Goal: Task Accomplishment & Management: Use online tool/utility

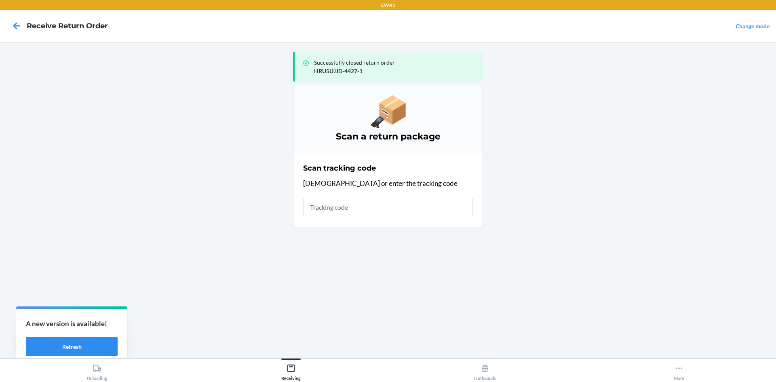
click at [367, 204] on input "text" at bounding box center [388, 207] width 170 height 19
click at [362, 215] on input "text" at bounding box center [388, 207] width 170 height 19
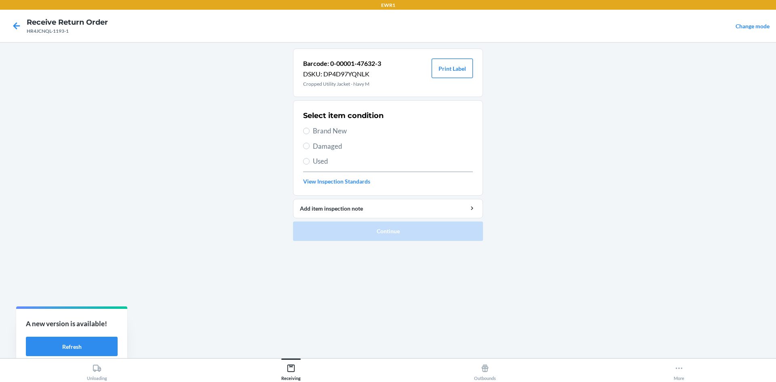
click at [455, 73] on button "Print Label" at bounding box center [452, 68] width 41 height 19
click at [307, 131] on input "Brand New" at bounding box center [306, 131] width 6 height 6
radio input "true"
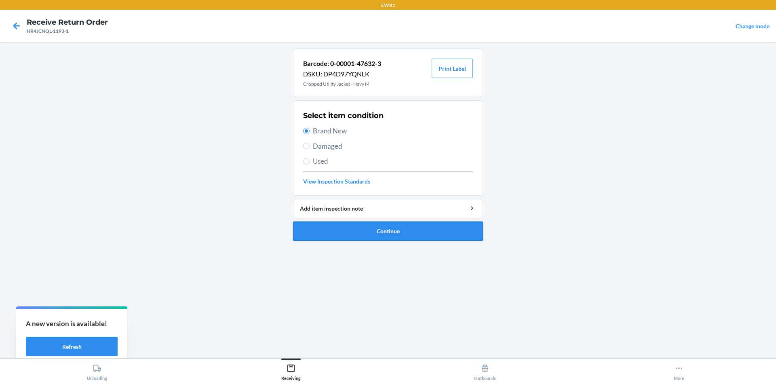
click at [381, 235] on button "Continue" at bounding box center [388, 231] width 190 height 19
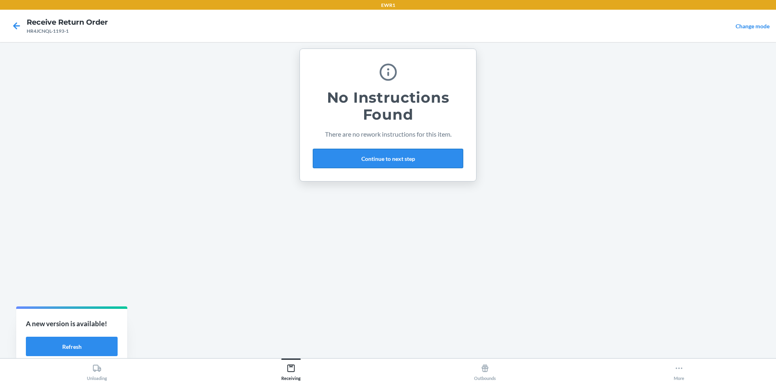
click at [343, 159] on button "Continue to next step" at bounding box center [388, 158] width 150 height 19
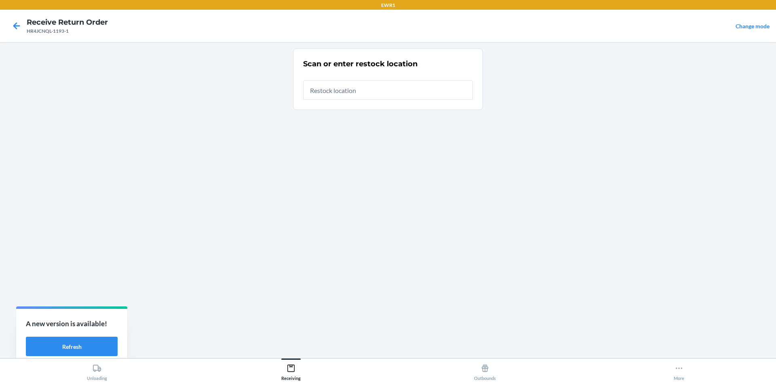
click at [319, 90] on input "text" at bounding box center [388, 89] width 170 height 19
type input "RTCart025"
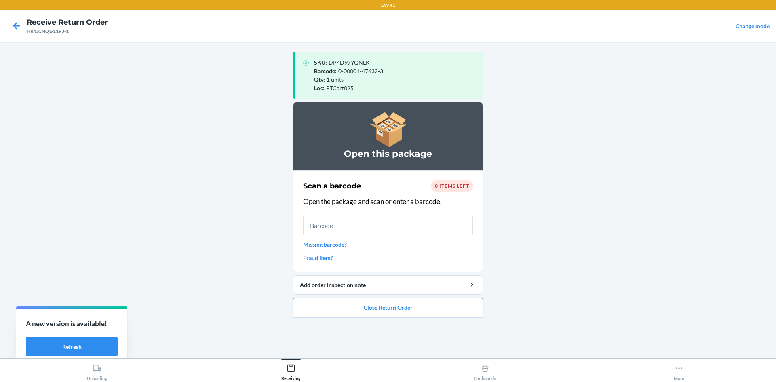
click at [383, 304] on button "Close Return Order" at bounding box center [388, 307] width 190 height 19
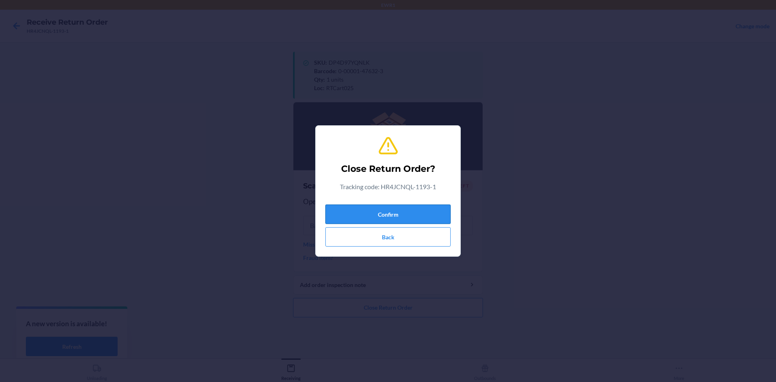
click at [385, 212] on button "Confirm" at bounding box center [388, 214] width 125 height 19
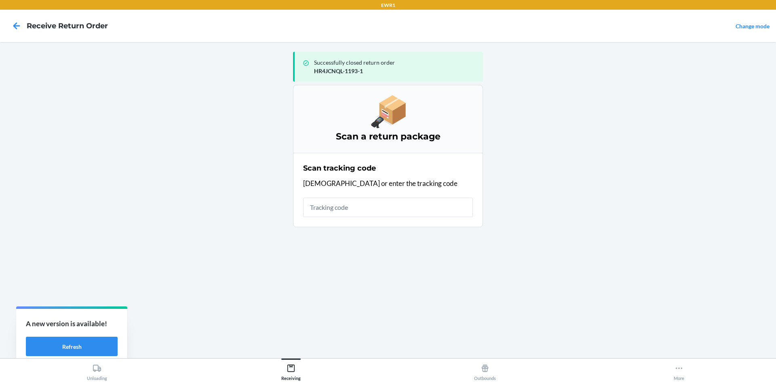
click at [357, 212] on input "text" at bounding box center [388, 207] width 170 height 19
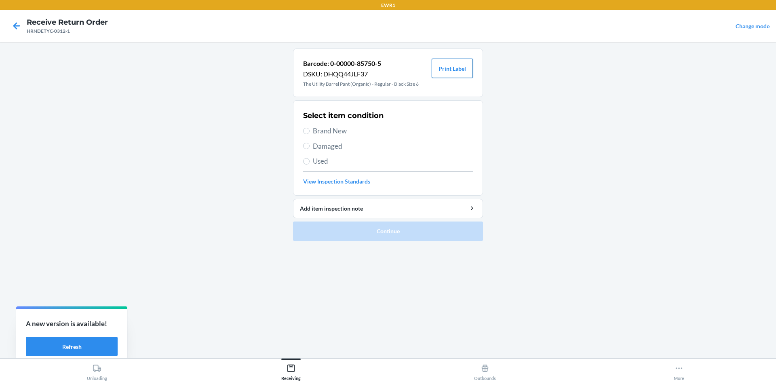
click at [446, 77] on button "Print Label" at bounding box center [452, 68] width 41 height 19
click at [315, 132] on span "Brand New" at bounding box center [393, 131] width 160 height 11
click at [310, 132] on input "Brand New" at bounding box center [306, 131] width 6 height 6
radio input "true"
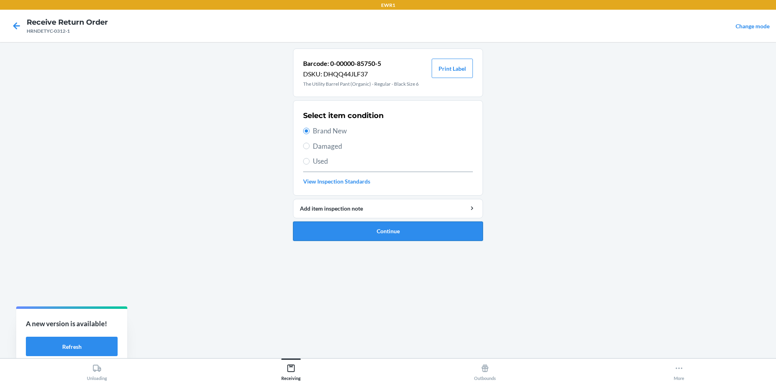
click at [399, 230] on button "Continue" at bounding box center [388, 231] width 190 height 19
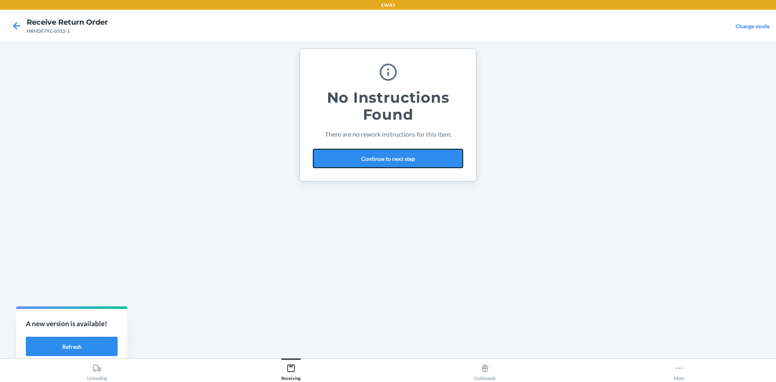
click at [402, 163] on button "Continue to next step" at bounding box center [388, 158] width 150 height 19
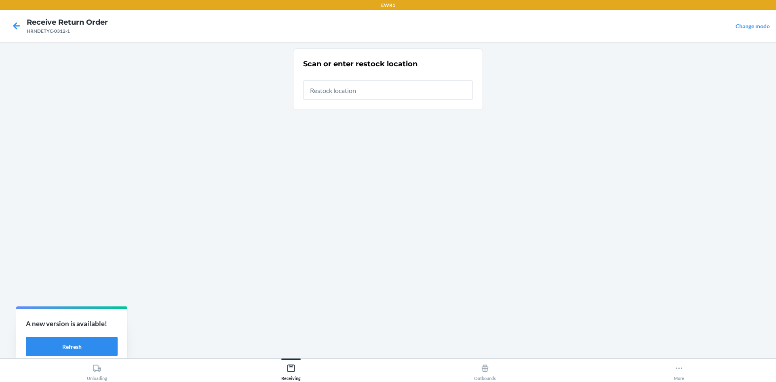
click at [361, 90] on input "text" at bounding box center [388, 89] width 170 height 19
type input "RTCart025"
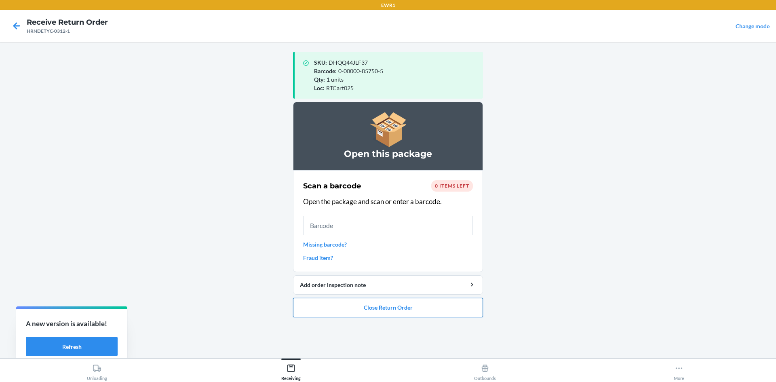
click at [406, 311] on button "Close Return Order" at bounding box center [388, 307] width 190 height 19
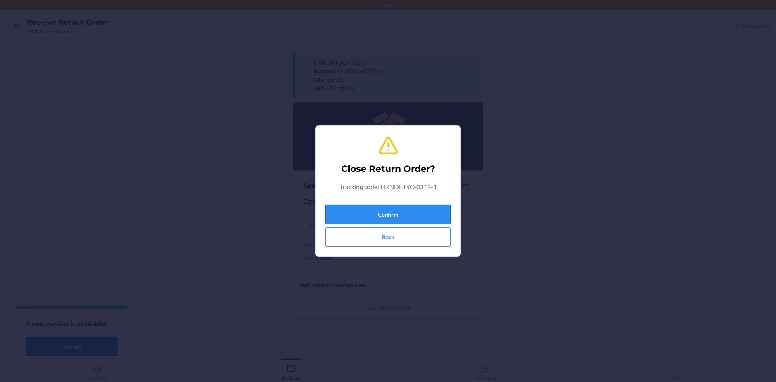
click at [410, 211] on button "Confirm" at bounding box center [388, 214] width 125 height 19
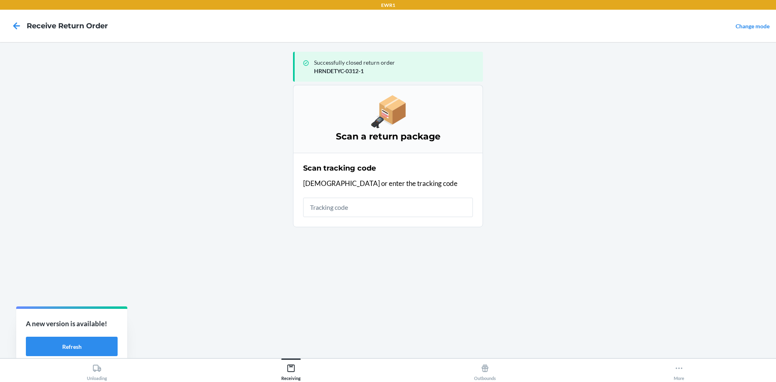
click at [351, 210] on input "text" at bounding box center [388, 207] width 170 height 19
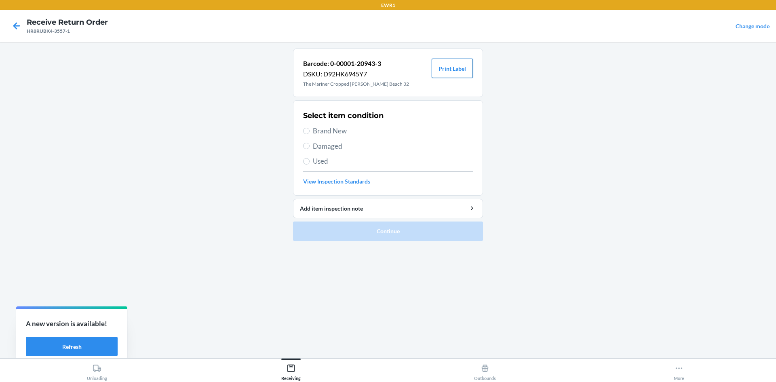
click at [450, 67] on button "Print Label" at bounding box center [452, 68] width 41 height 19
click at [313, 125] on div "Select item condition Brand New Damaged Used View Inspection Standards" at bounding box center [388, 148] width 170 height 80
click at [315, 131] on span "Brand New" at bounding box center [393, 131] width 160 height 11
click at [310, 131] on input "Brand New" at bounding box center [306, 131] width 6 height 6
radio input "true"
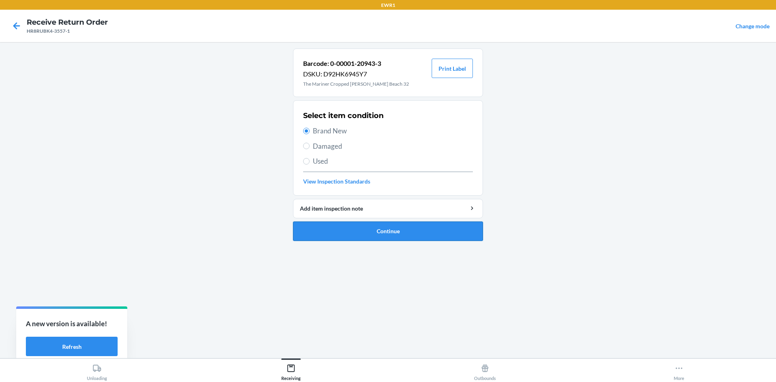
click at [392, 234] on button "Continue" at bounding box center [388, 231] width 190 height 19
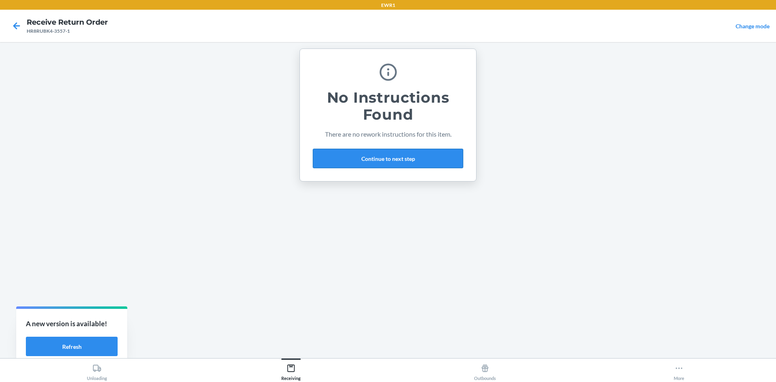
click at [404, 158] on button "Continue to next step" at bounding box center [388, 158] width 150 height 19
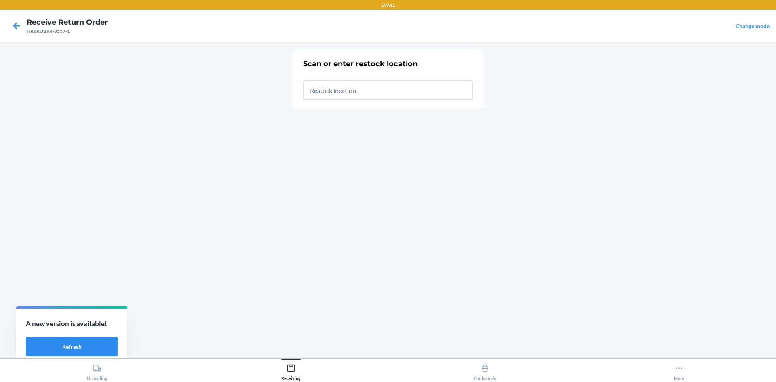
click at [354, 92] on input "text" at bounding box center [388, 89] width 170 height 19
type input "RTCart025"
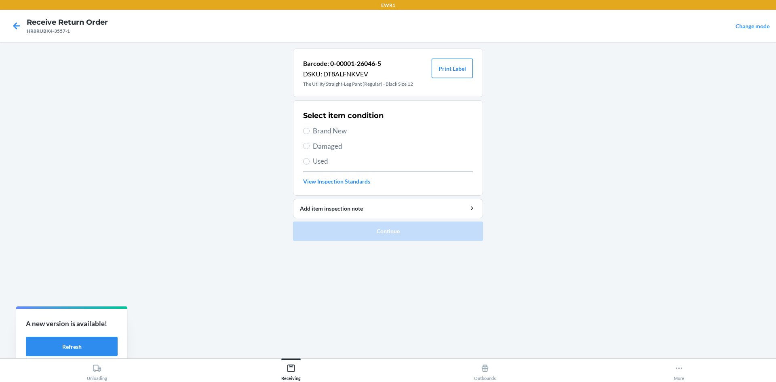
click at [452, 63] on button "Print Label" at bounding box center [452, 68] width 41 height 19
click at [312, 129] on label "Brand New" at bounding box center [388, 131] width 170 height 11
click at [310, 129] on input "Brand New" at bounding box center [306, 131] width 6 height 6
radio input "true"
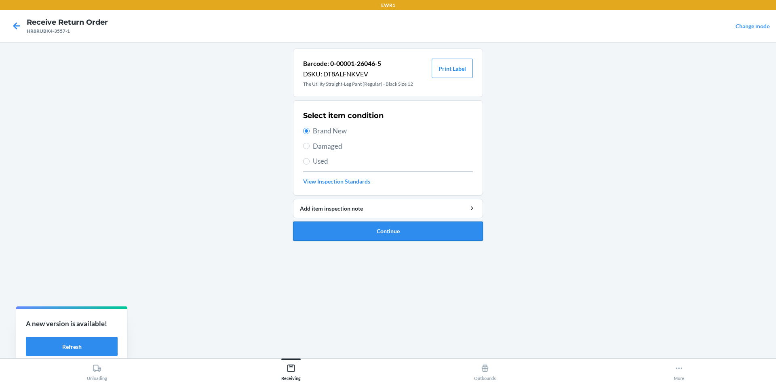
click at [425, 229] on button "Continue" at bounding box center [388, 231] width 190 height 19
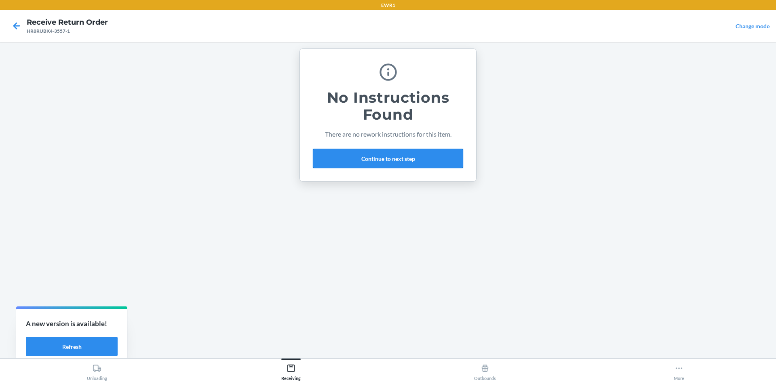
click at [427, 160] on button "Continue to next step" at bounding box center [388, 158] width 150 height 19
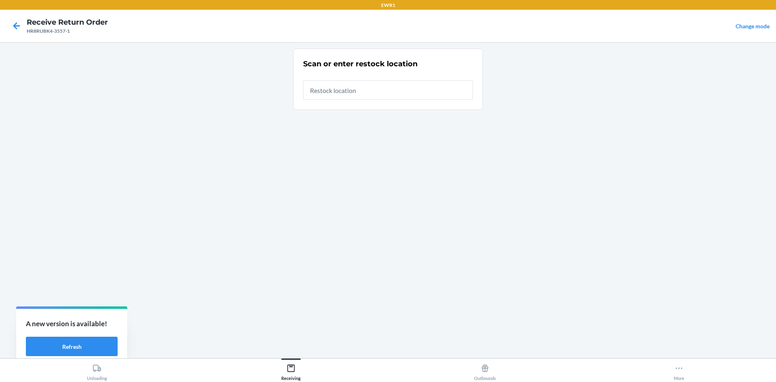
click at [373, 94] on input "text" at bounding box center [388, 89] width 170 height 19
type input "RTCart025"
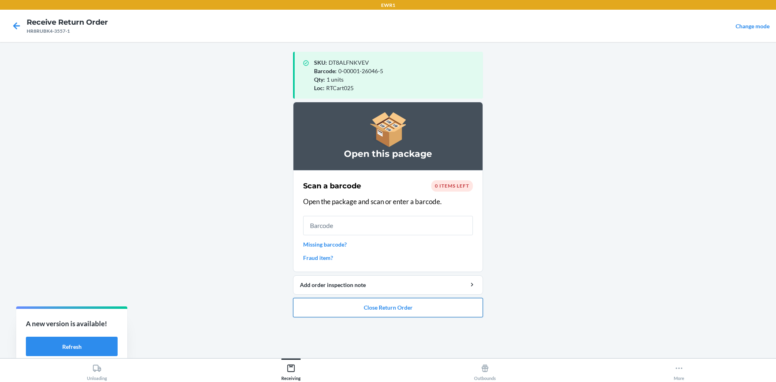
click at [395, 304] on button "Close Return Order" at bounding box center [388, 307] width 190 height 19
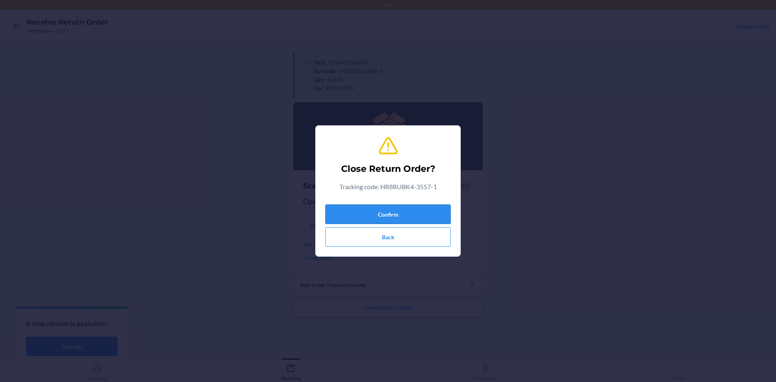
click at [387, 210] on button "Confirm" at bounding box center [388, 214] width 125 height 19
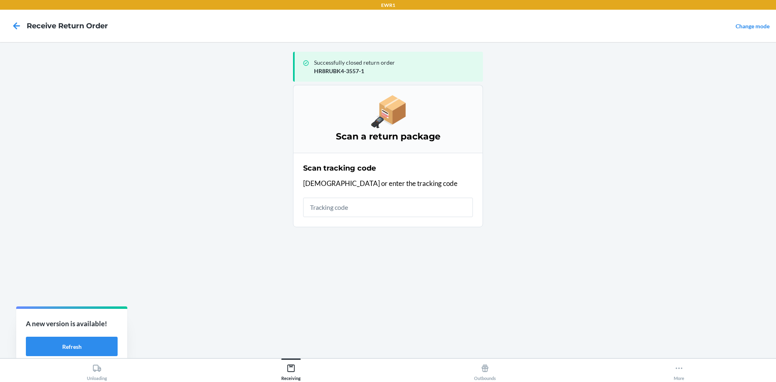
click at [346, 208] on input "text" at bounding box center [388, 207] width 170 height 19
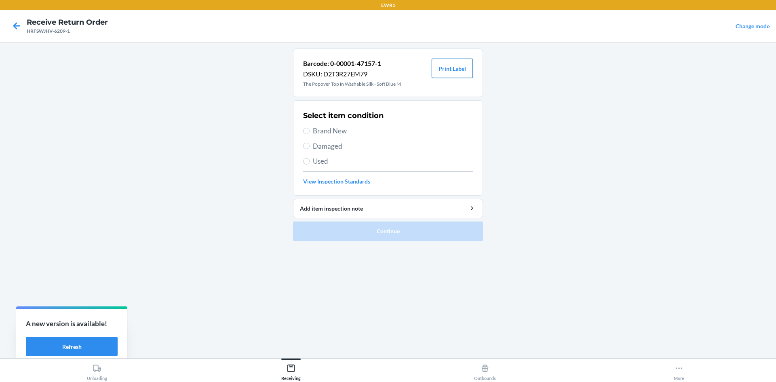
click at [469, 68] on button "Print Label" at bounding box center [452, 68] width 41 height 19
click at [311, 130] on label "Brand New" at bounding box center [388, 131] width 170 height 11
click at [310, 130] on input "Brand New" at bounding box center [306, 131] width 6 height 6
radio input "true"
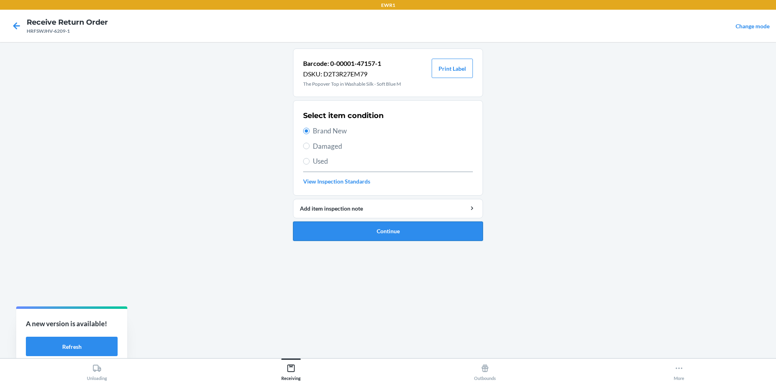
click at [408, 232] on button "Continue" at bounding box center [388, 231] width 190 height 19
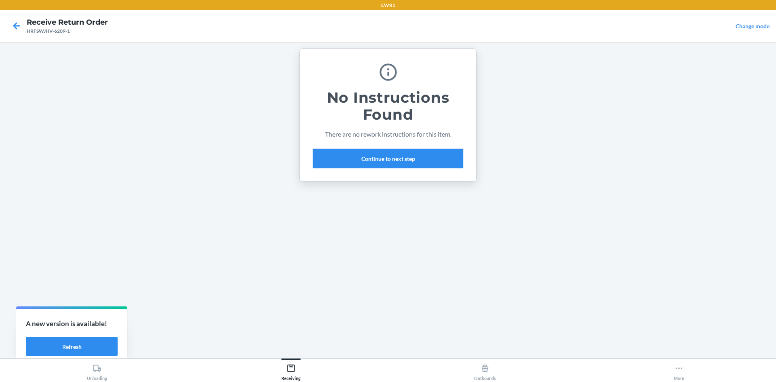
click at [407, 160] on button "Continue to next step" at bounding box center [388, 158] width 150 height 19
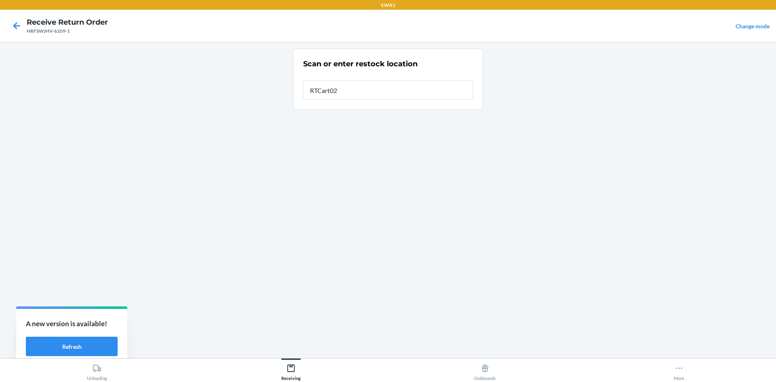
type input "RTCart025"
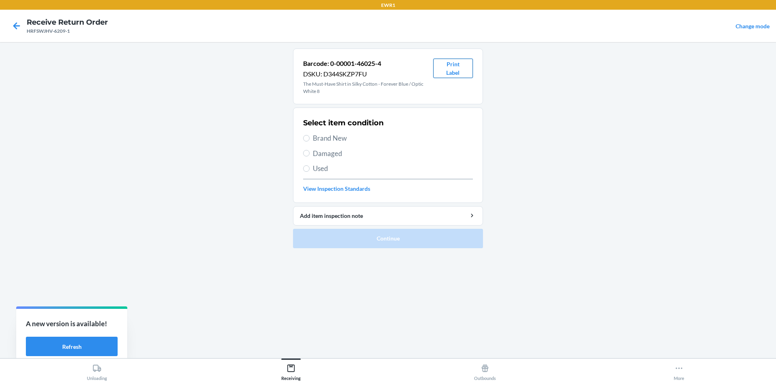
click at [448, 64] on button "Print Label" at bounding box center [453, 68] width 40 height 19
click at [315, 135] on span "Brand New" at bounding box center [393, 138] width 160 height 11
click at [310, 135] on input "Brand New" at bounding box center [306, 138] width 6 height 6
radio input "true"
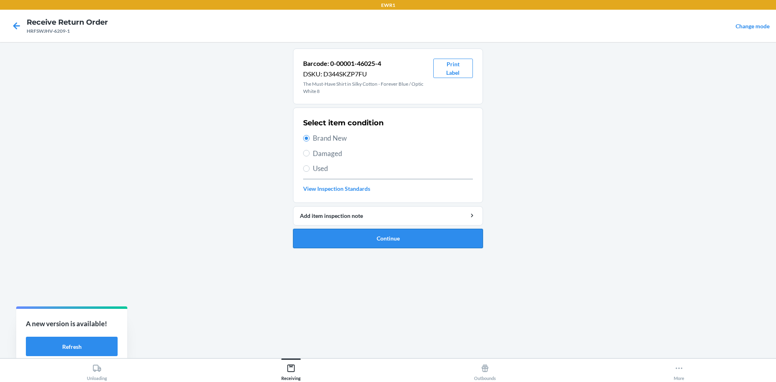
click at [414, 242] on button "Continue" at bounding box center [388, 238] width 190 height 19
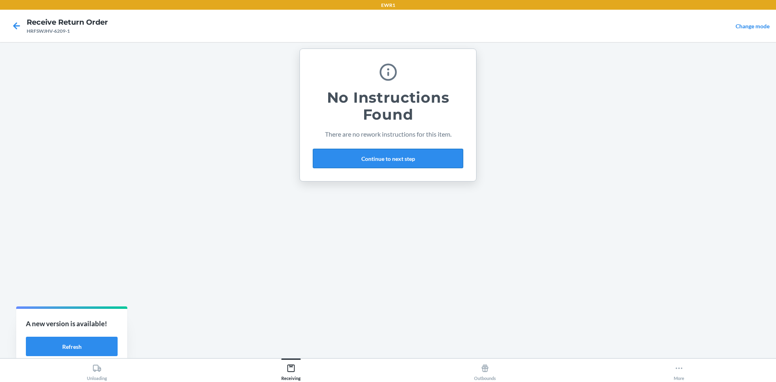
click at [415, 160] on button "Continue to next step" at bounding box center [388, 158] width 150 height 19
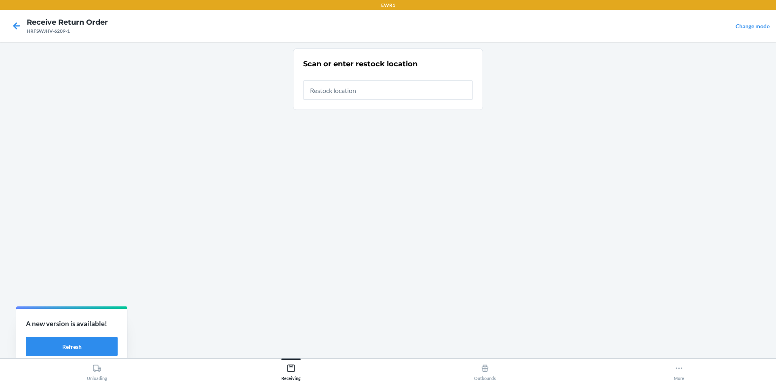
click at [345, 89] on input "text" at bounding box center [388, 89] width 170 height 19
type input "RTCart025"
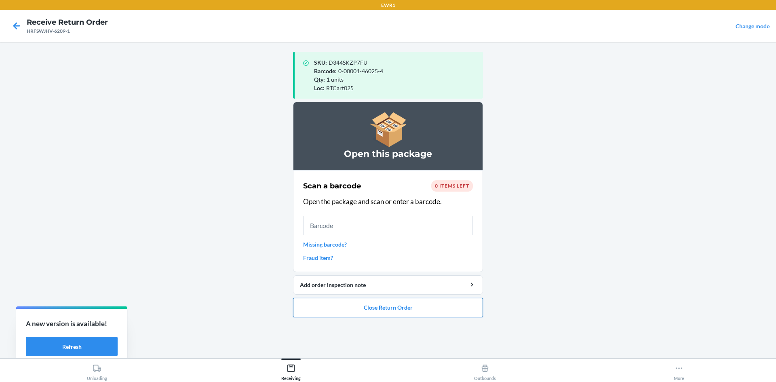
click at [366, 315] on button "Close Return Order" at bounding box center [388, 307] width 190 height 19
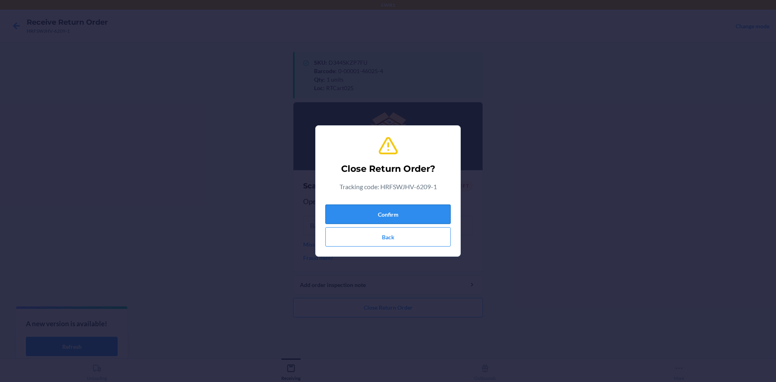
click at [402, 213] on button "Confirm" at bounding box center [388, 214] width 125 height 19
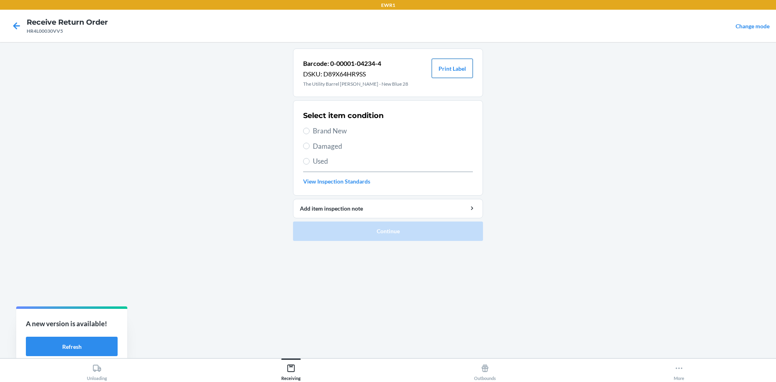
click at [452, 69] on button "Print Label" at bounding box center [452, 68] width 41 height 19
drag, startPoint x: 315, startPoint y: 126, endPoint x: 351, endPoint y: 148, distance: 42.0
click at [315, 126] on span "Brand New" at bounding box center [393, 131] width 160 height 11
click at [310, 128] on input "Brand New" at bounding box center [306, 131] width 6 height 6
radio input "true"
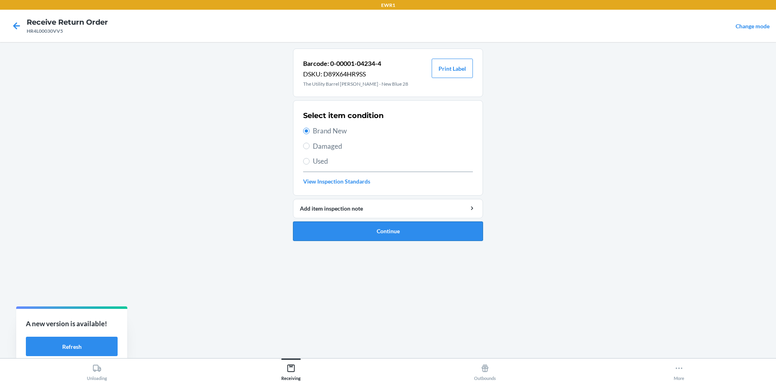
click at [413, 235] on button "Continue" at bounding box center [388, 231] width 190 height 19
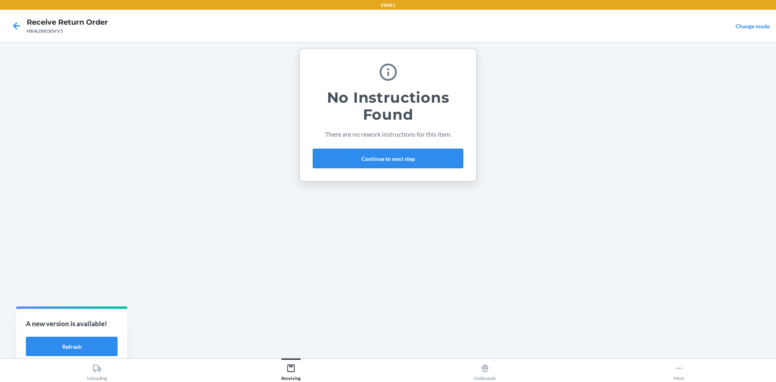
click at [406, 164] on button "Continue to next step" at bounding box center [388, 158] width 150 height 19
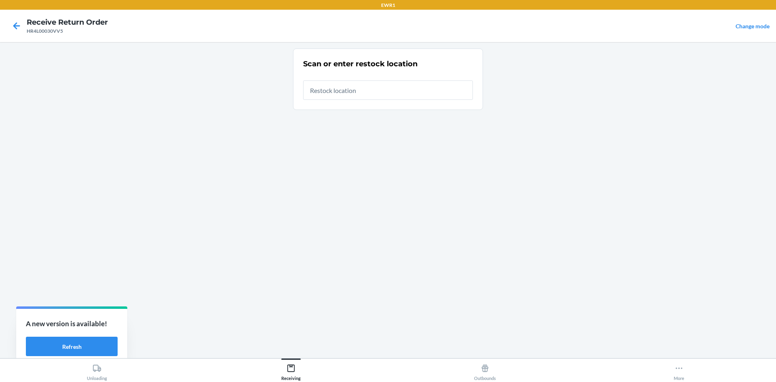
click at [370, 90] on input "text" at bounding box center [388, 89] width 170 height 19
type input "RTCart025"
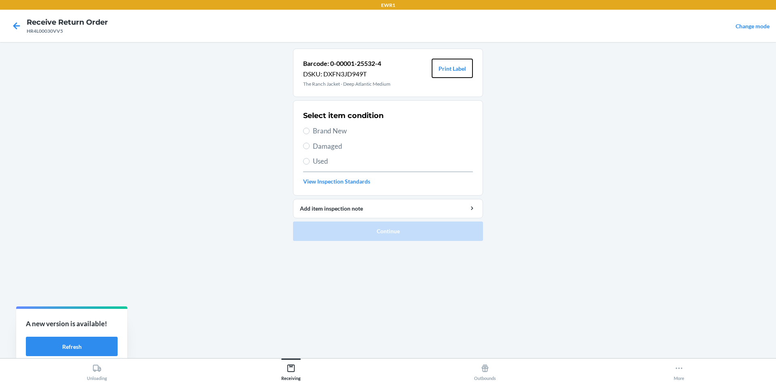
drag, startPoint x: 459, startPoint y: 69, endPoint x: 484, endPoint y: 118, distance: 54.8
click at [461, 72] on button "Print Label" at bounding box center [452, 68] width 41 height 19
click at [310, 132] on label "Brand New" at bounding box center [388, 131] width 170 height 11
click at [310, 132] on input "Brand New" at bounding box center [306, 131] width 6 height 6
radio input "true"
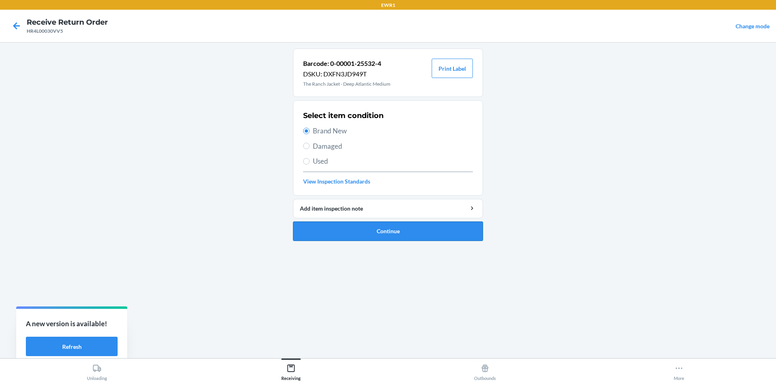
click at [410, 237] on button "Continue" at bounding box center [388, 231] width 190 height 19
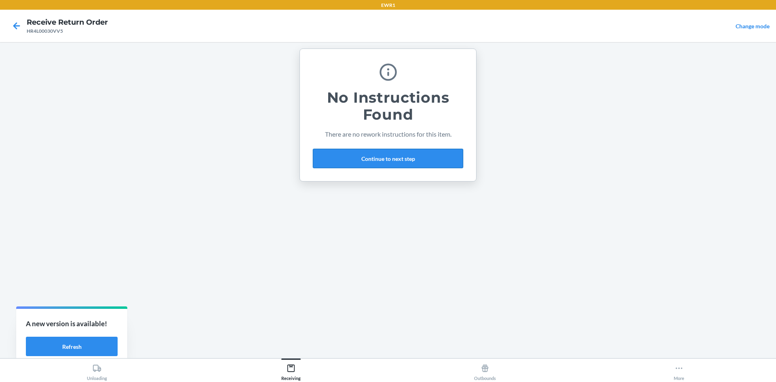
click at [414, 162] on button "Continue to next step" at bounding box center [388, 158] width 150 height 19
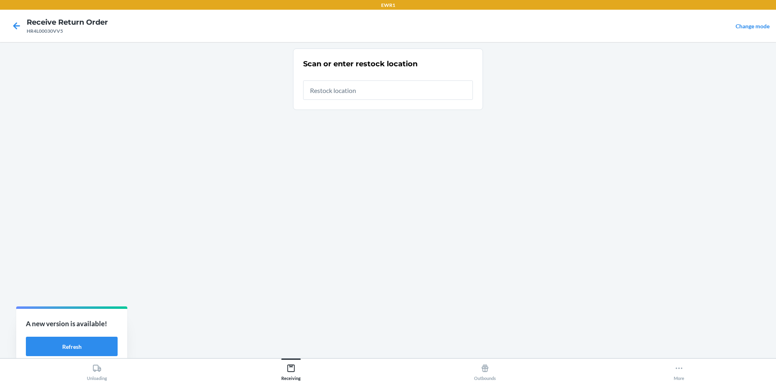
click at [357, 93] on input "text" at bounding box center [388, 89] width 170 height 19
type input "RTCart044"
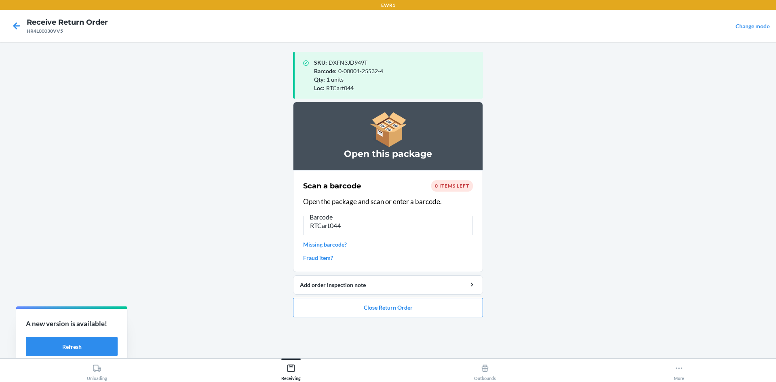
drag, startPoint x: 342, startPoint y: 226, endPoint x: 307, endPoint y: 228, distance: 34.8
click at [307, 228] on input "RTCart044" at bounding box center [388, 225] width 170 height 19
click at [358, 225] on input "RTCart044" at bounding box center [388, 225] width 170 height 19
type input "R"
click at [397, 305] on button "Close Return Order" at bounding box center [388, 307] width 190 height 19
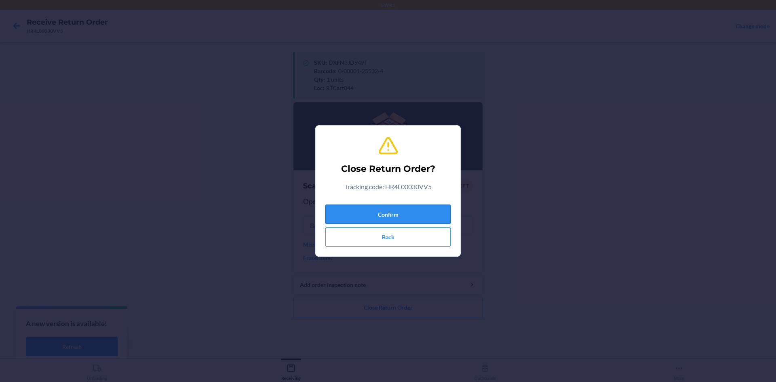
click at [410, 210] on button "Confirm" at bounding box center [388, 214] width 125 height 19
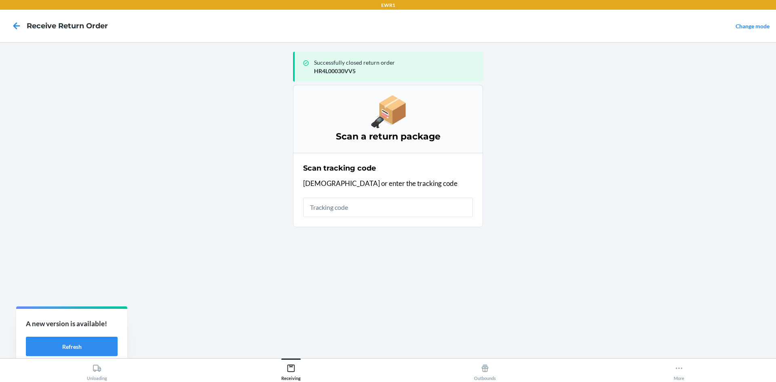
click at [394, 209] on input "text" at bounding box center [388, 207] width 170 height 19
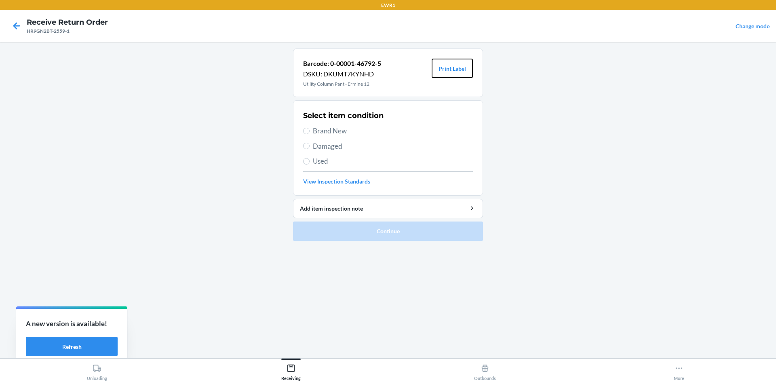
drag, startPoint x: 459, startPoint y: 63, endPoint x: 484, endPoint y: 105, distance: 49.0
click at [459, 63] on button "Print Label" at bounding box center [452, 68] width 41 height 19
click at [304, 132] on input "Brand New" at bounding box center [306, 131] width 6 height 6
radio input "true"
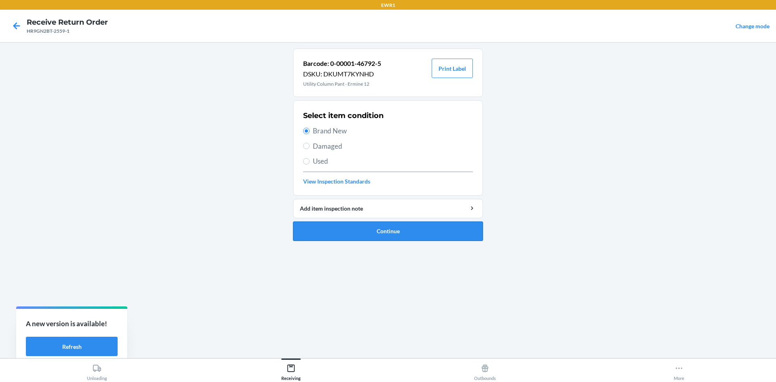
drag, startPoint x: 409, startPoint y: 230, endPoint x: 419, endPoint y: 230, distance: 9.7
click at [410, 230] on button "Continue" at bounding box center [388, 231] width 190 height 19
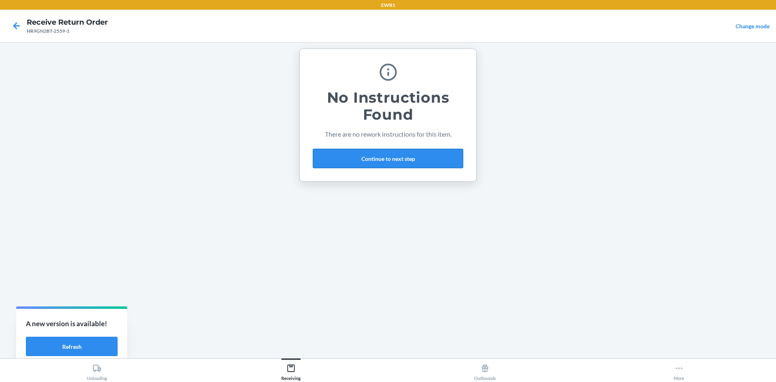
click at [397, 156] on button "Continue to next step" at bounding box center [388, 158] width 150 height 19
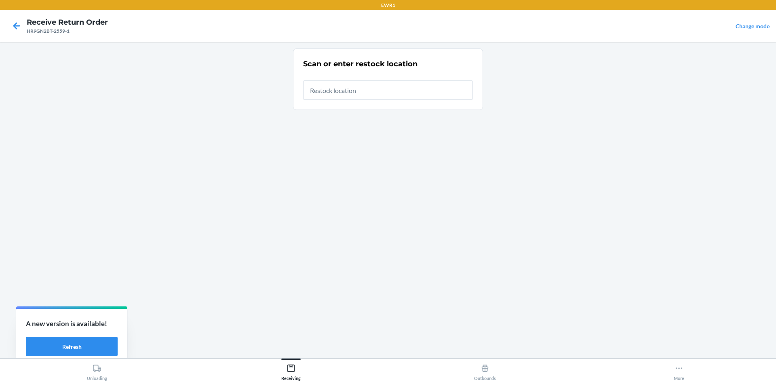
click at [351, 93] on input "text" at bounding box center [388, 89] width 170 height 19
type input "RTCart044"
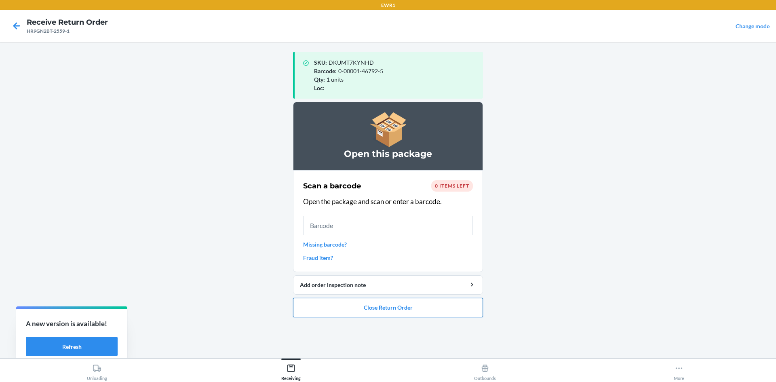
click at [394, 308] on button "Close Return Order" at bounding box center [388, 307] width 190 height 19
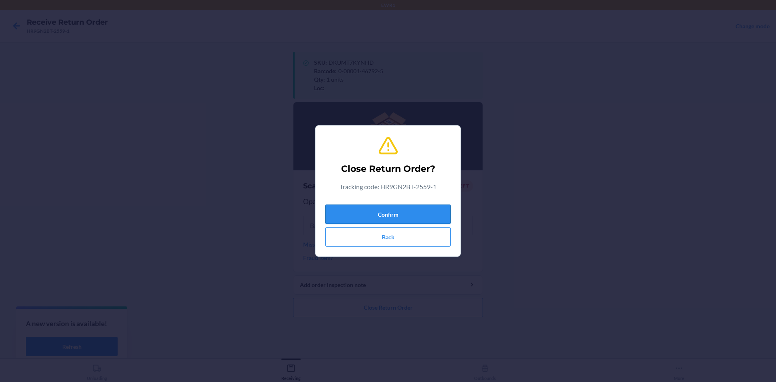
click at [410, 212] on button "Confirm" at bounding box center [388, 214] width 125 height 19
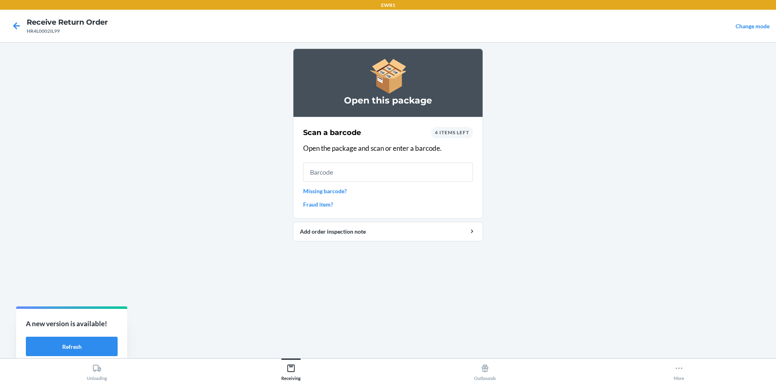
click at [326, 173] on input "text" at bounding box center [388, 172] width 170 height 19
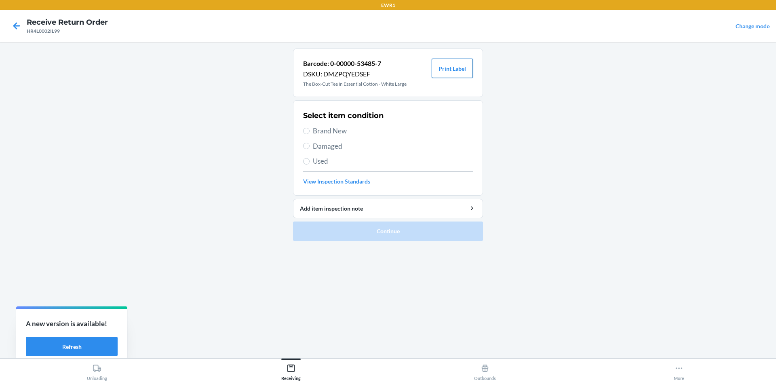
click at [465, 70] on button "Print Label" at bounding box center [452, 68] width 41 height 19
click at [313, 129] on label "Brand New" at bounding box center [388, 131] width 170 height 11
click at [310, 129] on input "Brand New" at bounding box center [306, 131] width 6 height 6
radio input "true"
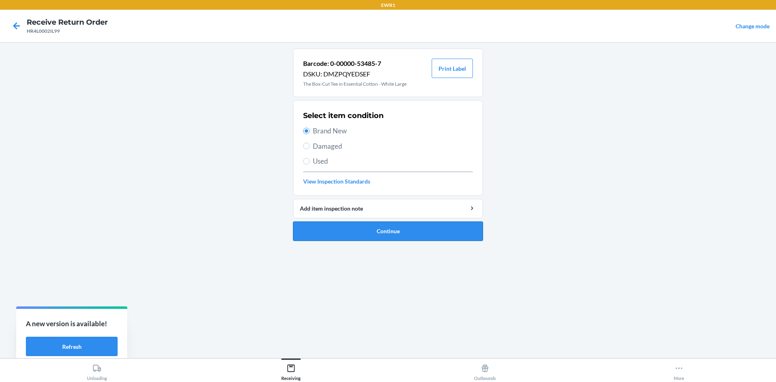
click at [407, 232] on button "Continue" at bounding box center [388, 231] width 190 height 19
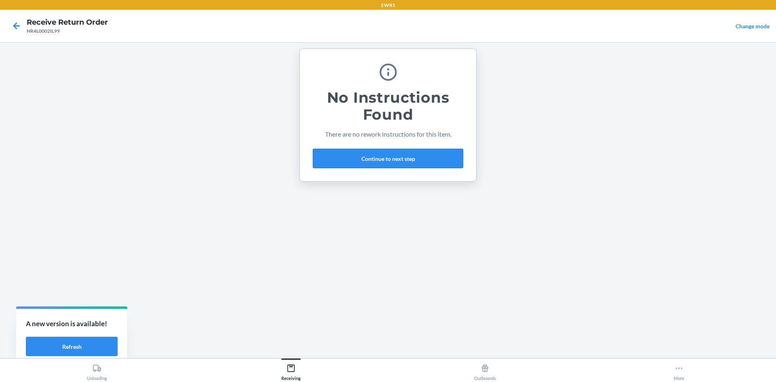
click at [414, 157] on button "Continue to next step" at bounding box center [388, 158] width 150 height 19
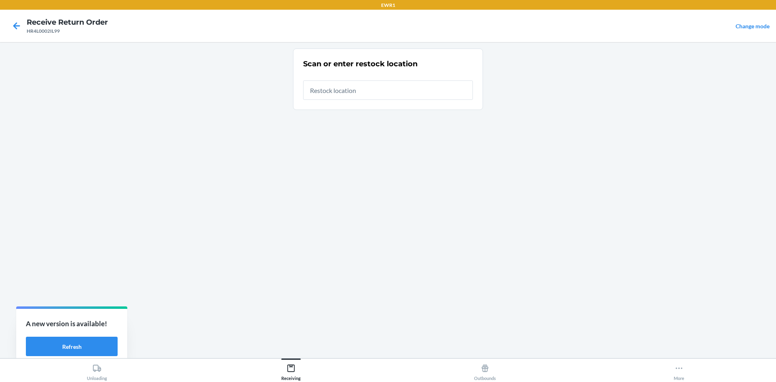
click at [387, 91] on input "text" at bounding box center [388, 89] width 170 height 19
type input "RTCart044"
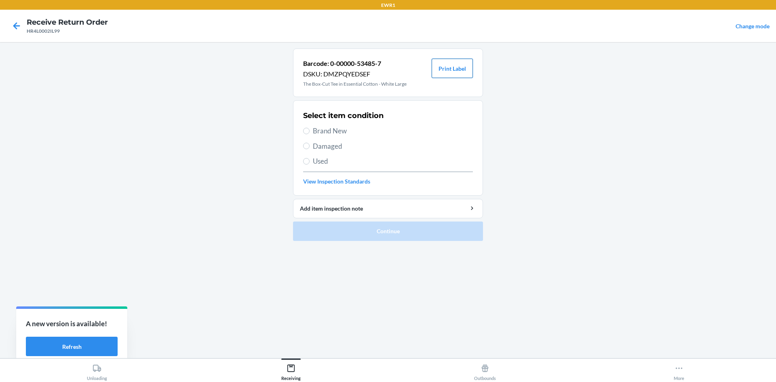
click at [458, 70] on button "Print Label" at bounding box center [452, 68] width 41 height 19
click at [308, 128] on input "Brand New" at bounding box center [306, 131] width 6 height 6
radio input "true"
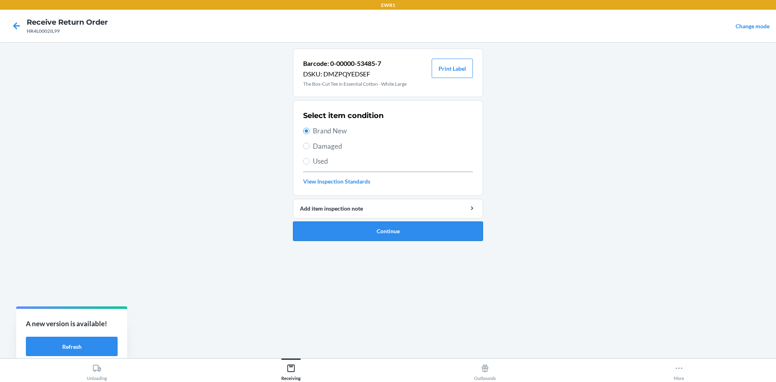
click at [381, 233] on button "Continue" at bounding box center [388, 231] width 190 height 19
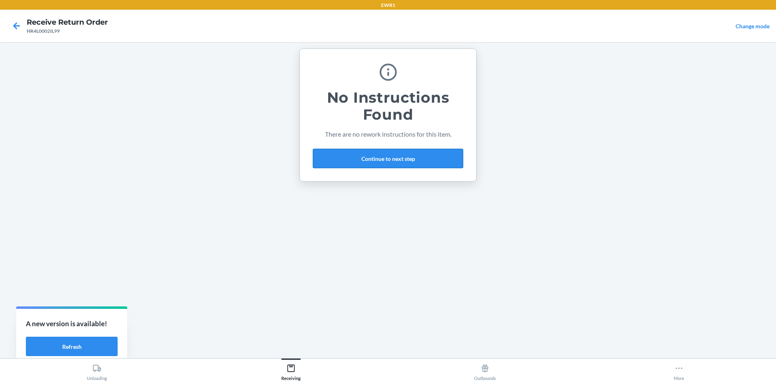
click at [337, 158] on button "Continue to next step" at bounding box center [388, 158] width 150 height 19
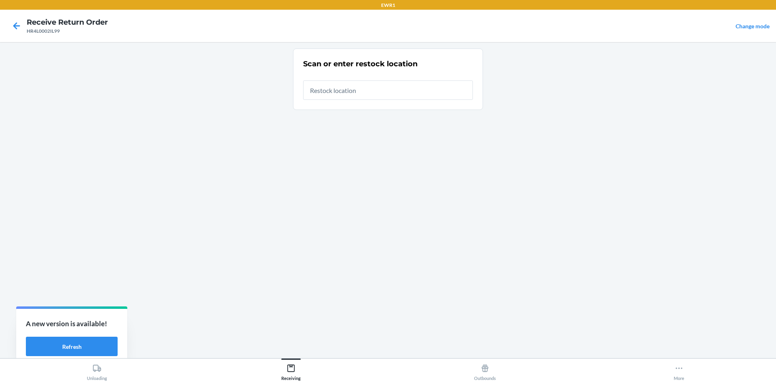
click at [322, 90] on input "text" at bounding box center [388, 89] width 170 height 19
type input "RTCart044"
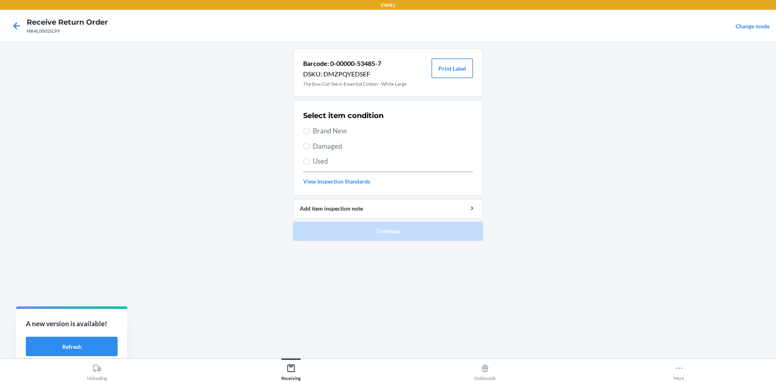
click at [464, 70] on button "Print Label" at bounding box center [452, 68] width 41 height 19
click at [309, 125] on div "Select item condition Brand New Damaged Used View Inspection Standards" at bounding box center [388, 148] width 170 height 80
drag, startPoint x: 309, startPoint y: 127, endPoint x: 355, endPoint y: 173, distance: 64.9
click at [310, 128] on label "Brand New" at bounding box center [388, 131] width 170 height 11
click at [310, 128] on input "Brand New" at bounding box center [306, 131] width 6 height 6
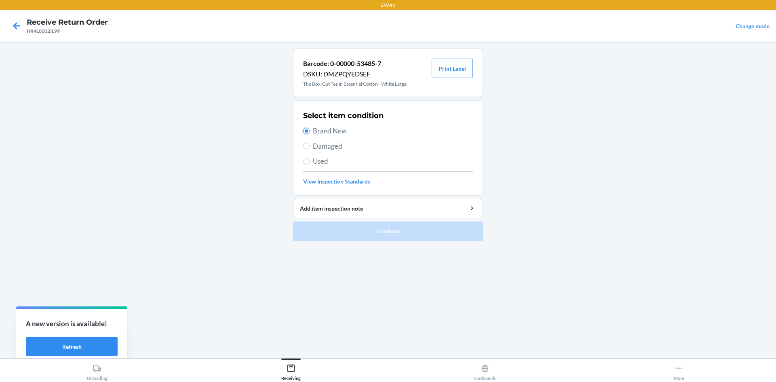
radio input "true"
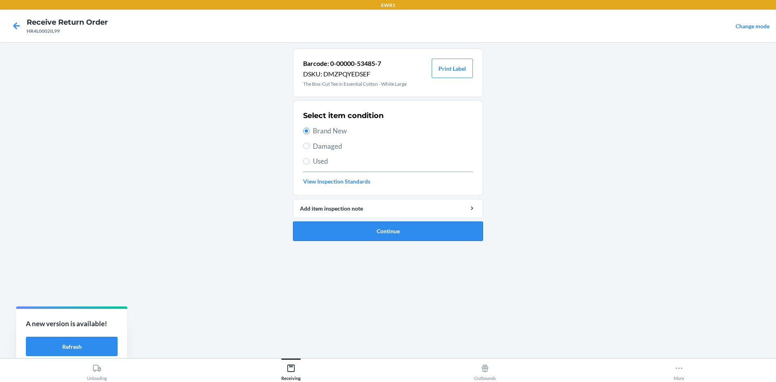
click at [433, 233] on button "Continue" at bounding box center [388, 231] width 190 height 19
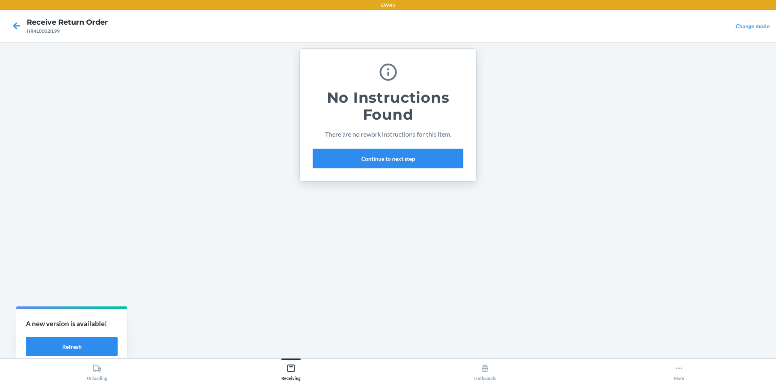
click at [390, 155] on button "Continue to next step" at bounding box center [388, 158] width 150 height 19
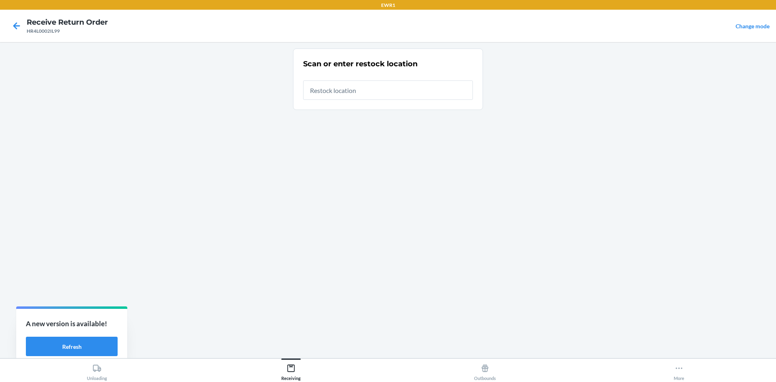
click at [358, 93] on input "text" at bounding box center [388, 89] width 170 height 19
type input "RTCart044"
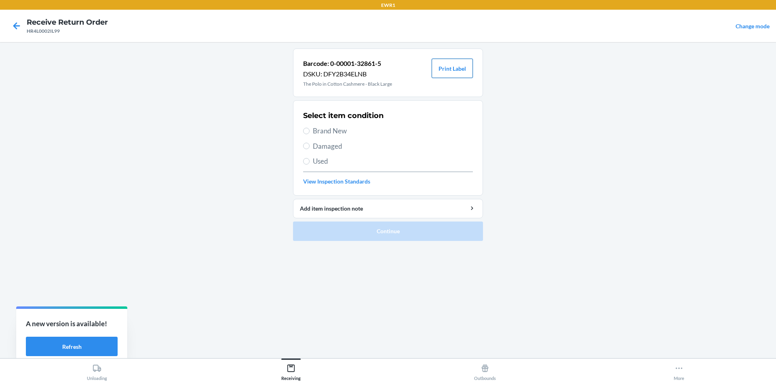
click at [446, 64] on button "Print Label" at bounding box center [452, 68] width 41 height 19
click at [311, 133] on label "Brand New" at bounding box center [388, 131] width 170 height 11
click at [310, 133] on input "Brand New" at bounding box center [306, 131] width 6 height 6
radio input "true"
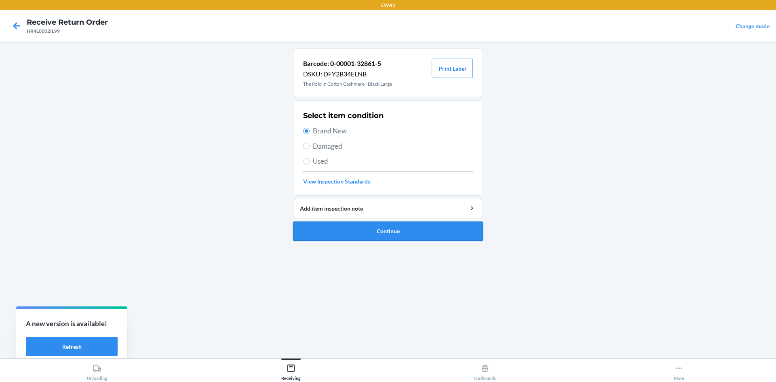
click at [407, 232] on button "Continue" at bounding box center [388, 231] width 190 height 19
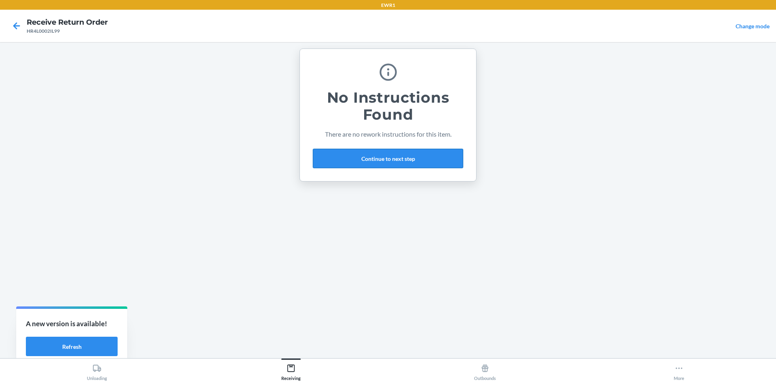
click at [418, 165] on button "Continue to next step" at bounding box center [388, 158] width 150 height 19
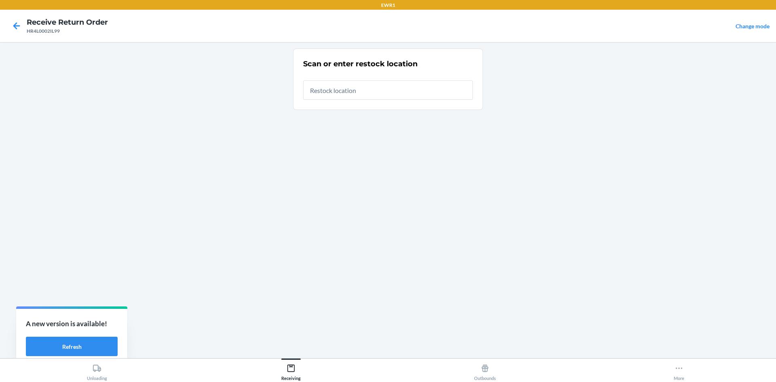
click at [406, 93] on input "text" at bounding box center [388, 89] width 170 height 19
type input "RTCart044"
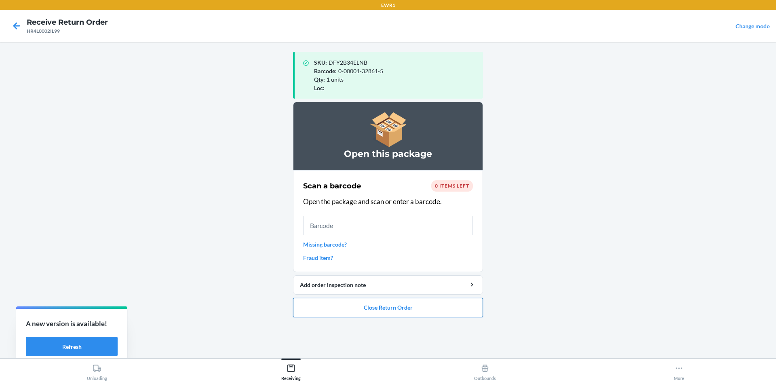
click at [426, 310] on button "Close Return Order" at bounding box center [388, 307] width 190 height 19
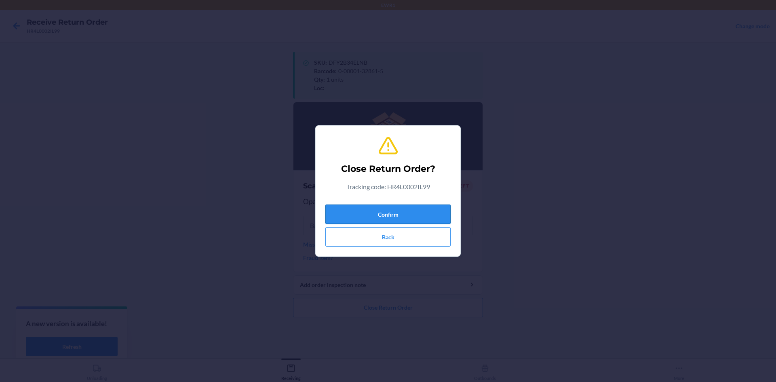
click at [435, 213] on button "Confirm" at bounding box center [388, 214] width 125 height 19
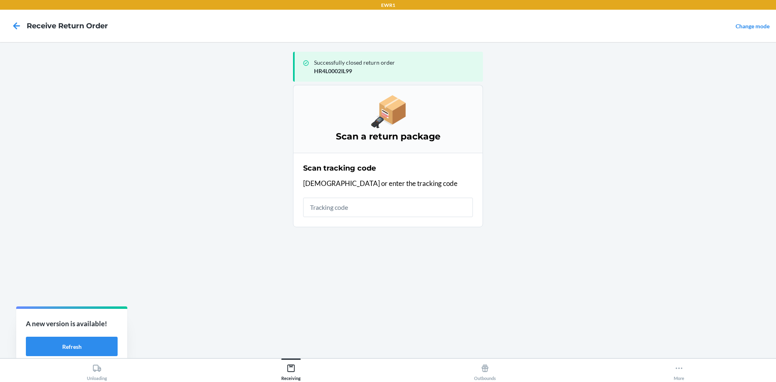
click at [409, 212] on input "text" at bounding box center [388, 207] width 170 height 19
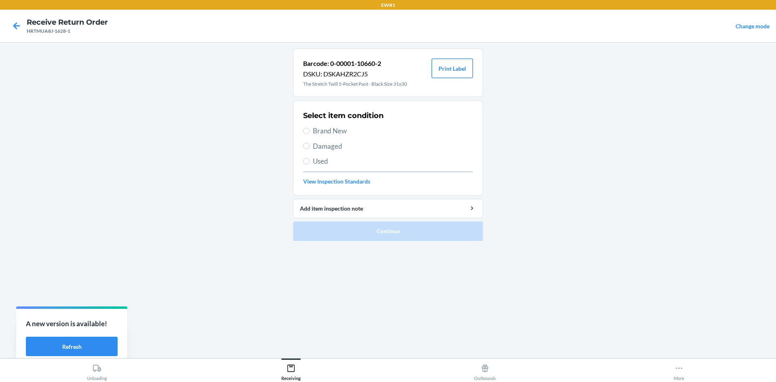
click at [448, 64] on button "Print Label" at bounding box center [452, 68] width 41 height 19
drag, startPoint x: 306, startPoint y: 131, endPoint x: 325, endPoint y: 140, distance: 20.6
click at [309, 133] on label "Brand New" at bounding box center [388, 131] width 170 height 11
click at [309, 133] on input "Brand New" at bounding box center [306, 131] width 6 height 6
radio input "true"
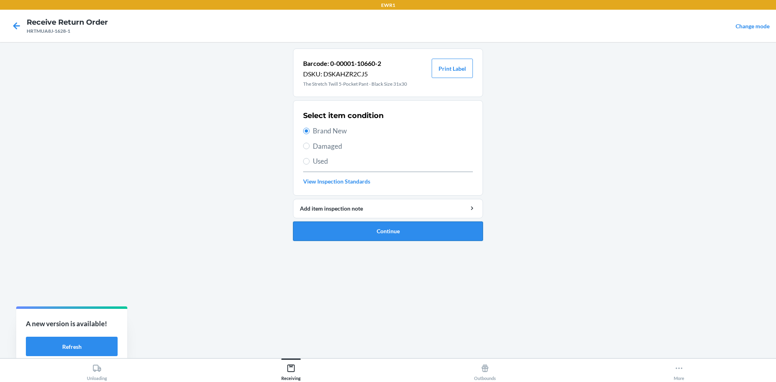
click at [419, 232] on button "Continue" at bounding box center [388, 231] width 190 height 19
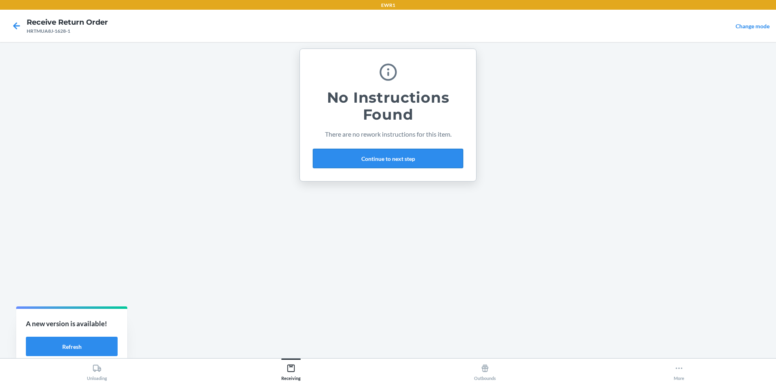
click at [405, 158] on button "Continue to next step" at bounding box center [388, 158] width 150 height 19
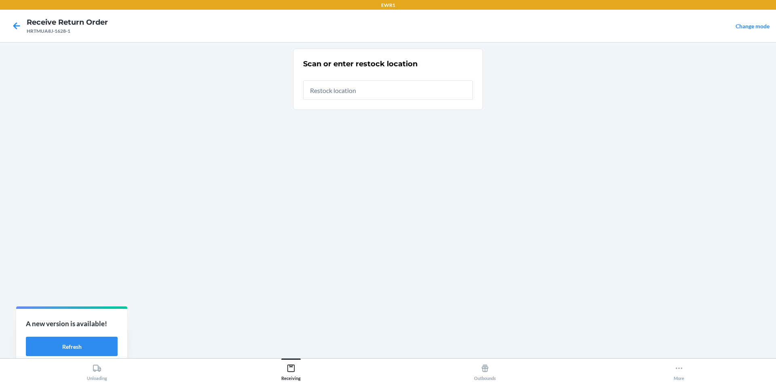
click at [360, 87] on input "text" at bounding box center [388, 89] width 170 height 19
type input "RTCart044"
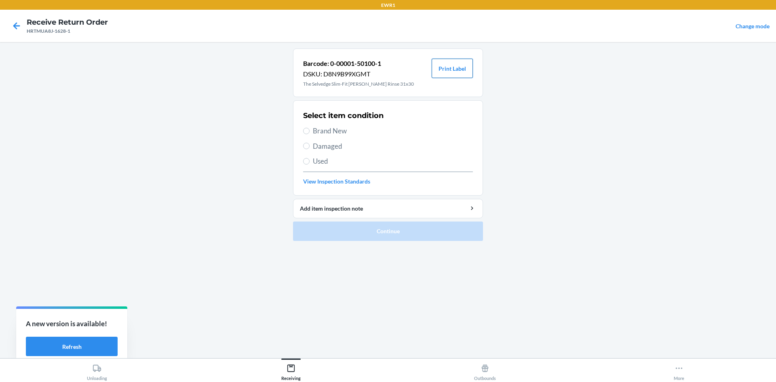
click at [458, 70] on button "Print Label" at bounding box center [452, 68] width 41 height 19
click at [309, 131] on input "Brand New" at bounding box center [306, 131] width 6 height 6
radio input "true"
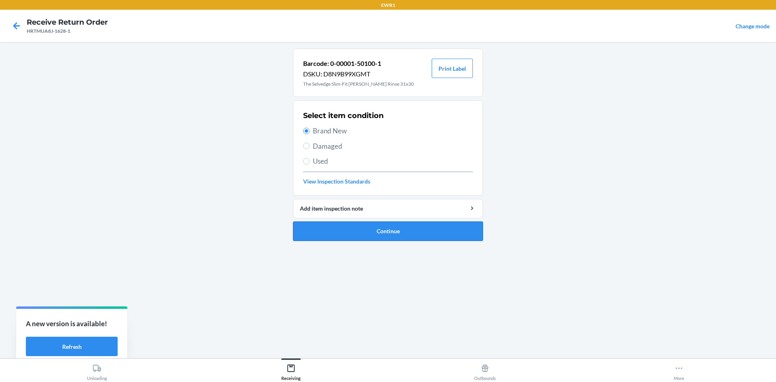
click at [417, 235] on button "Continue" at bounding box center [388, 231] width 190 height 19
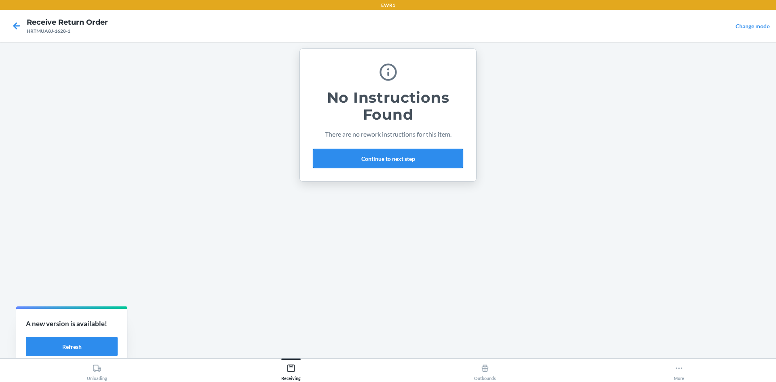
click at [397, 163] on button "Continue to next step" at bounding box center [388, 158] width 150 height 19
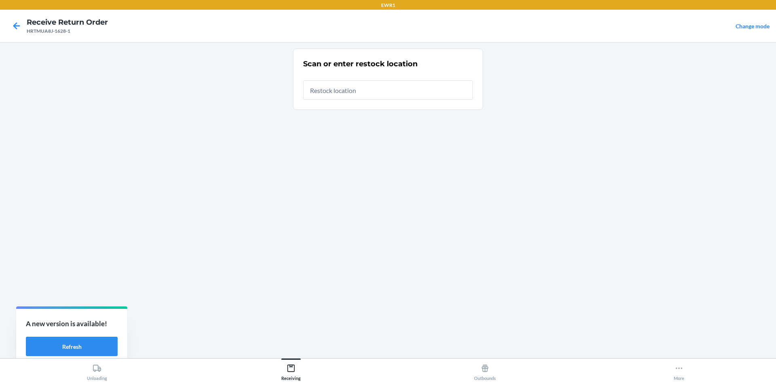
click at [364, 93] on input "text" at bounding box center [388, 89] width 170 height 19
type input "RTCart044"
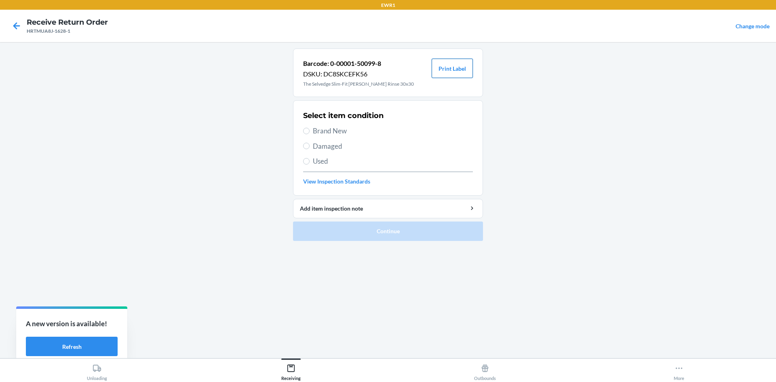
click at [452, 68] on button "Print Label" at bounding box center [452, 68] width 41 height 19
click at [310, 130] on label "Brand New" at bounding box center [388, 131] width 170 height 11
click at [310, 130] on input "Brand New" at bounding box center [306, 131] width 6 height 6
radio input "true"
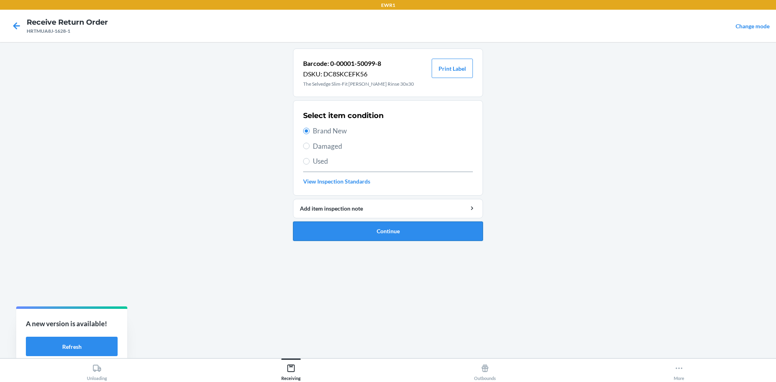
click at [404, 233] on button "Continue" at bounding box center [388, 231] width 190 height 19
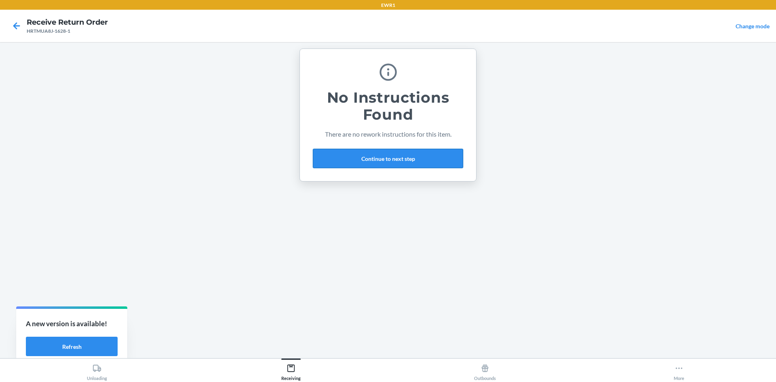
click at [361, 158] on button "Continue to next step" at bounding box center [388, 158] width 150 height 19
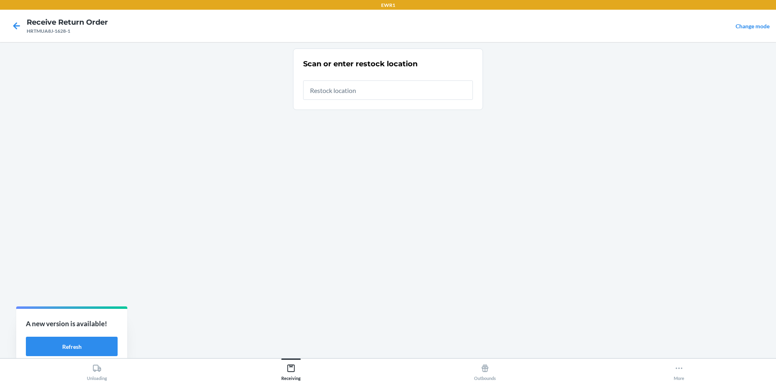
click at [321, 93] on input "text" at bounding box center [388, 89] width 170 height 19
type input "RTCart044"
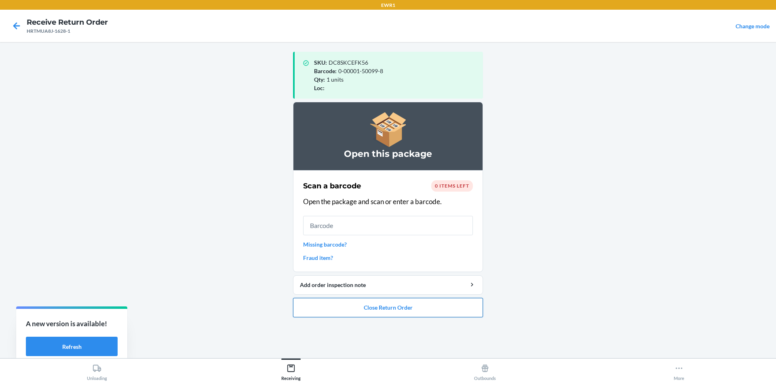
click at [379, 304] on button "Close Return Order" at bounding box center [388, 307] width 190 height 19
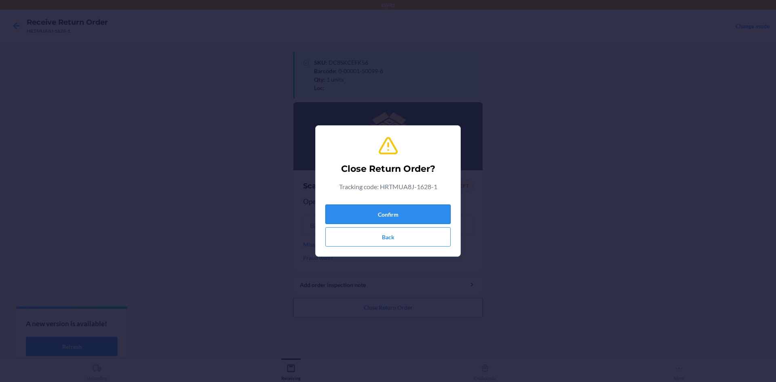
click at [402, 214] on button "Confirm" at bounding box center [388, 214] width 125 height 19
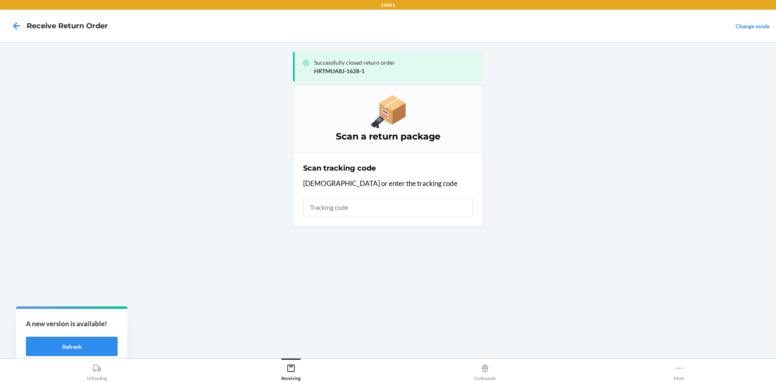
click at [381, 211] on input "text" at bounding box center [388, 207] width 170 height 19
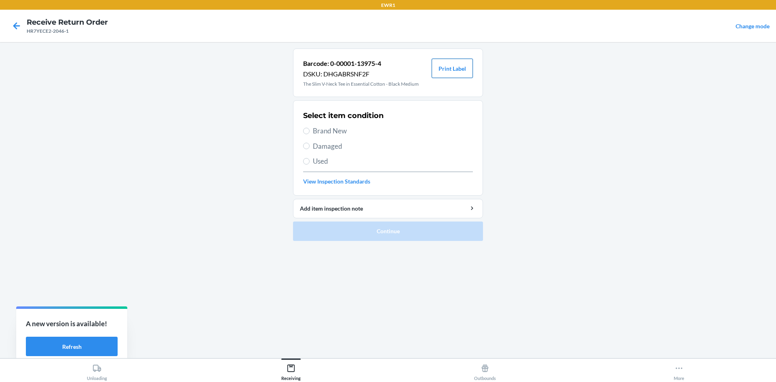
click at [463, 70] on button "Print Label" at bounding box center [452, 68] width 41 height 19
click at [315, 127] on span "Brand New" at bounding box center [393, 131] width 160 height 11
click at [310, 128] on input "Brand New" at bounding box center [306, 131] width 6 height 6
radio input "true"
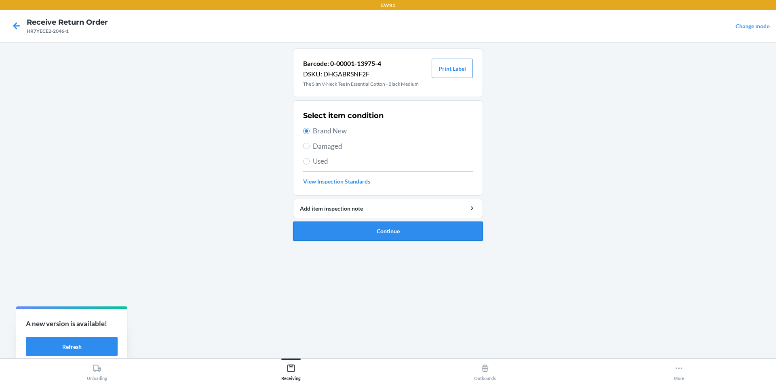
click at [411, 227] on button "Continue" at bounding box center [388, 231] width 190 height 19
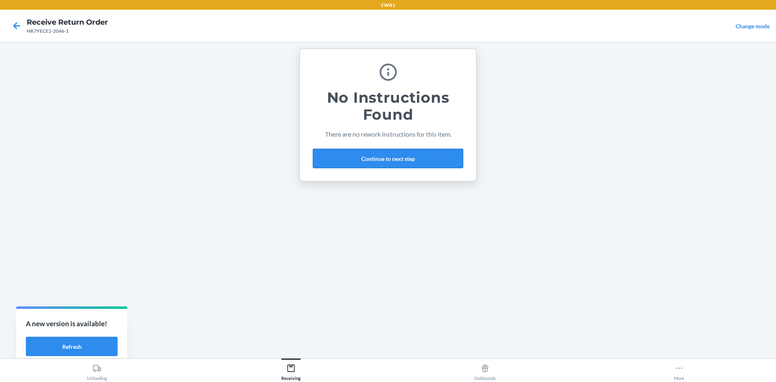
click at [410, 164] on button "Continue to next step" at bounding box center [388, 158] width 150 height 19
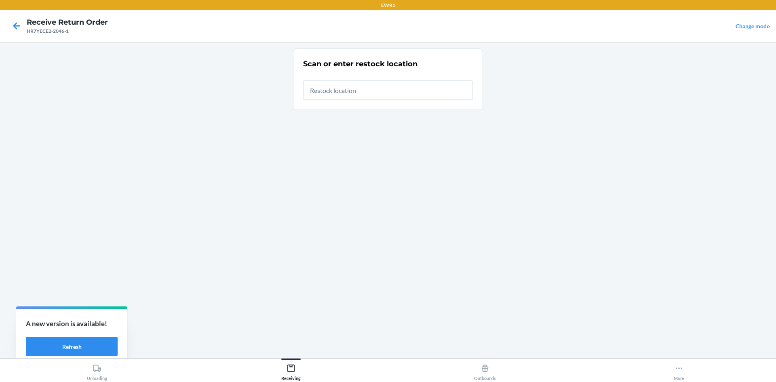
click at [352, 93] on input "text" at bounding box center [388, 89] width 170 height 19
type input "RTCart044"
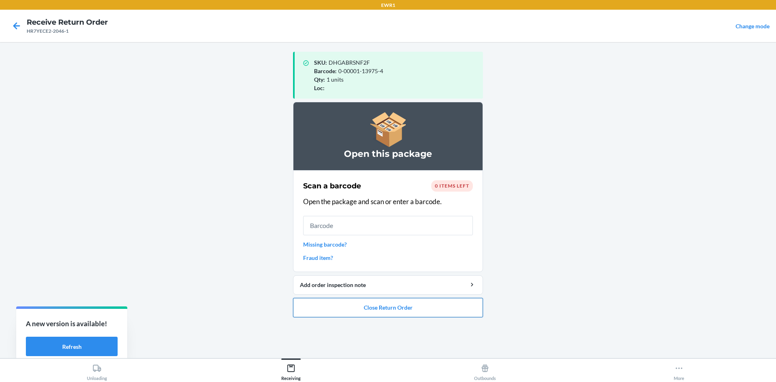
click at [423, 307] on button "Close Return Order" at bounding box center [388, 307] width 190 height 19
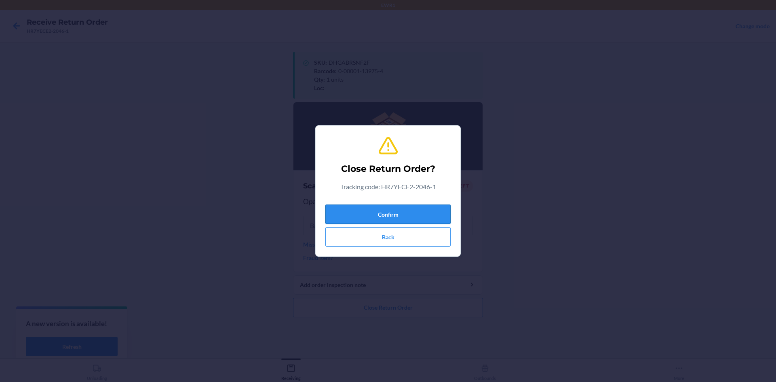
click at [441, 211] on button "Confirm" at bounding box center [388, 214] width 125 height 19
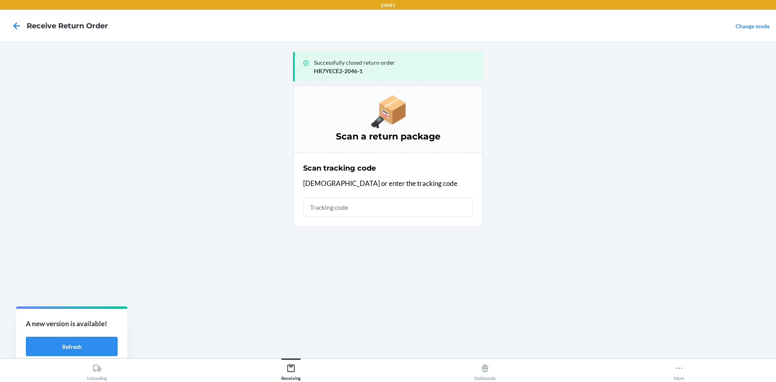
click at [366, 209] on input "text" at bounding box center [388, 207] width 170 height 19
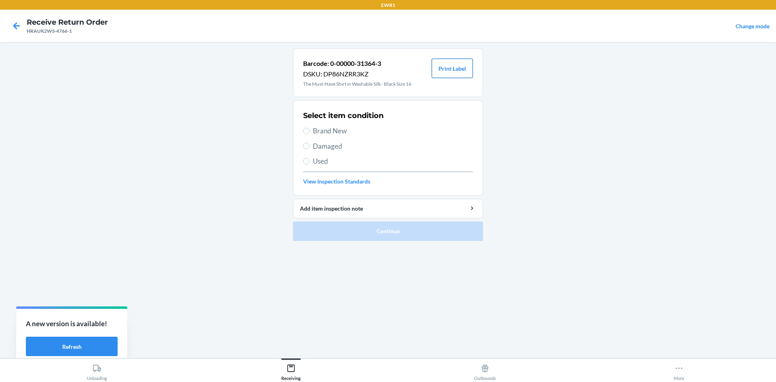
click at [459, 70] on button "Print Label" at bounding box center [452, 68] width 41 height 19
click at [309, 131] on input "Brand New" at bounding box center [306, 131] width 6 height 6
radio input "true"
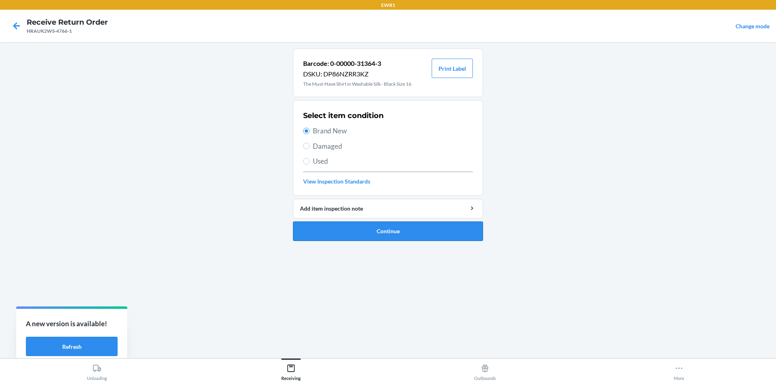
click at [400, 226] on button "Continue" at bounding box center [388, 231] width 190 height 19
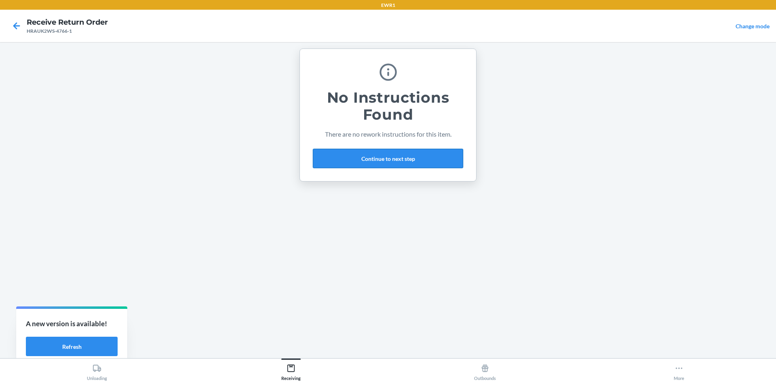
click at [385, 161] on button "Continue to next step" at bounding box center [388, 158] width 150 height 19
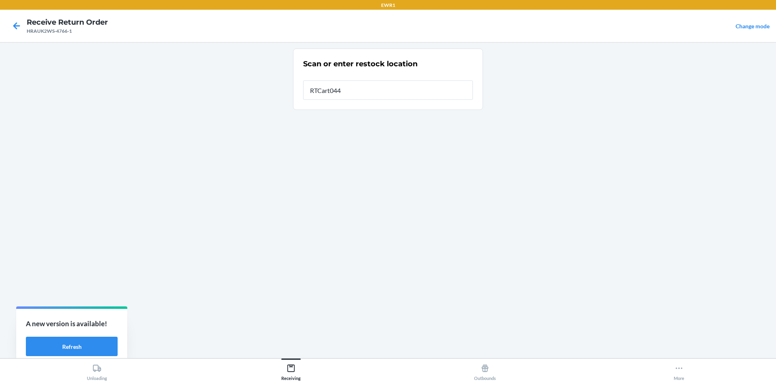
type input "RTCart044"
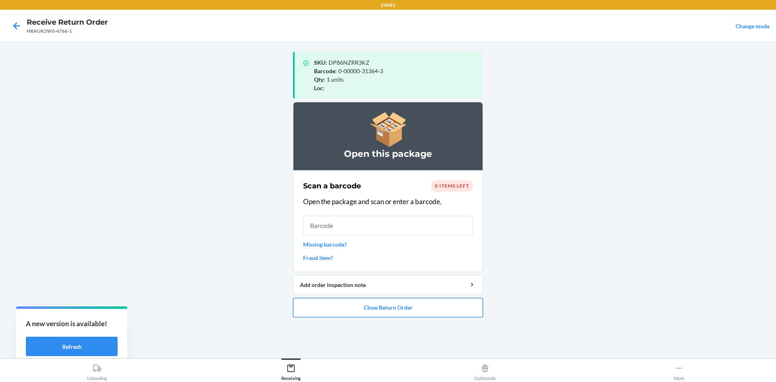
click at [406, 306] on button "Close Return Order" at bounding box center [388, 307] width 190 height 19
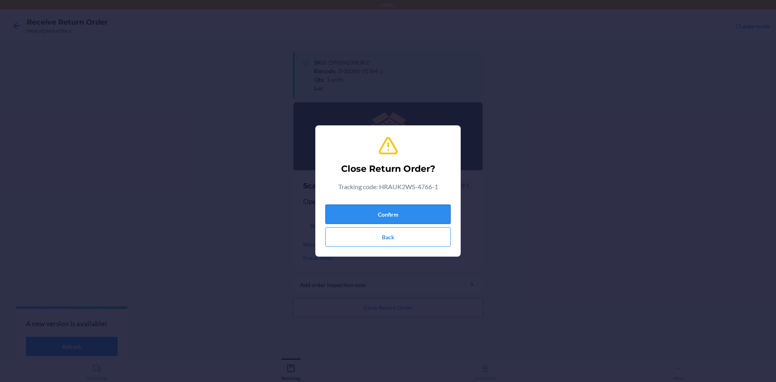
click at [401, 214] on button "Confirm" at bounding box center [388, 214] width 125 height 19
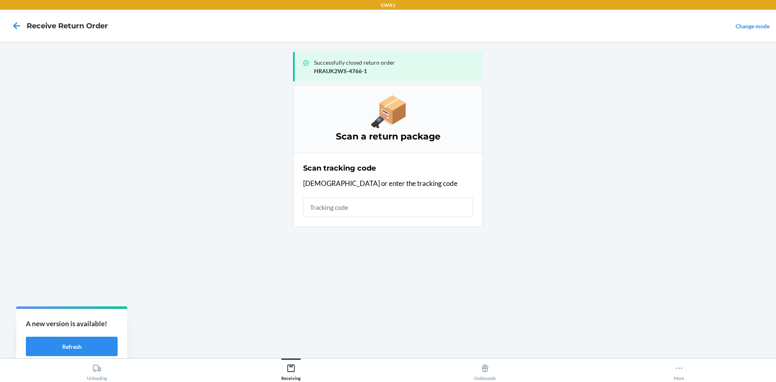
click at [399, 208] on input "text" at bounding box center [388, 207] width 170 height 19
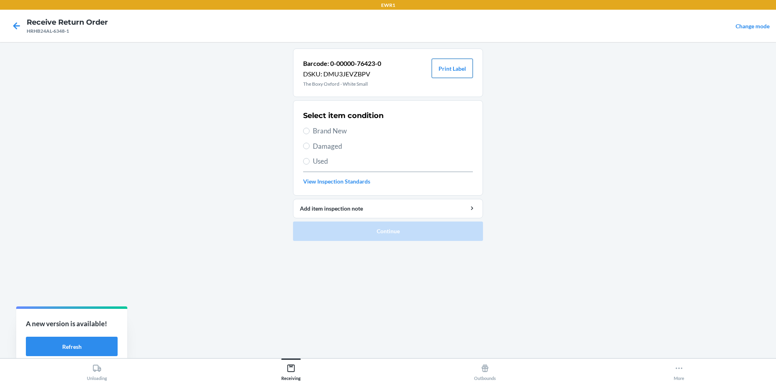
click at [456, 72] on button "Print Label" at bounding box center [452, 68] width 41 height 19
click at [314, 129] on span "Brand New" at bounding box center [393, 131] width 160 height 11
click at [310, 129] on input "Brand New" at bounding box center [306, 131] width 6 height 6
radio input "true"
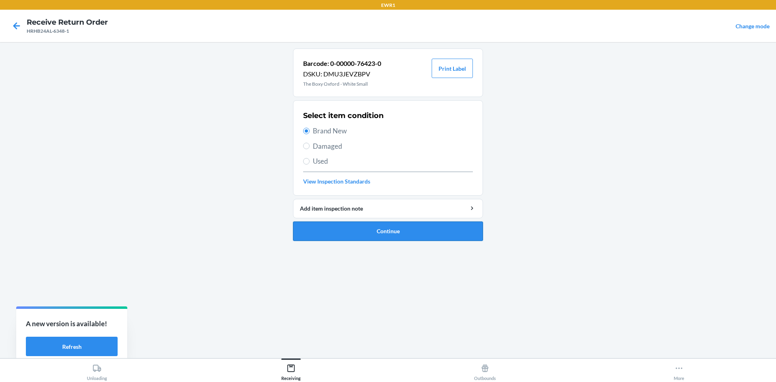
click at [428, 229] on button "Continue" at bounding box center [388, 231] width 190 height 19
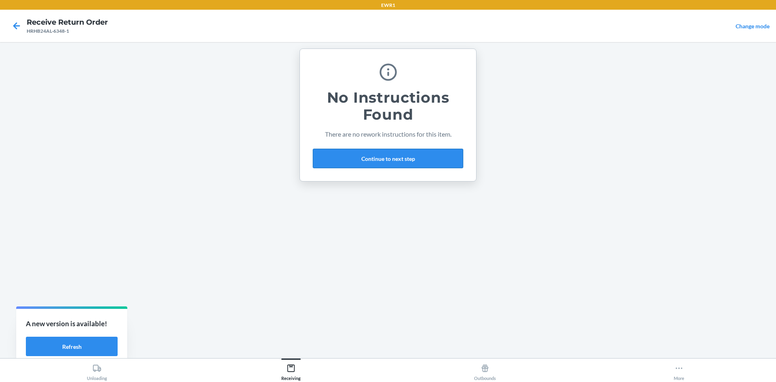
click at [408, 161] on button "Continue to next step" at bounding box center [388, 158] width 150 height 19
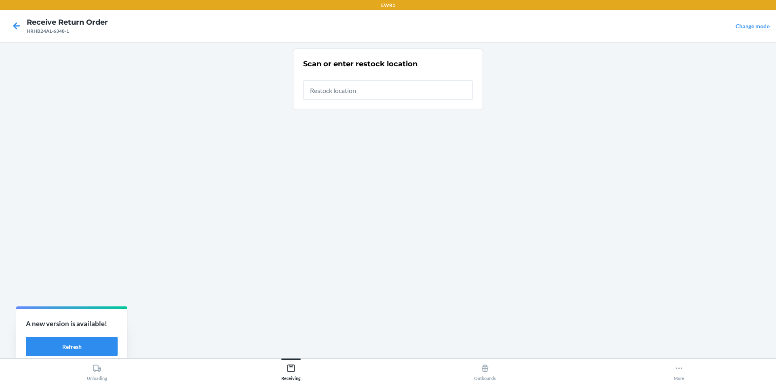
click at [352, 92] on input "text" at bounding box center [388, 89] width 170 height 19
type input "RTCart044"
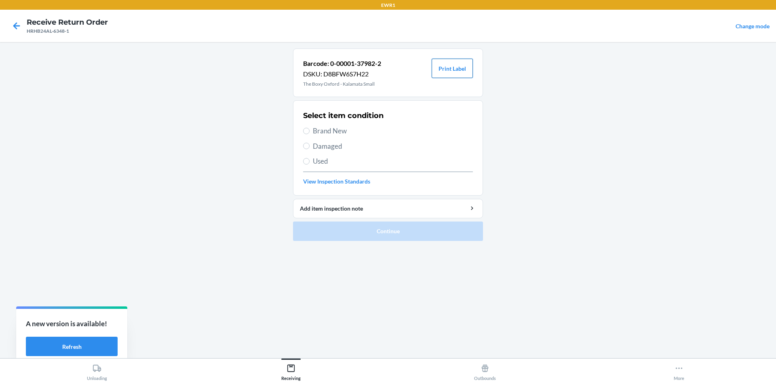
click at [455, 63] on button "Print Label" at bounding box center [452, 68] width 41 height 19
drag, startPoint x: 309, startPoint y: 127, endPoint x: 312, endPoint y: 131, distance: 5.3
click at [310, 129] on label "Brand New" at bounding box center [388, 131] width 170 height 11
click at [310, 129] on input "Brand New" at bounding box center [306, 131] width 6 height 6
radio input "true"
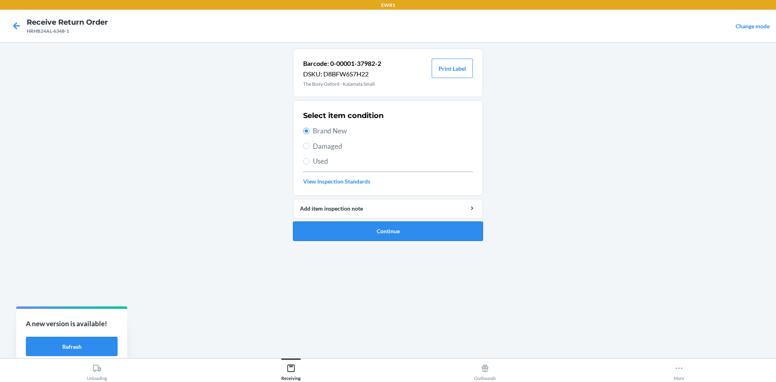
click at [400, 235] on button "Continue" at bounding box center [388, 231] width 190 height 19
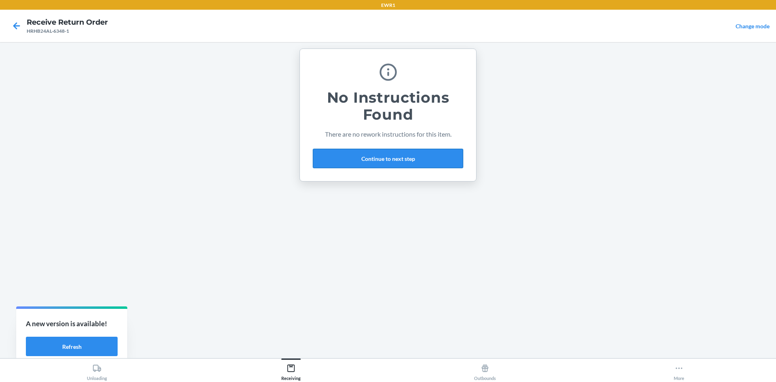
click at [385, 161] on button "Continue to next step" at bounding box center [388, 158] width 150 height 19
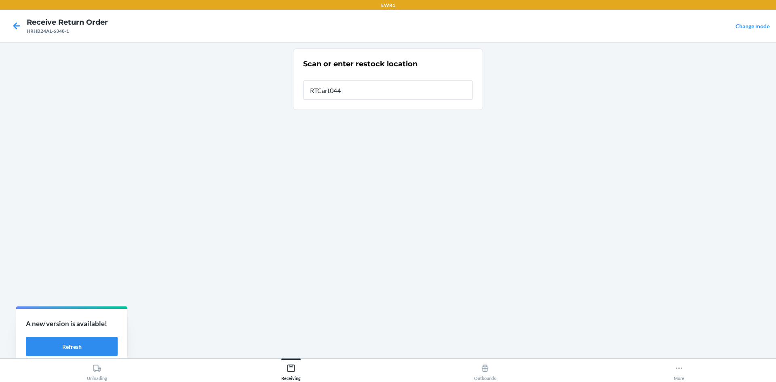
type input "RTCart044"
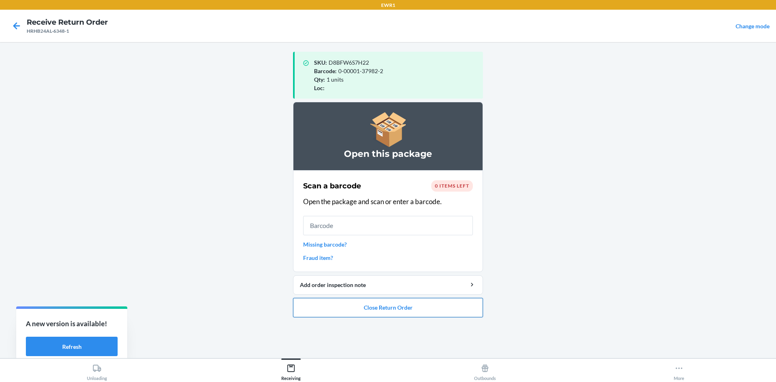
click at [449, 310] on button "Close Return Order" at bounding box center [388, 307] width 190 height 19
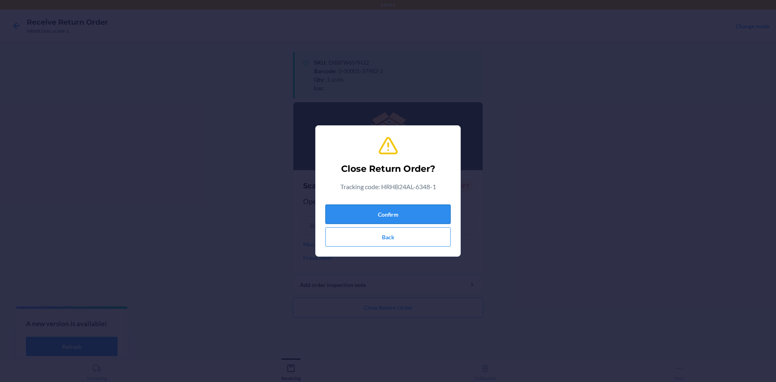
click at [416, 209] on button "Confirm" at bounding box center [388, 214] width 125 height 19
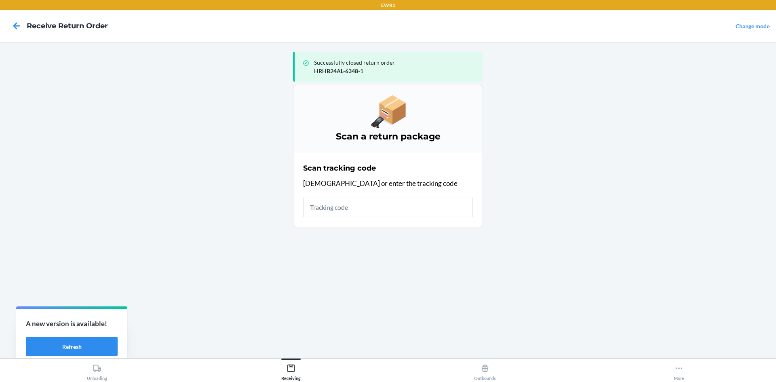
click at [383, 205] on input "text" at bounding box center [388, 207] width 170 height 19
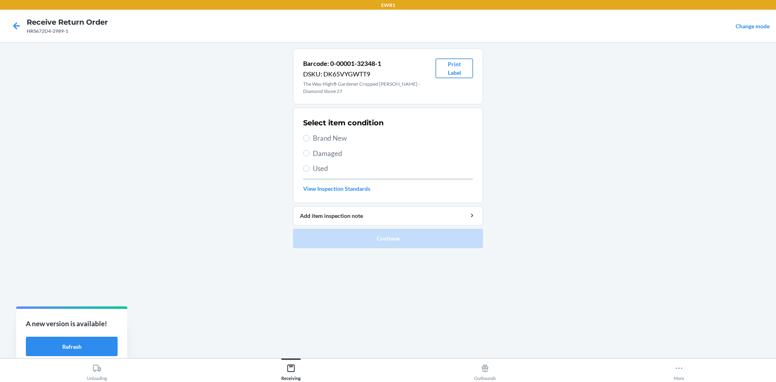
click at [458, 66] on button "Print Label" at bounding box center [454, 68] width 37 height 19
click at [314, 136] on span "Brand New" at bounding box center [393, 138] width 160 height 11
click at [310, 136] on input "Brand New" at bounding box center [306, 138] width 6 height 6
radio input "true"
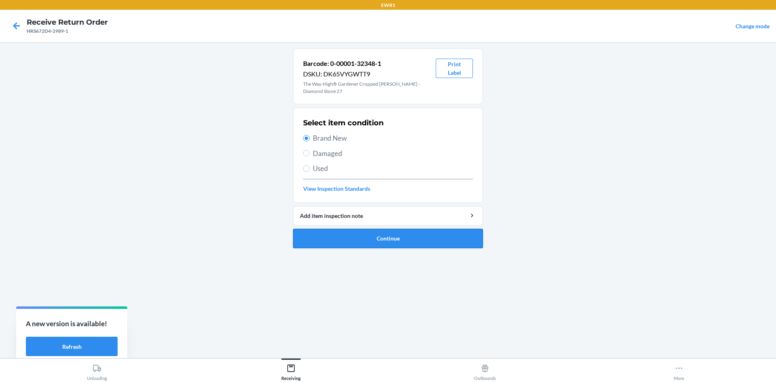
click at [433, 241] on button "Continue" at bounding box center [388, 238] width 190 height 19
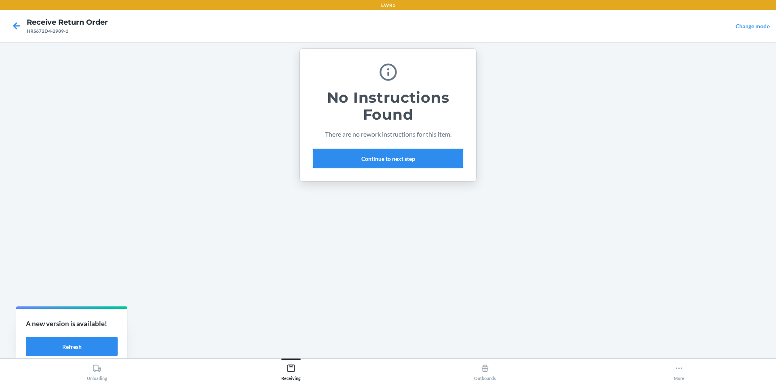
click at [428, 161] on button "Continue to next step" at bounding box center [388, 158] width 150 height 19
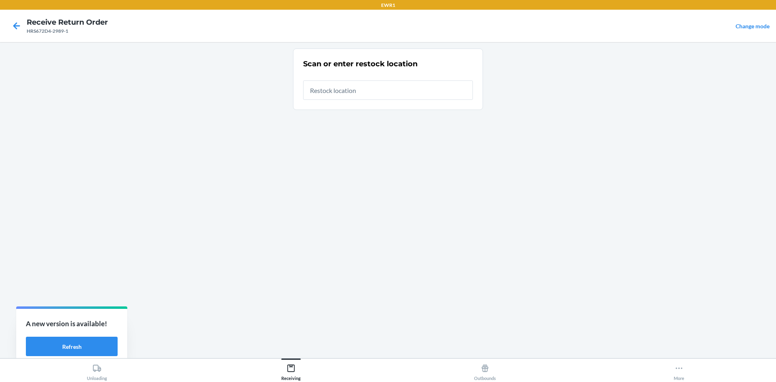
click at [384, 91] on input "text" at bounding box center [388, 89] width 170 height 19
type input "RTCart044"
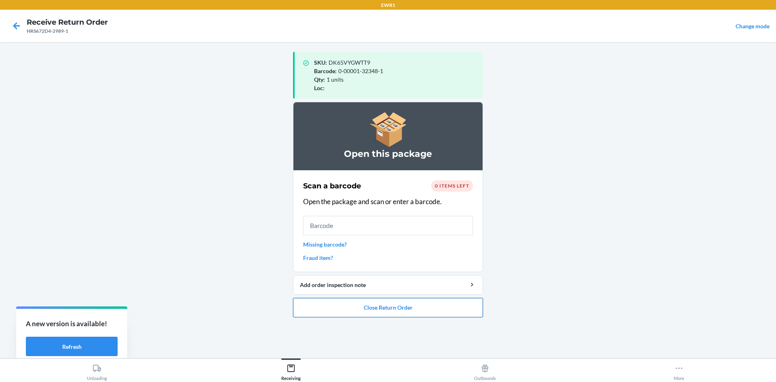
click at [406, 309] on button "Close Return Order" at bounding box center [388, 307] width 190 height 19
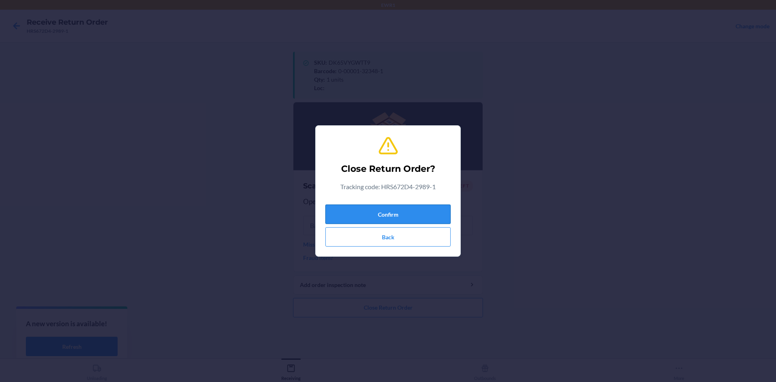
click at [406, 211] on button "Confirm" at bounding box center [388, 214] width 125 height 19
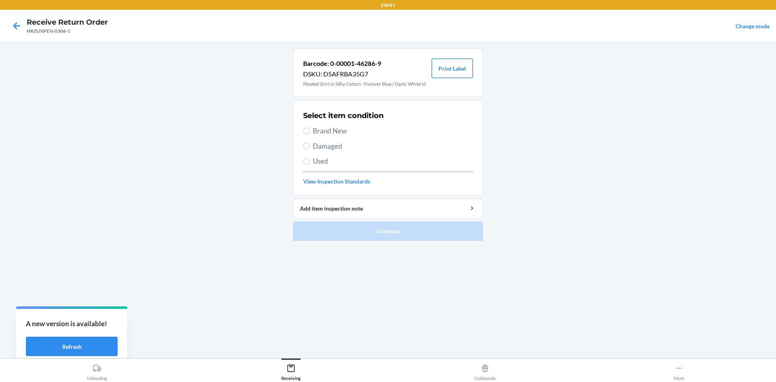
click at [442, 68] on button "Print Label" at bounding box center [452, 68] width 41 height 19
click at [306, 133] on input "Brand New" at bounding box center [306, 131] width 6 height 6
radio input "true"
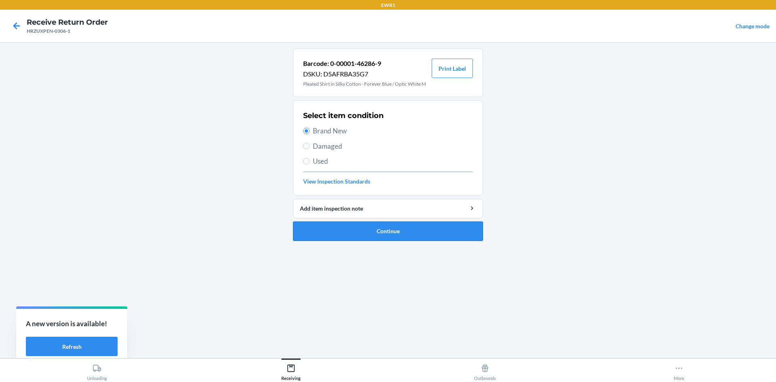
click at [406, 235] on button "Continue" at bounding box center [388, 231] width 190 height 19
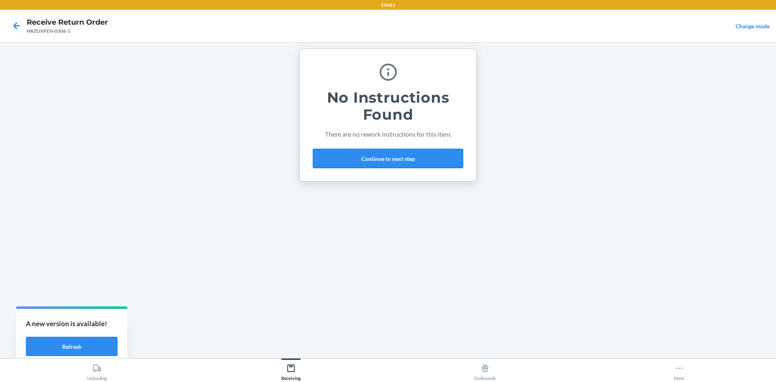
click at [402, 161] on button "Continue to next step" at bounding box center [388, 158] width 150 height 19
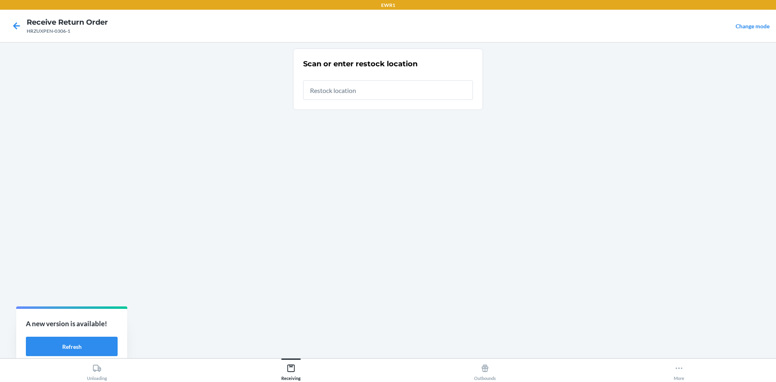
click at [369, 89] on input "text" at bounding box center [388, 89] width 170 height 19
type input "RTCart044"
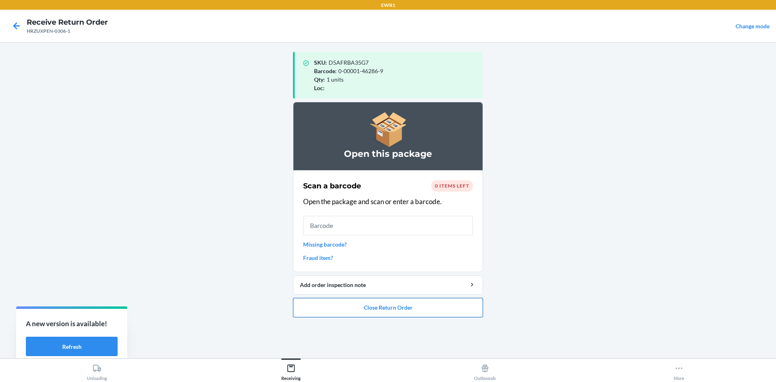
click at [444, 308] on button "Close Return Order" at bounding box center [388, 307] width 190 height 19
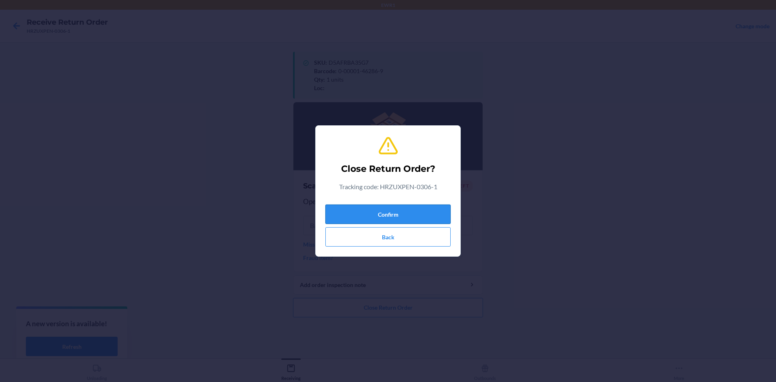
click at [405, 213] on button "Confirm" at bounding box center [388, 214] width 125 height 19
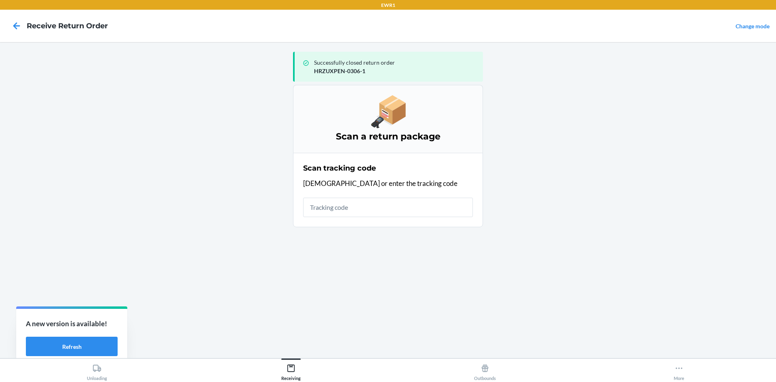
click at [364, 198] on input "text" at bounding box center [388, 207] width 170 height 19
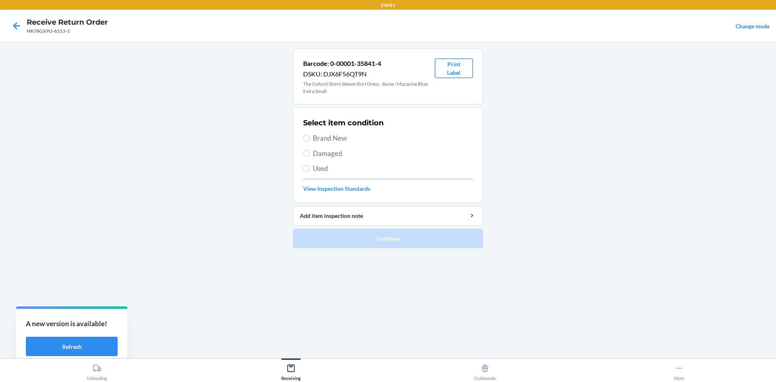
click at [466, 74] on button "Print Label" at bounding box center [454, 68] width 38 height 19
click at [319, 140] on span "Brand New" at bounding box center [393, 138] width 160 height 11
click at [310, 140] on input "Brand New" at bounding box center [306, 138] width 6 height 6
radio input "true"
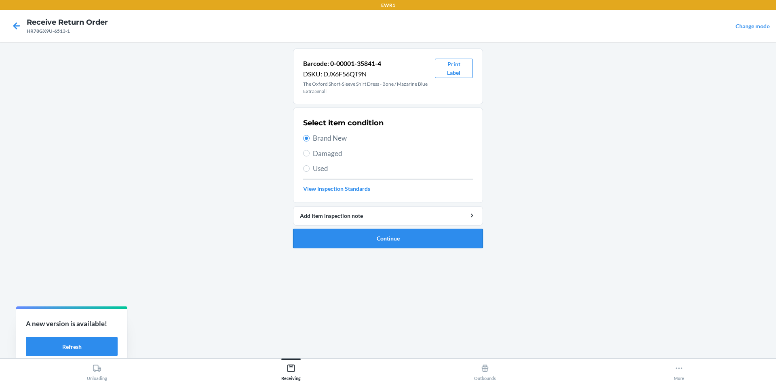
click at [380, 236] on button "Continue" at bounding box center [388, 238] width 190 height 19
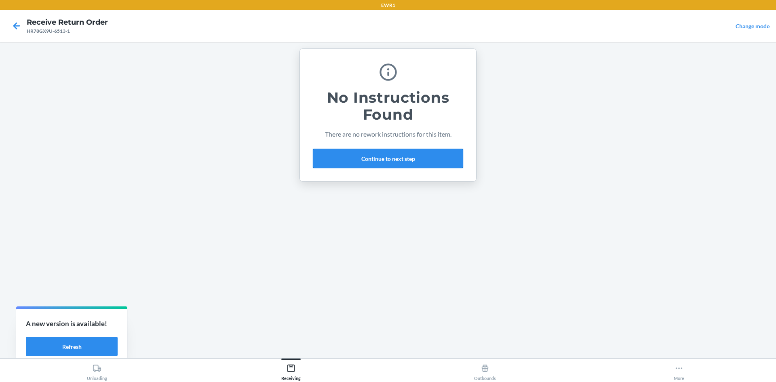
click at [364, 160] on button "Continue to next step" at bounding box center [388, 158] width 150 height 19
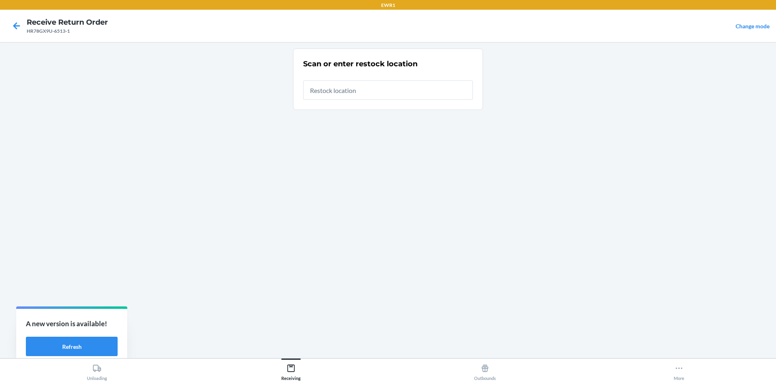
click at [341, 88] on input "text" at bounding box center [388, 89] width 170 height 19
type input "RTCart044"
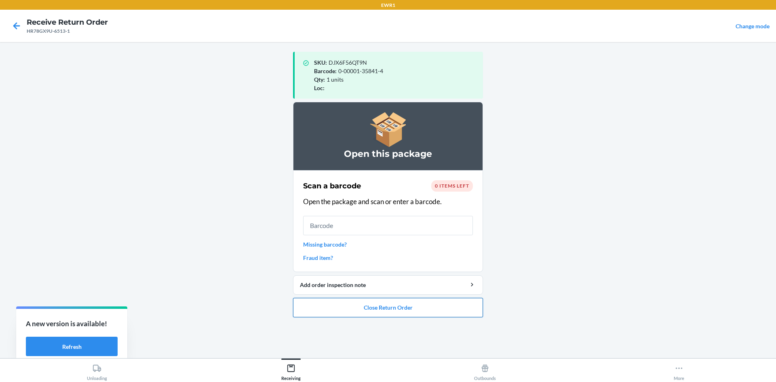
click at [446, 309] on button "Close Return Order" at bounding box center [388, 307] width 190 height 19
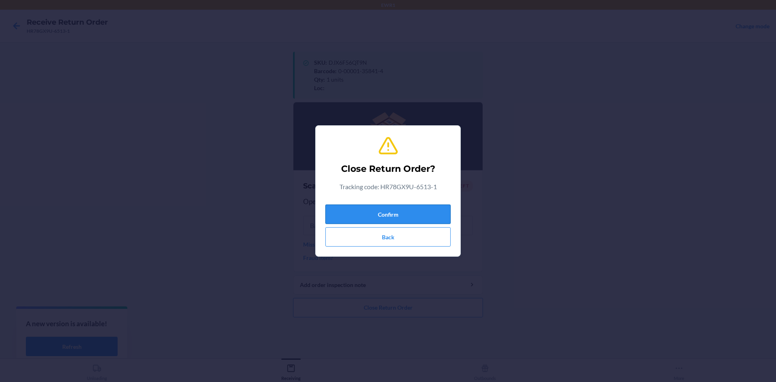
click at [405, 215] on button "Confirm" at bounding box center [388, 214] width 125 height 19
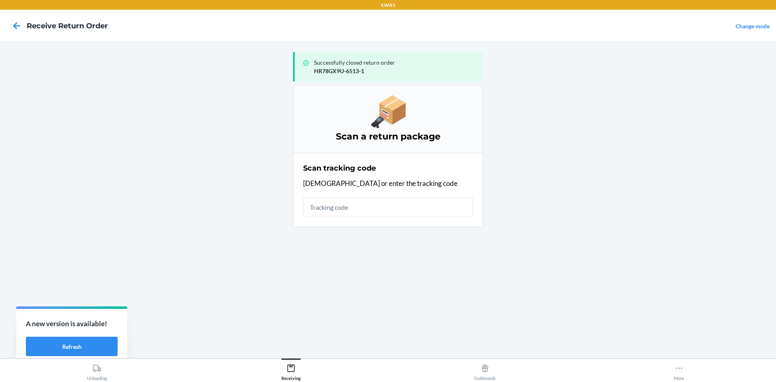
click at [336, 203] on input "text" at bounding box center [388, 207] width 170 height 19
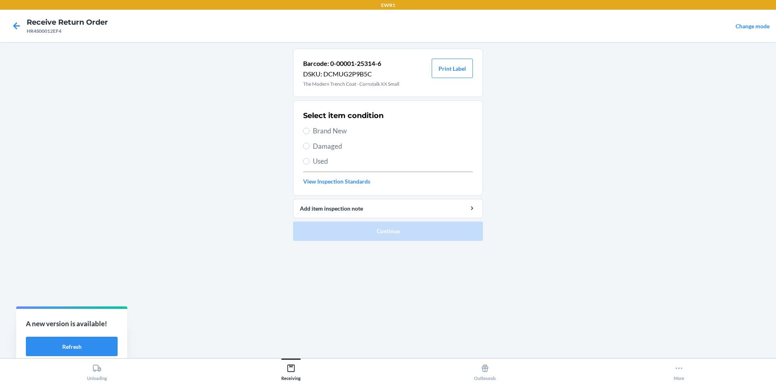
click at [313, 159] on label "Used" at bounding box center [388, 161] width 170 height 11
click at [310, 159] on input "Used" at bounding box center [306, 161] width 6 height 6
radio input "true"
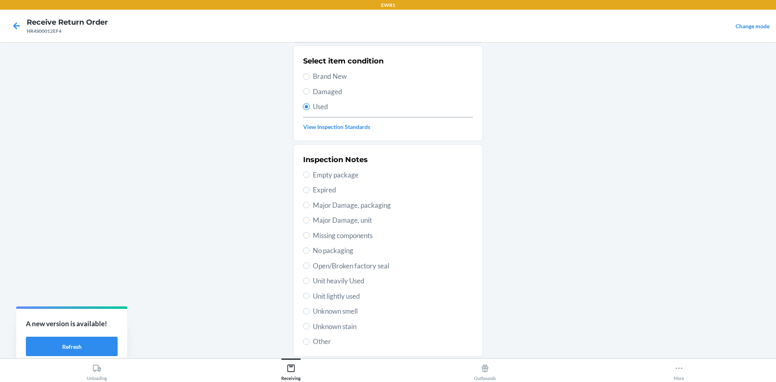
scroll to position [105, 0]
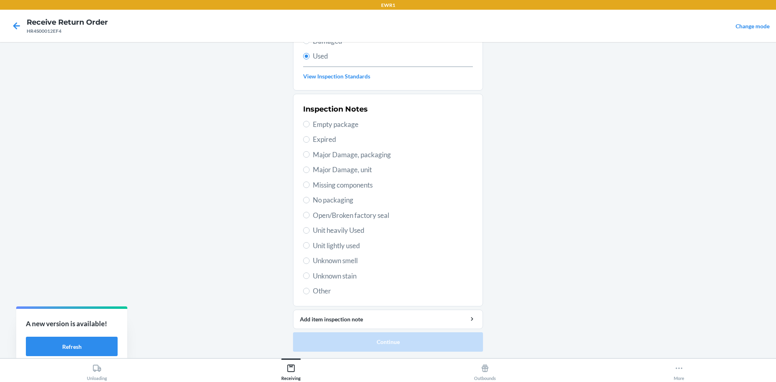
click at [314, 275] on span "Unknown stain" at bounding box center [393, 276] width 160 height 11
click at [310, 275] on input "Unknown stain" at bounding box center [306, 276] width 6 height 6
radio input "true"
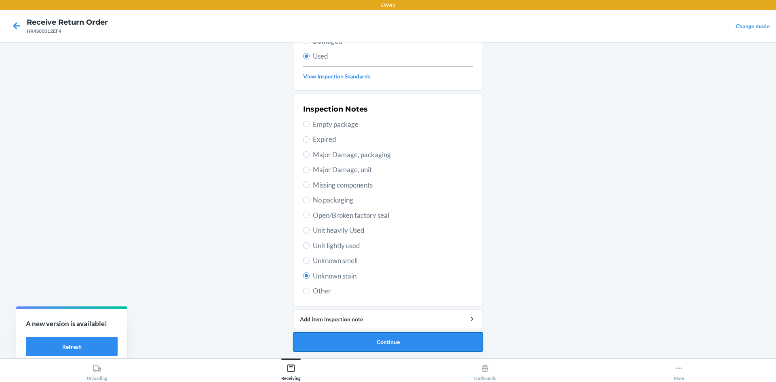
click at [396, 344] on button "Continue" at bounding box center [388, 341] width 190 height 19
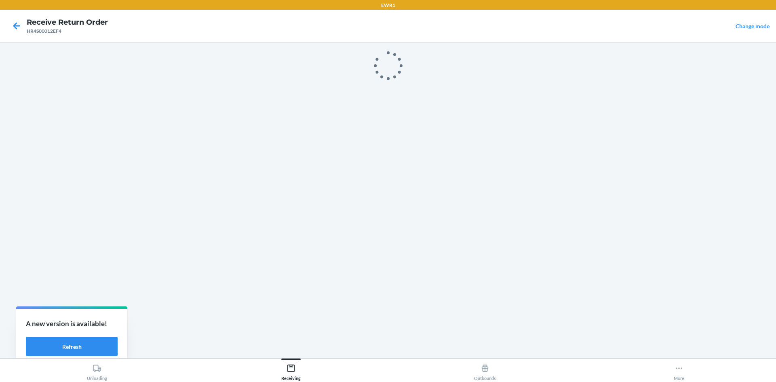
scroll to position [0, 0]
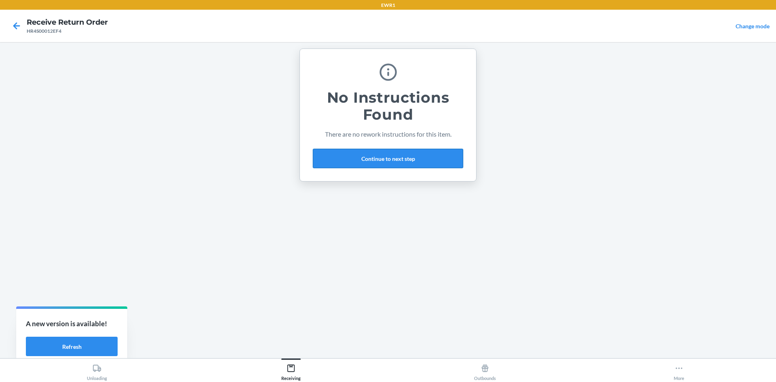
click at [377, 156] on button "Continue to next step" at bounding box center [388, 158] width 150 height 19
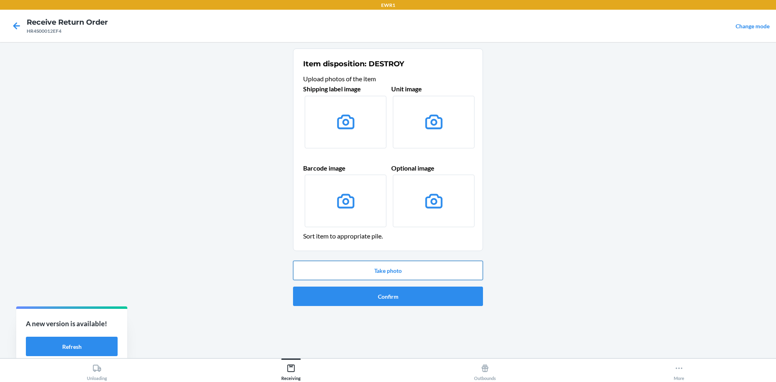
click at [380, 273] on button "Take photo" at bounding box center [388, 270] width 190 height 19
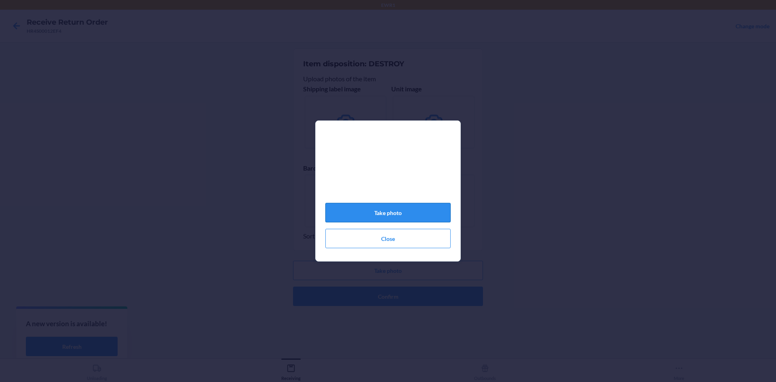
click at [443, 212] on button "Take photo" at bounding box center [388, 212] width 125 height 19
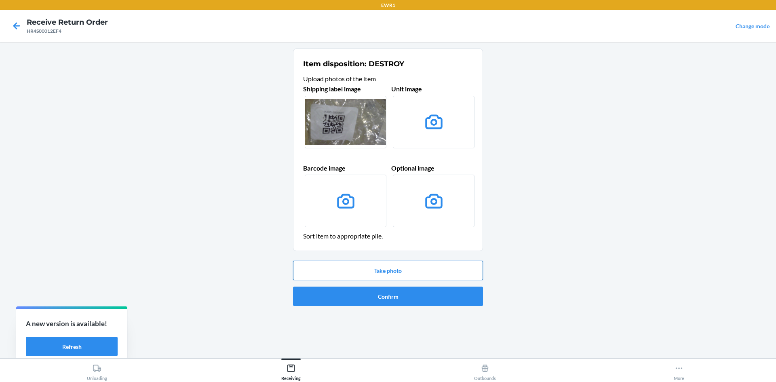
click at [431, 274] on button "Take photo" at bounding box center [388, 270] width 190 height 19
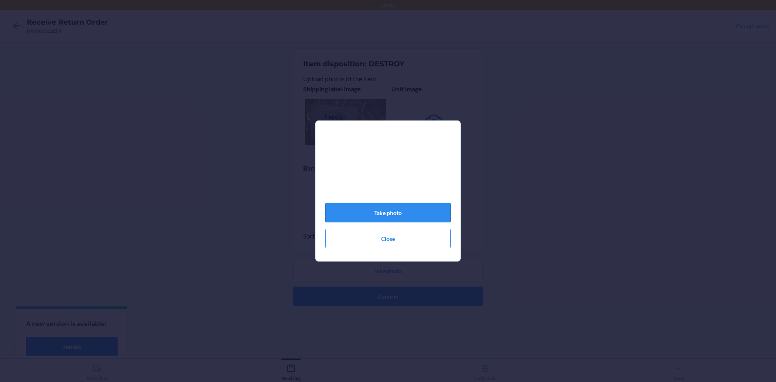
click at [432, 218] on button "Take photo" at bounding box center [388, 212] width 125 height 19
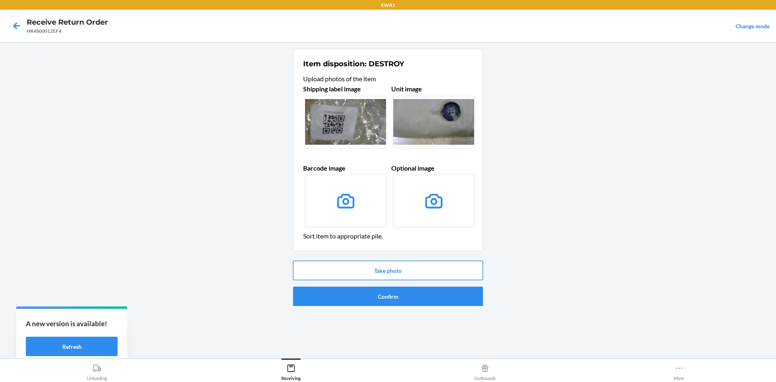
click at [402, 271] on button "Take photo" at bounding box center [388, 270] width 190 height 19
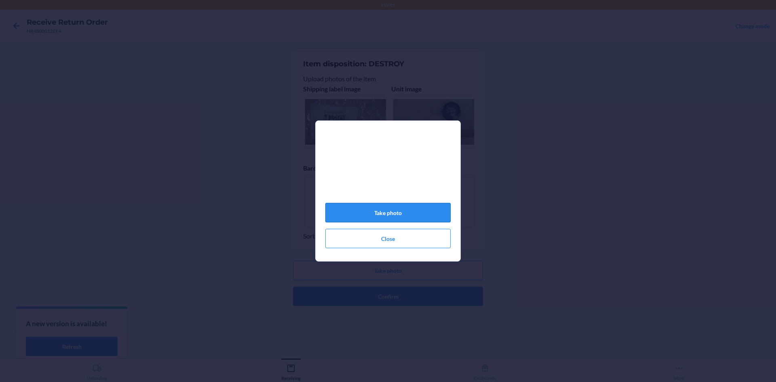
click at [423, 218] on button "Take photo" at bounding box center [388, 212] width 125 height 19
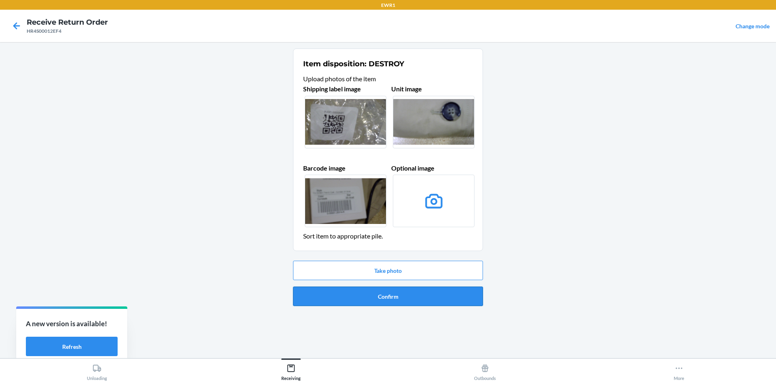
click at [432, 293] on button "Confirm" at bounding box center [388, 296] width 190 height 19
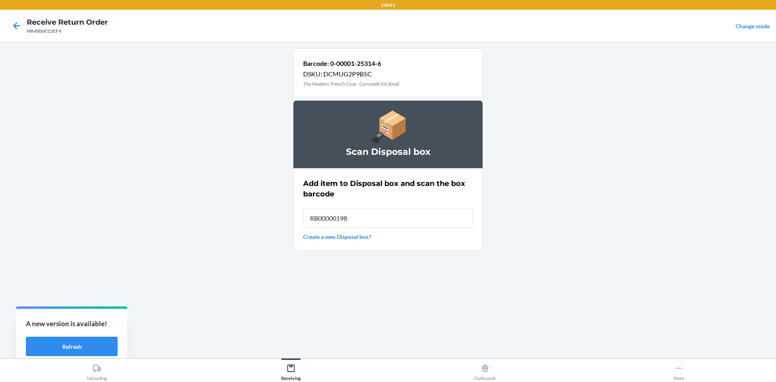
type input "RB000001986"
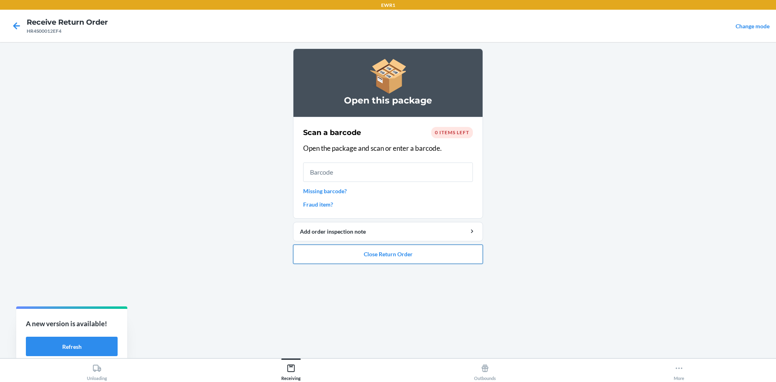
click at [433, 255] on button "Close Return Order" at bounding box center [388, 254] width 190 height 19
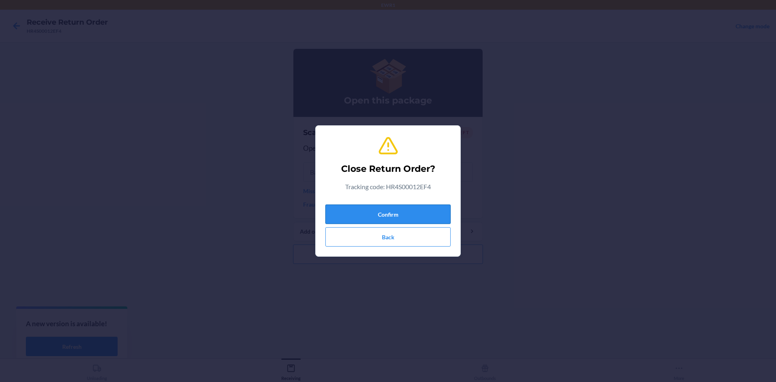
click at [446, 215] on button "Confirm" at bounding box center [388, 214] width 125 height 19
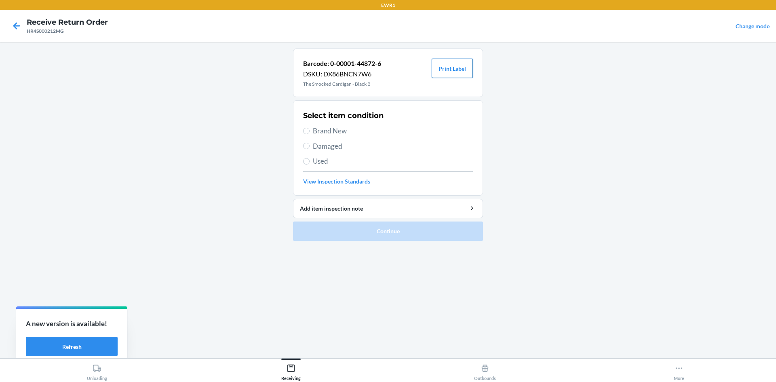
click at [449, 64] on button "Print Label" at bounding box center [452, 68] width 41 height 19
click at [307, 133] on input "Brand New" at bounding box center [306, 131] width 6 height 6
radio input "true"
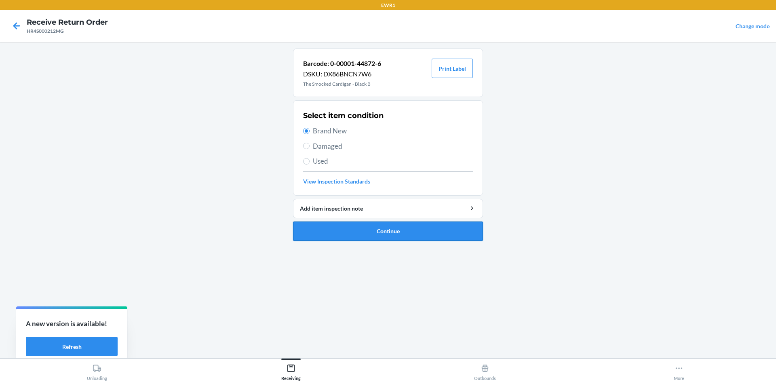
click at [376, 233] on button "Continue" at bounding box center [388, 231] width 190 height 19
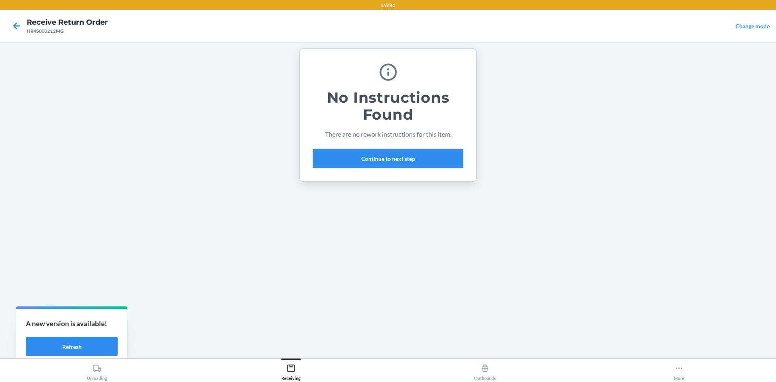
drag, startPoint x: 382, startPoint y: 163, endPoint x: 383, endPoint y: 168, distance: 5.3
click at [382, 164] on button "Continue to next step" at bounding box center [388, 158] width 150 height 19
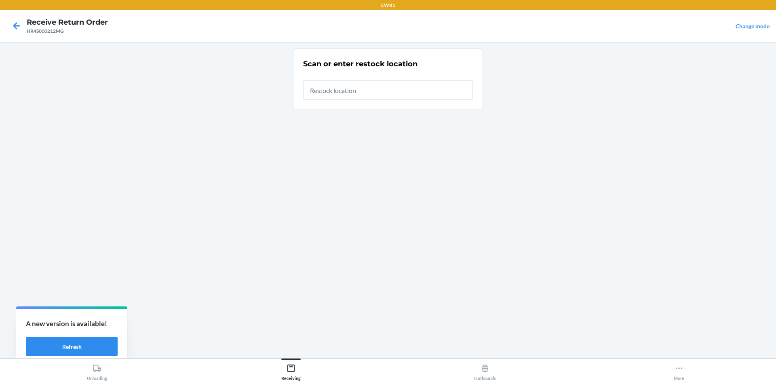
click at [360, 89] on input "text" at bounding box center [388, 89] width 170 height 19
type input "RTCart044"
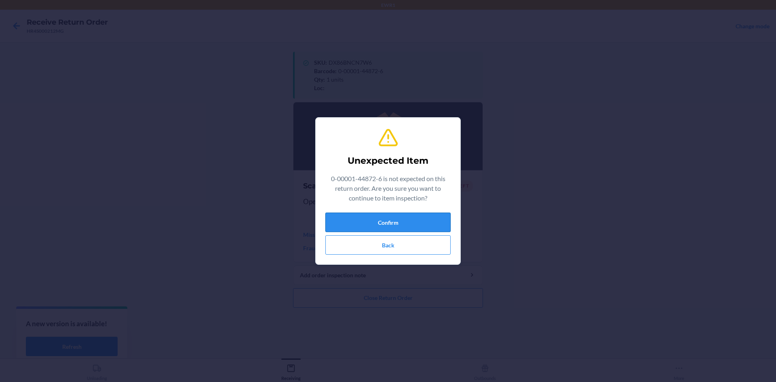
click at [427, 222] on button "Confirm" at bounding box center [388, 222] width 125 height 19
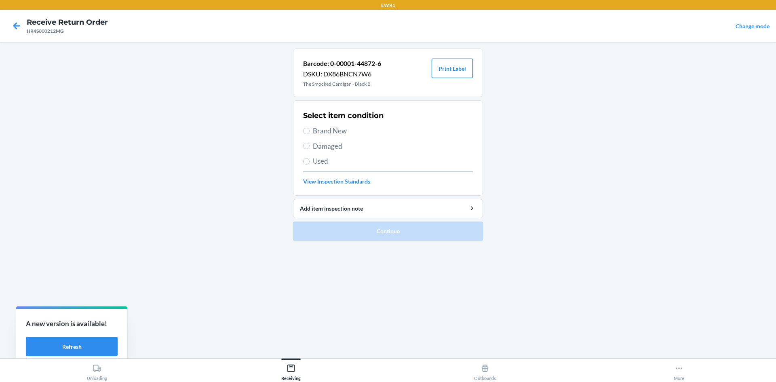
click at [457, 73] on button "Print Label" at bounding box center [452, 68] width 41 height 19
click at [19, 25] on icon at bounding box center [17, 26] width 14 height 14
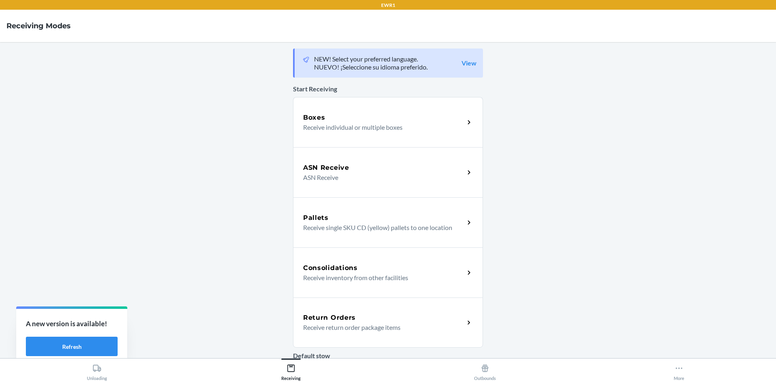
click at [389, 333] on div "Return Orders Receive return order package items" at bounding box center [388, 323] width 190 height 50
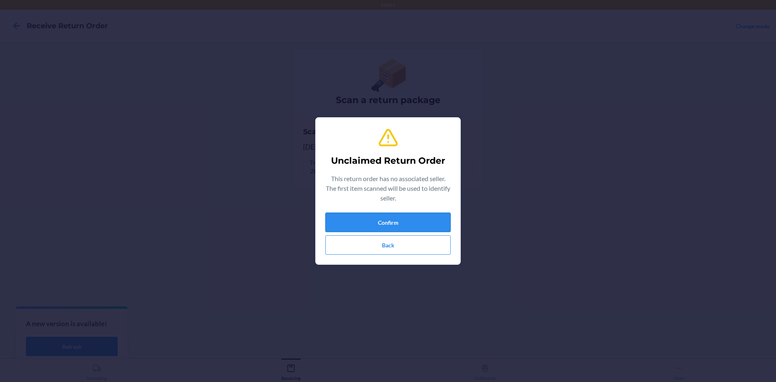
click at [420, 223] on button "Confirm" at bounding box center [388, 222] width 125 height 19
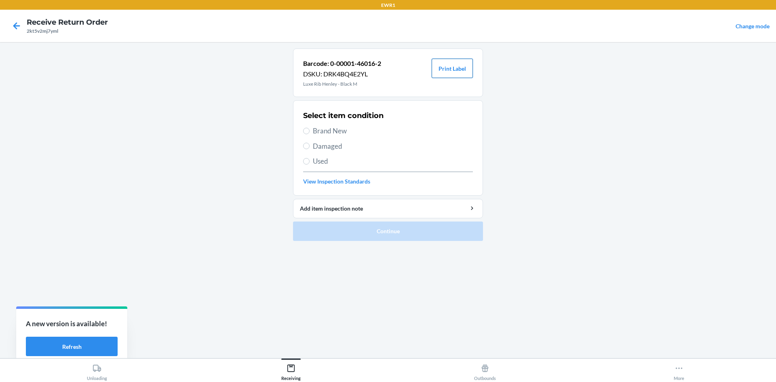
click at [440, 71] on button "Print Label" at bounding box center [452, 68] width 41 height 19
click at [309, 133] on input "Brand New" at bounding box center [306, 131] width 6 height 6
radio input "true"
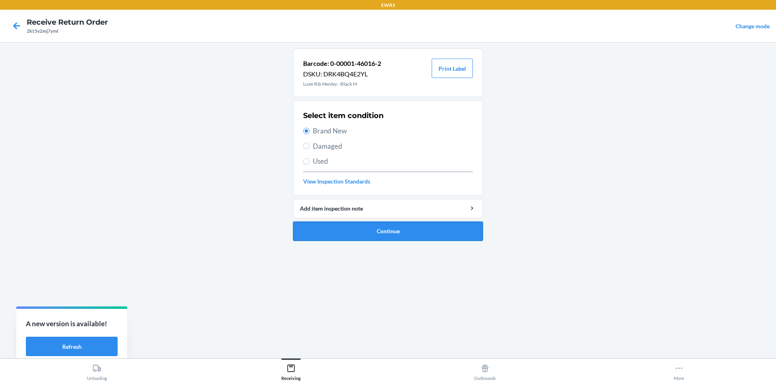
click at [399, 233] on button "Continue" at bounding box center [388, 231] width 190 height 19
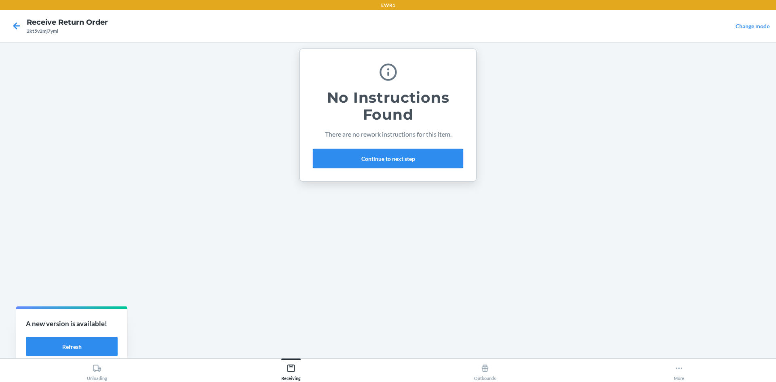
click at [389, 162] on button "Continue to next step" at bounding box center [388, 158] width 150 height 19
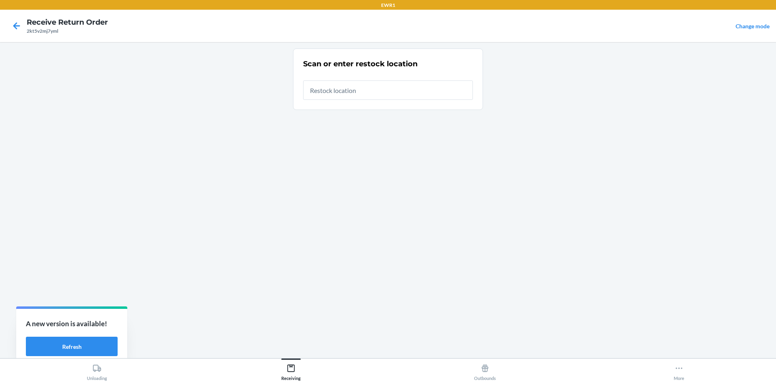
click at [374, 90] on input "text" at bounding box center [388, 89] width 170 height 19
type input "RTCart044"
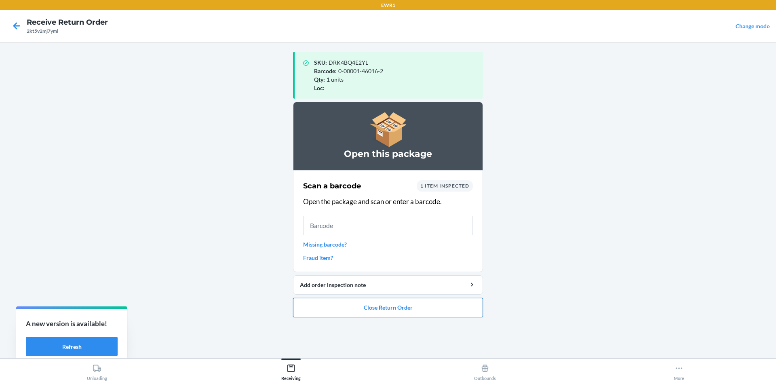
click at [378, 313] on button "Close Return Order" at bounding box center [388, 307] width 190 height 19
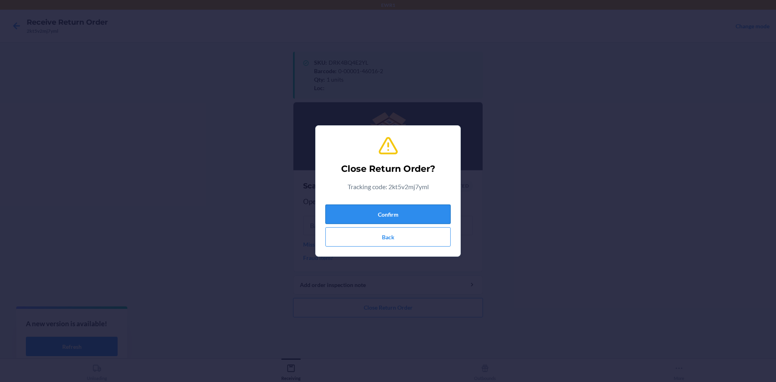
click at [389, 214] on button "Confirm" at bounding box center [388, 214] width 125 height 19
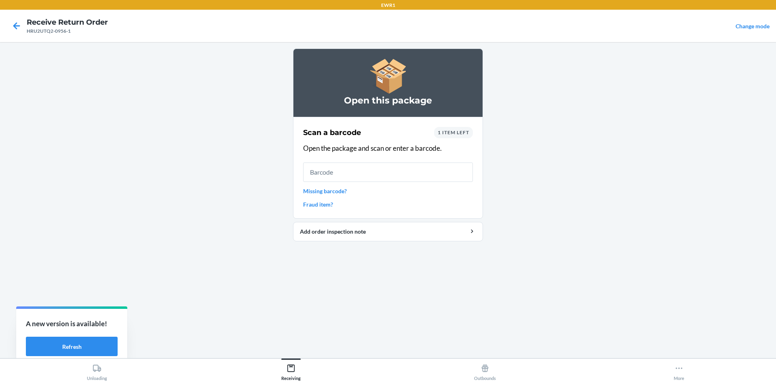
click at [414, 174] on input "text" at bounding box center [388, 172] width 170 height 19
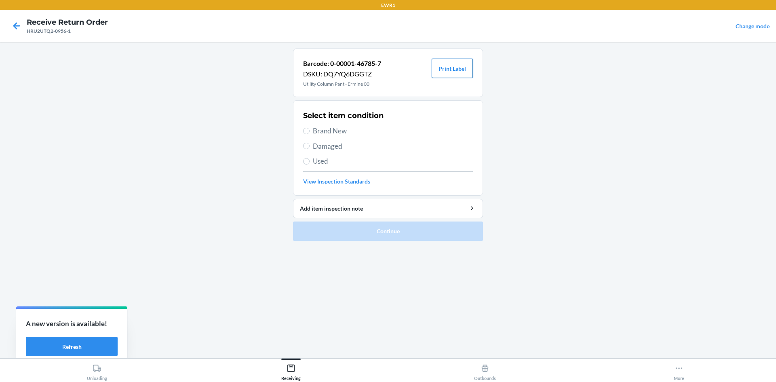
click at [457, 66] on button "Print Label" at bounding box center [452, 68] width 41 height 19
click at [309, 131] on input "Brand New" at bounding box center [306, 131] width 6 height 6
radio input "true"
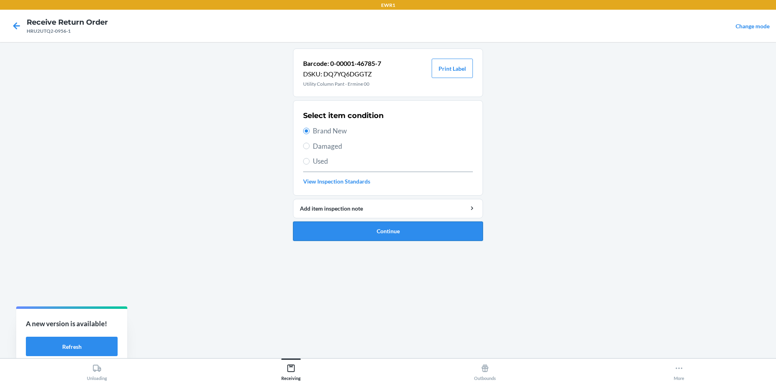
click at [385, 233] on button "Continue" at bounding box center [388, 231] width 190 height 19
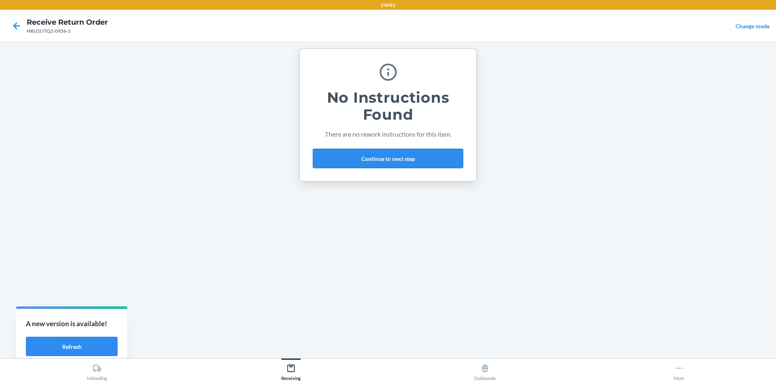
click at [383, 160] on button "Continue to next step" at bounding box center [388, 158] width 150 height 19
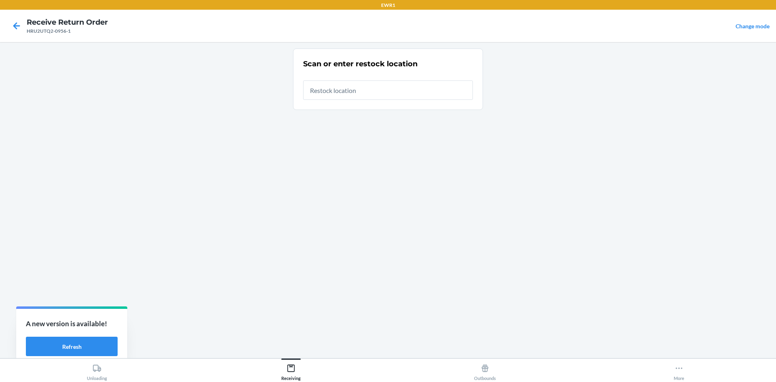
click at [378, 96] on input "text" at bounding box center [388, 89] width 170 height 19
type input "RTCart044"
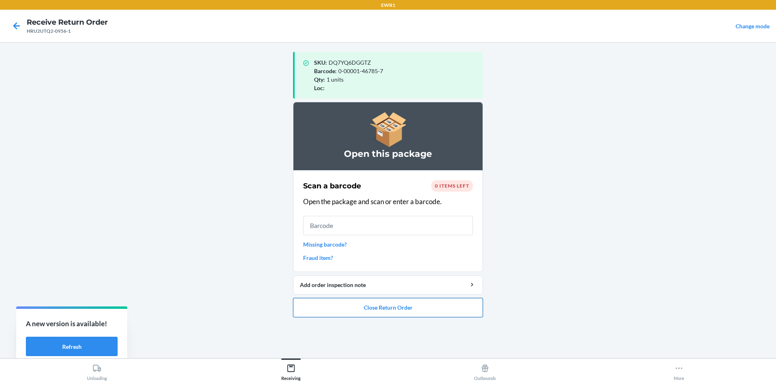
click at [425, 308] on button "Close Return Order" at bounding box center [388, 307] width 190 height 19
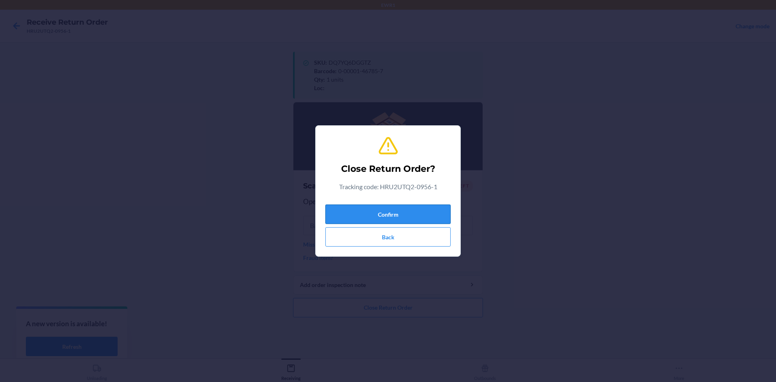
click at [415, 216] on button "Confirm" at bounding box center [388, 214] width 125 height 19
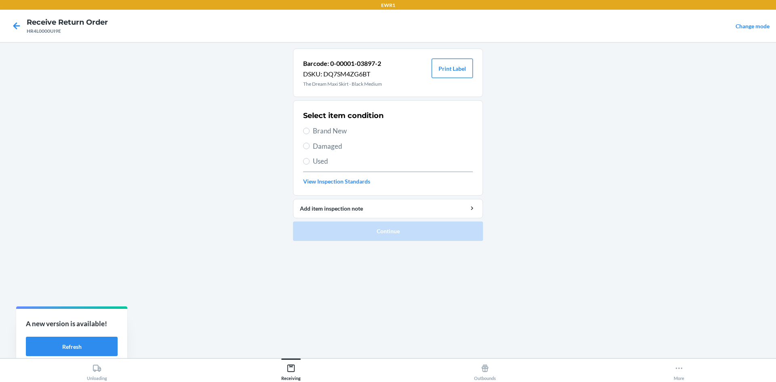
click at [450, 65] on button "Print Label" at bounding box center [452, 68] width 41 height 19
click at [304, 133] on input "Brand New" at bounding box center [306, 131] width 6 height 6
radio input "true"
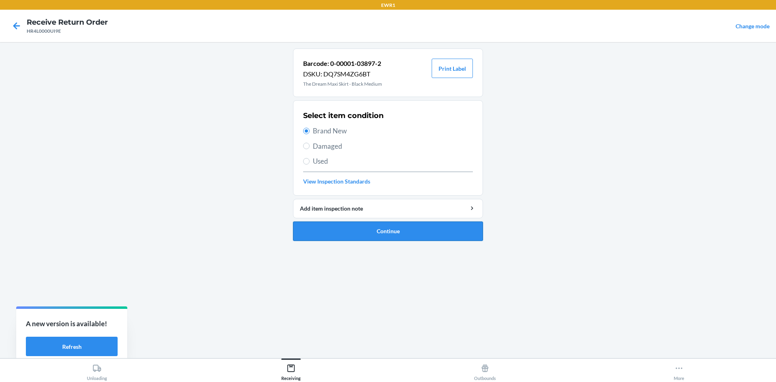
click at [375, 237] on button "Continue" at bounding box center [388, 231] width 190 height 19
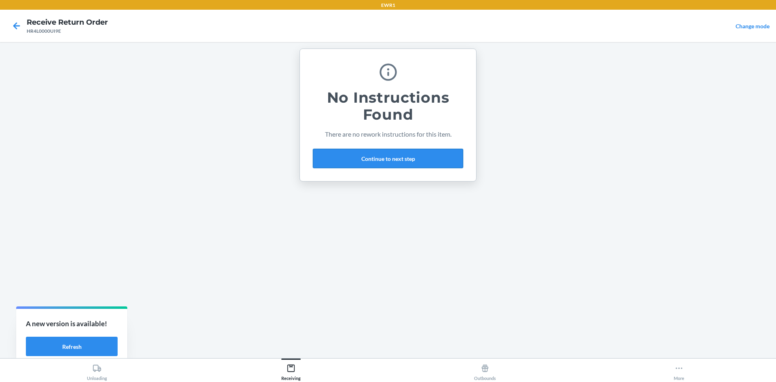
click at [376, 160] on button "Continue to next step" at bounding box center [388, 158] width 150 height 19
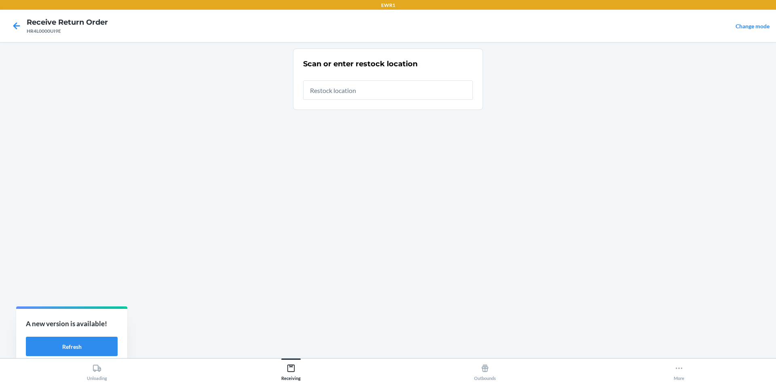
click at [315, 90] on input "text" at bounding box center [388, 89] width 170 height 19
type input "RTCart044"
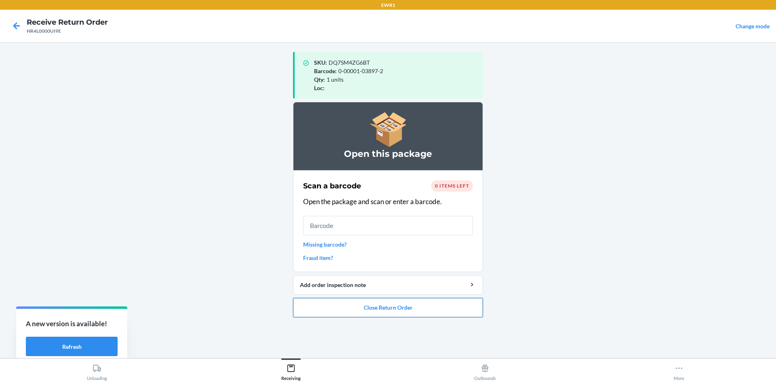
click at [398, 313] on button "Close Return Order" at bounding box center [388, 307] width 190 height 19
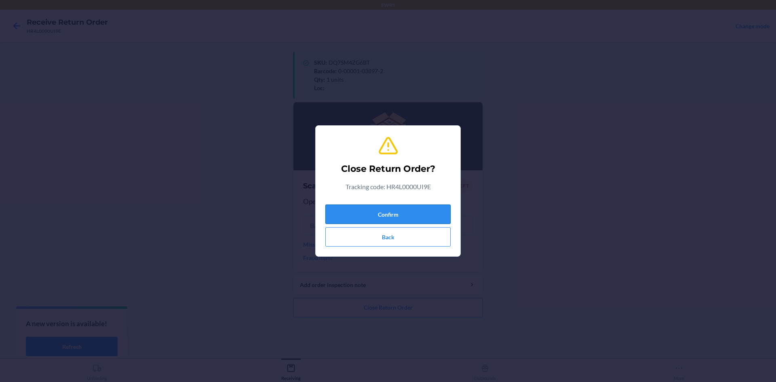
click at [414, 207] on button "Confirm" at bounding box center [388, 214] width 125 height 19
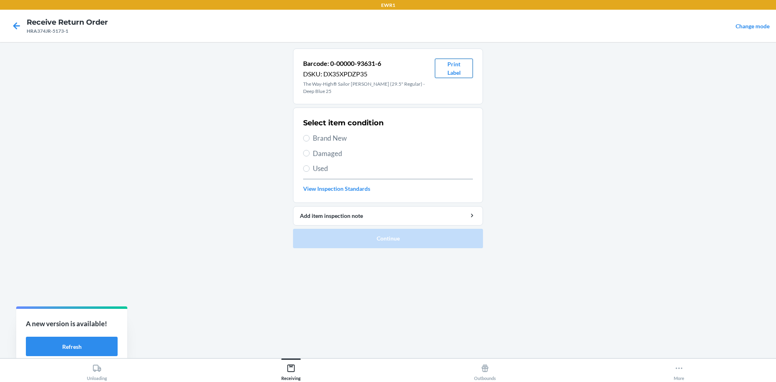
click at [449, 75] on button "Print Label" at bounding box center [454, 68] width 38 height 19
click at [309, 135] on input "Brand New" at bounding box center [306, 138] width 6 height 6
radio input "true"
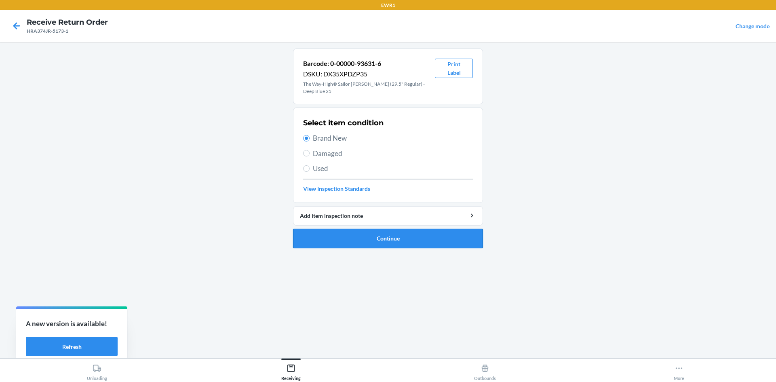
click at [373, 232] on button "Continue" at bounding box center [388, 238] width 190 height 19
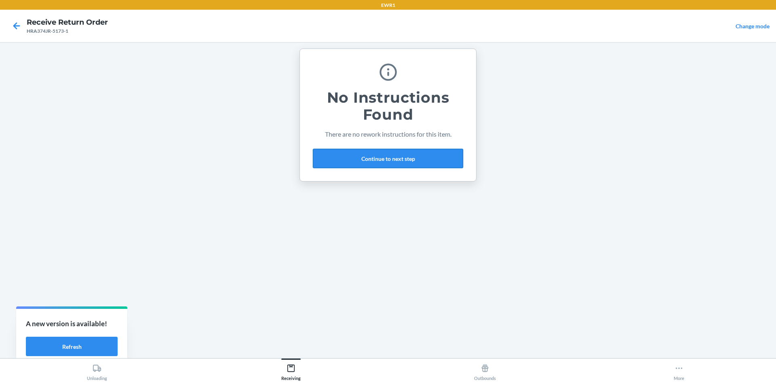
click at [352, 161] on button "Continue to next step" at bounding box center [388, 158] width 150 height 19
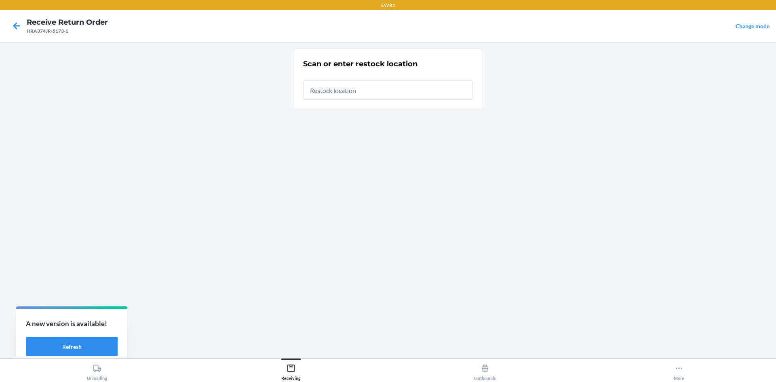
click at [325, 91] on input "text" at bounding box center [388, 89] width 170 height 19
type input "RTCart044"
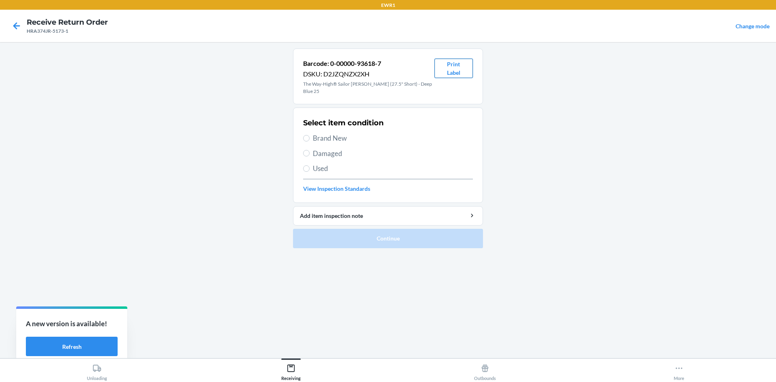
click at [450, 64] on button "Print Label" at bounding box center [454, 68] width 38 height 19
click at [312, 133] on label "Brand New" at bounding box center [388, 138] width 170 height 11
click at [310, 135] on input "Brand New" at bounding box center [306, 138] width 6 height 6
radio input "true"
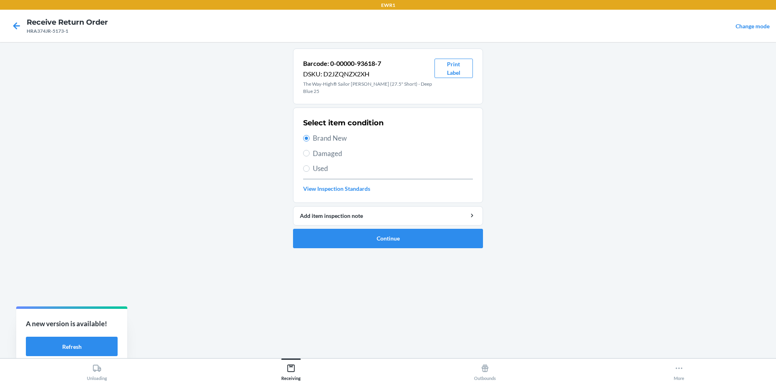
click at [383, 243] on ol "Barcode: 0-00000-93618-7 DSKU: D2JZQNZX2XH The Way-High® Sailor [PERSON_NAME] (…" at bounding box center [388, 152] width 190 height 206
click at [380, 232] on button "Continue" at bounding box center [388, 238] width 190 height 19
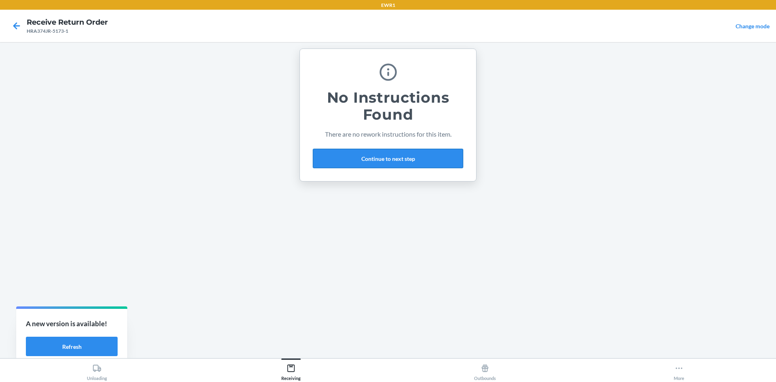
click at [369, 160] on button "Continue to next step" at bounding box center [388, 158] width 150 height 19
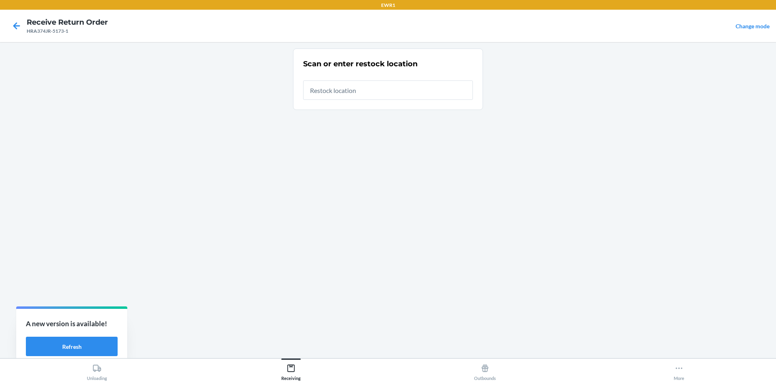
click at [319, 87] on input "text" at bounding box center [388, 89] width 170 height 19
type input "RTCart044"
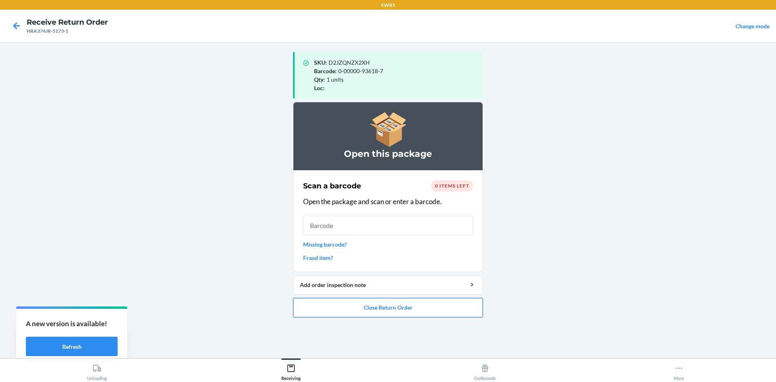
click at [386, 306] on button "Close Return Order" at bounding box center [388, 307] width 190 height 19
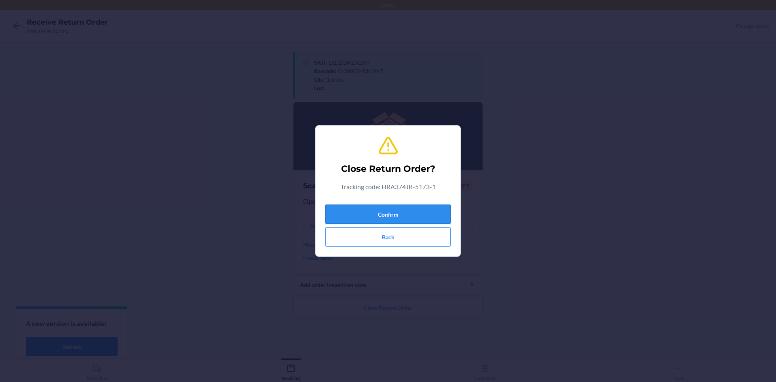
click at [393, 210] on button "Confirm" at bounding box center [388, 214] width 125 height 19
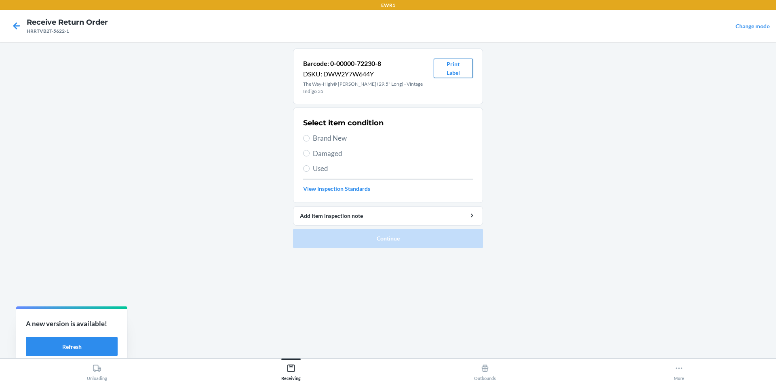
click at [450, 65] on button "Print Label" at bounding box center [453, 68] width 39 height 19
click at [310, 133] on label "Brand New" at bounding box center [388, 138] width 170 height 11
click at [310, 135] on input "Brand New" at bounding box center [306, 138] width 6 height 6
radio input "true"
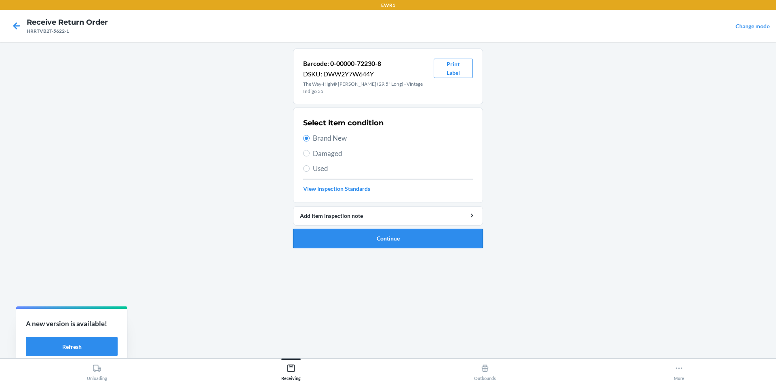
click at [402, 235] on button "Continue" at bounding box center [388, 238] width 190 height 19
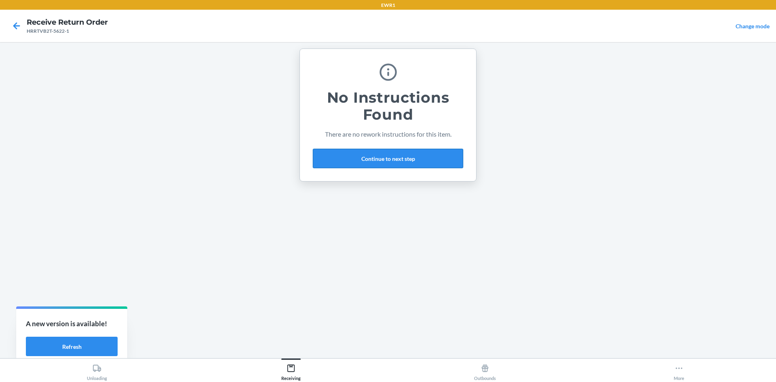
click at [366, 160] on button "Continue to next step" at bounding box center [388, 158] width 150 height 19
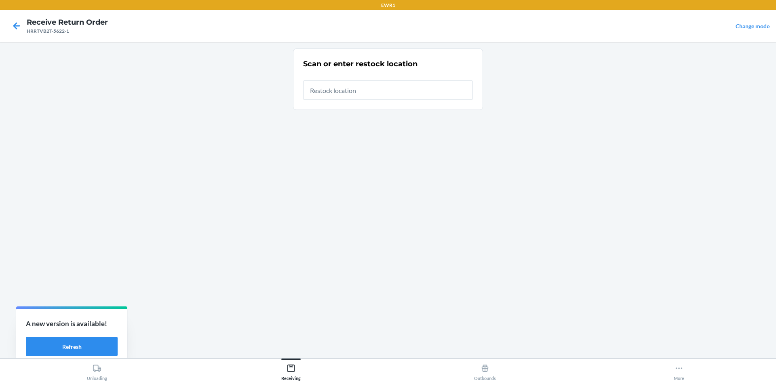
click at [341, 97] on input "text" at bounding box center [388, 89] width 170 height 19
type input "RTCart044"
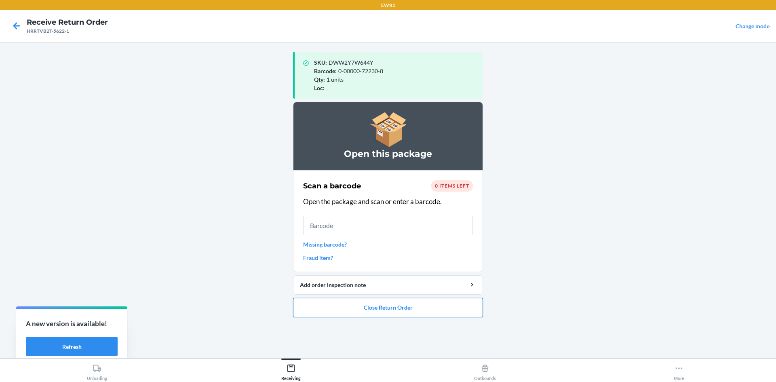
click at [415, 310] on button "Close Return Order" at bounding box center [388, 307] width 190 height 19
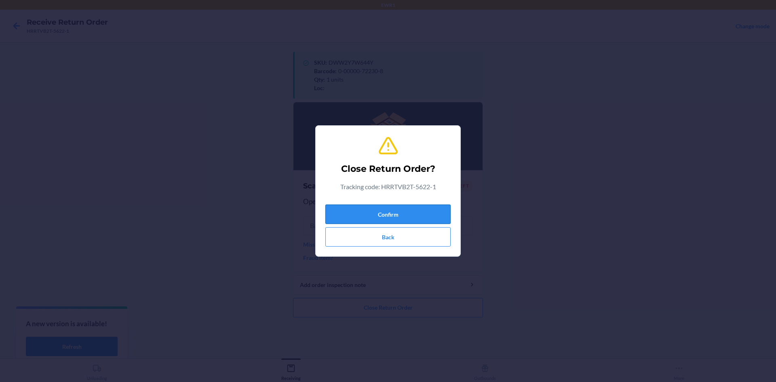
click at [393, 211] on button "Confirm" at bounding box center [388, 214] width 125 height 19
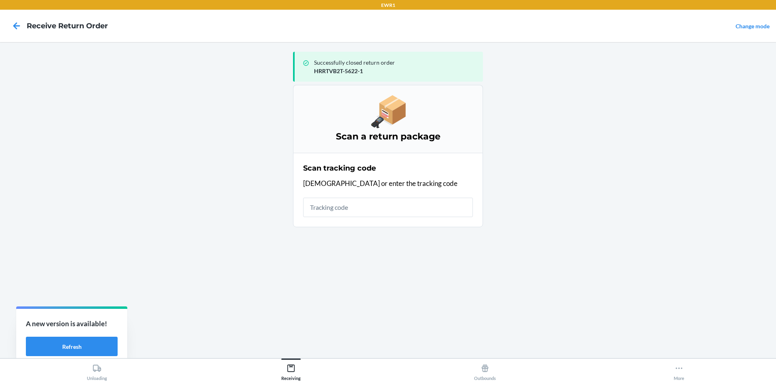
click at [361, 214] on input "text" at bounding box center [388, 207] width 170 height 19
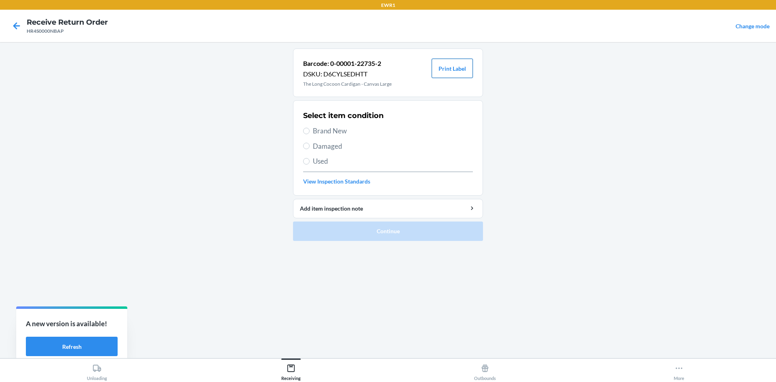
click at [458, 70] on button "Print Label" at bounding box center [452, 68] width 41 height 19
click at [323, 128] on span "Brand New" at bounding box center [393, 131] width 160 height 11
click at [310, 128] on input "Brand New" at bounding box center [306, 131] width 6 height 6
radio input "true"
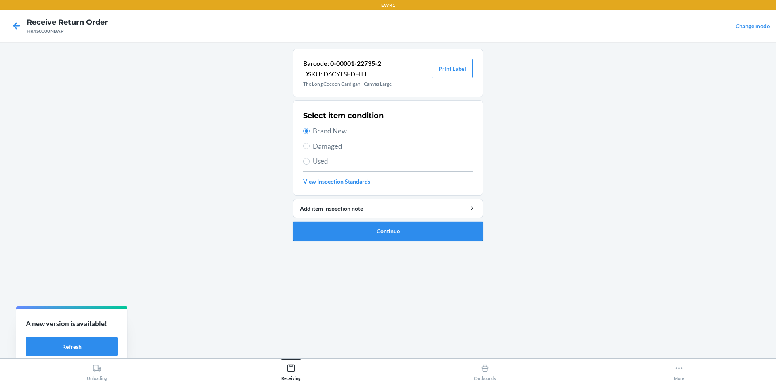
click at [433, 235] on button "Continue" at bounding box center [388, 231] width 190 height 19
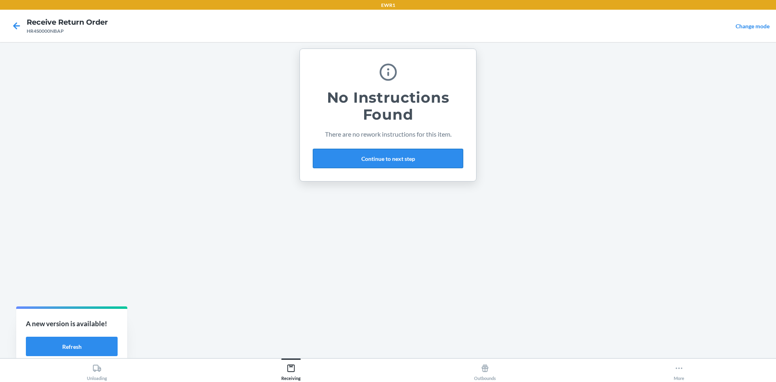
click at [414, 165] on button "Continue to next step" at bounding box center [388, 158] width 150 height 19
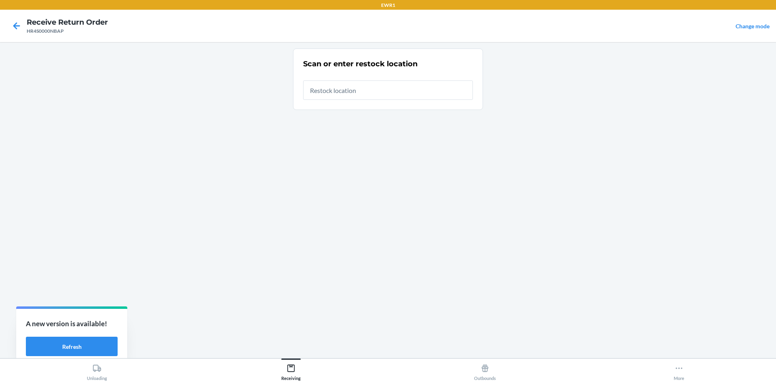
click at [349, 88] on input "text" at bounding box center [388, 89] width 170 height 19
type input "RTCart044"
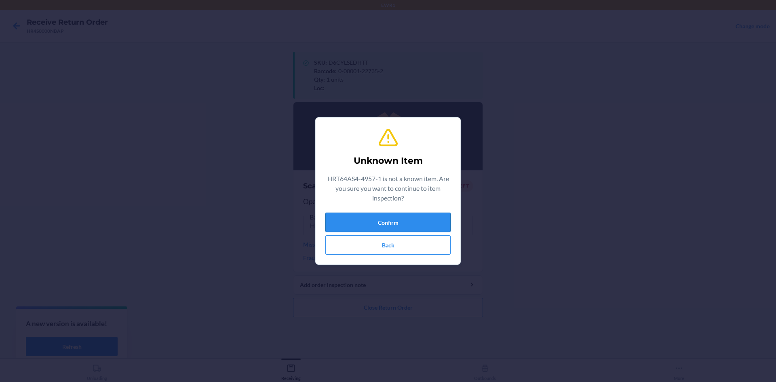
click at [443, 222] on button "Confirm" at bounding box center [388, 222] width 125 height 19
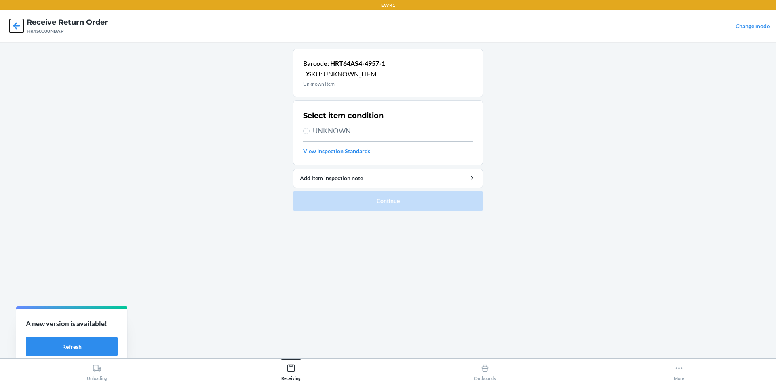
click at [20, 25] on icon at bounding box center [17, 26] width 14 height 14
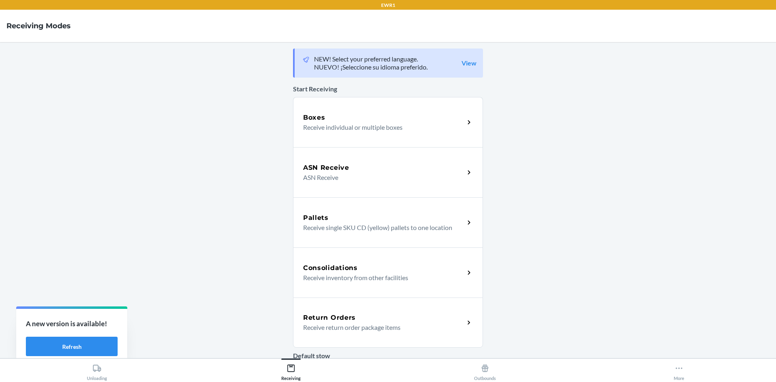
click at [378, 328] on p "Receive return order package items" at bounding box center [380, 328] width 155 height 10
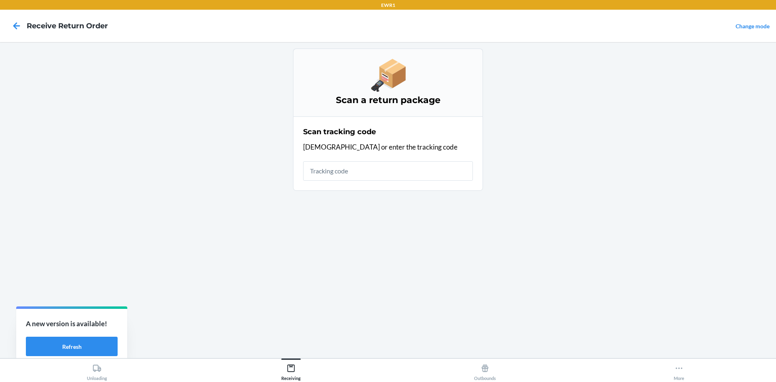
click at [330, 169] on input "text" at bounding box center [388, 170] width 170 height 19
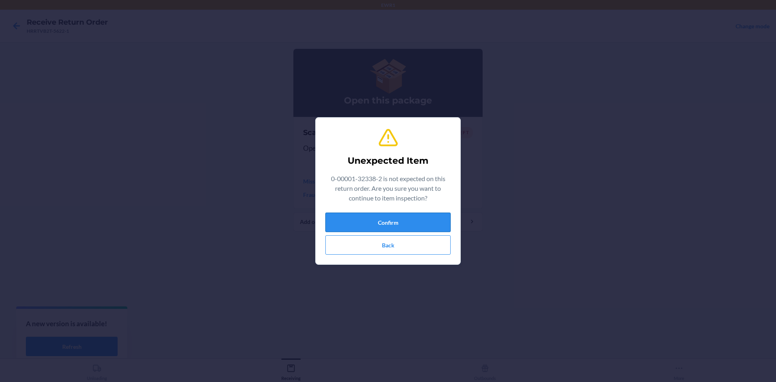
click at [424, 220] on button "Confirm" at bounding box center [388, 222] width 125 height 19
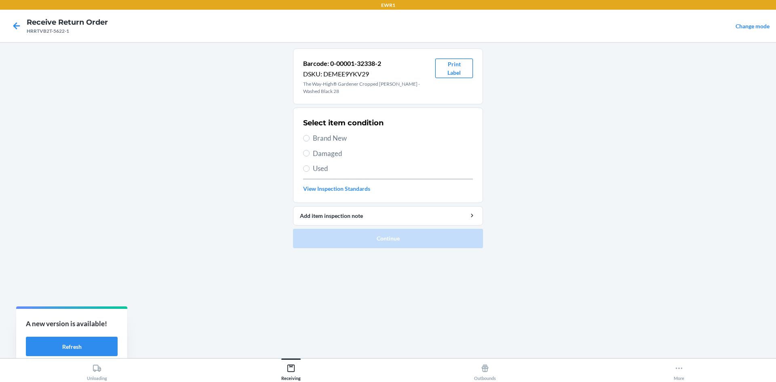
click at [455, 73] on button "Print Label" at bounding box center [454, 68] width 38 height 19
drag, startPoint x: 310, startPoint y: 127, endPoint x: 381, endPoint y: 166, distance: 81.1
click at [310, 133] on label "Brand New" at bounding box center [388, 138] width 170 height 11
click at [310, 135] on input "Brand New" at bounding box center [306, 138] width 6 height 6
radio input "true"
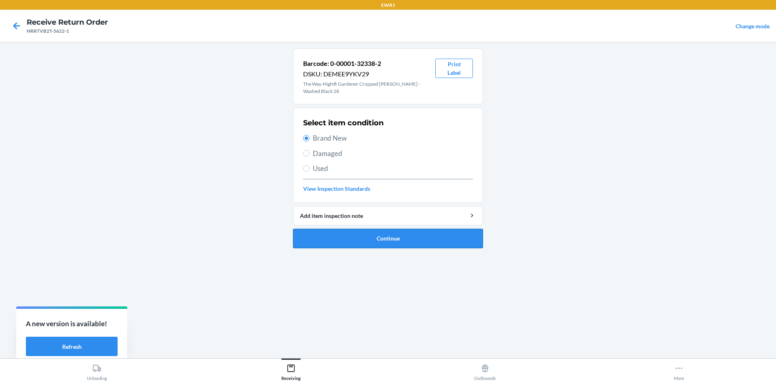
click at [428, 232] on button "Continue" at bounding box center [388, 238] width 190 height 19
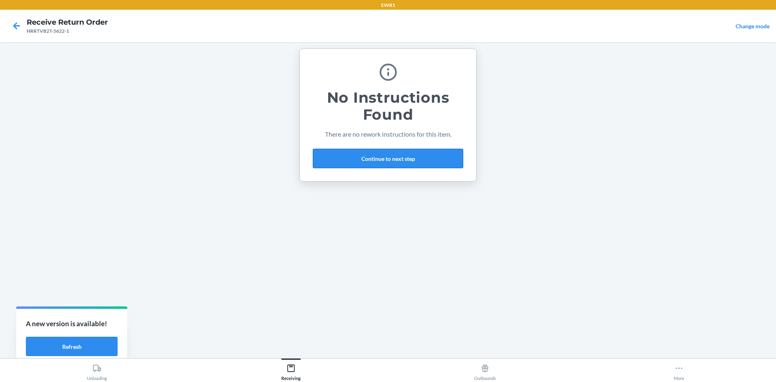
click at [413, 157] on button "Continue to next step" at bounding box center [388, 158] width 150 height 19
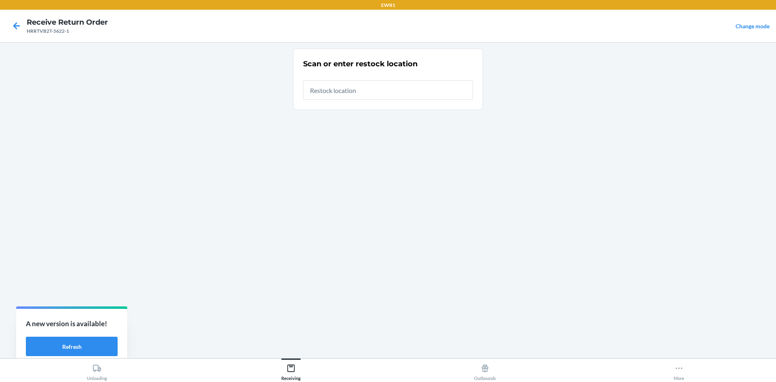
click at [370, 86] on input "text" at bounding box center [388, 89] width 170 height 19
type input "RTCart044"
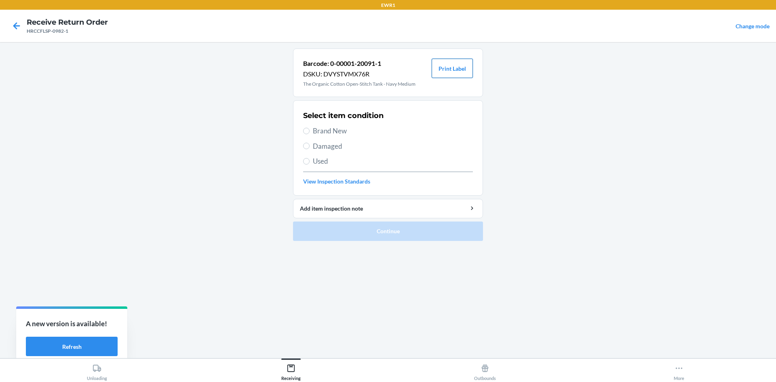
click at [462, 66] on button "Print Label" at bounding box center [452, 68] width 41 height 19
click at [309, 130] on input "Brand New" at bounding box center [306, 131] width 6 height 6
radio input "true"
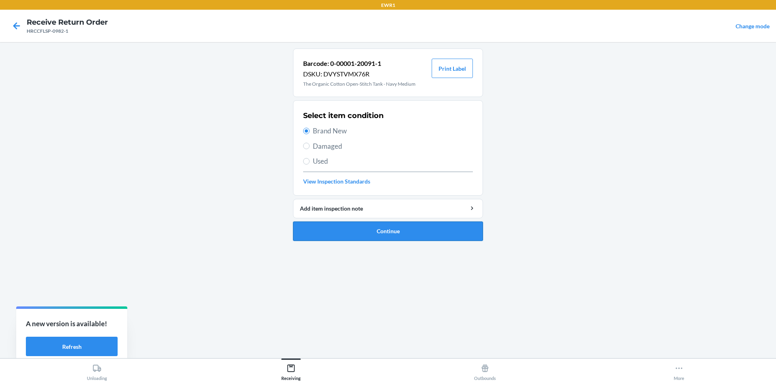
click at [414, 238] on button "Continue" at bounding box center [388, 231] width 190 height 19
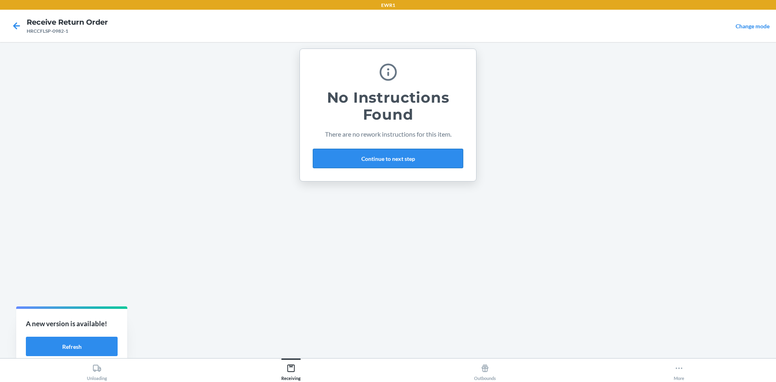
click at [388, 153] on button "Continue to next step" at bounding box center [388, 158] width 150 height 19
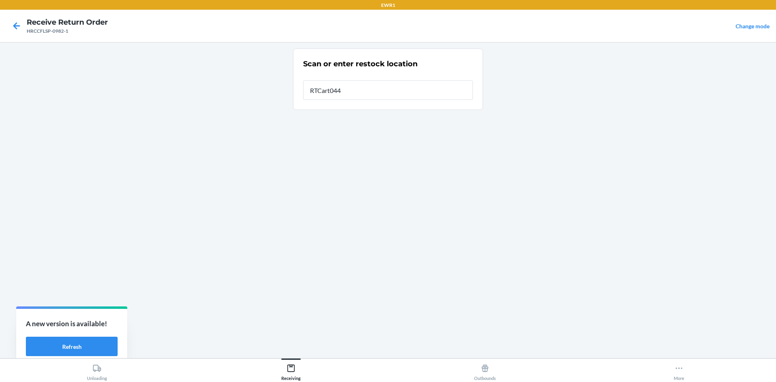
type input "RTCart044"
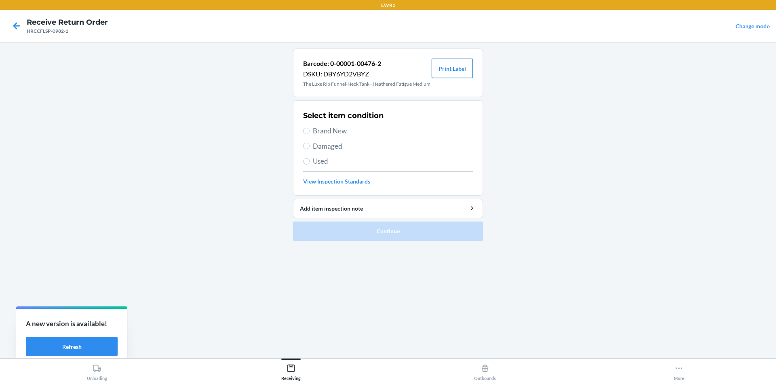
click at [449, 68] on button "Print Label" at bounding box center [452, 68] width 41 height 19
click at [316, 128] on span "Brand New" at bounding box center [393, 131] width 160 height 11
click at [310, 128] on input "Brand New" at bounding box center [306, 131] width 6 height 6
radio input "true"
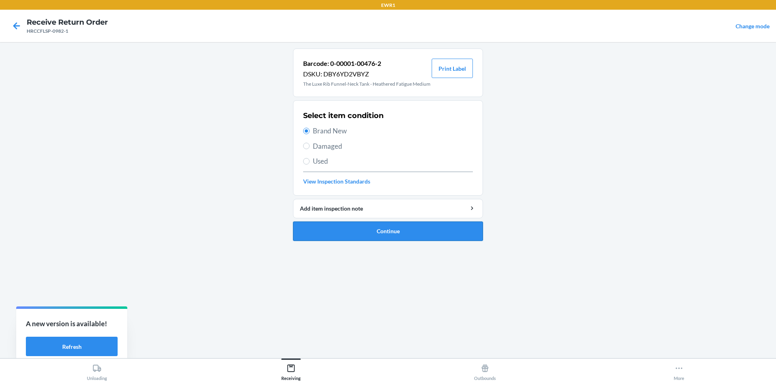
click at [425, 235] on button "Continue" at bounding box center [388, 231] width 190 height 19
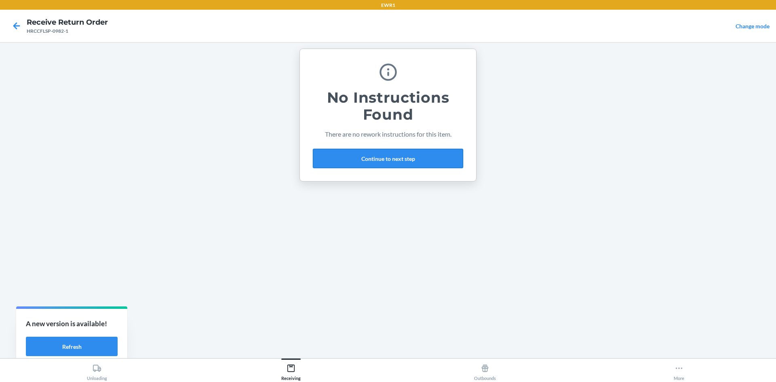
click at [411, 162] on button "Continue to next step" at bounding box center [388, 158] width 150 height 19
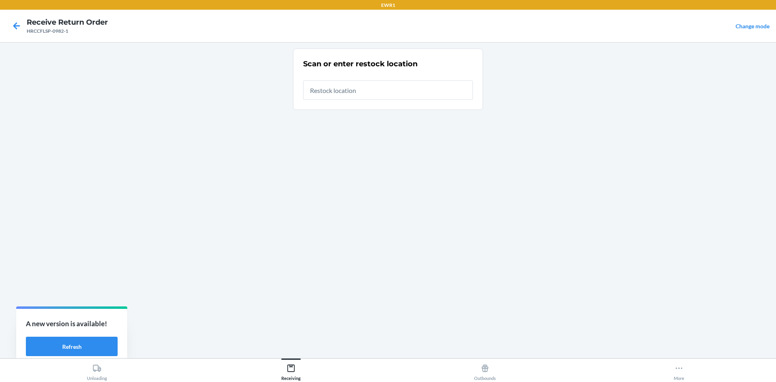
click at [376, 89] on input "text" at bounding box center [388, 89] width 170 height 19
type input "RTCart044"
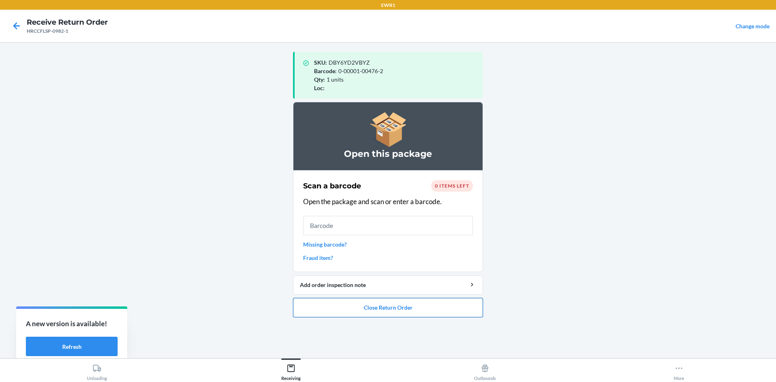
click at [400, 308] on button "Close Return Order" at bounding box center [388, 307] width 190 height 19
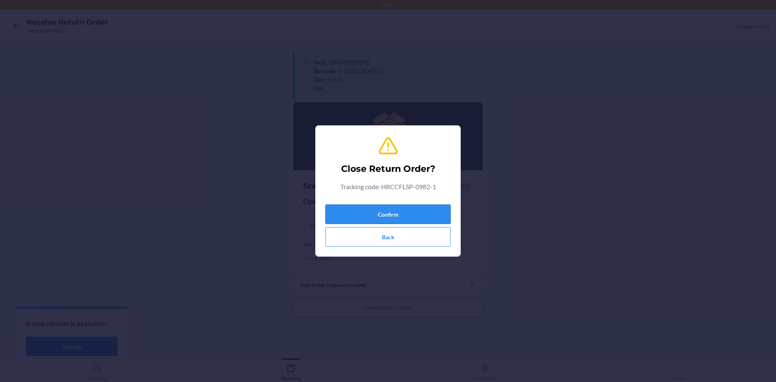
click at [396, 211] on button "Confirm" at bounding box center [388, 214] width 125 height 19
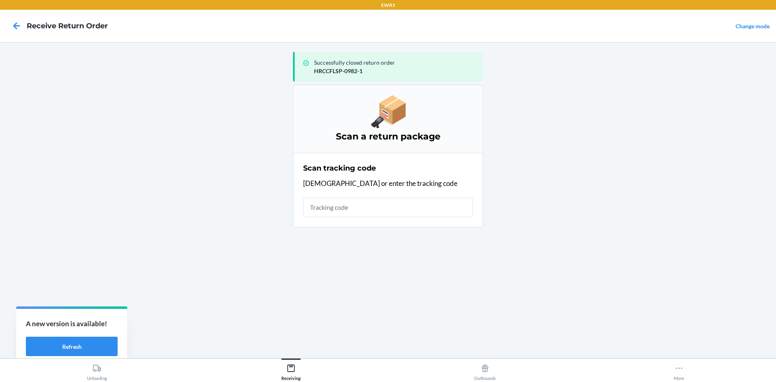
click at [374, 210] on input "text" at bounding box center [388, 207] width 170 height 19
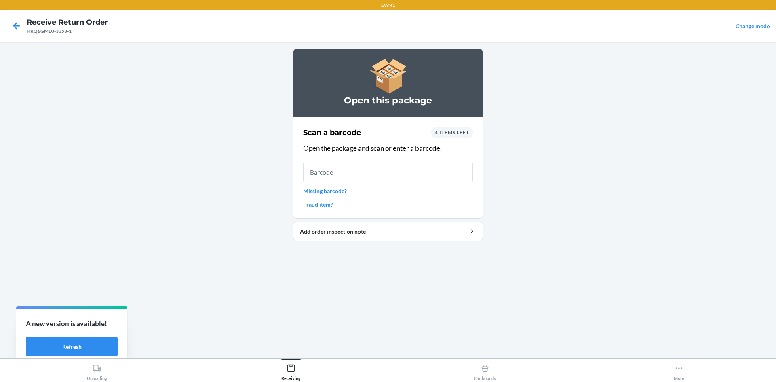
click at [341, 187] on link "Missing barcode?" at bounding box center [388, 191] width 170 height 8
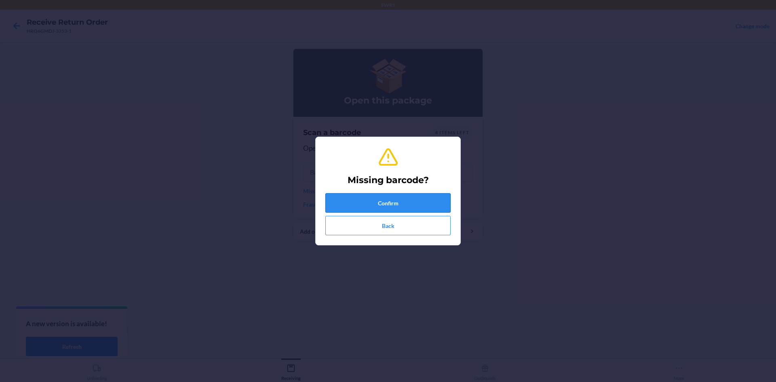
click at [425, 207] on button "Confirm" at bounding box center [388, 202] width 125 height 19
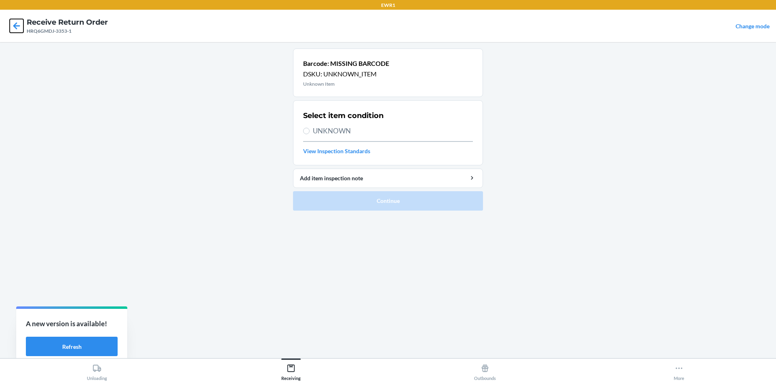
click at [15, 25] on icon at bounding box center [16, 25] width 7 height 7
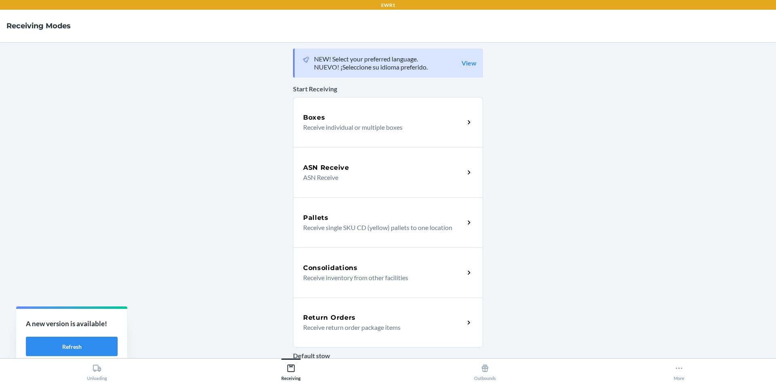
click at [422, 319] on div "Return Orders" at bounding box center [383, 318] width 161 height 10
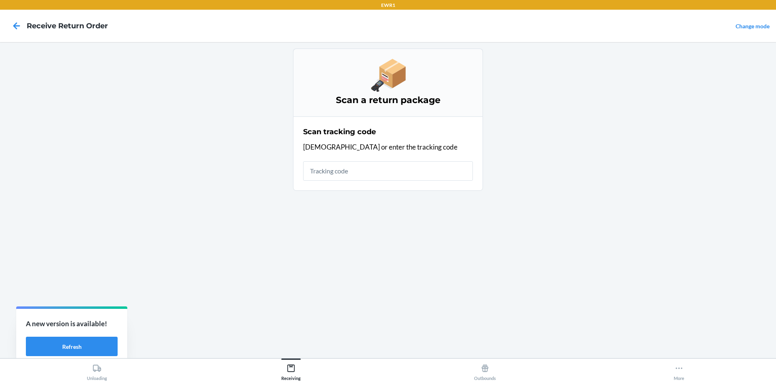
click at [356, 176] on input "text" at bounding box center [388, 170] width 170 height 19
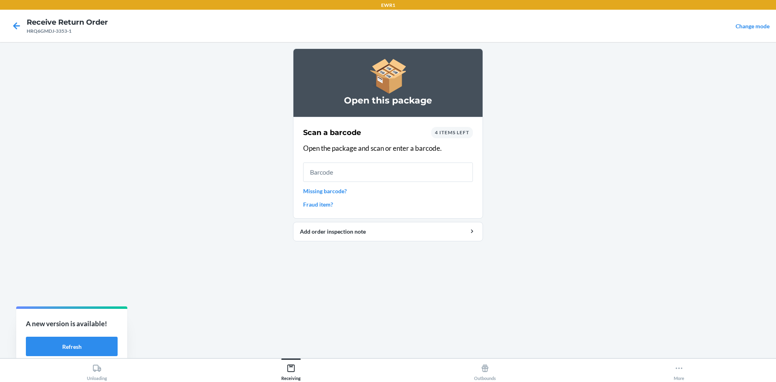
click at [341, 191] on link "Missing barcode?" at bounding box center [388, 191] width 170 height 8
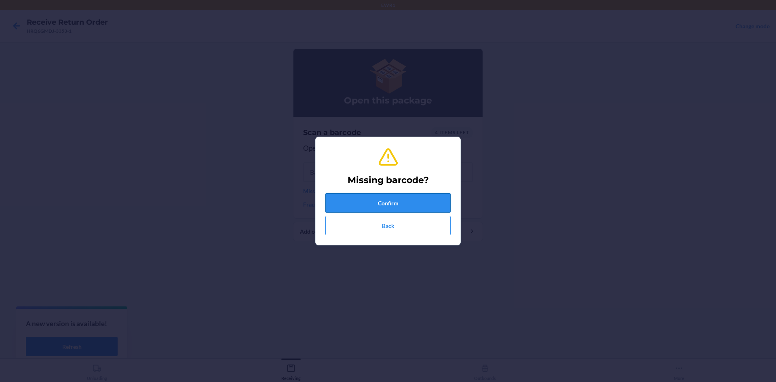
click at [407, 200] on button "Confirm" at bounding box center [388, 202] width 125 height 19
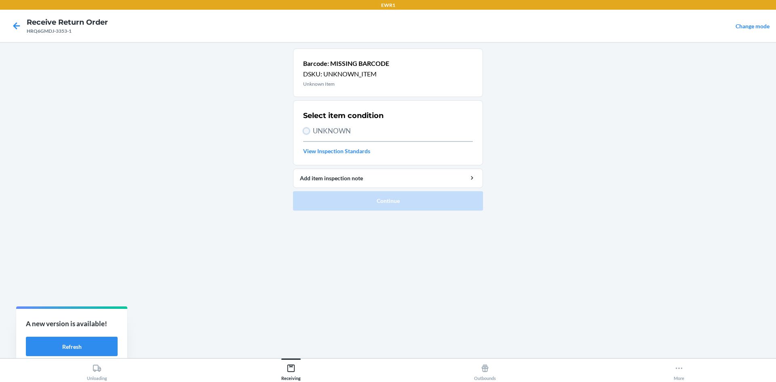
click at [306, 131] on input "UNKNOWN" at bounding box center [306, 131] width 6 height 6
radio input "true"
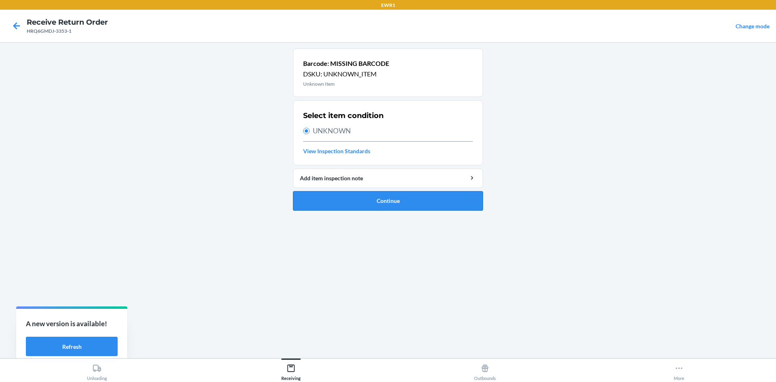
click at [379, 200] on button "Continue" at bounding box center [388, 200] width 190 height 19
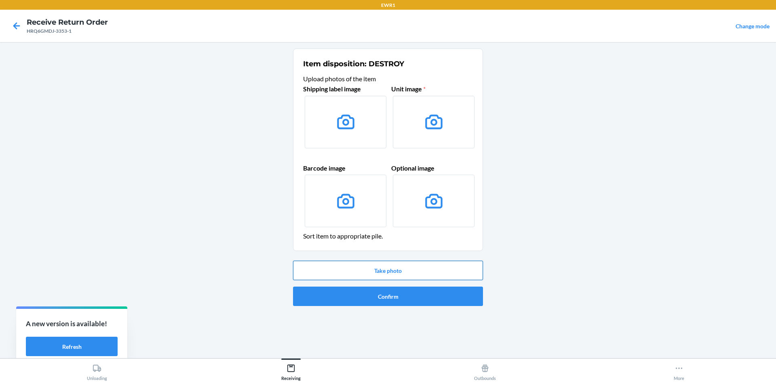
click at [423, 264] on button "Take photo" at bounding box center [388, 270] width 190 height 19
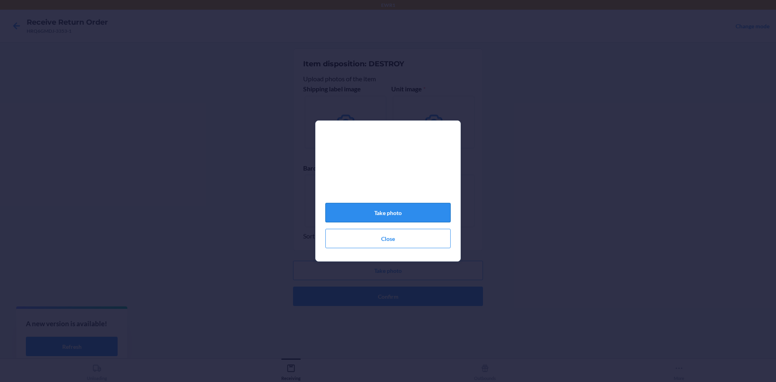
click at [412, 214] on button "Take photo" at bounding box center [388, 212] width 125 height 19
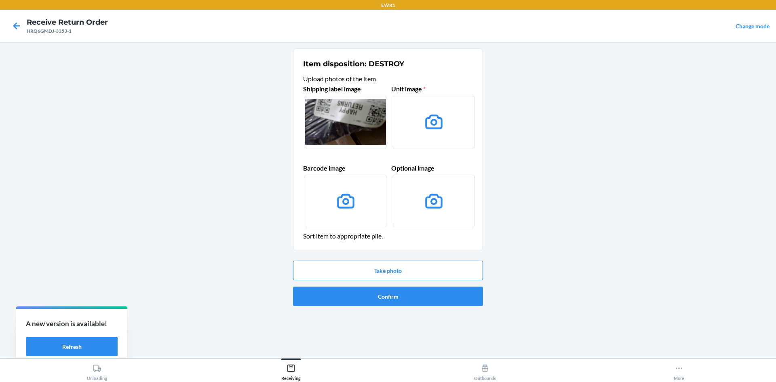
click at [418, 270] on button "Take photo" at bounding box center [388, 270] width 190 height 19
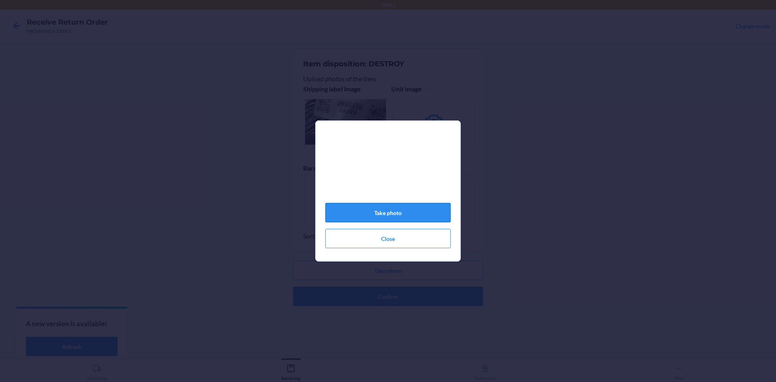
click at [407, 218] on button "Take photo" at bounding box center [388, 212] width 125 height 19
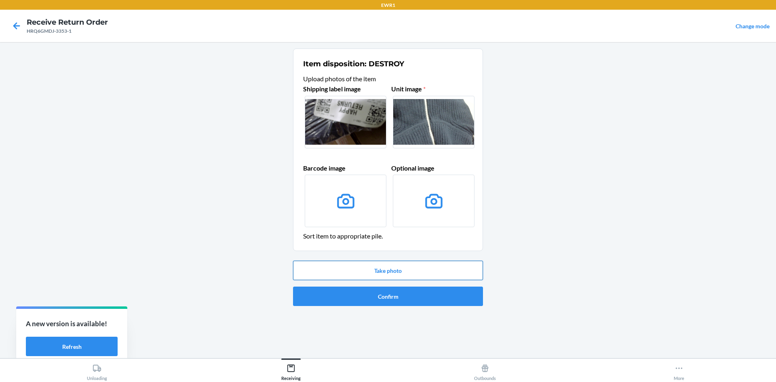
click at [412, 266] on button "Take photo" at bounding box center [388, 270] width 190 height 19
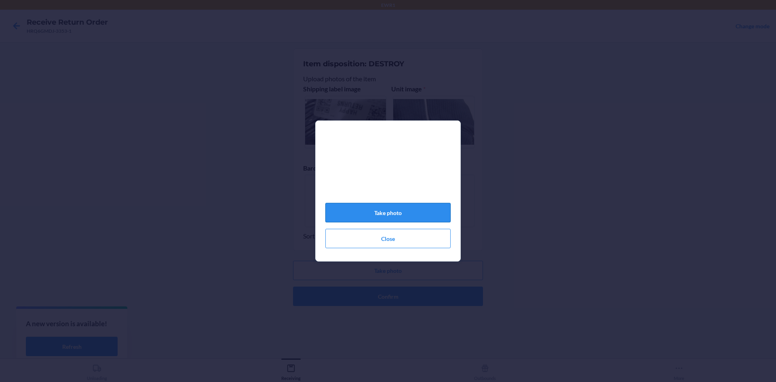
click at [407, 217] on button "Take photo" at bounding box center [388, 212] width 125 height 19
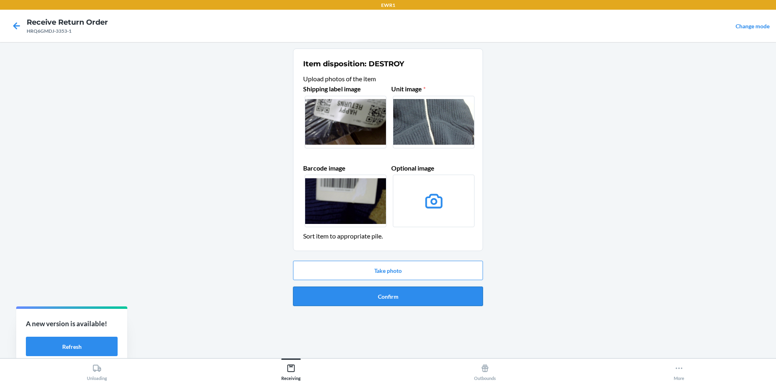
click at [433, 298] on button "Confirm" at bounding box center [388, 296] width 190 height 19
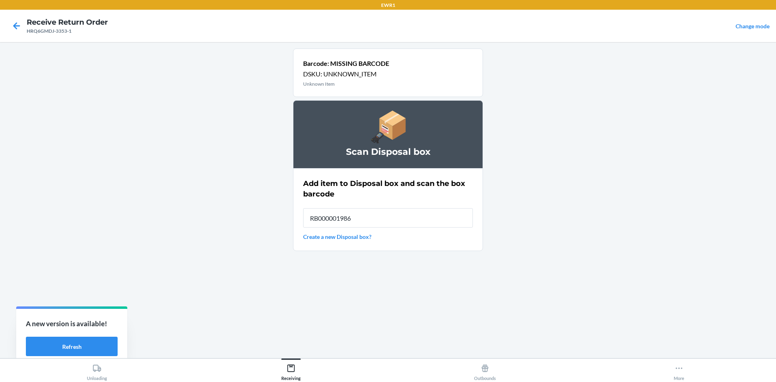
type input "RB000001986"
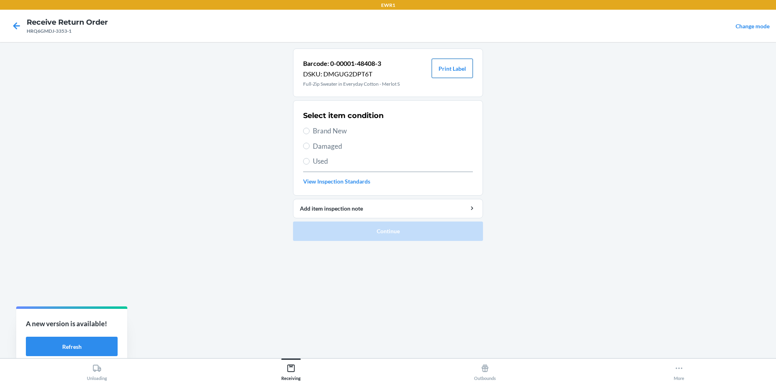
click at [450, 64] on button "Print Label" at bounding box center [452, 68] width 41 height 19
click at [306, 133] on input "Brand New" at bounding box center [306, 131] width 6 height 6
radio input "true"
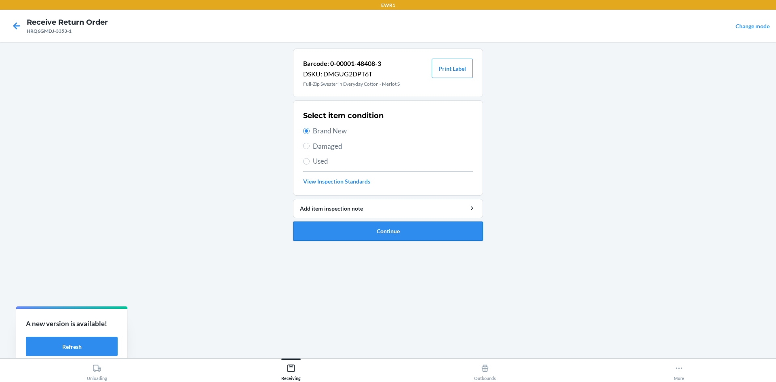
click at [395, 229] on button "Continue" at bounding box center [388, 231] width 190 height 19
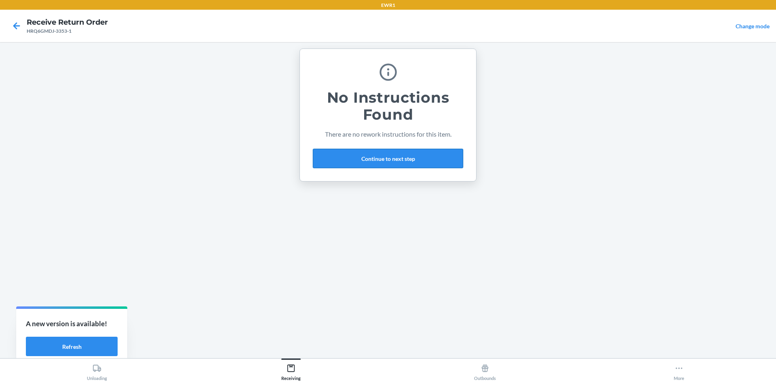
click at [358, 164] on button "Continue to next step" at bounding box center [388, 158] width 150 height 19
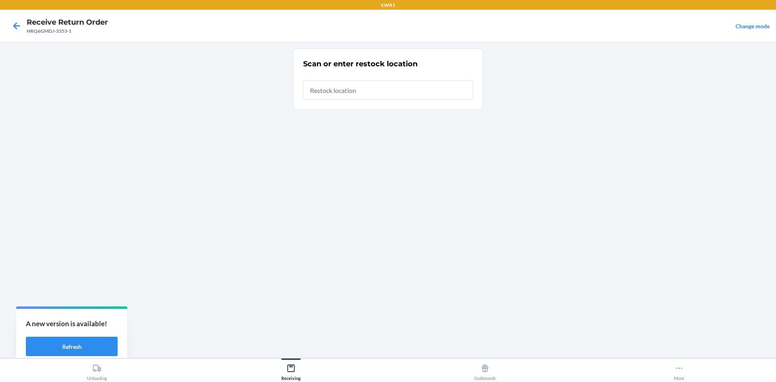
click at [317, 91] on input "text" at bounding box center [388, 89] width 170 height 19
type input "RTCart044"
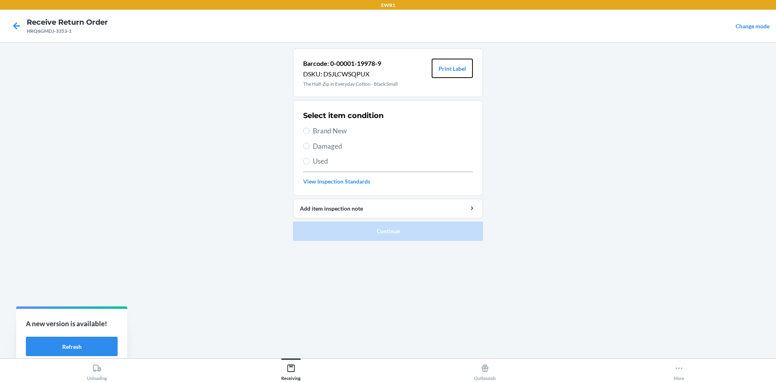
drag, startPoint x: 460, startPoint y: 72, endPoint x: 479, endPoint y: 89, distance: 25.8
click at [461, 72] on button "Print Label" at bounding box center [452, 68] width 41 height 19
click at [307, 134] on label "Brand New" at bounding box center [388, 131] width 170 height 11
click at [307, 134] on input "Brand New" at bounding box center [306, 131] width 6 height 6
radio input "true"
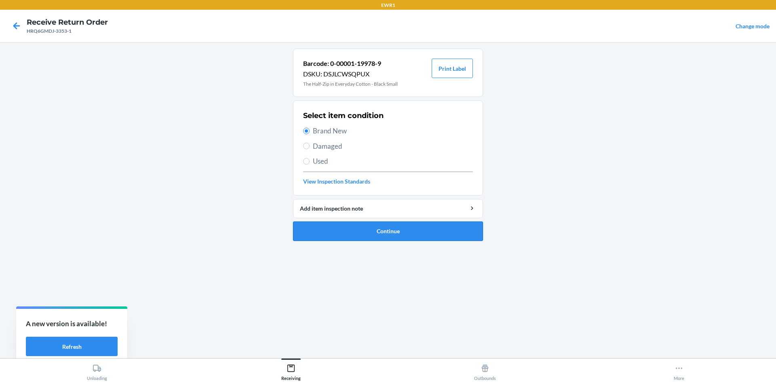
click at [410, 232] on button "Continue" at bounding box center [388, 231] width 190 height 19
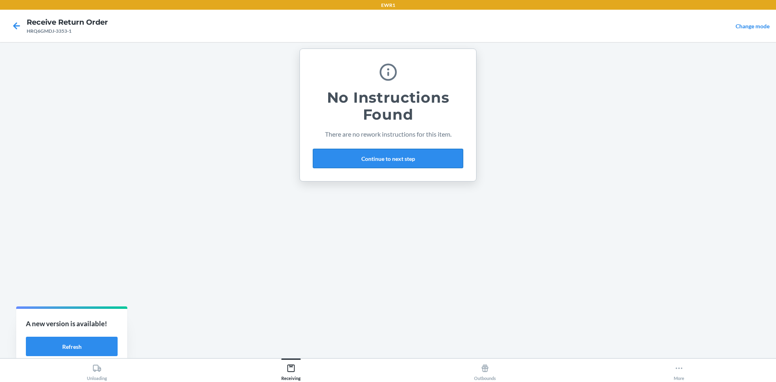
click at [423, 161] on button "Continue to next step" at bounding box center [388, 158] width 150 height 19
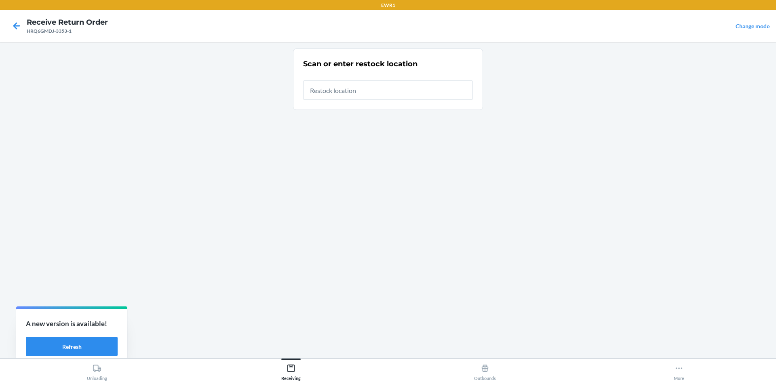
click at [379, 87] on input "text" at bounding box center [388, 89] width 170 height 19
type input "RTCart044"
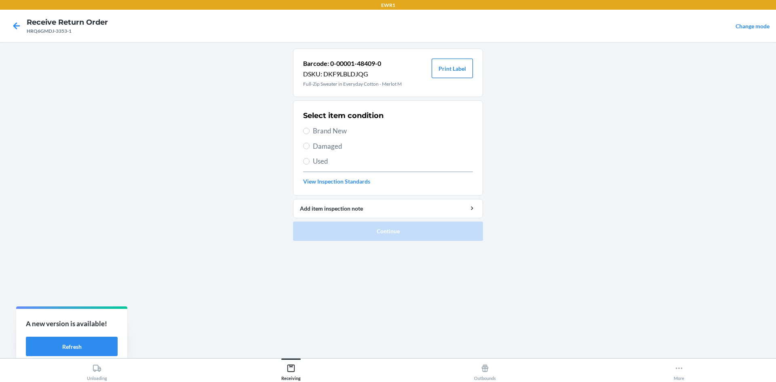
click at [460, 66] on button "Print Label" at bounding box center [452, 68] width 41 height 19
click at [311, 130] on label "Brand New" at bounding box center [388, 131] width 170 height 11
click at [310, 130] on input "Brand New" at bounding box center [306, 131] width 6 height 6
radio input "true"
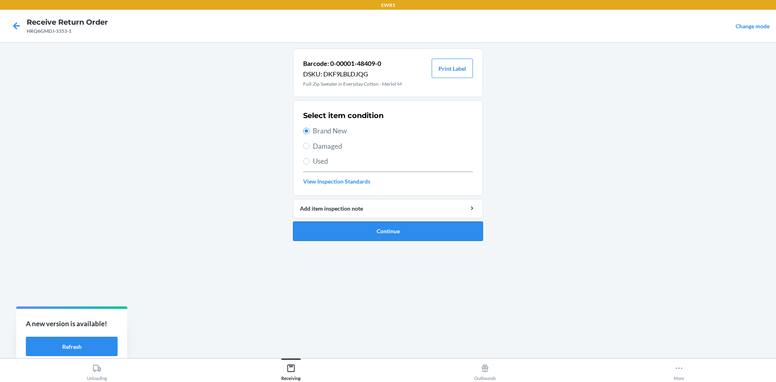
click at [436, 226] on button "Continue" at bounding box center [388, 231] width 190 height 19
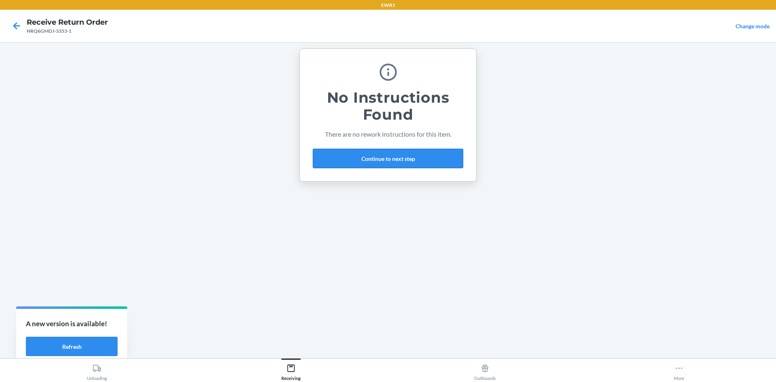
click at [427, 155] on button "Continue to next step" at bounding box center [388, 158] width 150 height 19
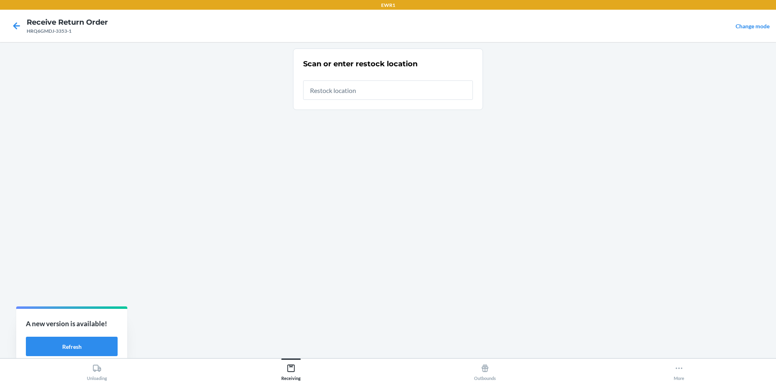
click at [347, 93] on input "text" at bounding box center [388, 89] width 170 height 19
type input "RTCart044"
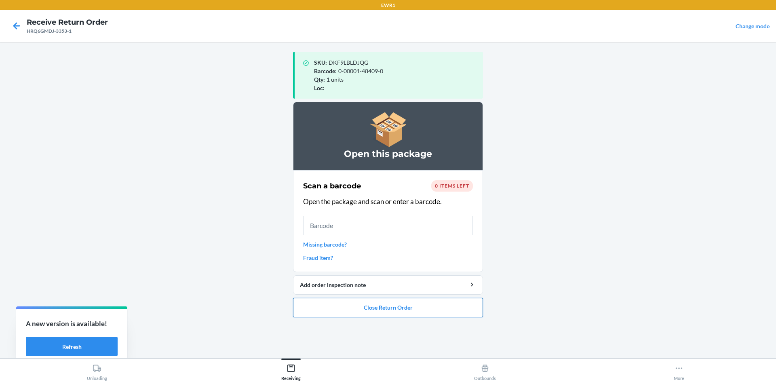
click at [381, 310] on button "Close Return Order" at bounding box center [388, 307] width 190 height 19
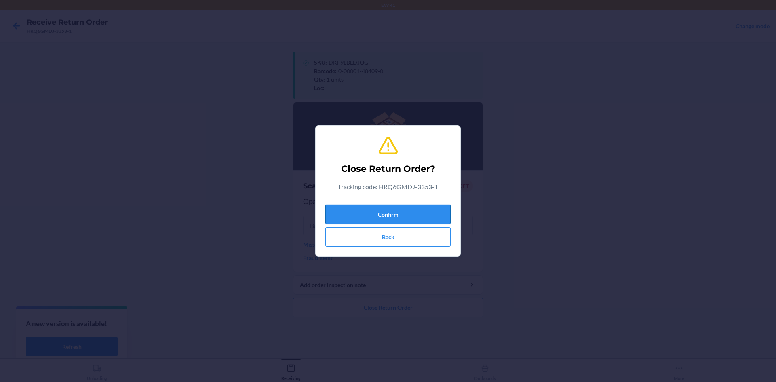
click at [406, 215] on button "Confirm" at bounding box center [388, 214] width 125 height 19
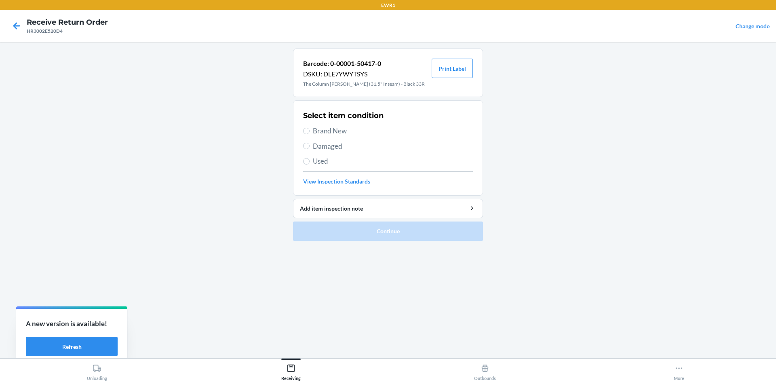
click at [310, 161] on label "Used" at bounding box center [388, 161] width 170 height 11
click at [310, 161] on input "Used" at bounding box center [306, 161] width 6 height 6
radio input "true"
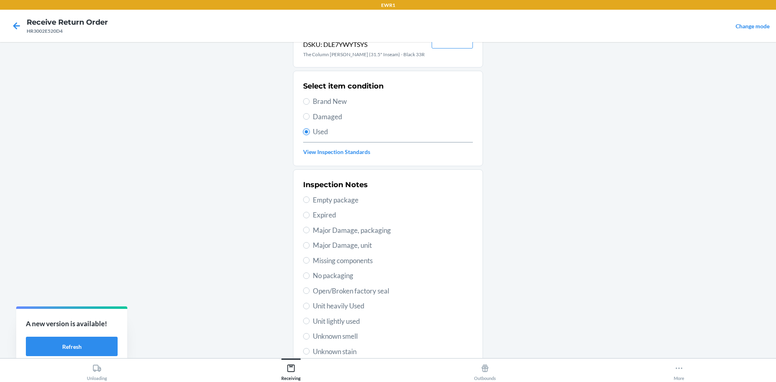
scroll to position [81, 0]
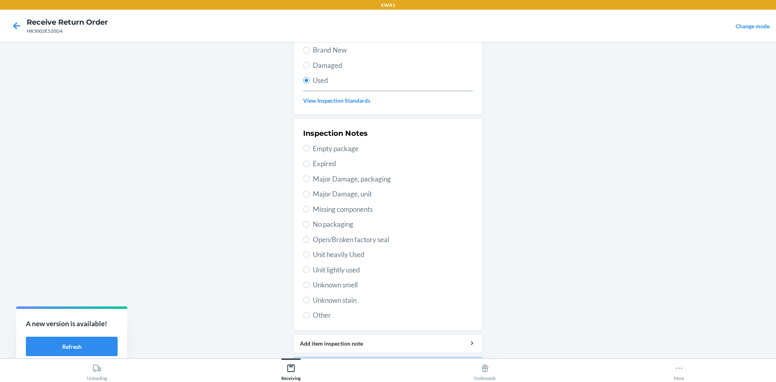
click at [313, 258] on span "Unit heavily Used" at bounding box center [393, 254] width 160 height 11
click at [310, 258] on input "Unit heavily Used" at bounding box center [306, 255] width 6 height 6
radio input "true"
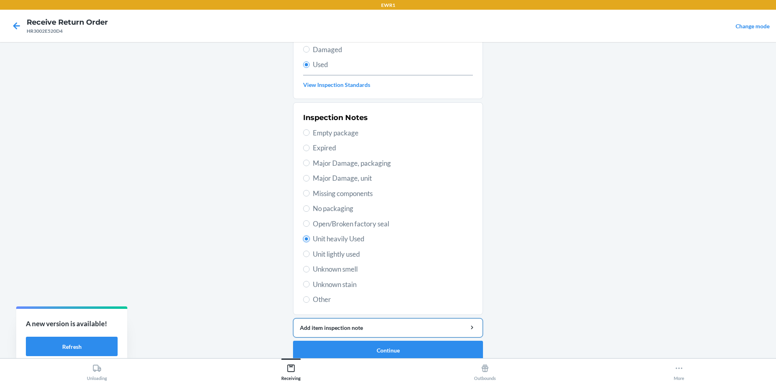
scroll to position [105, 0]
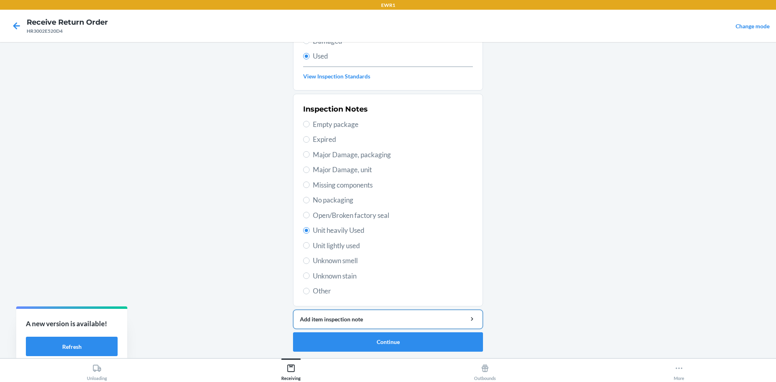
click at [365, 325] on button "Add item inspection note" at bounding box center [388, 319] width 190 height 19
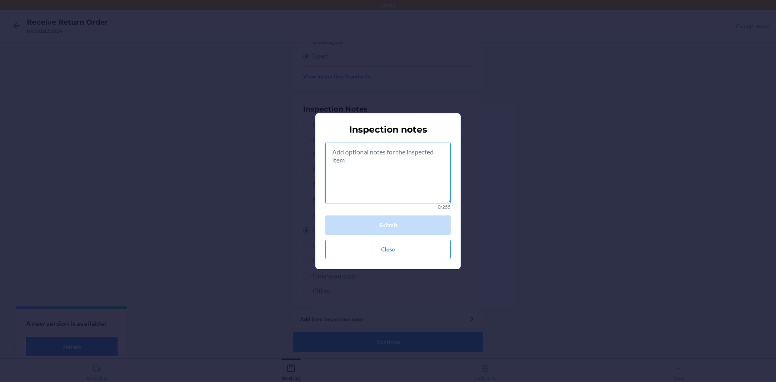
drag, startPoint x: 343, startPoint y: 152, endPoint x: 350, endPoint y: 165, distance: 14.3
click at [349, 164] on textarea at bounding box center [388, 173] width 125 height 61
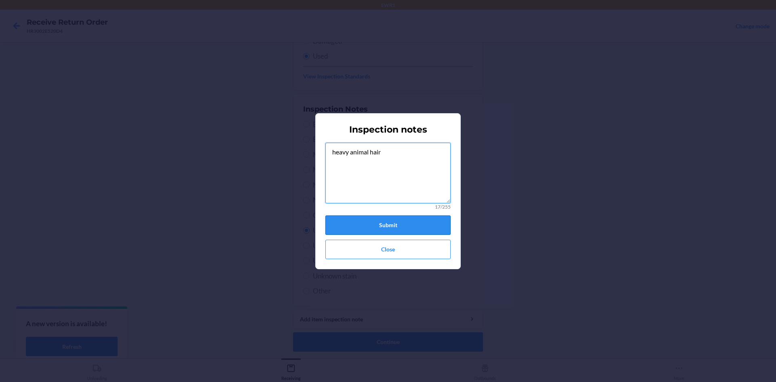
type textarea "heavy animal hair"
click at [410, 220] on button "Submit" at bounding box center [388, 225] width 125 height 19
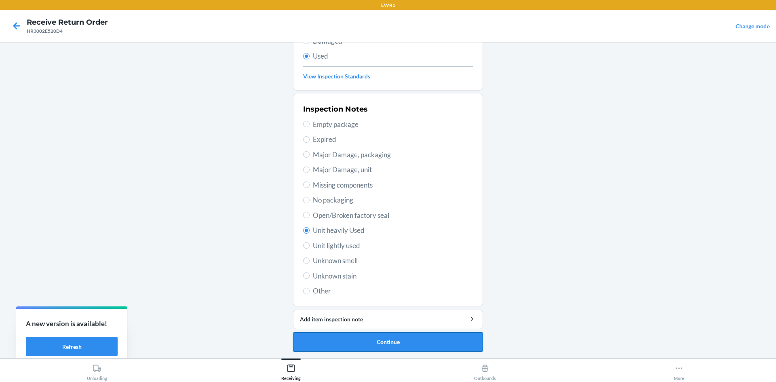
click at [409, 338] on button "Continue" at bounding box center [388, 341] width 190 height 19
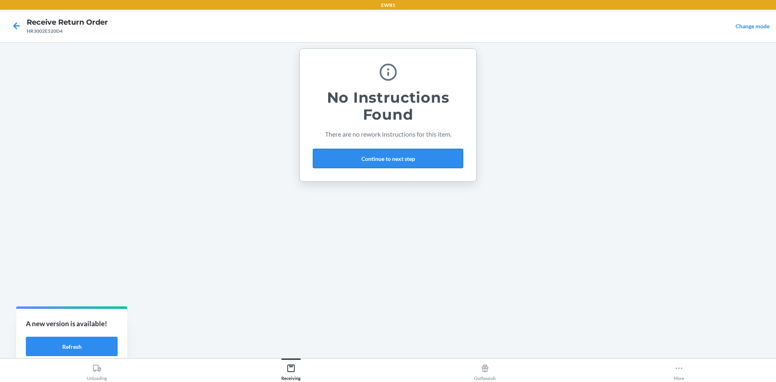
click at [419, 162] on button "Continue to next step" at bounding box center [388, 158] width 150 height 19
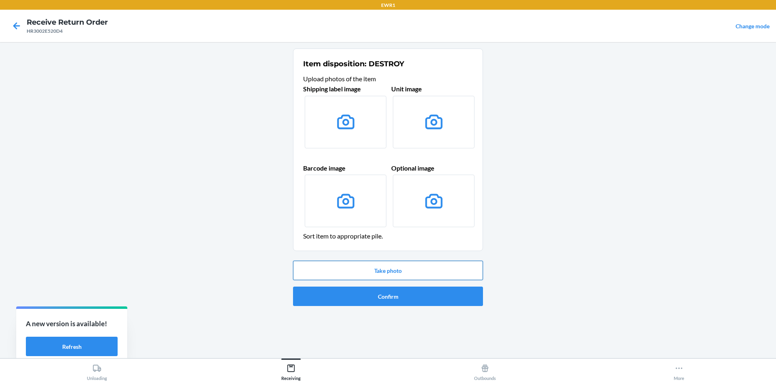
click at [413, 270] on button "Take photo" at bounding box center [388, 270] width 190 height 19
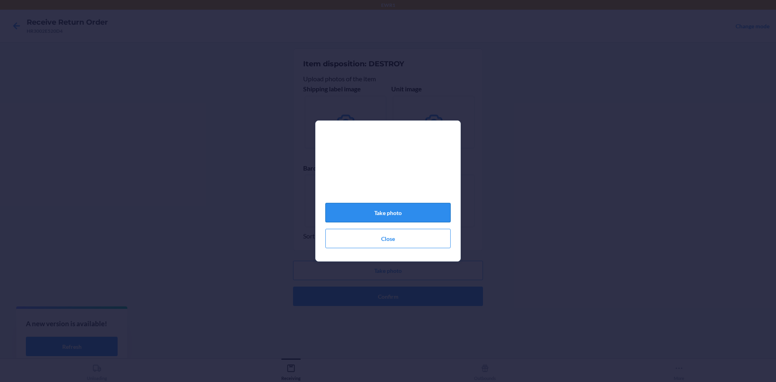
click at [383, 212] on button "Take photo" at bounding box center [388, 212] width 125 height 19
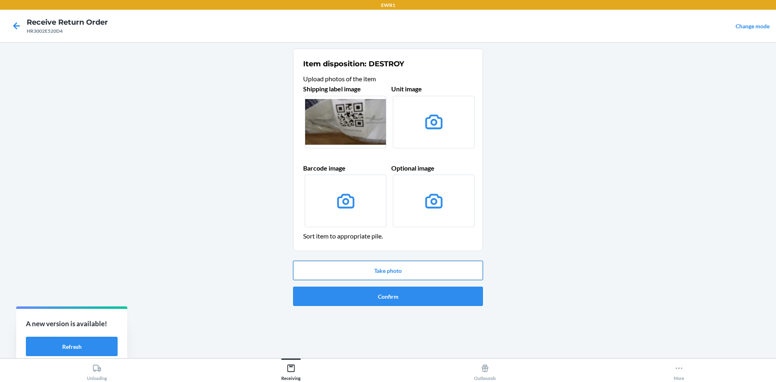
click at [413, 274] on button "Take photo" at bounding box center [388, 270] width 190 height 19
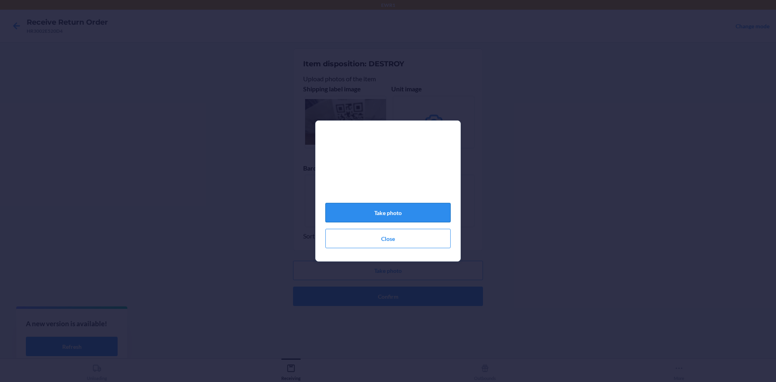
click at [424, 216] on button "Take photo" at bounding box center [388, 212] width 125 height 19
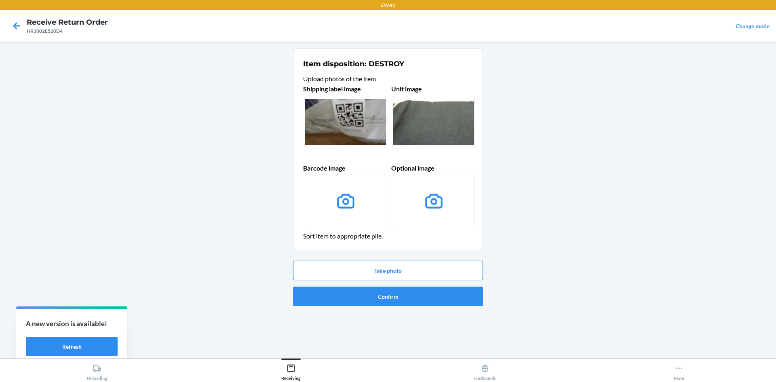
click at [394, 271] on button "Take photo" at bounding box center [388, 270] width 190 height 19
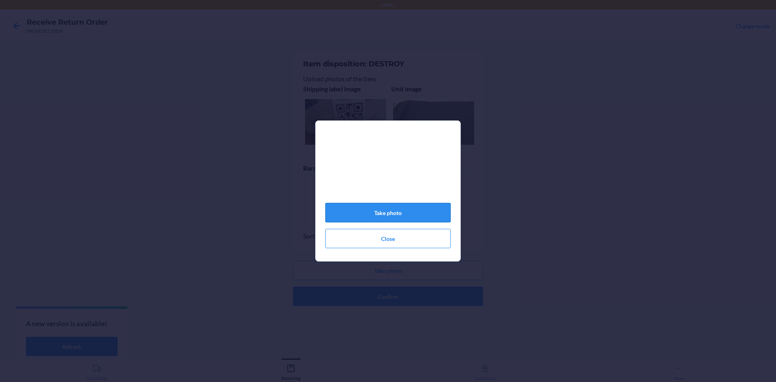
click at [420, 216] on button "Take photo" at bounding box center [388, 212] width 125 height 19
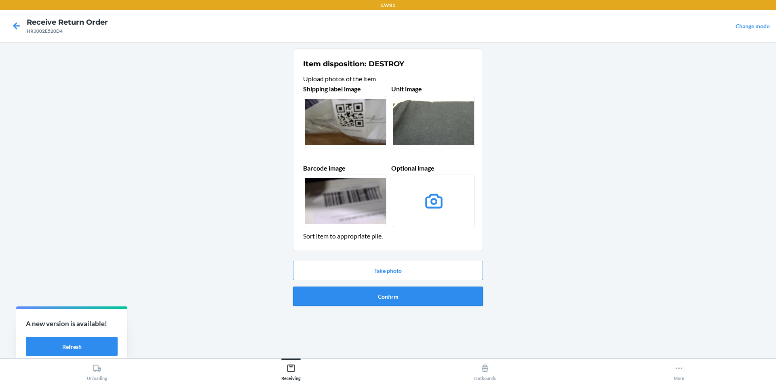
click at [438, 299] on button "Confirm" at bounding box center [388, 296] width 190 height 19
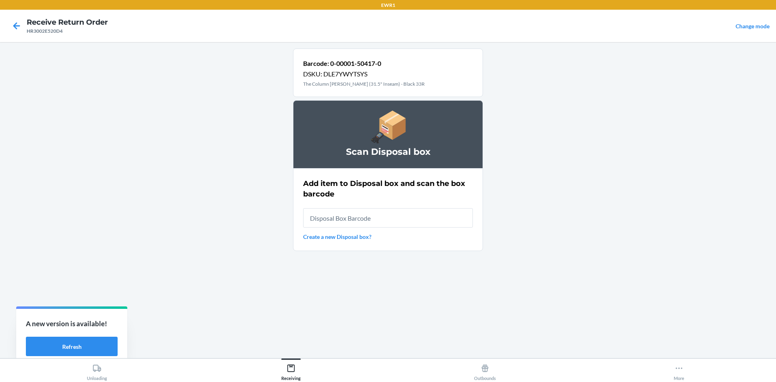
click at [405, 217] on input "text" at bounding box center [388, 217] width 170 height 19
type input "RB0000019CR"
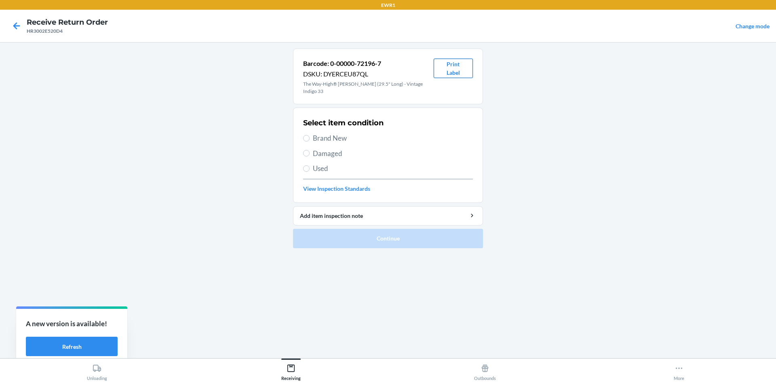
click at [462, 71] on button "Print Label" at bounding box center [453, 68] width 39 height 19
drag, startPoint x: 306, startPoint y: 129, endPoint x: 314, endPoint y: 148, distance: 20.7
click at [306, 135] on input "Brand New" at bounding box center [306, 138] width 6 height 6
radio input "true"
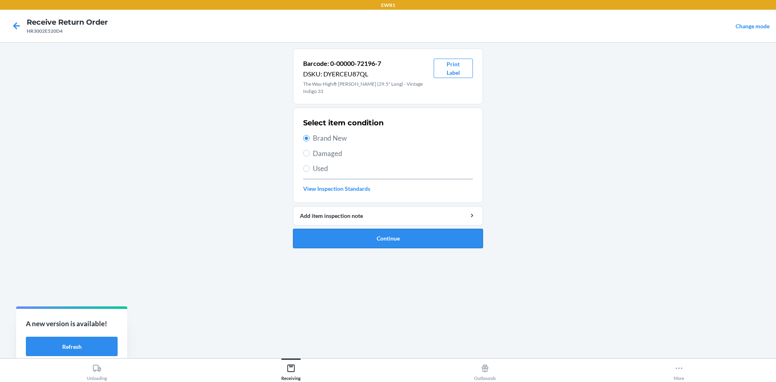
click at [382, 229] on button "Continue" at bounding box center [388, 238] width 190 height 19
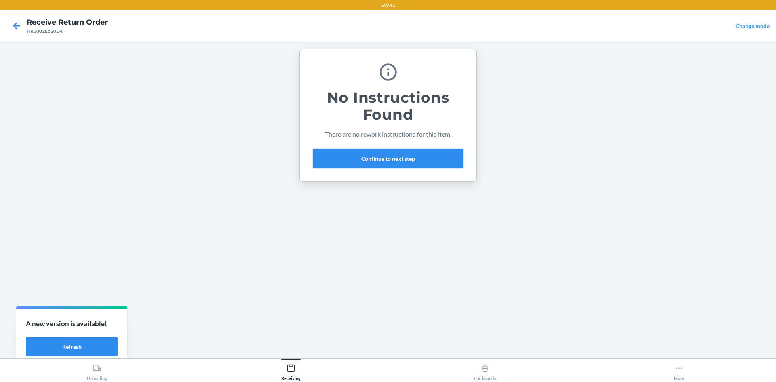
click at [385, 157] on button "Continue to next step" at bounding box center [388, 158] width 150 height 19
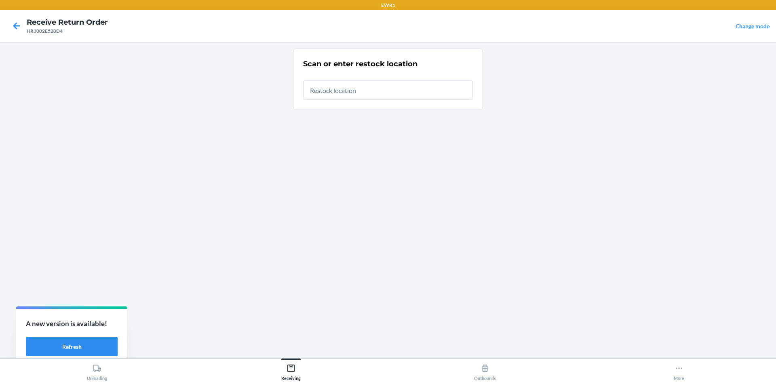
click at [360, 91] on input "text" at bounding box center [388, 89] width 170 height 19
type input "RTCart044"
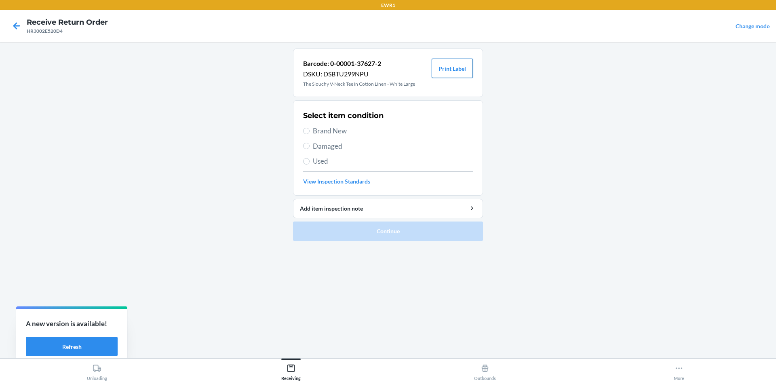
click at [445, 65] on button "Print Label" at bounding box center [452, 68] width 41 height 19
click at [319, 132] on span "Brand New" at bounding box center [393, 131] width 160 height 11
drag, startPoint x: 304, startPoint y: 131, endPoint x: 317, endPoint y: 140, distance: 15.4
click at [307, 132] on input "Brand New" at bounding box center [306, 131] width 6 height 6
radio input "true"
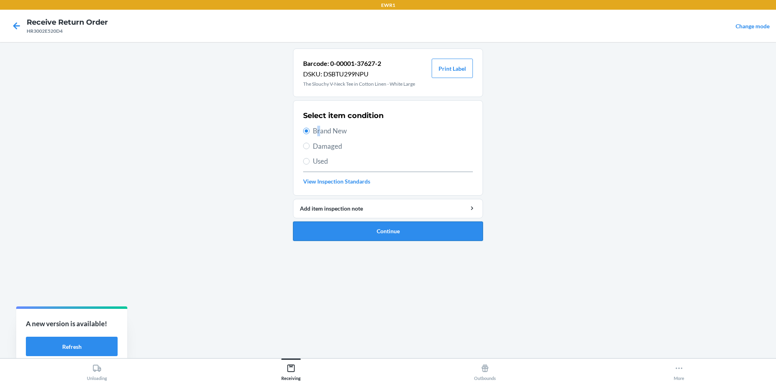
click at [401, 232] on button "Continue" at bounding box center [388, 231] width 190 height 19
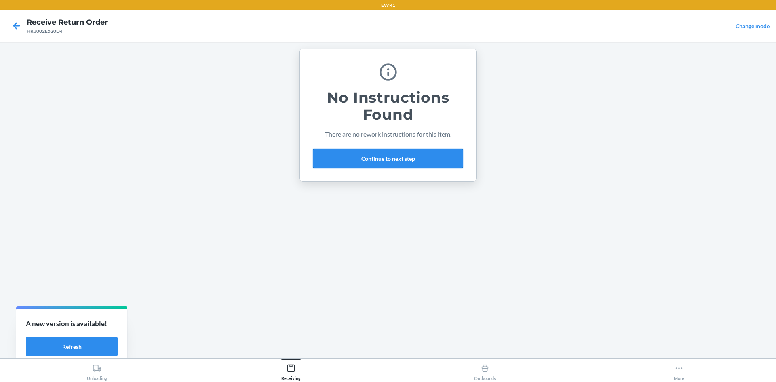
click at [381, 151] on button "Continue to next step" at bounding box center [388, 158] width 150 height 19
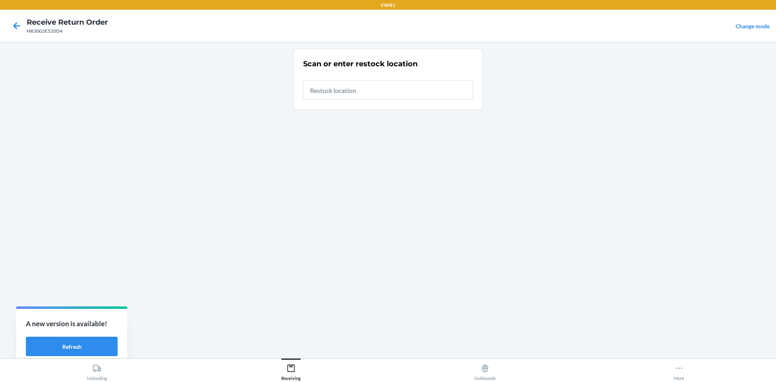
click at [357, 93] on input "text" at bounding box center [388, 89] width 170 height 19
type input "RTCart044"
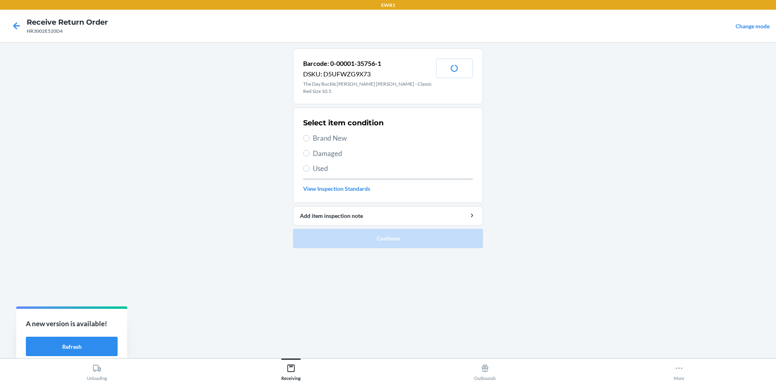
click at [309, 133] on label "Brand New" at bounding box center [388, 138] width 170 height 11
click at [309, 135] on input "Brand New" at bounding box center [306, 138] width 6 height 6
radio input "true"
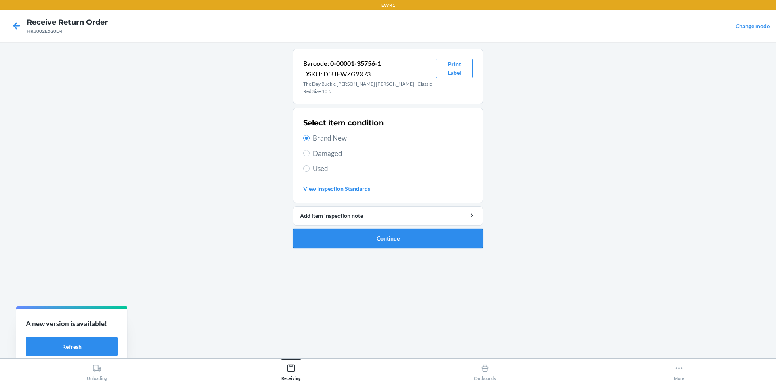
click at [395, 230] on button "Continue" at bounding box center [388, 238] width 190 height 19
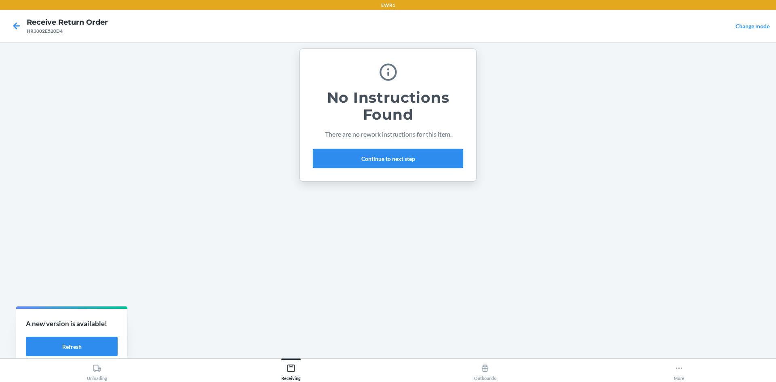
click at [396, 162] on button "Continue to next step" at bounding box center [388, 158] width 150 height 19
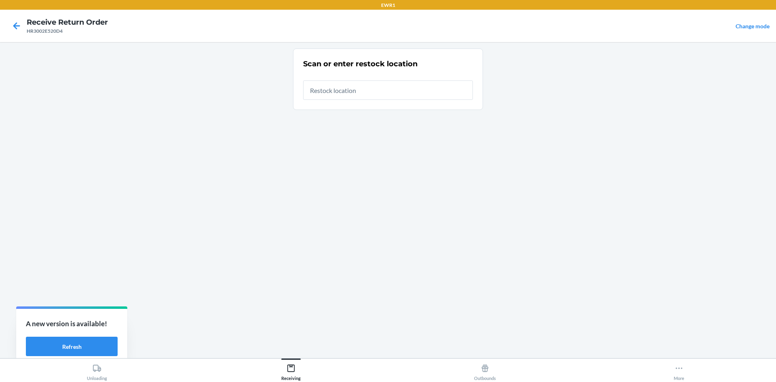
click at [340, 91] on input "text" at bounding box center [388, 89] width 170 height 19
type input "RTCart044"
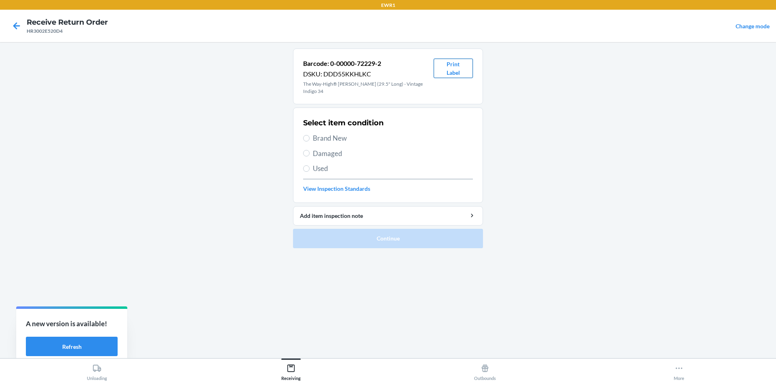
click at [457, 69] on button "Print Label" at bounding box center [453, 68] width 39 height 19
click at [307, 135] on input "Brand New" at bounding box center [306, 138] width 6 height 6
radio input "true"
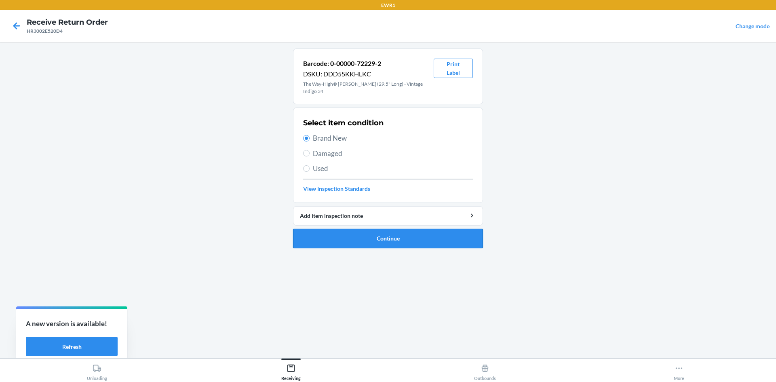
click at [428, 233] on button "Continue" at bounding box center [388, 238] width 190 height 19
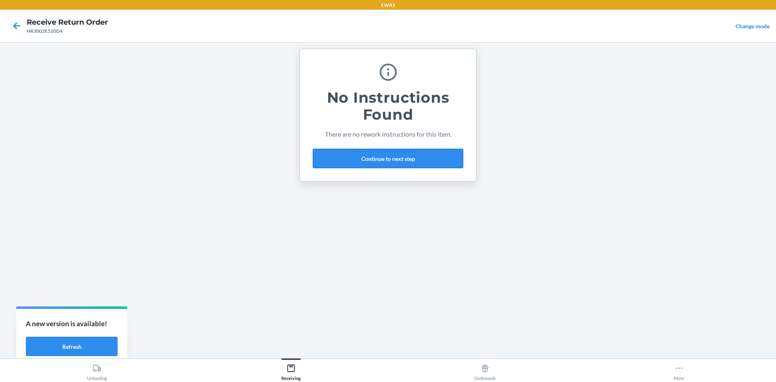
click at [402, 157] on button "Continue to next step" at bounding box center [388, 158] width 150 height 19
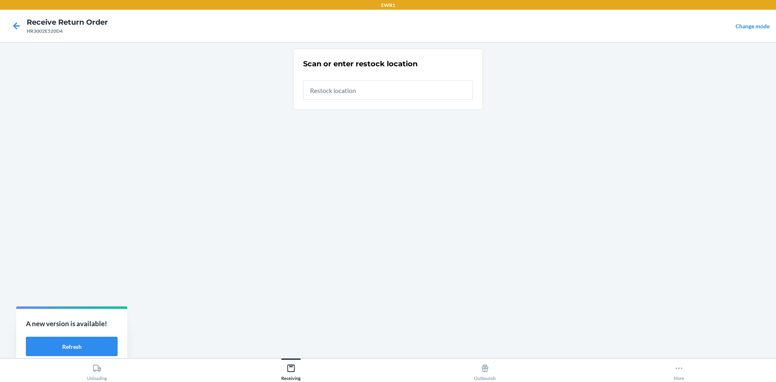
click at [383, 93] on input "text" at bounding box center [388, 89] width 170 height 19
type input "RTCart044"
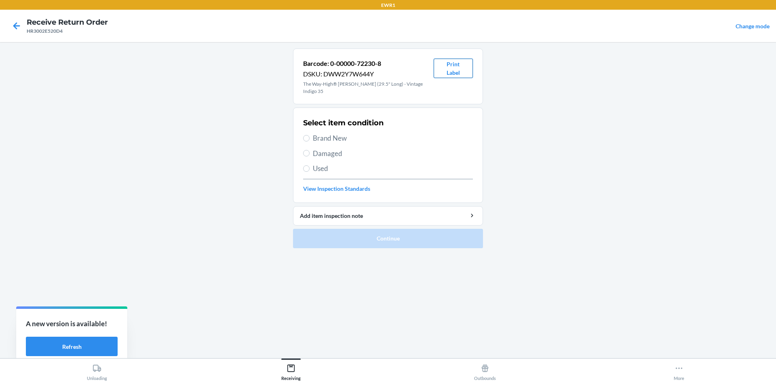
click at [458, 70] on button "Print Label" at bounding box center [453, 68] width 39 height 19
click at [315, 133] on span "Brand New" at bounding box center [393, 138] width 160 height 11
click at [310, 135] on input "Brand New" at bounding box center [306, 138] width 6 height 6
radio input "true"
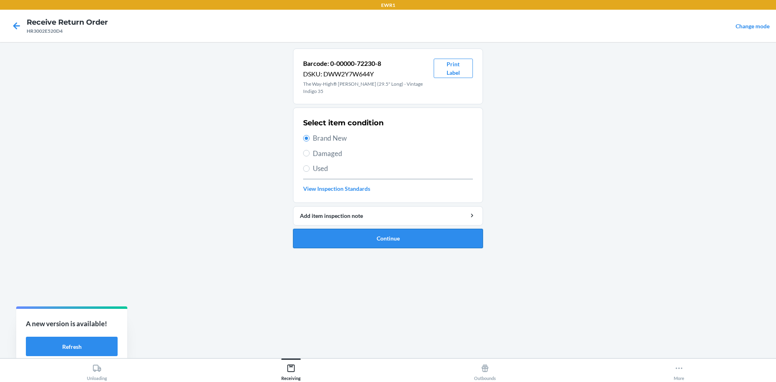
click at [416, 237] on button "Continue" at bounding box center [388, 238] width 190 height 19
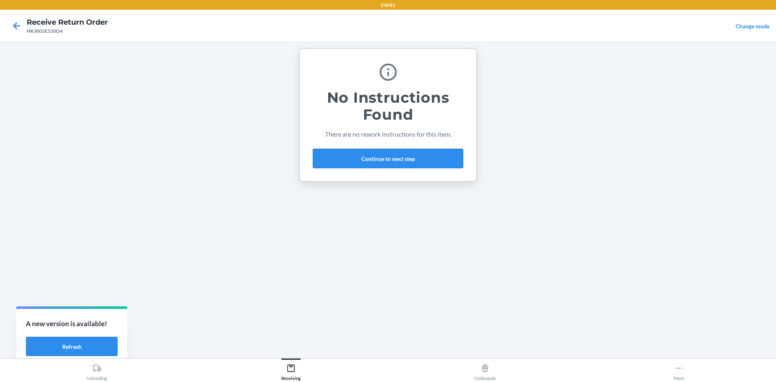
click at [395, 157] on button "Continue to next step" at bounding box center [388, 158] width 150 height 19
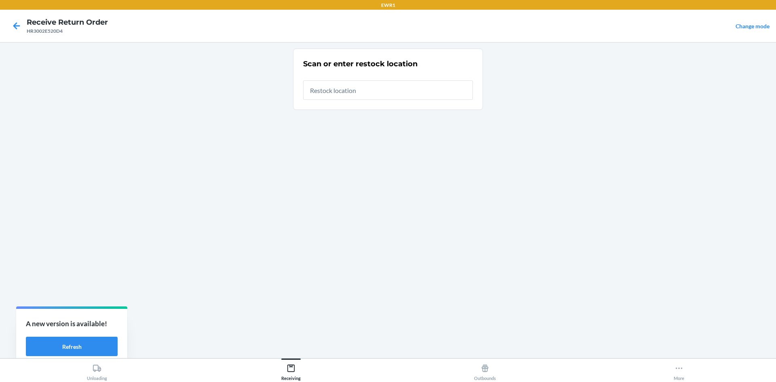
click at [376, 92] on input "text" at bounding box center [388, 89] width 170 height 19
type input "RTCart044"
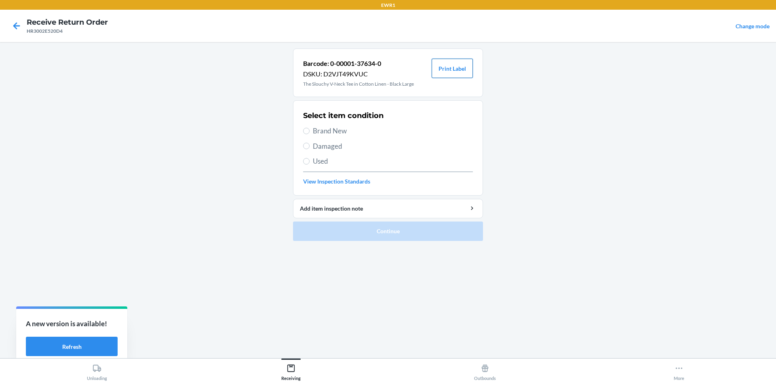
click at [455, 69] on button "Print Label" at bounding box center [452, 68] width 41 height 19
click at [306, 133] on input "Brand New" at bounding box center [306, 131] width 6 height 6
radio input "true"
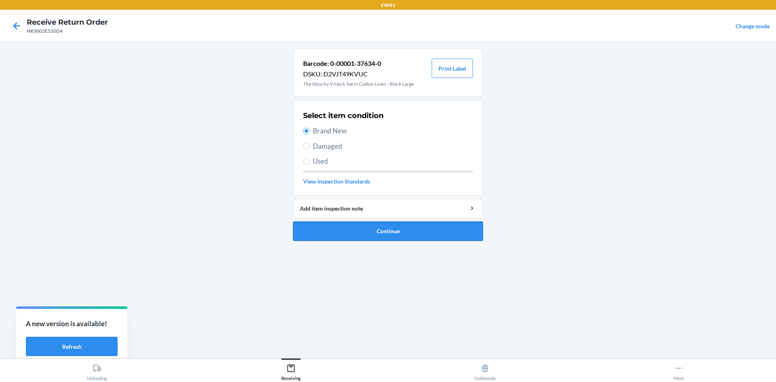
click at [398, 232] on button "Continue" at bounding box center [388, 231] width 190 height 19
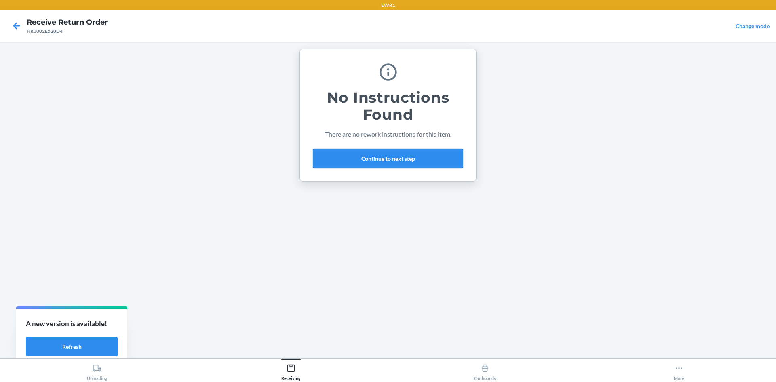
click at [403, 161] on button "Continue to next step" at bounding box center [388, 158] width 150 height 19
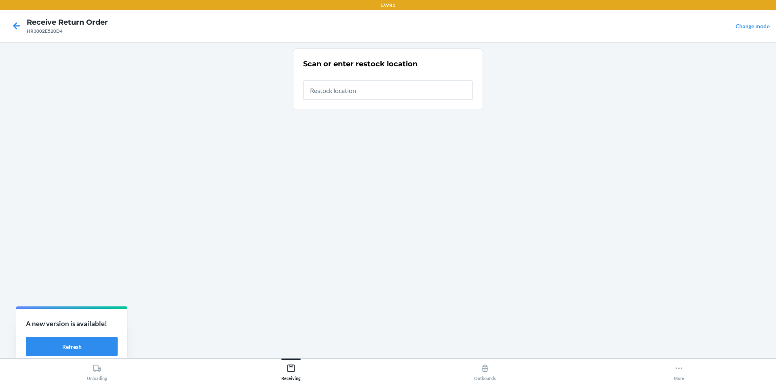
click at [381, 88] on input "text" at bounding box center [388, 89] width 170 height 19
type input "RTCart044"
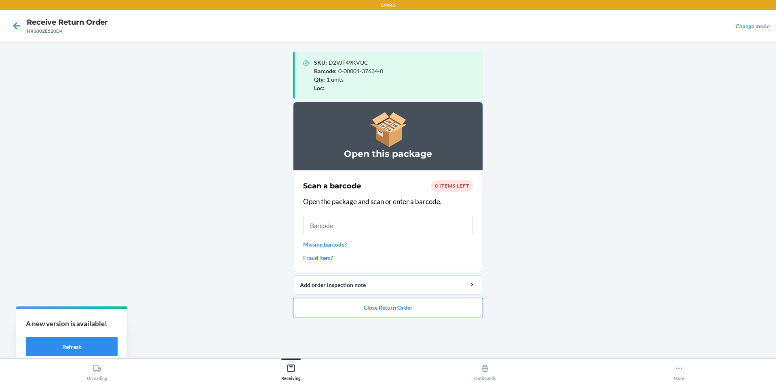
click at [433, 306] on button "Close Return Order" at bounding box center [388, 307] width 190 height 19
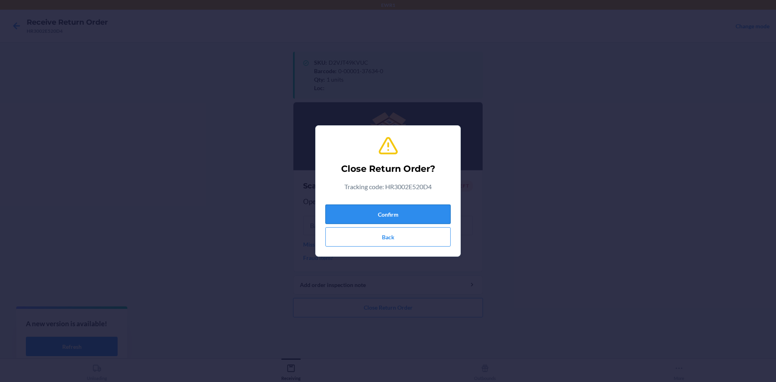
click at [432, 212] on button "Confirm" at bounding box center [388, 214] width 125 height 19
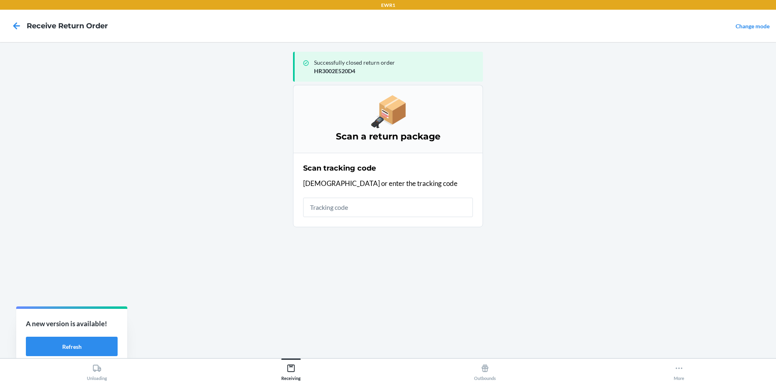
click at [384, 203] on input "text" at bounding box center [388, 207] width 170 height 19
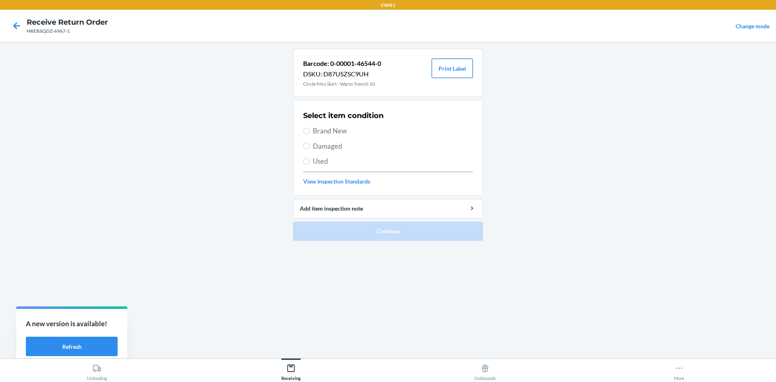
click at [455, 68] on button "Print Label" at bounding box center [452, 68] width 41 height 19
click at [302, 135] on section "Select item condition Brand New Damaged Used View Inspection Standards" at bounding box center [388, 147] width 190 height 95
click at [309, 131] on input "Brand New" at bounding box center [306, 131] width 6 height 6
radio input "true"
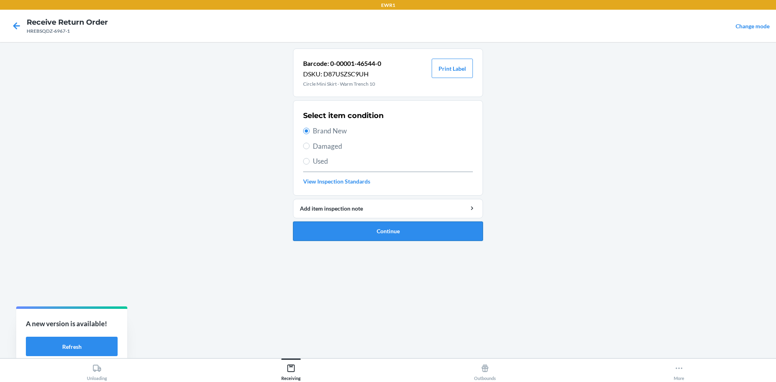
click at [389, 233] on button "Continue" at bounding box center [388, 231] width 190 height 19
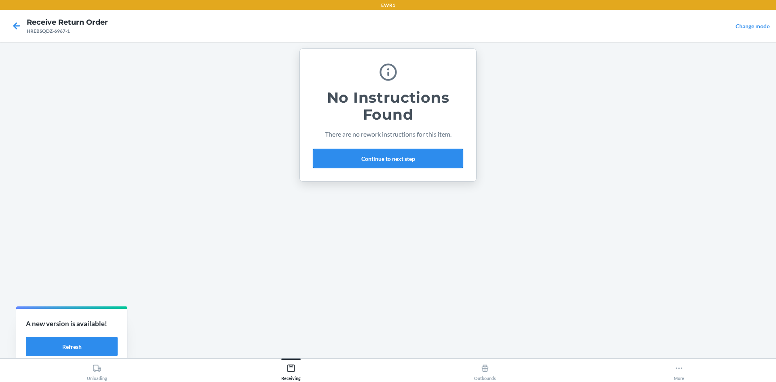
click at [361, 153] on button "Continue to next step" at bounding box center [388, 158] width 150 height 19
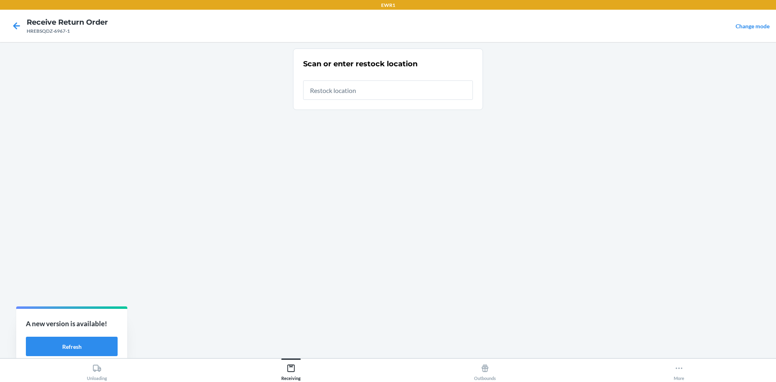
click at [317, 92] on input "text" at bounding box center [388, 89] width 170 height 19
type input "RTCart044"
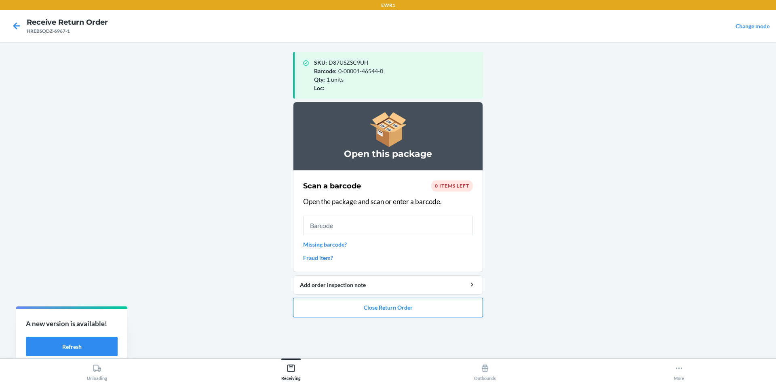
click at [397, 313] on button "Close Return Order" at bounding box center [388, 307] width 190 height 19
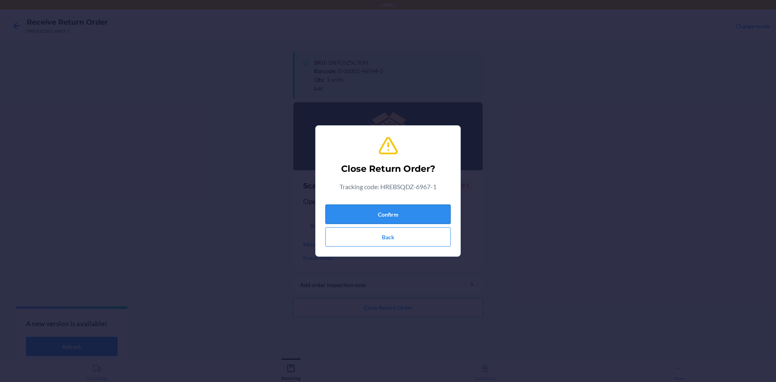
click at [412, 208] on button "Confirm" at bounding box center [388, 214] width 125 height 19
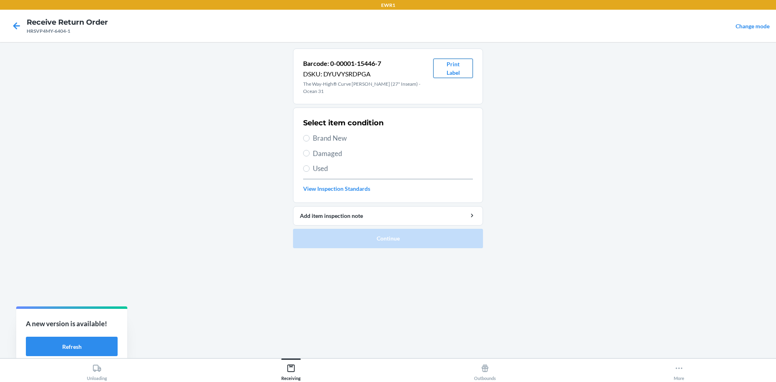
drag, startPoint x: 453, startPoint y: 71, endPoint x: 457, endPoint y: 74, distance: 4.6
click at [454, 71] on button "Print Label" at bounding box center [453, 68] width 40 height 19
click at [309, 133] on label "Brand New" at bounding box center [388, 138] width 170 height 11
click at [309, 135] on input "Brand New" at bounding box center [306, 138] width 6 height 6
radio input "true"
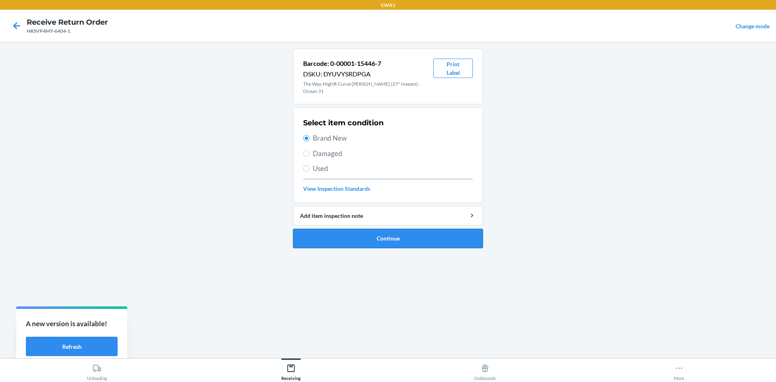
click at [399, 230] on button "Continue" at bounding box center [388, 238] width 190 height 19
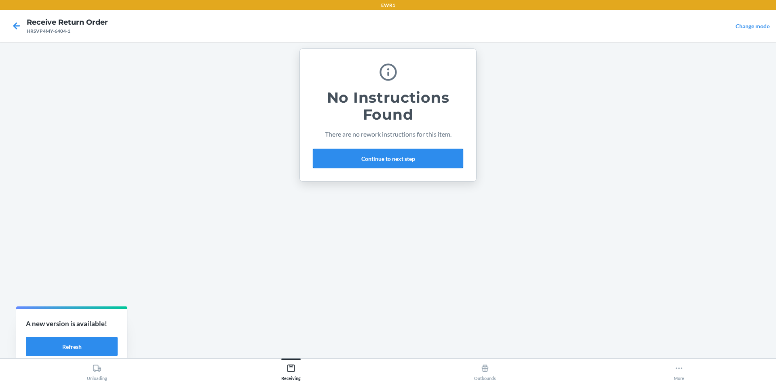
click at [368, 153] on button "Continue to next step" at bounding box center [388, 158] width 150 height 19
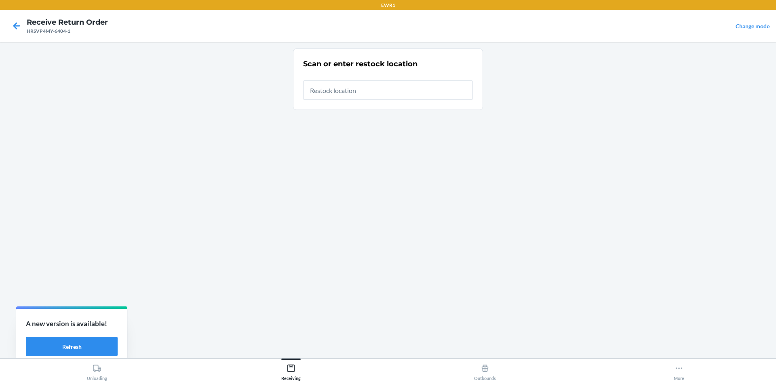
click at [338, 89] on input "text" at bounding box center [388, 89] width 170 height 19
type input "RTCart044"
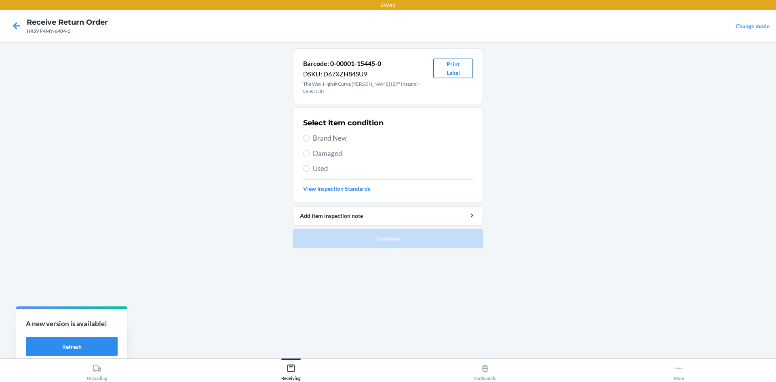
click at [467, 64] on button "Print Label" at bounding box center [453, 68] width 40 height 19
drag, startPoint x: 310, startPoint y: 132, endPoint x: 316, endPoint y: 136, distance: 7.1
click at [310, 133] on label "Brand New" at bounding box center [388, 138] width 170 height 11
click at [310, 135] on input "Brand New" at bounding box center [306, 138] width 6 height 6
radio input "true"
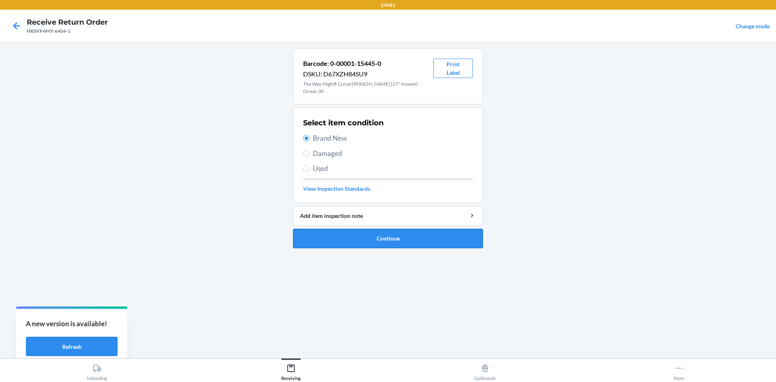
click at [392, 229] on button "Continue" at bounding box center [388, 238] width 190 height 19
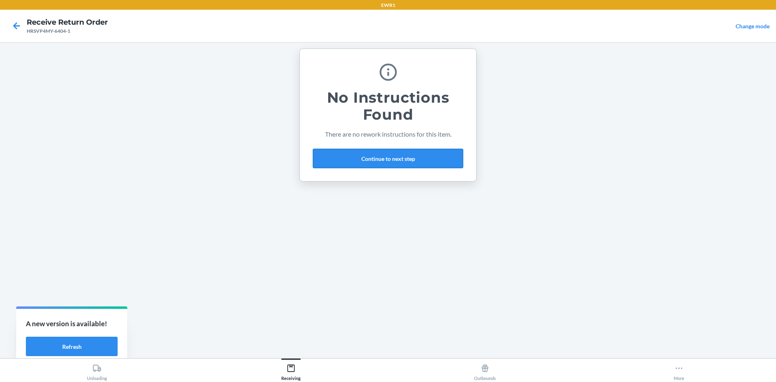
drag, startPoint x: 365, startPoint y: 161, endPoint x: 368, endPoint y: 157, distance: 5.5
click at [368, 157] on button "Continue to next step" at bounding box center [388, 158] width 150 height 19
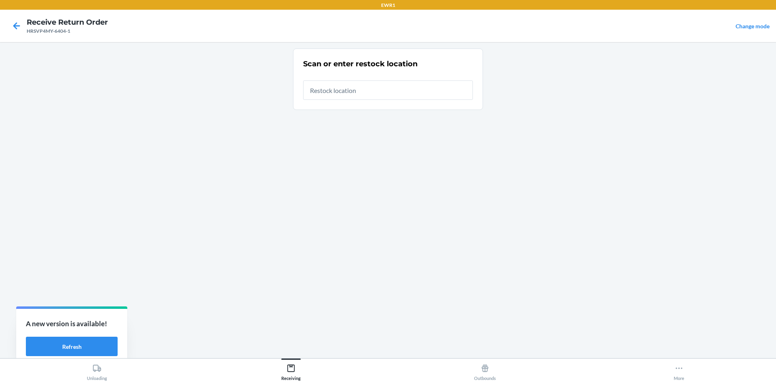
click at [338, 91] on input "text" at bounding box center [388, 89] width 170 height 19
type input "RTCart044"
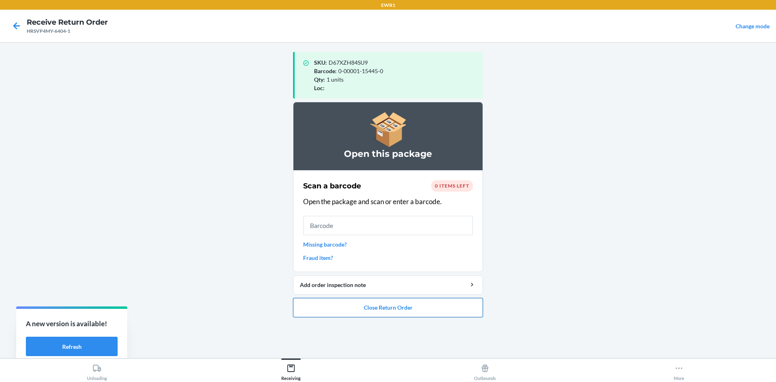
click at [441, 310] on button "Close Return Order" at bounding box center [388, 307] width 190 height 19
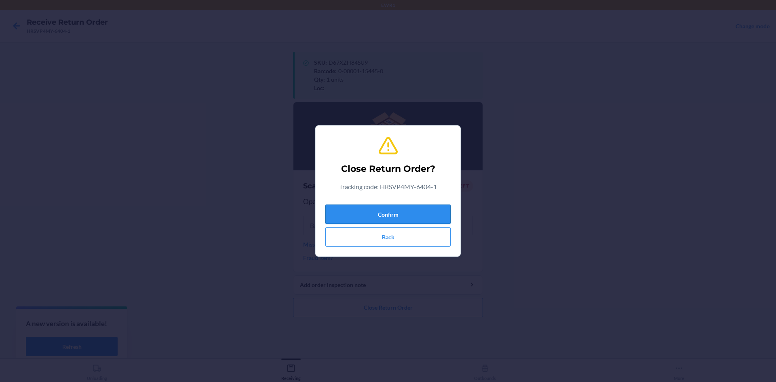
click at [434, 213] on button "Confirm" at bounding box center [388, 214] width 125 height 19
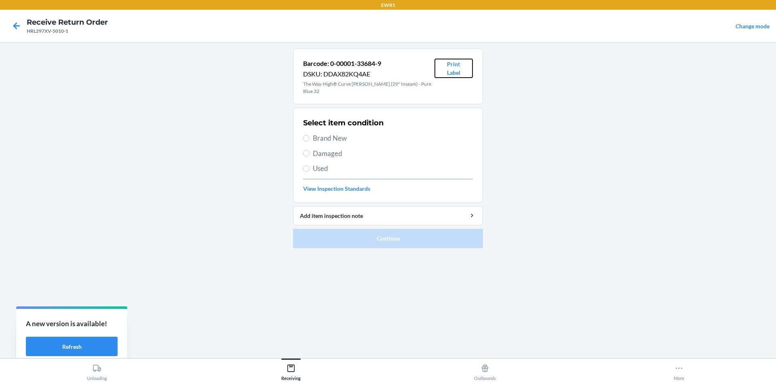
drag, startPoint x: 448, startPoint y: 67, endPoint x: 476, endPoint y: 159, distance: 96.7
click at [448, 67] on button "Print Label" at bounding box center [454, 68] width 38 height 19
click at [316, 133] on span "Brand New" at bounding box center [393, 138] width 160 height 11
click at [310, 135] on input "Brand New" at bounding box center [306, 138] width 6 height 6
radio input "true"
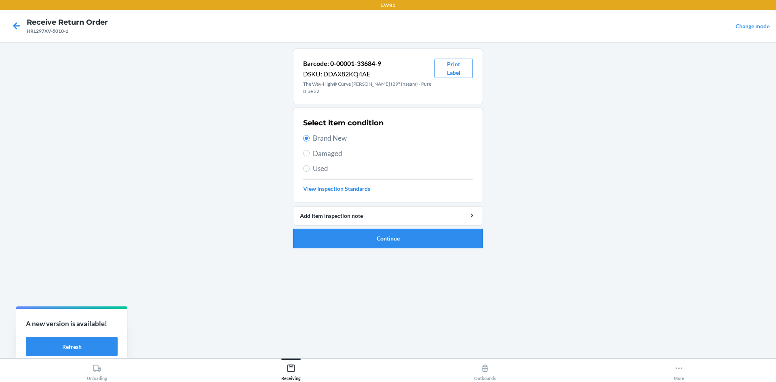
click at [389, 230] on button "Continue" at bounding box center [388, 238] width 190 height 19
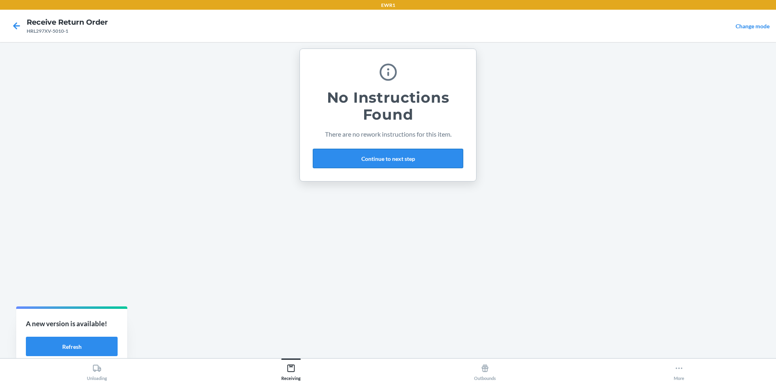
click at [366, 153] on button "Continue to next step" at bounding box center [388, 158] width 150 height 19
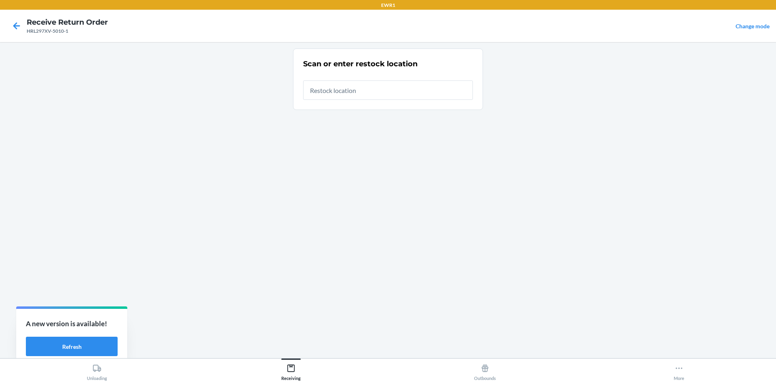
click at [328, 89] on input "text" at bounding box center [388, 89] width 170 height 19
type input "RTCart044"
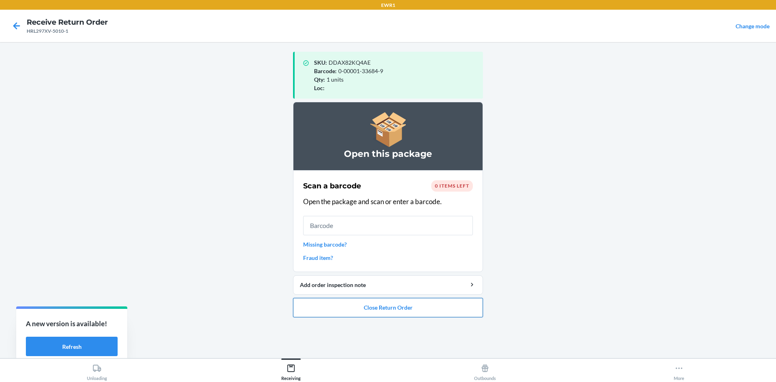
click at [323, 310] on button "Close Return Order" at bounding box center [388, 307] width 190 height 19
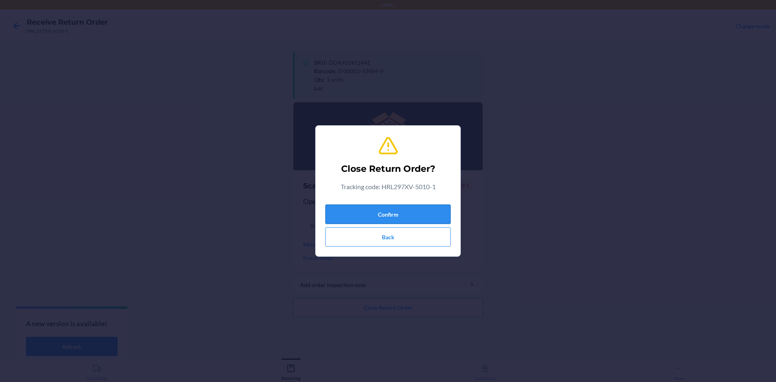
click at [395, 211] on button "Confirm" at bounding box center [388, 214] width 125 height 19
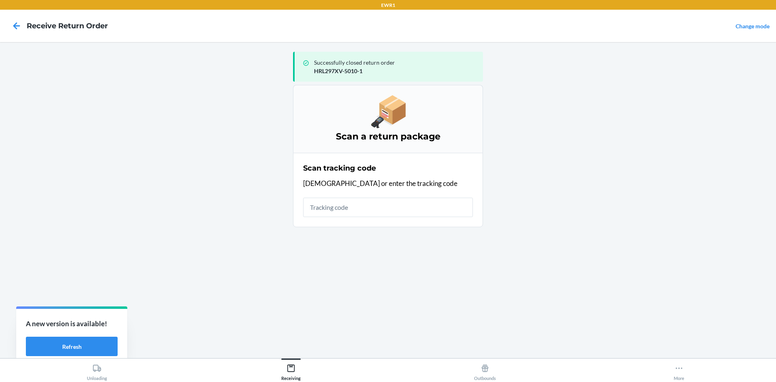
click at [371, 211] on input "text" at bounding box center [388, 207] width 170 height 19
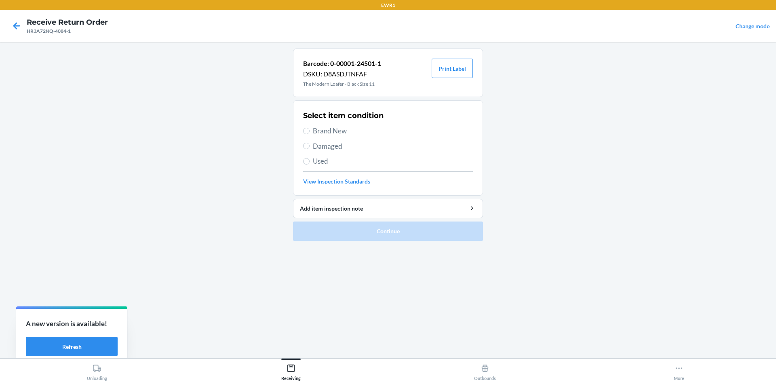
click at [311, 134] on label "Brand New" at bounding box center [388, 131] width 170 height 11
click at [310, 134] on input "Brand New" at bounding box center [306, 131] width 6 height 6
radio input "true"
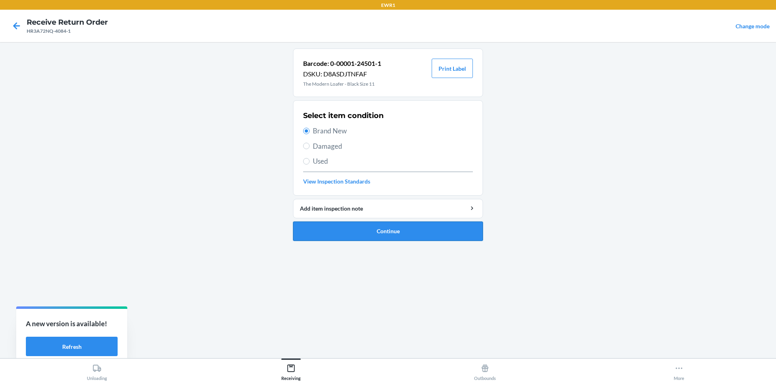
click at [392, 229] on button "Continue" at bounding box center [388, 231] width 190 height 19
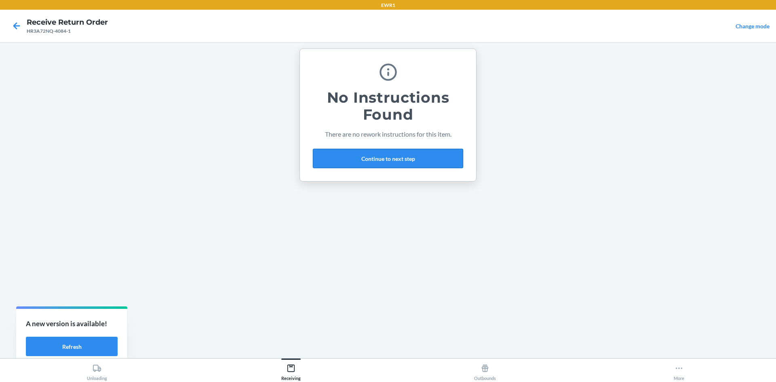
click at [377, 153] on button "Continue to next step" at bounding box center [388, 158] width 150 height 19
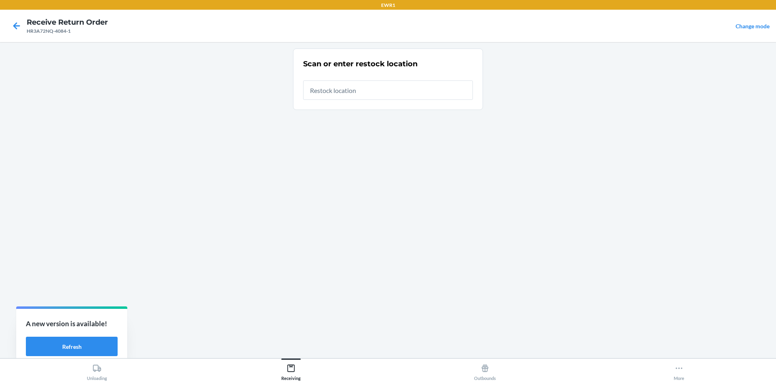
click at [353, 95] on input "text" at bounding box center [388, 89] width 170 height 19
type input "RTCart044"
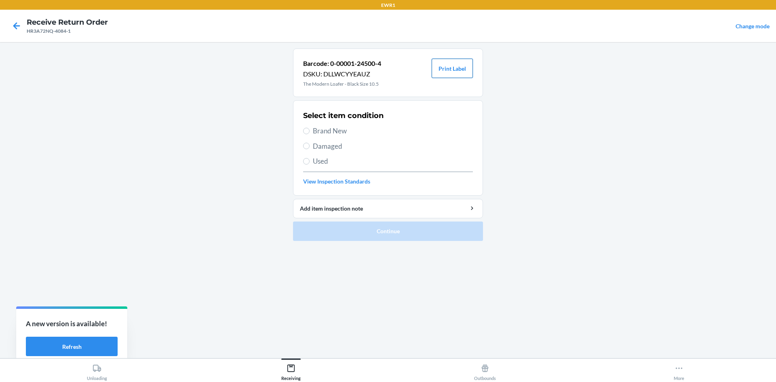
click at [458, 72] on button "Print Label" at bounding box center [452, 68] width 41 height 19
drag, startPoint x: 310, startPoint y: 129, endPoint x: 326, endPoint y: 154, distance: 29.7
click at [310, 130] on label "Brand New" at bounding box center [388, 131] width 170 height 11
click at [310, 130] on input "Brand New" at bounding box center [306, 131] width 6 height 6
radio input "true"
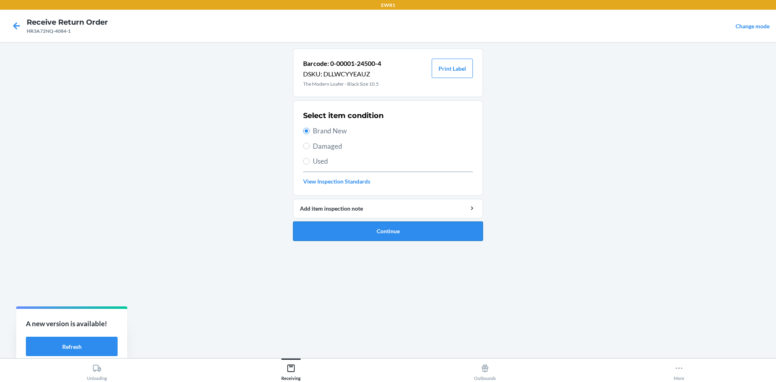
click at [385, 236] on button "Continue" at bounding box center [388, 231] width 190 height 19
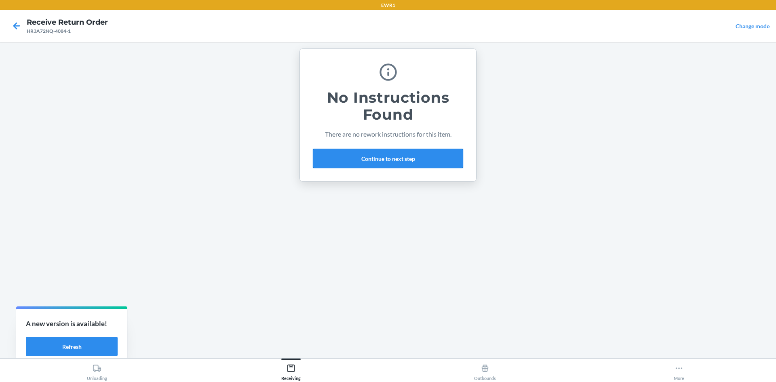
click at [363, 154] on button "Continue to next step" at bounding box center [388, 158] width 150 height 19
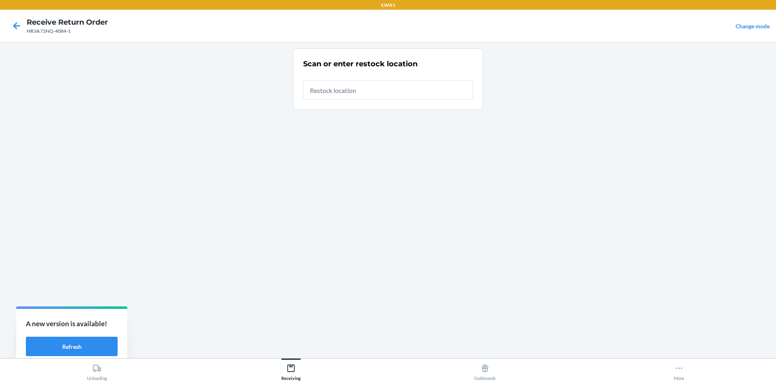
click at [345, 90] on input "text" at bounding box center [388, 89] width 170 height 19
type input "RTCart044"
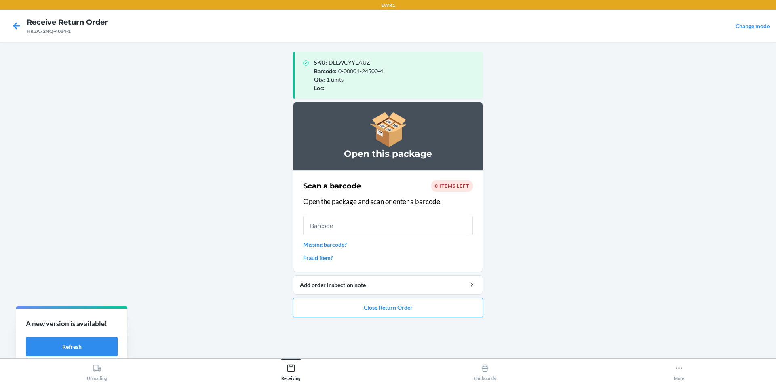
drag, startPoint x: 408, startPoint y: 307, endPoint x: 413, endPoint y: 309, distance: 4.7
click at [412, 308] on button "Close Return Order" at bounding box center [388, 307] width 190 height 19
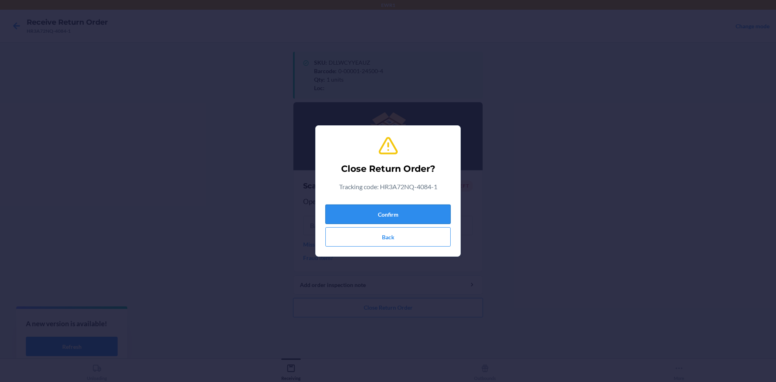
click at [427, 208] on button "Confirm" at bounding box center [388, 214] width 125 height 19
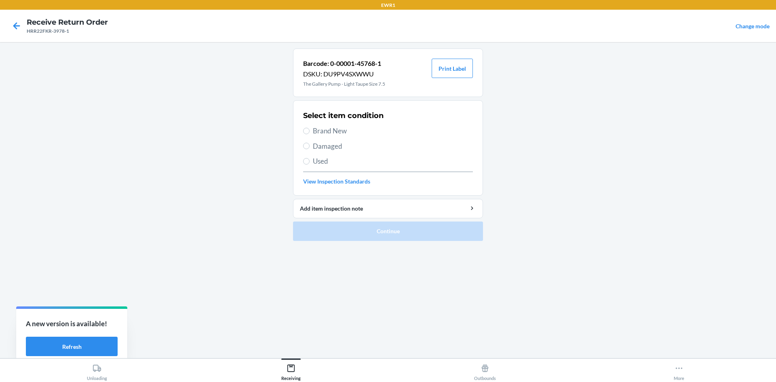
click at [312, 131] on label "Brand New" at bounding box center [388, 131] width 170 height 11
click at [310, 131] on input "Brand New" at bounding box center [306, 131] width 6 height 6
radio input "true"
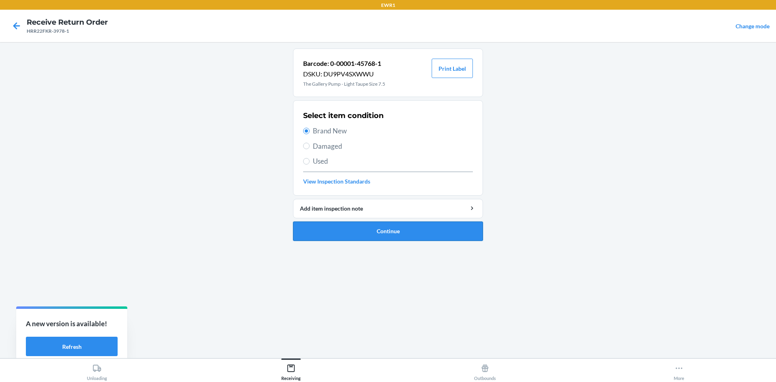
click at [408, 231] on button "Continue" at bounding box center [388, 231] width 190 height 19
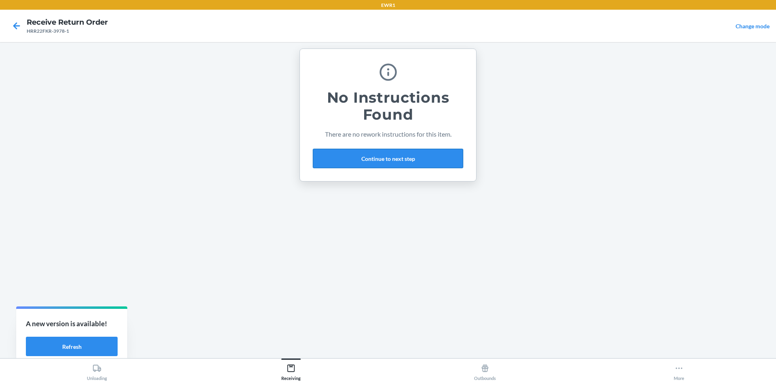
click at [387, 160] on button "Continue to next step" at bounding box center [388, 158] width 150 height 19
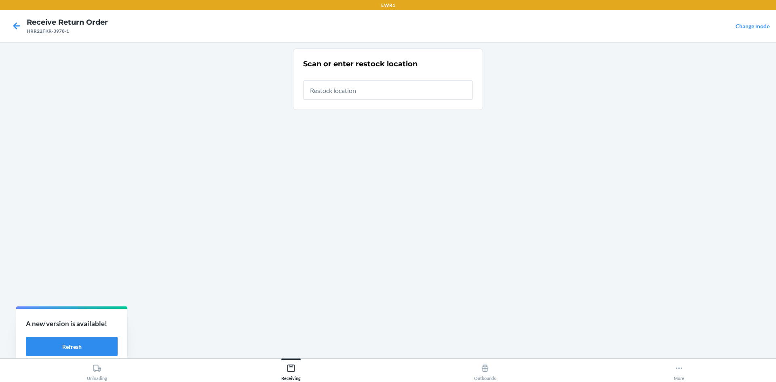
click at [368, 89] on input "text" at bounding box center [388, 89] width 170 height 19
type input "RTCart044"
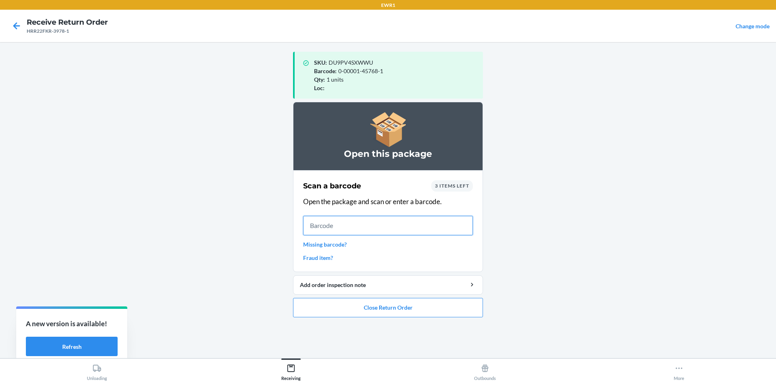
drag, startPoint x: 361, startPoint y: 224, endPoint x: 371, endPoint y: 220, distance: 9.8
click at [366, 222] on input "text" at bounding box center [388, 225] width 170 height 19
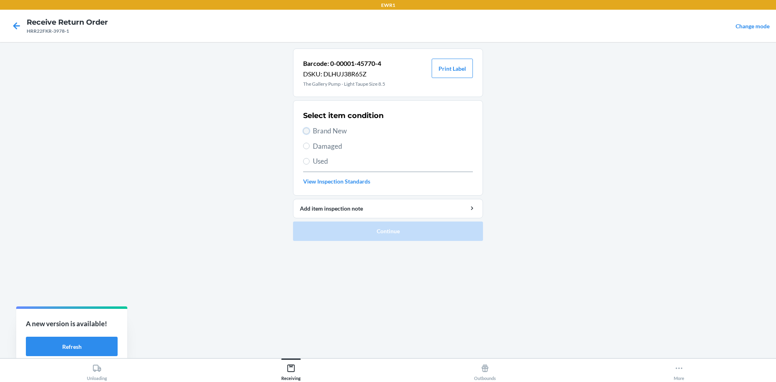
click at [308, 133] on input "Brand New" at bounding box center [306, 131] width 6 height 6
radio input "true"
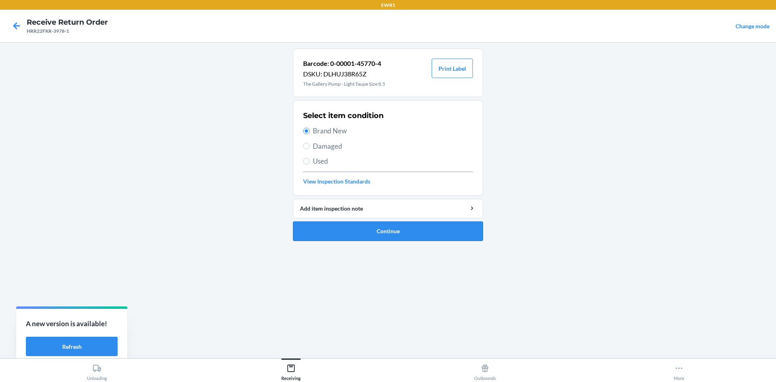
click at [393, 238] on button "Continue" at bounding box center [388, 231] width 190 height 19
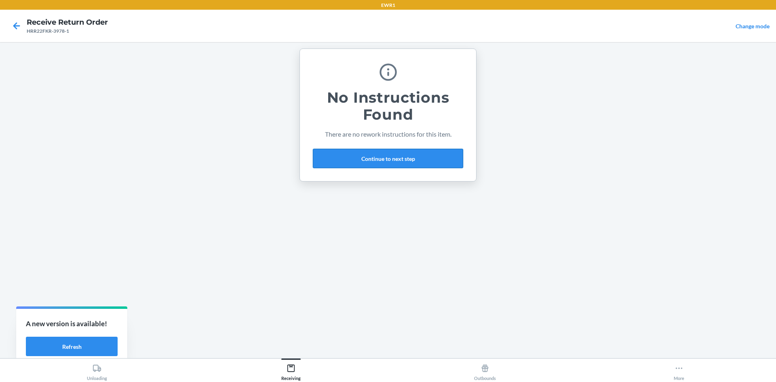
click at [393, 160] on button "Continue to next step" at bounding box center [388, 158] width 150 height 19
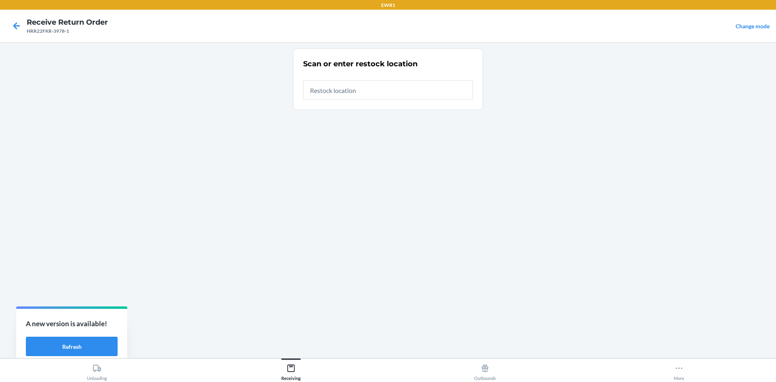
click at [365, 92] on input "text" at bounding box center [388, 89] width 170 height 19
type input "RTCart044"
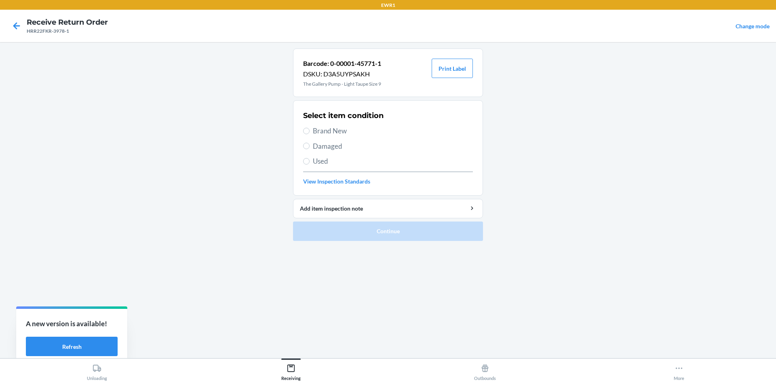
click at [318, 132] on span "Brand New" at bounding box center [393, 131] width 160 height 11
click at [310, 132] on input "Brand New" at bounding box center [306, 131] width 6 height 6
radio input "true"
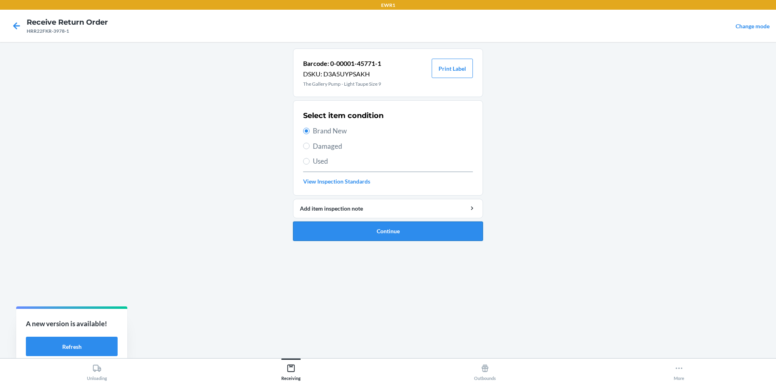
click at [389, 231] on button "Continue" at bounding box center [388, 231] width 190 height 19
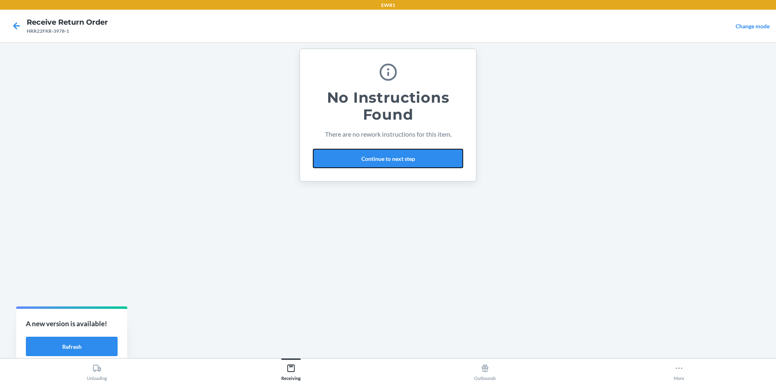
click at [406, 154] on button "Continue to next step" at bounding box center [388, 158] width 150 height 19
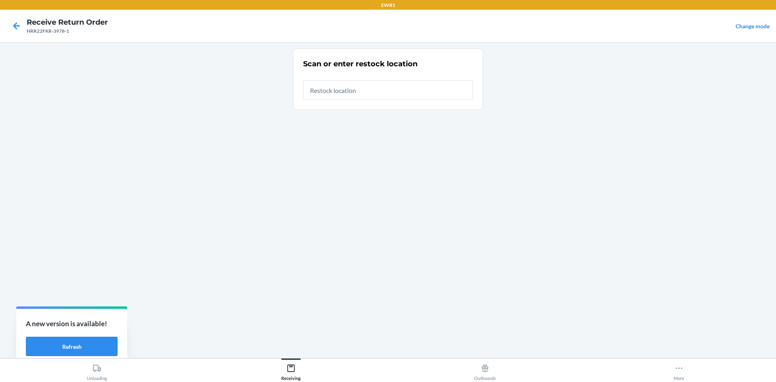
click at [379, 89] on input "text" at bounding box center [388, 89] width 170 height 19
type input "RTCart044"
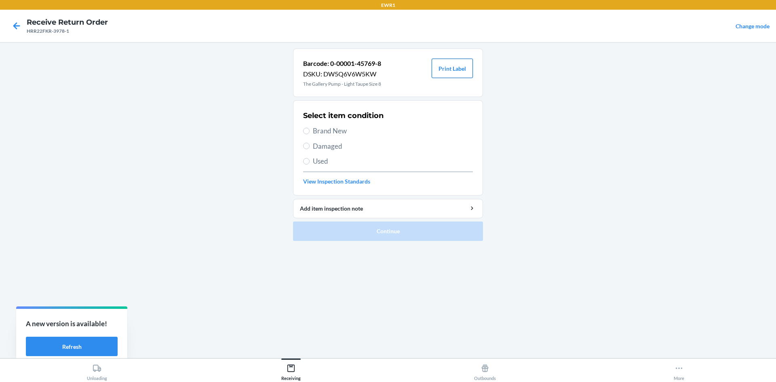
click at [445, 65] on button "Print Label" at bounding box center [452, 68] width 41 height 19
click at [307, 130] on input "Brand New" at bounding box center [306, 131] width 6 height 6
radio input "true"
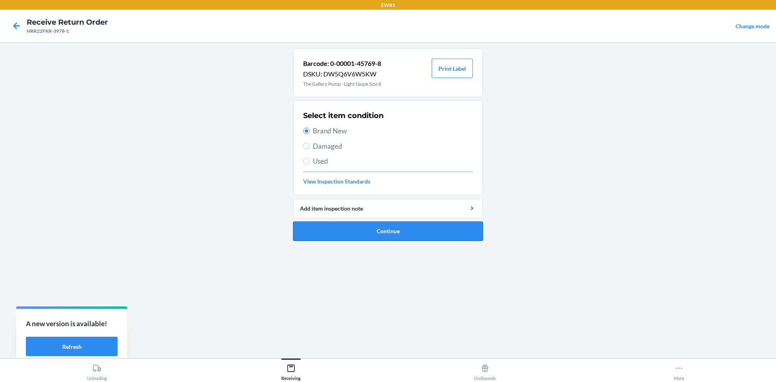
click at [398, 227] on button "Continue" at bounding box center [388, 231] width 190 height 19
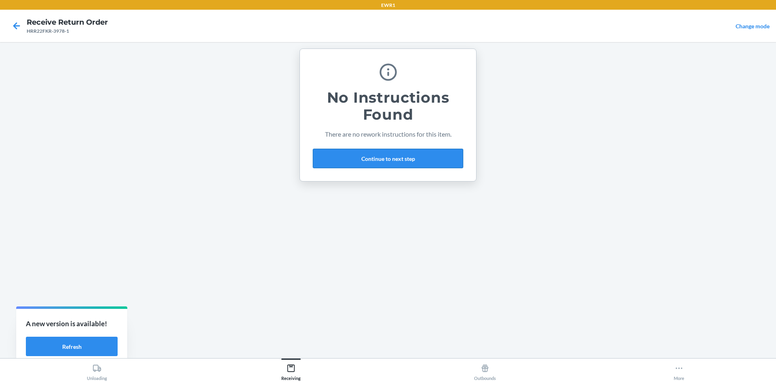
click at [397, 159] on button "Continue to next step" at bounding box center [388, 158] width 150 height 19
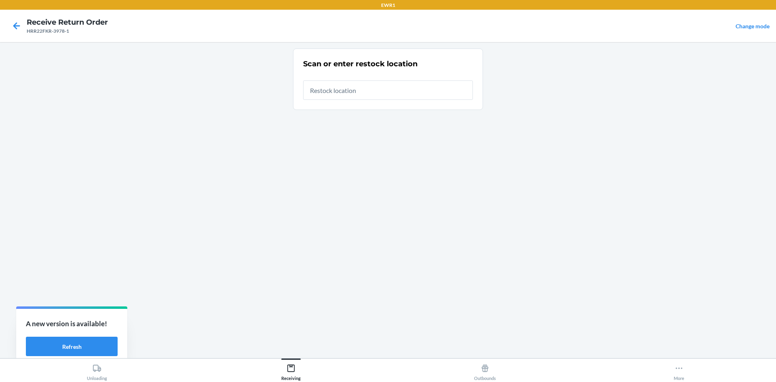
click at [374, 89] on input "text" at bounding box center [388, 89] width 170 height 19
type input "RTCart044"
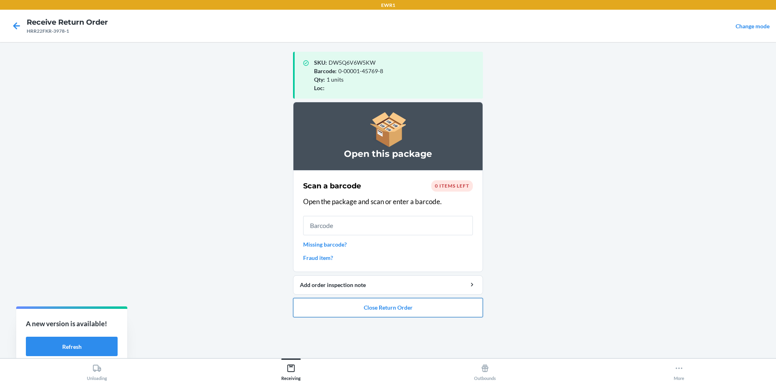
click at [393, 308] on button "Close Return Order" at bounding box center [388, 307] width 190 height 19
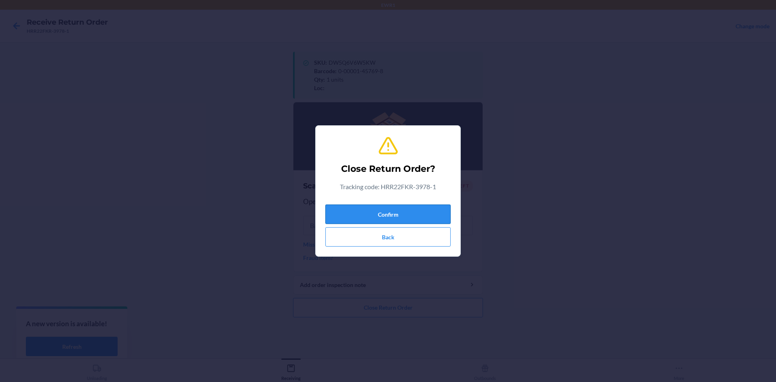
click at [412, 213] on button "Confirm" at bounding box center [388, 214] width 125 height 19
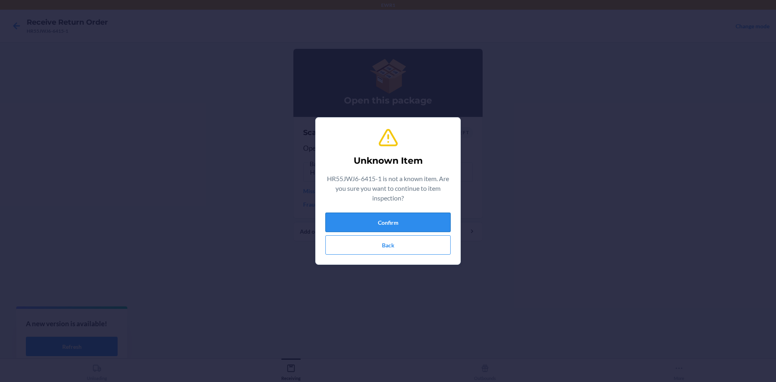
click at [414, 218] on button "Confirm" at bounding box center [388, 222] width 125 height 19
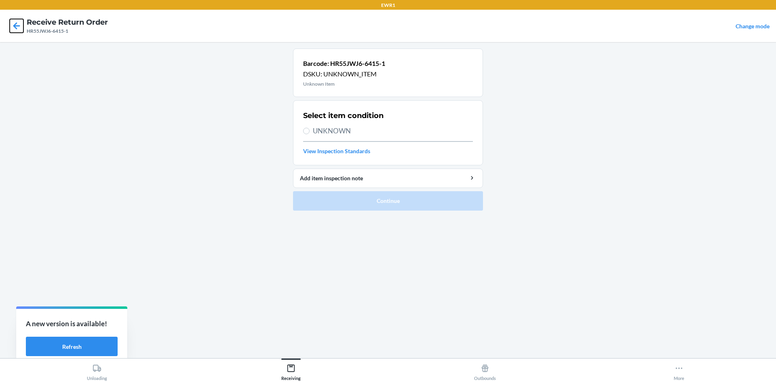
drag, startPoint x: 16, startPoint y: 30, endPoint x: 90, endPoint y: 73, distance: 85.5
click at [17, 32] on icon at bounding box center [17, 26] width 14 height 14
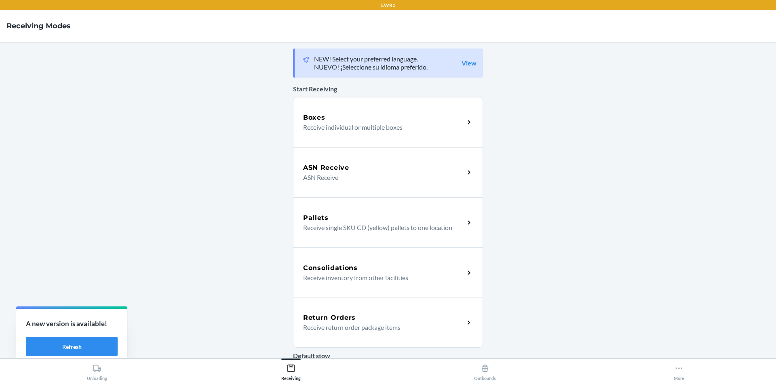
click at [340, 304] on div "Return Orders Receive return order package items" at bounding box center [388, 323] width 190 height 50
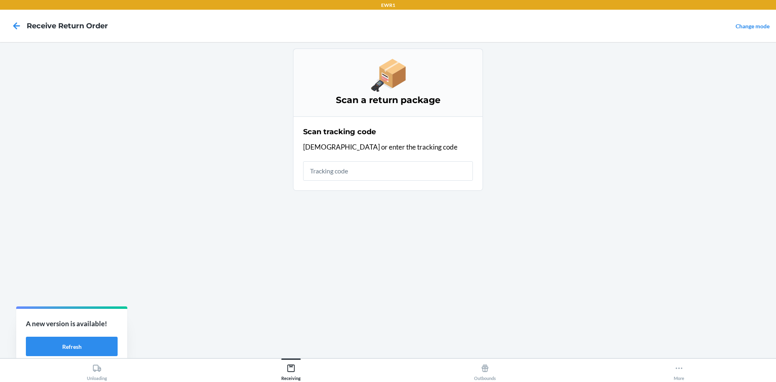
drag, startPoint x: 351, startPoint y: 170, endPoint x: 360, endPoint y: 156, distance: 16.5
click at [360, 156] on div "Scan tracking code Scan or enter the tracking code" at bounding box center [388, 153] width 170 height 59
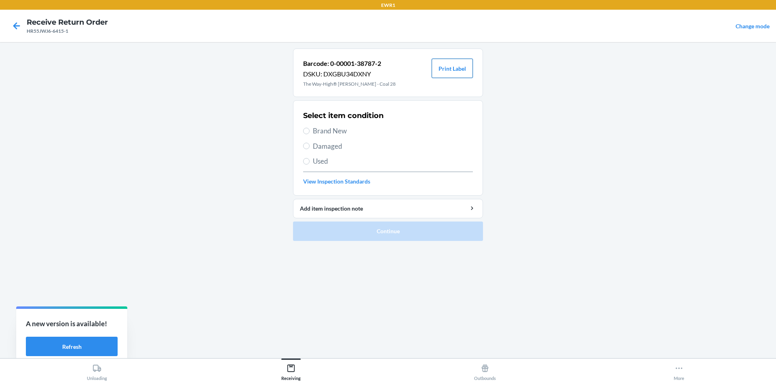
click at [460, 66] on button "Print Label" at bounding box center [452, 68] width 41 height 19
click at [304, 128] on label "Brand New" at bounding box center [388, 131] width 170 height 11
click at [304, 128] on input "Brand New" at bounding box center [306, 131] width 6 height 6
radio input "true"
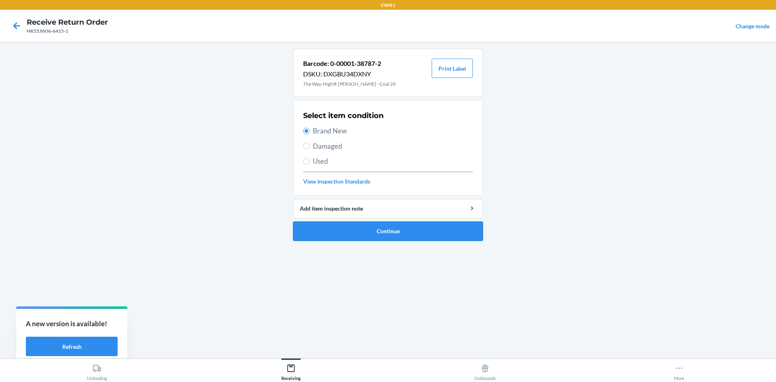
click at [397, 233] on button "Continue" at bounding box center [388, 231] width 190 height 19
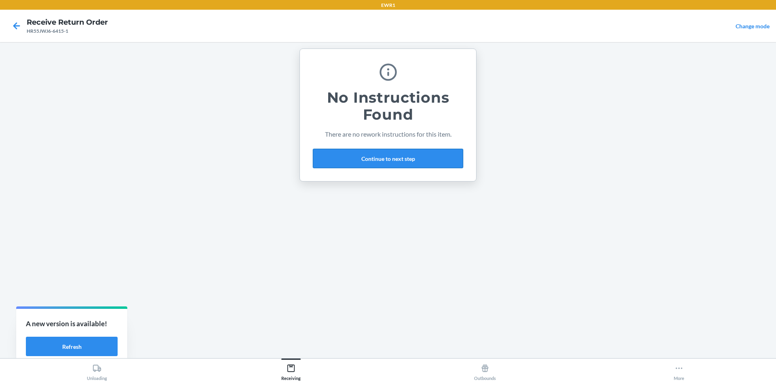
click at [374, 154] on button "Continue to next step" at bounding box center [388, 158] width 150 height 19
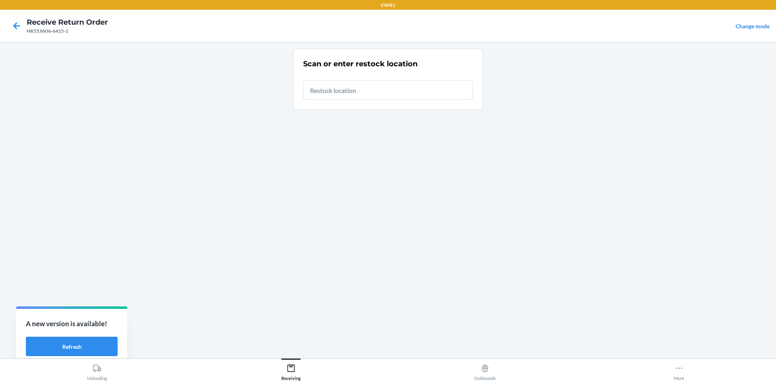
click at [346, 88] on input "text" at bounding box center [388, 89] width 170 height 19
type input "RTCart044"
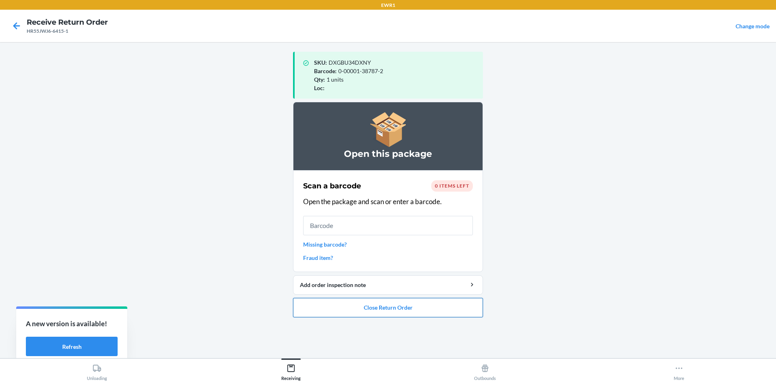
click at [426, 309] on button "Close Return Order" at bounding box center [388, 307] width 190 height 19
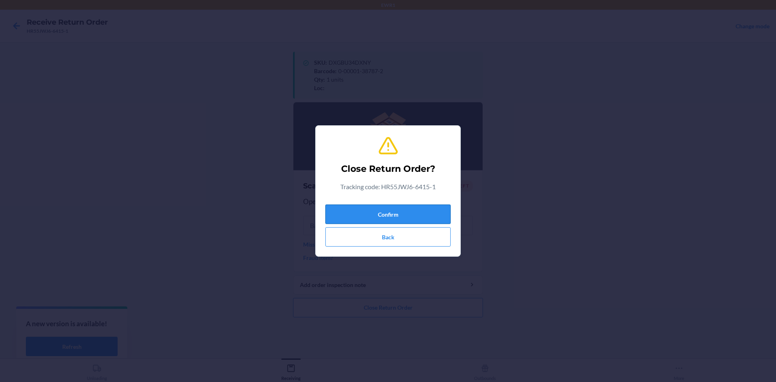
click at [416, 212] on button "Confirm" at bounding box center [388, 214] width 125 height 19
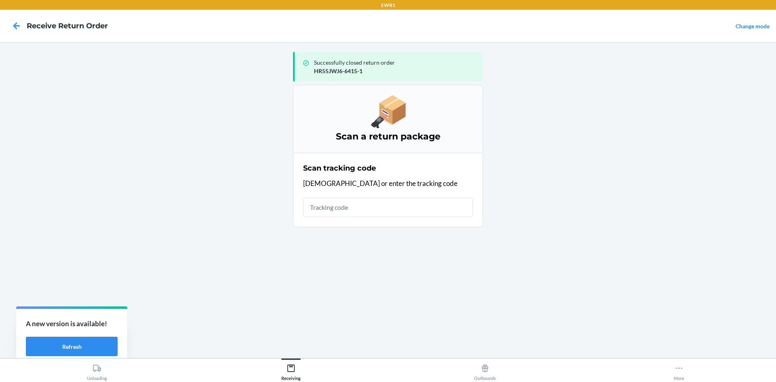
click at [360, 211] on input "text" at bounding box center [388, 207] width 170 height 19
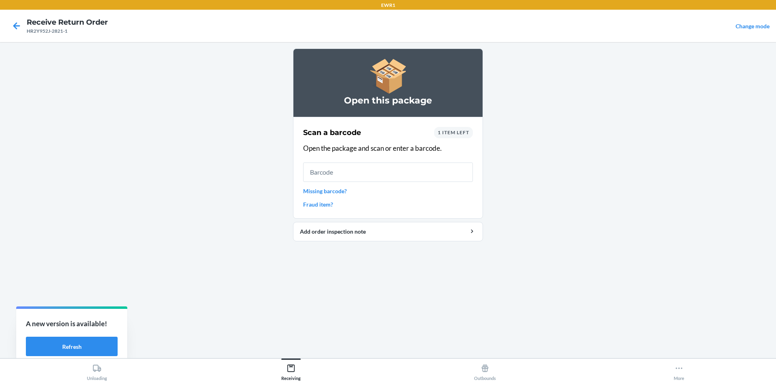
click at [360, 170] on input "text" at bounding box center [388, 172] width 170 height 19
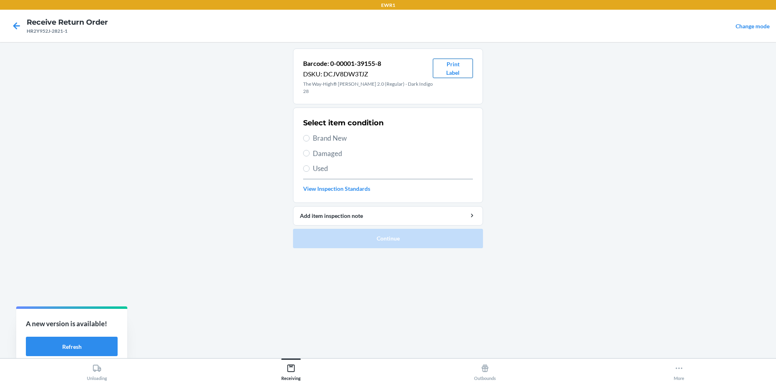
click at [451, 70] on button "Print Label" at bounding box center [453, 68] width 40 height 19
click at [314, 134] on span "Brand New" at bounding box center [393, 138] width 160 height 11
click at [310, 135] on input "Brand New" at bounding box center [306, 138] width 6 height 6
radio input "true"
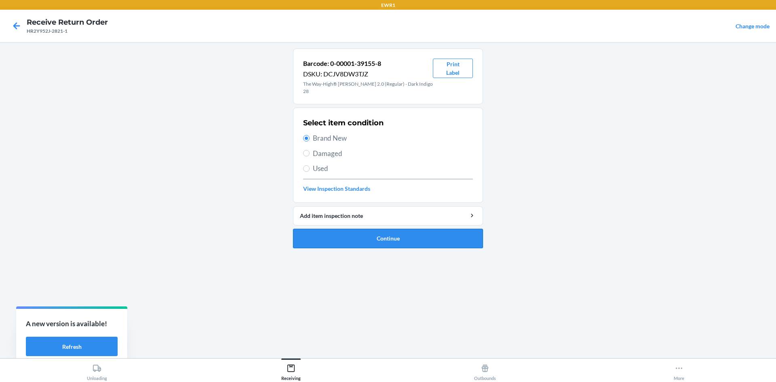
click at [397, 233] on button "Continue" at bounding box center [388, 238] width 190 height 19
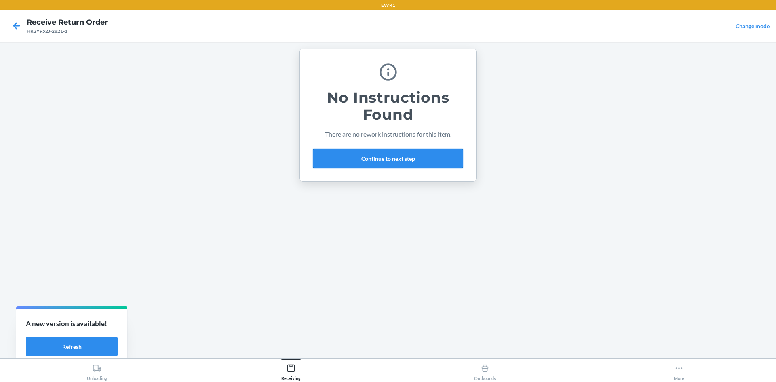
click at [385, 156] on button "Continue to next step" at bounding box center [388, 158] width 150 height 19
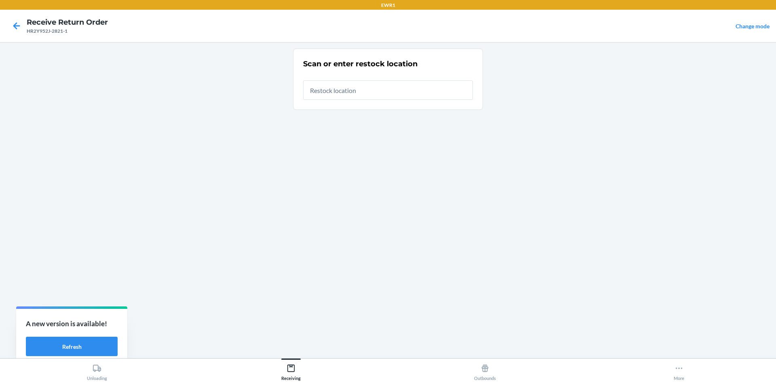
click at [357, 91] on input "text" at bounding box center [388, 89] width 170 height 19
type input "RTCart044"
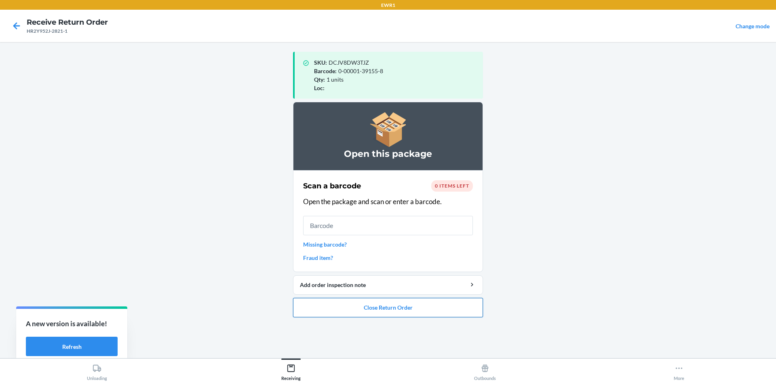
click at [412, 315] on button "Close Return Order" at bounding box center [388, 307] width 190 height 19
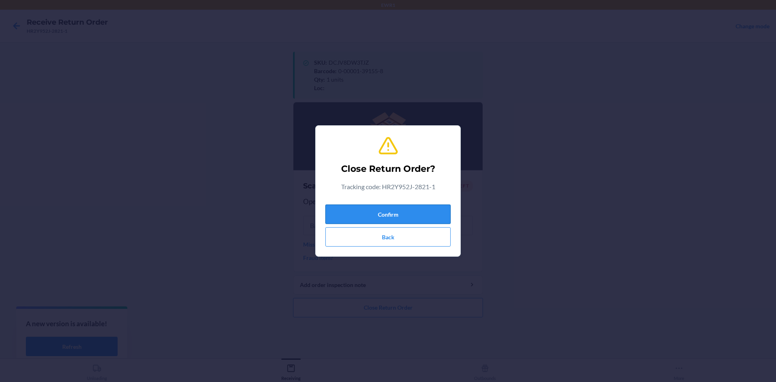
click at [409, 216] on button "Confirm" at bounding box center [388, 214] width 125 height 19
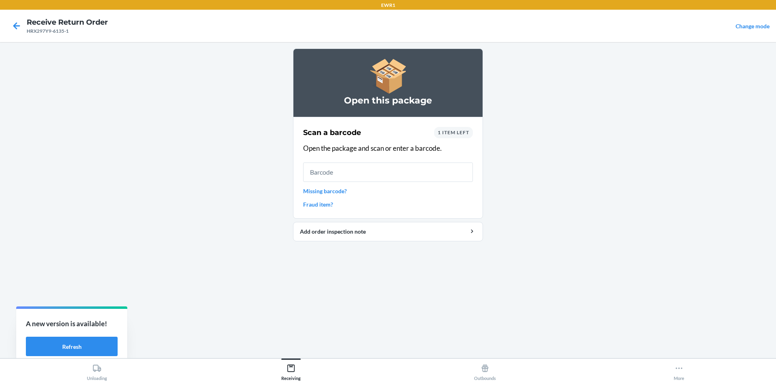
click at [402, 173] on input "text" at bounding box center [388, 172] width 170 height 19
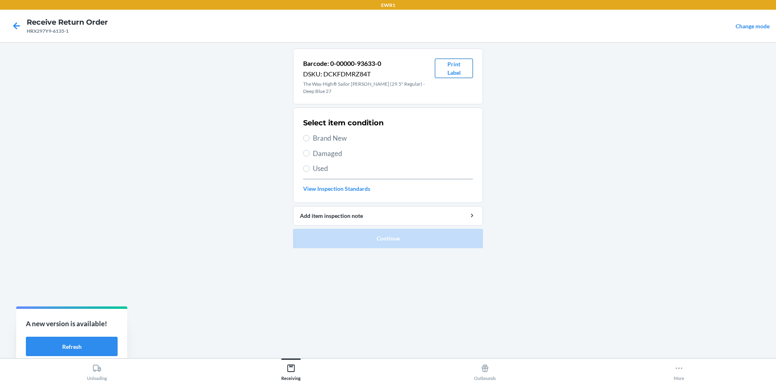
click at [443, 68] on button "Print Label" at bounding box center [454, 68] width 38 height 19
drag, startPoint x: 305, startPoint y: 131, endPoint x: 348, endPoint y: 197, distance: 78.8
click at [311, 135] on label "Brand New" at bounding box center [388, 138] width 170 height 11
click at [310, 135] on input "Brand New" at bounding box center [306, 138] width 6 height 6
radio input "true"
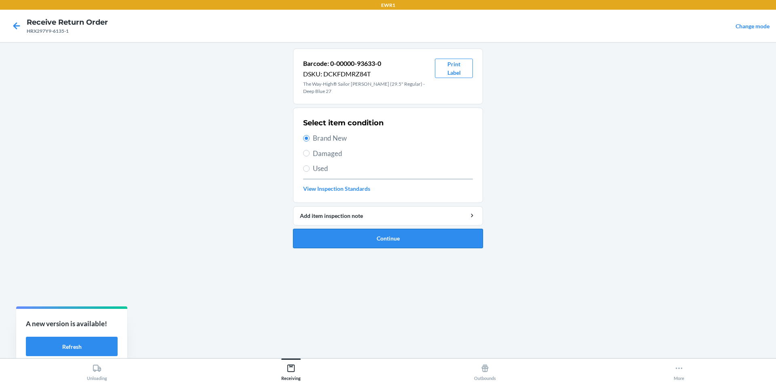
click at [375, 231] on button "Continue" at bounding box center [388, 238] width 190 height 19
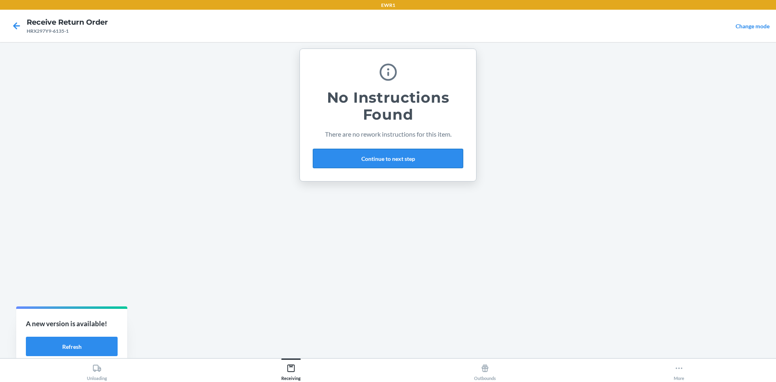
click at [389, 158] on button "Continue to next step" at bounding box center [388, 158] width 150 height 19
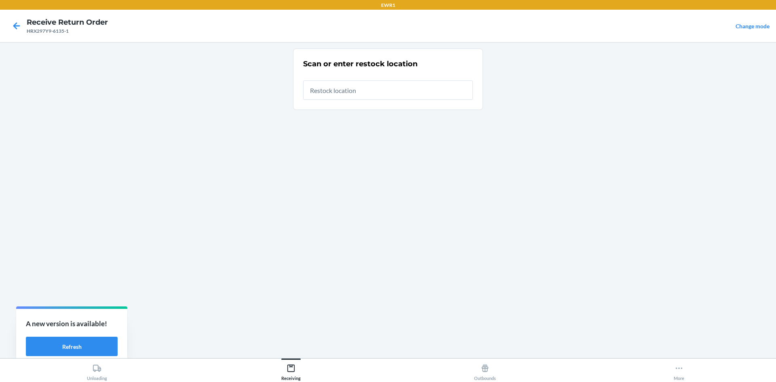
drag, startPoint x: 353, startPoint y: 83, endPoint x: 351, endPoint y: 89, distance: 6.3
click at [351, 88] on input "text" at bounding box center [388, 89] width 170 height 19
type input "RTCart044"
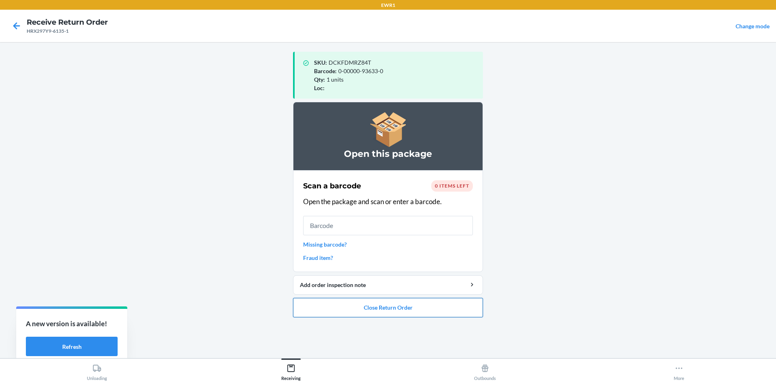
click at [476, 310] on button "Close Return Order" at bounding box center [388, 307] width 190 height 19
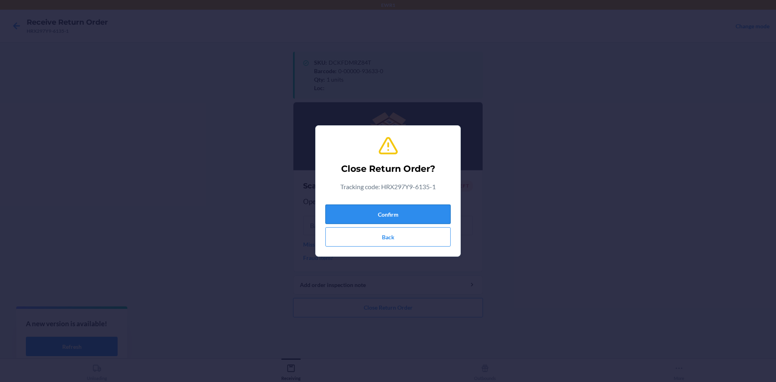
click at [413, 210] on button "Confirm" at bounding box center [388, 214] width 125 height 19
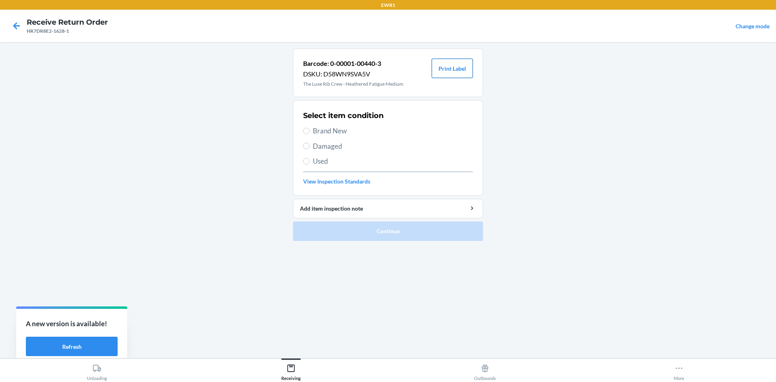
click at [463, 66] on button "Print Label" at bounding box center [452, 68] width 41 height 19
click at [322, 127] on span "Brand New" at bounding box center [393, 131] width 160 height 11
click at [310, 128] on input "Brand New" at bounding box center [306, 131] width 6 height 6
radio input "true"
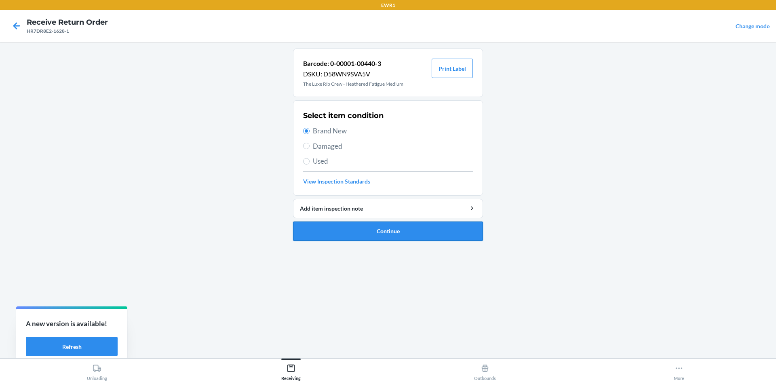
click at [423, 231] on button "Continue" at bounding box center [388, 231] width 190 height 19
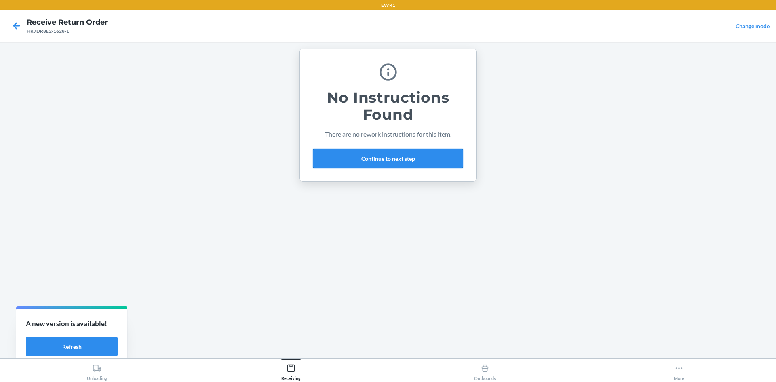
click at [410, 158] on button "Continue to next step" at bounding box center [388, 158] width 150 height 19
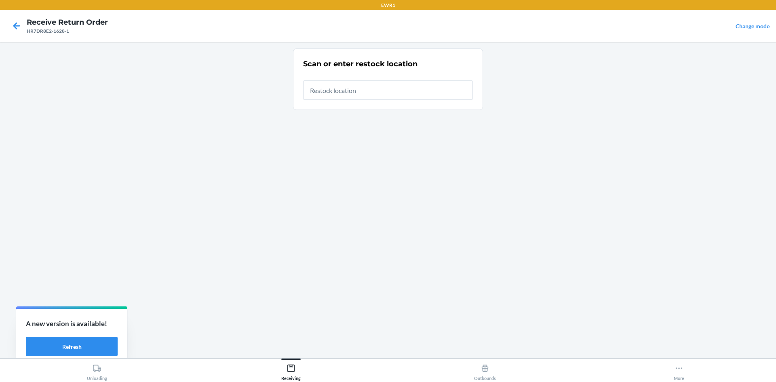
click at [355, 93] on input "text" at bounding box center [388, 89] width 170 height 19
type input "RTCart044"
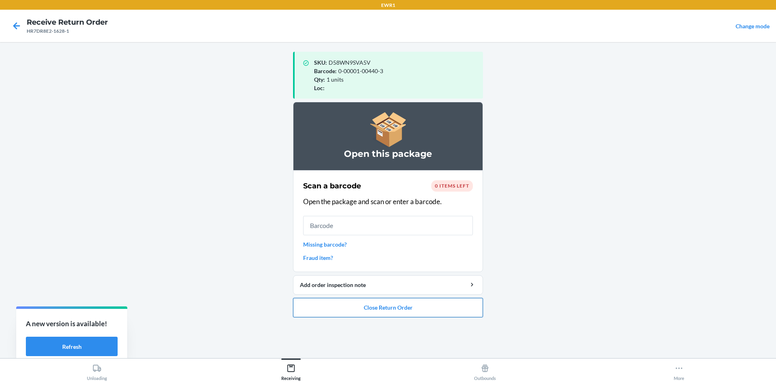
click at [418, 315] on button "Close Return Order" at bounding box center [388, 307] width 190 height 19
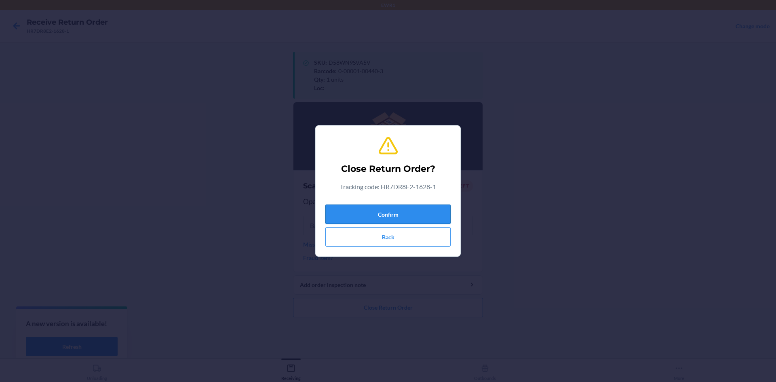
click at [417, 210] on button "Confirm" at bounding box center [388, 214] width 125 height 19
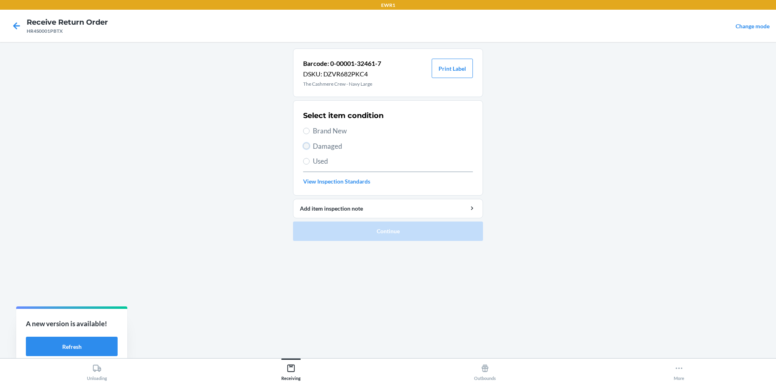
click at [308, 147] on input "Damaged" at bounding box center [306, 146] width 6 height 6
radio input "true"
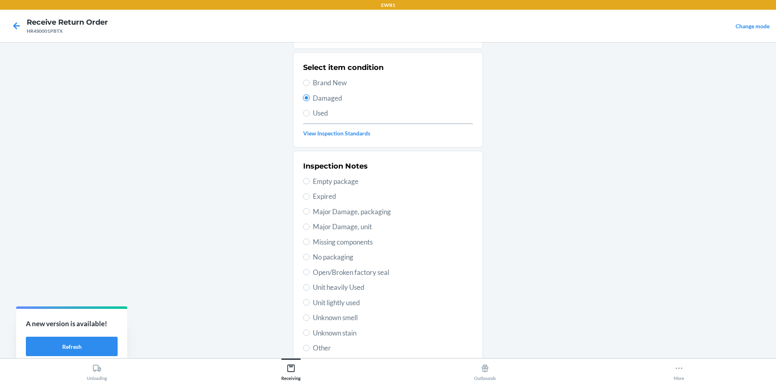
scroll to position [105, 0]
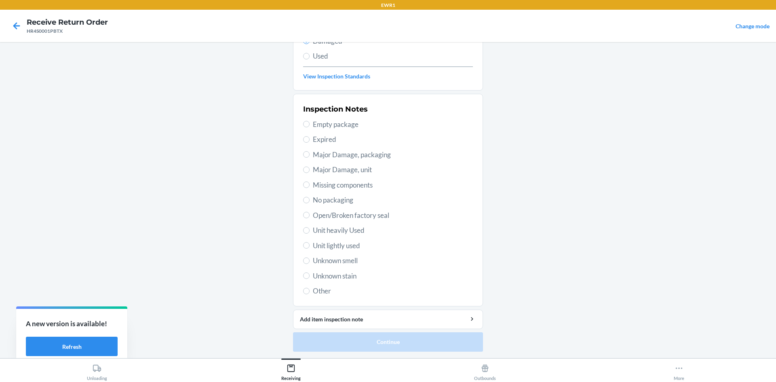
click at [315, 247] on span "Unit lightly used" at bounding box center [393, 246] width 160 height 11
click at [310, 247] on input "Unit lightly used" at bounding box center [306, 245] width 6 height 6
radio input "true"
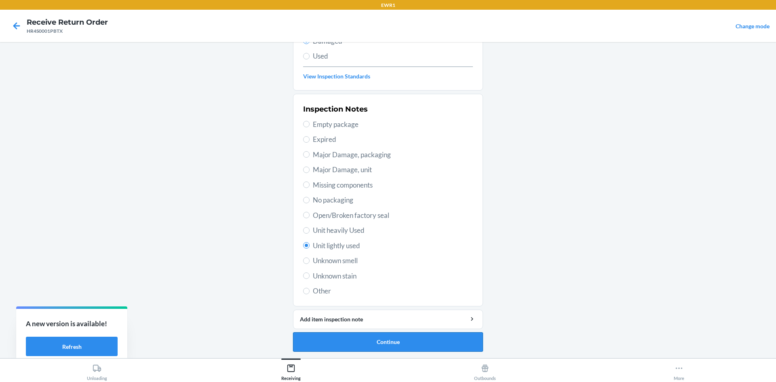
click at [387, 340] on button "Continue" at bounding box center [388, 341] width 190 height 19
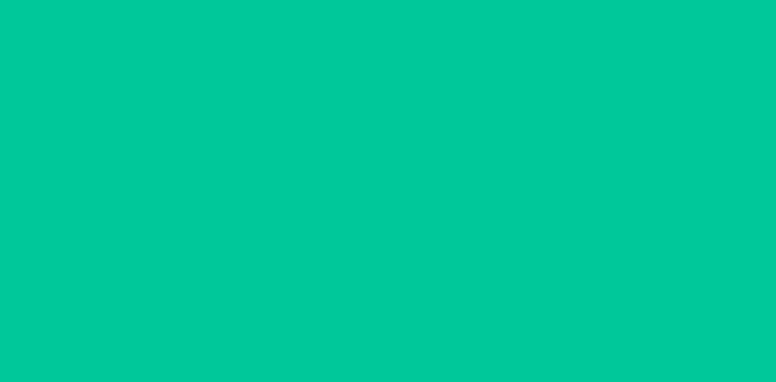
scroll to position [34, 0]
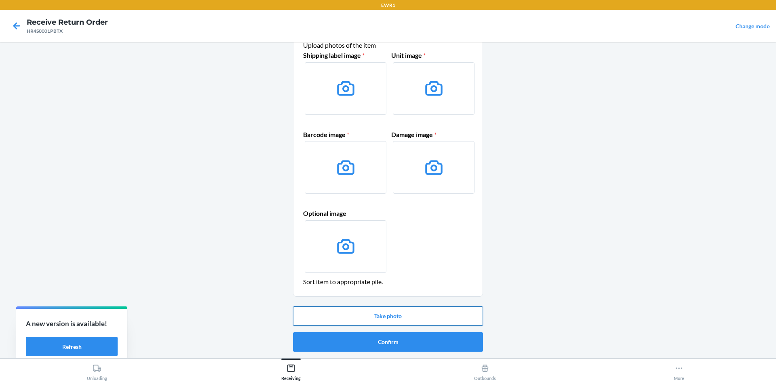
click at [387, 315] on button "Take photo" at bounding box center [388, 316] width 190 height 19
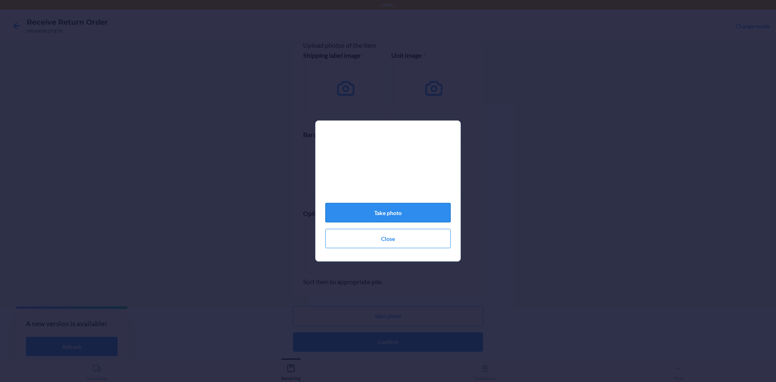
click at [403, 214] on button "Take photo" at bounding box center [388, 212] width 125 height 19
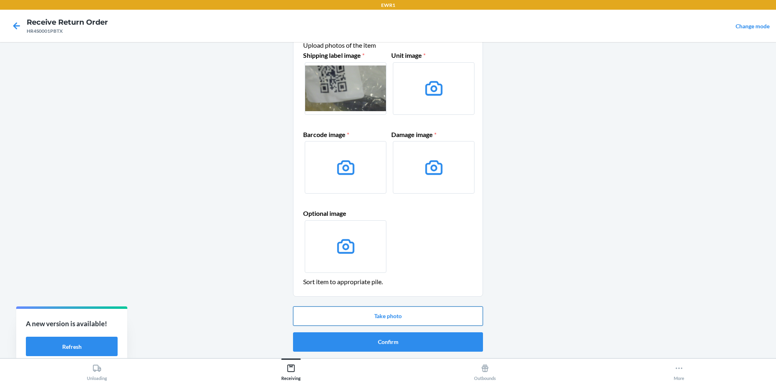
drag, startPoint x: 422, startPoint y: 307, endPoint x: 423, endPoint y: 311, distance: 5.0
click at [423, 311] on button "Take photo" at bounding box center [388, 316] width 190 height 19
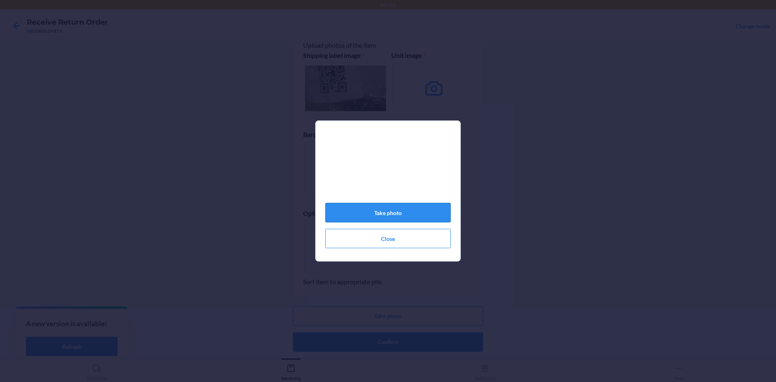
click at [417, 218] on button "Take photo" at bounding box center [388, 212] width 125 height 19
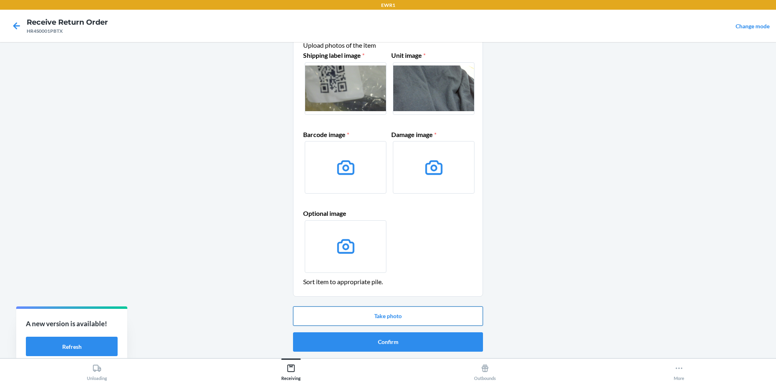
click at [402, 315] on button "Take photo" at bounding box center [388, 316] width 190 height 19
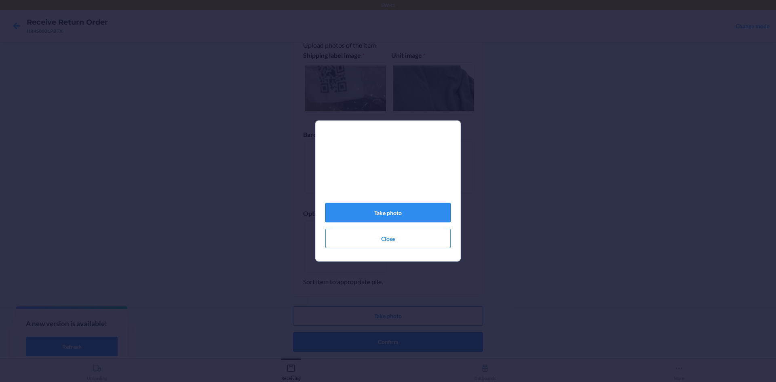
click at [408, 212] on button "Take photo" at bounding box center [388, 212] width 125 height 19
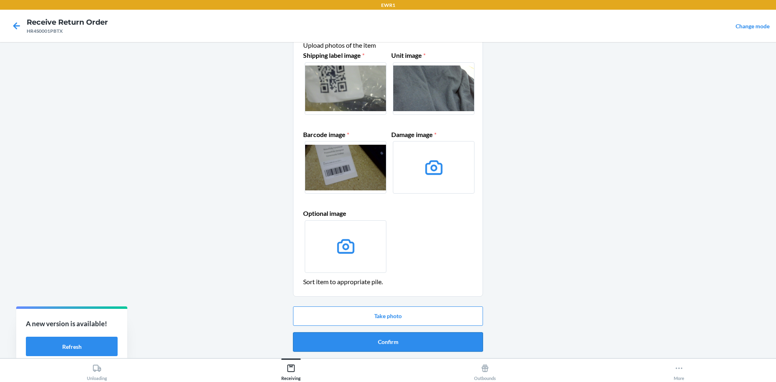
click at [400, 336] on button "Confirm" at bounding box center [388, 341] width 190 height 19
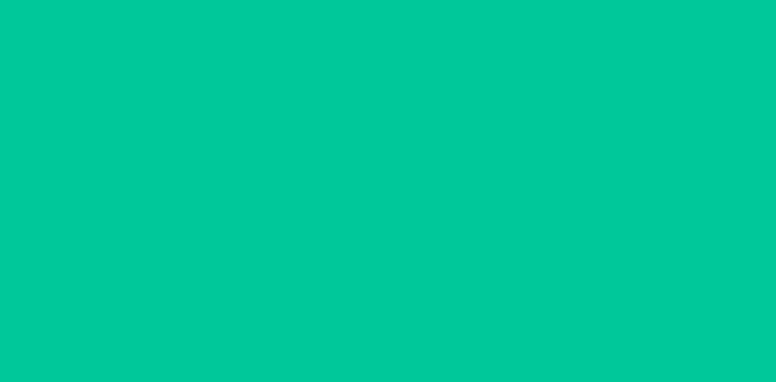
scroll to position [0, 0]
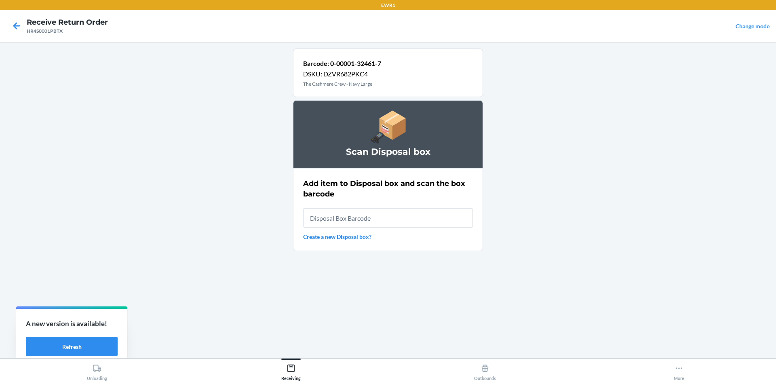
click at [389, 212] on input "text" at bounding box center [388, 217] width 170 height 19
type input "RB000001986"
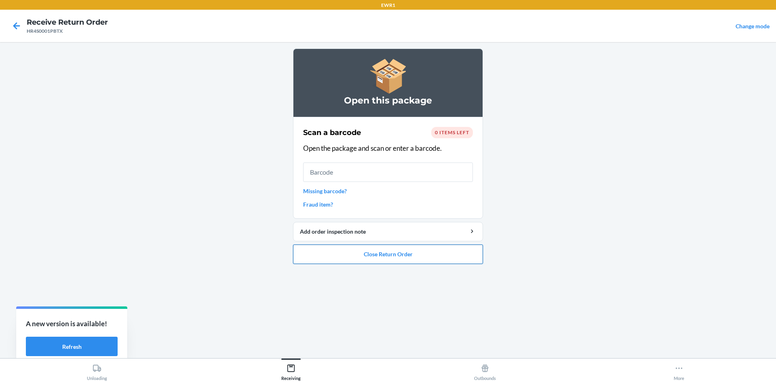
click at [413, 248] on button "Close Return Order" at bounding box center [388, 254] width 190 height 19
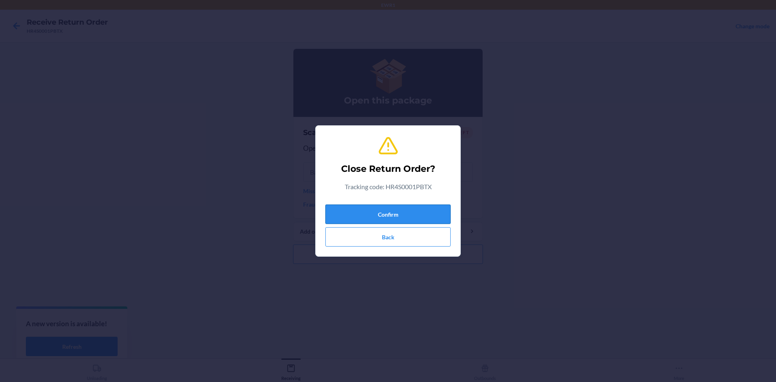
click at [408, 211] on button "Confirm" at bounding box center [388, 214] width 125 height 19
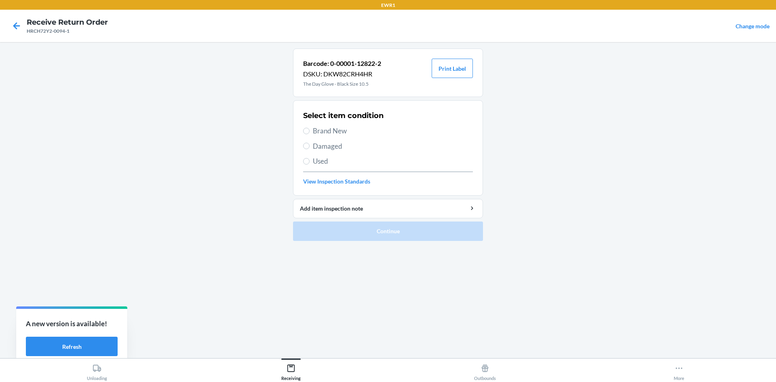
click at [309, 128] on label "Brand New" at bounding box center [388, 131] width 170 height 11
click at [309, 128] on input "Brand New" at bounding box center [306, 131] width 6 height 6
radio input "true"
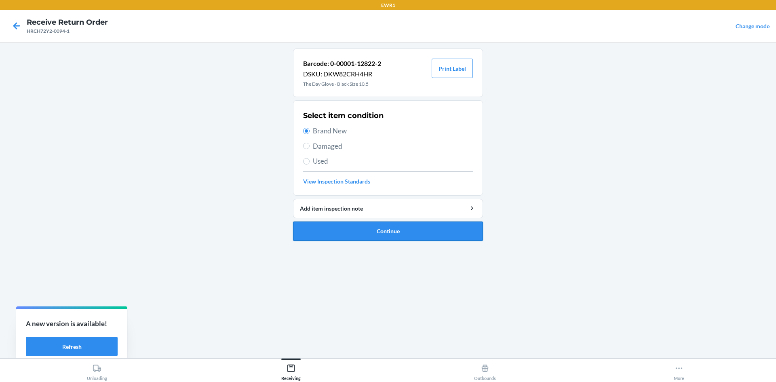
click at [411, 228] on button "Continue" at bounding box center [388, 231] width 190 height 19
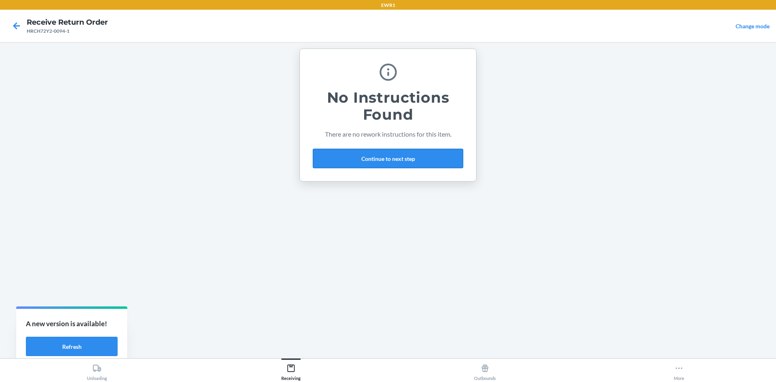
click at [392, 156] on button "Continue to next step" at bounding box center [388, 158] width 150 height 19
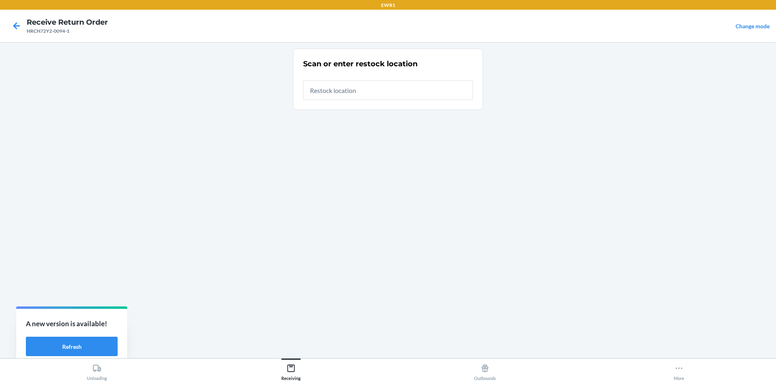
click at [361, 95] on input "text" at bounding box center [388, 89] width 170 height 19
type input "RTCart044"
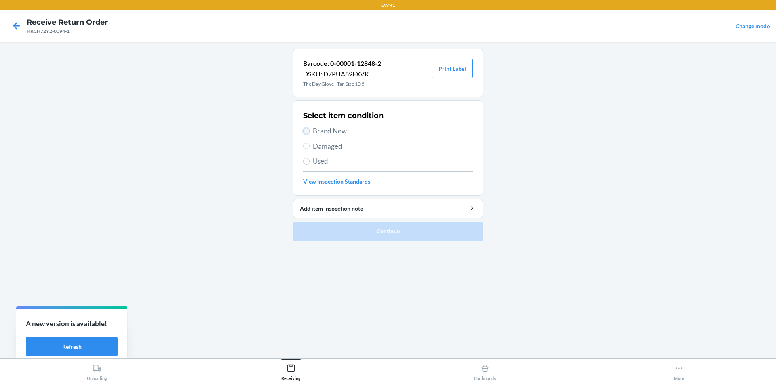
click at [307, 129] on input "Brand New" at bounding box center [306, 131] width 6 height 6
radio input "true"
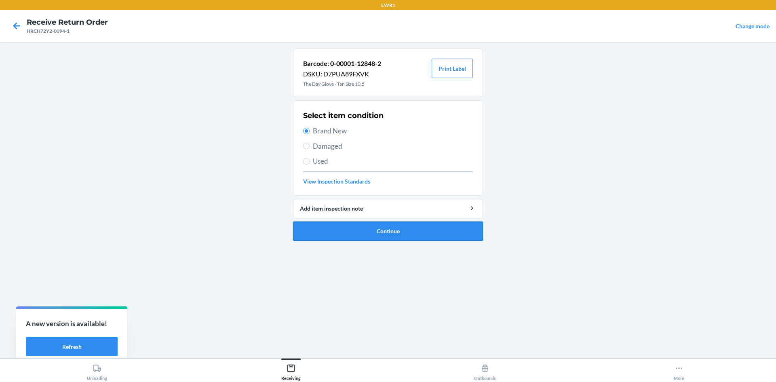
click at [372, 232] on button "Continue" at bounding box center [388, 231] width 190 height 19
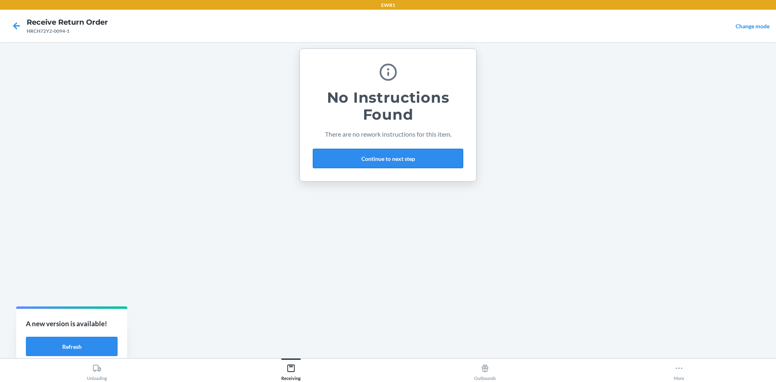
click at [375, 156] on button "Continue to next step" at bounding box center [388, 158] width 150 height 19
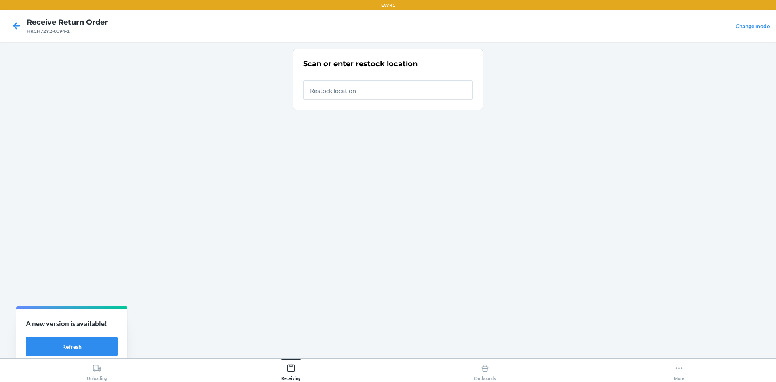
click at [347, 90] on input "text" at bounding box center [388, 89] width 170 height 19
type input "RTCart044"
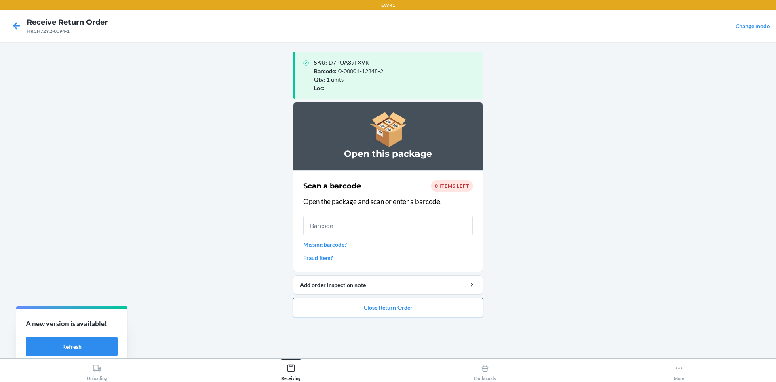
click at [456, 309] on button "Close Return Order" at bounding box center [388, 307] width 190 height 19
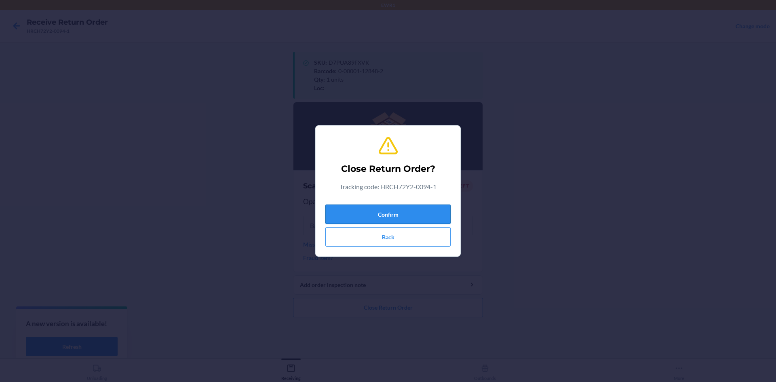
click at [425, 211] on button "Confirm" at bounding box center [388, 214] width 125 height 19
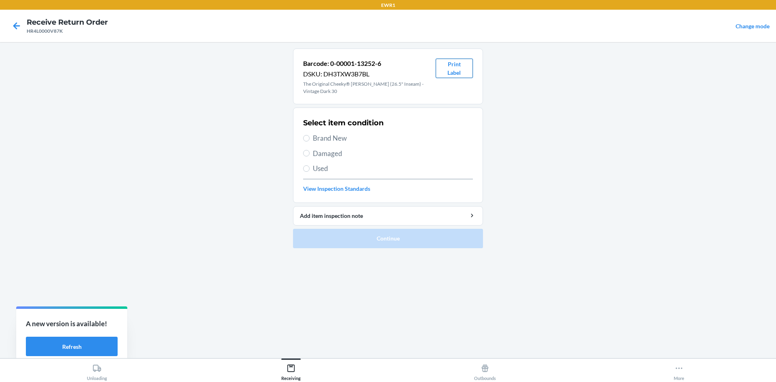
click at [449, 65] on button "Print Label" at bounding box center [454, 68] width 37 height 19
drag, startPoint x: 320, startPoint y: 135, endPoint x: 334, endPoint y: 149, distance: 20.0
click at [320, 135] on span "Brand New" at bounding box center [393, 138] width 160 height 11
click at [310, 135] on input "Brand New" at bounding box center [306, 138] width 6 height 6
radio input "true"
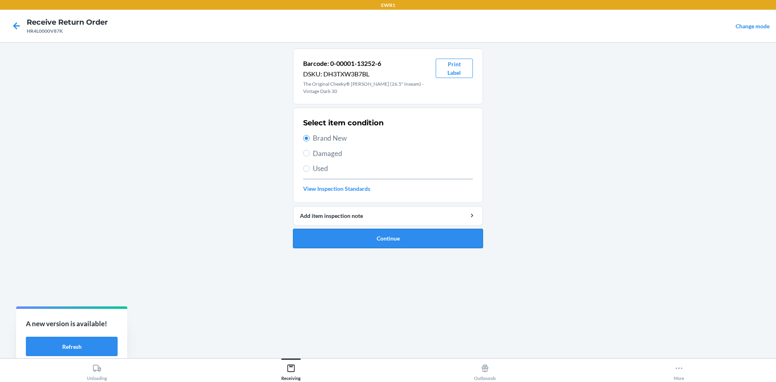
click at [419, 235] on button "Continue" at bounding box center [388, 238] width 190 height 19
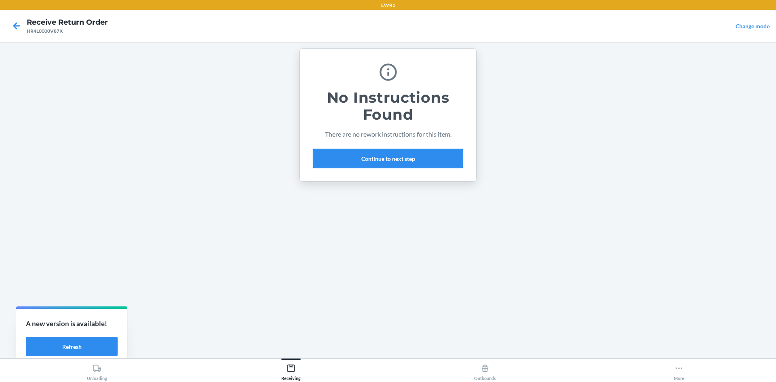
click at [412, 157] on button "Continue to next step" at bounding box center [388, 158] width 150 height 19
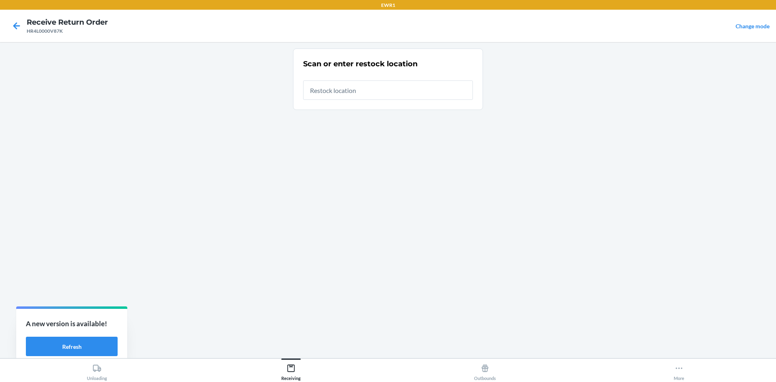
click at [356, 91] on input "text" at bounding box center [388, 89] width 170 height 19
type input "RTCart044"
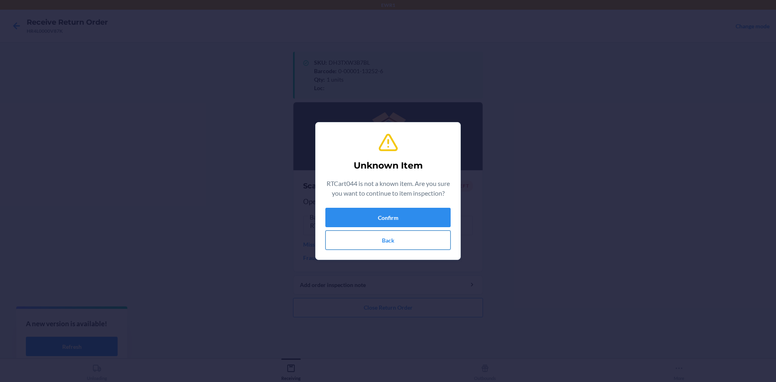
click at [405, 240] on button "Back" at bounding box center [388, 239] width 125 height 19
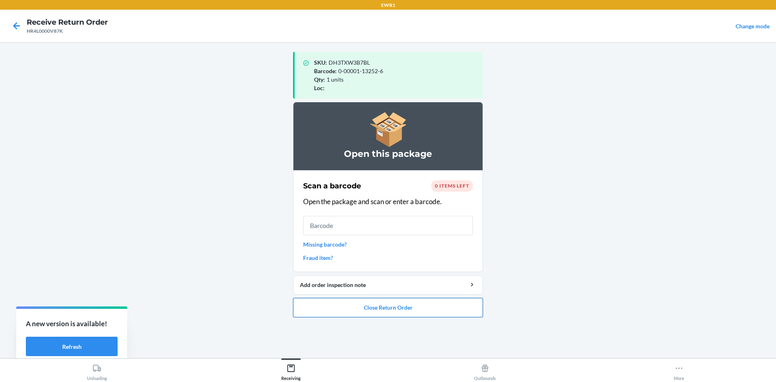
click at [393, 306] on button "Close Return Order" at bounding box center [388, 307] width 190 height 19
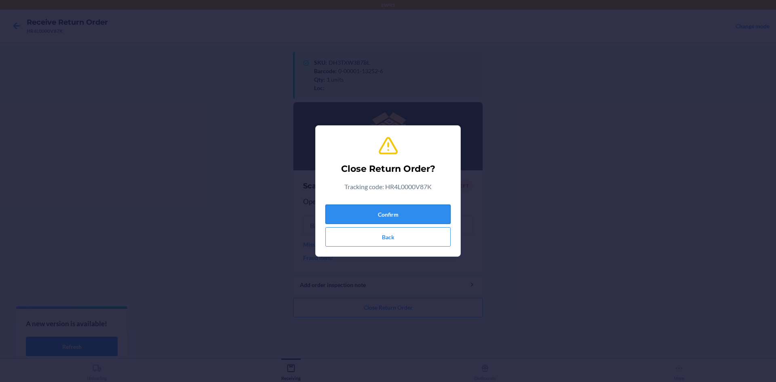
click at [393, 213] on button "Confirm" at bounding box center [388, 214] width 125 height 19
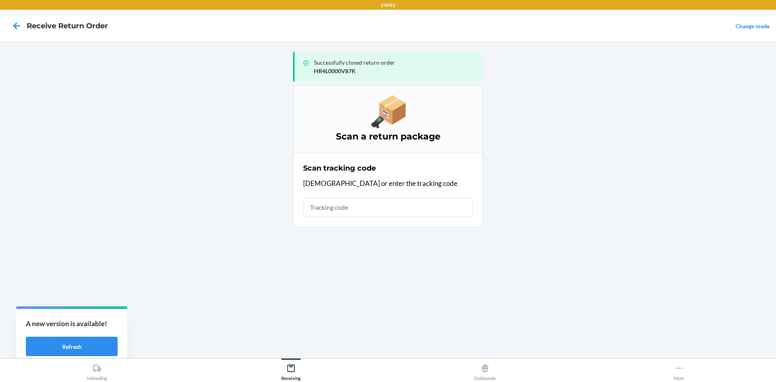
click at [340, 207] on input "text" at bounding box center [388, 207] width 170 height 19
drag, startPoint x: 340, startPoint y: 207, endPoint x: 298, endPoint y: 227, distance: 46.5
click at [298, 227] on ol "Scan a return package Scan tracking code Scan or enter the tracking code" at bounding box center [388, 159] width 190 height 149
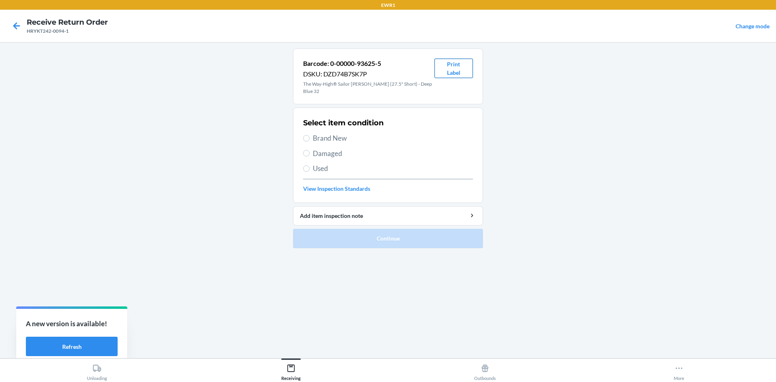
click at [455, 69] on button "Print Label" at bounding box center [454, 68] width 38 height 19
click at [313, 133] on label "Brand New" at bounding box center [388, 138] width 170 height 11
click at [310, 135] on input "Brand New" at bounding box center [306, 138] width 6 height 6
radio input "true"
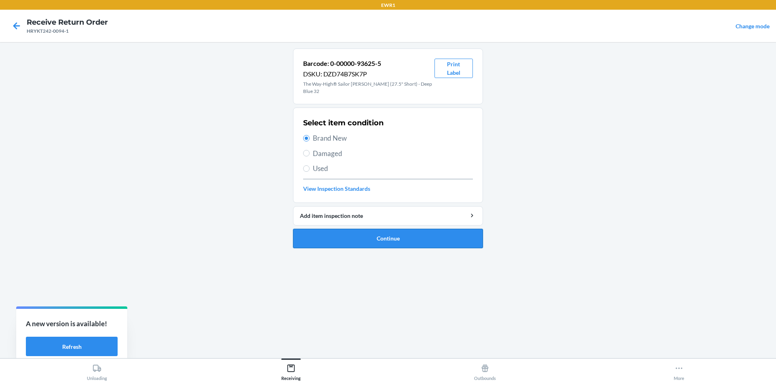
click at [408, 229] on button "Continue" at bounding box center [388, 238] width 190 height 19
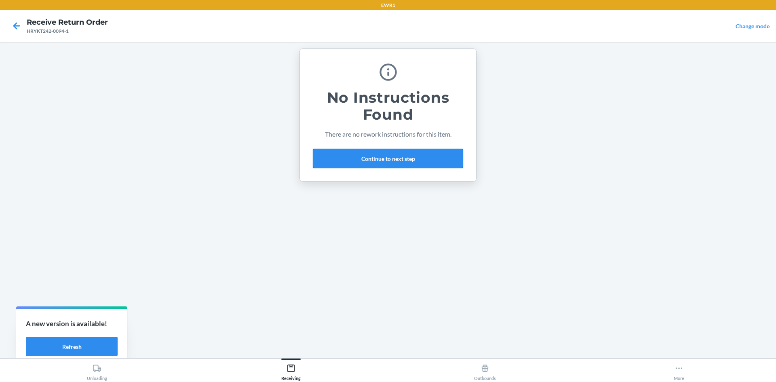
click at [401, 157] on button "Continue to next step" at bounding box center [388, 158] width 150 height 19
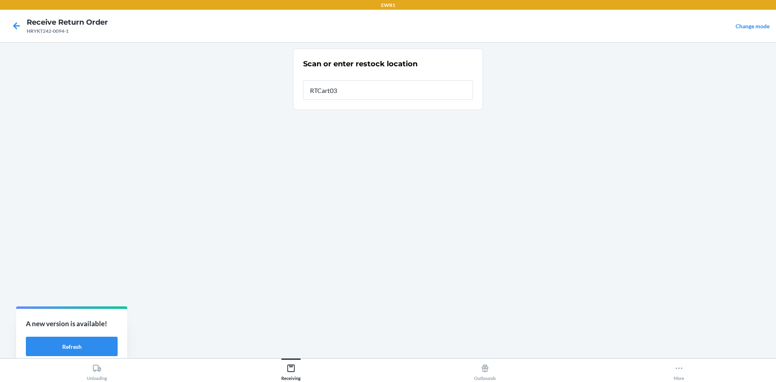
type input "RTCart034"
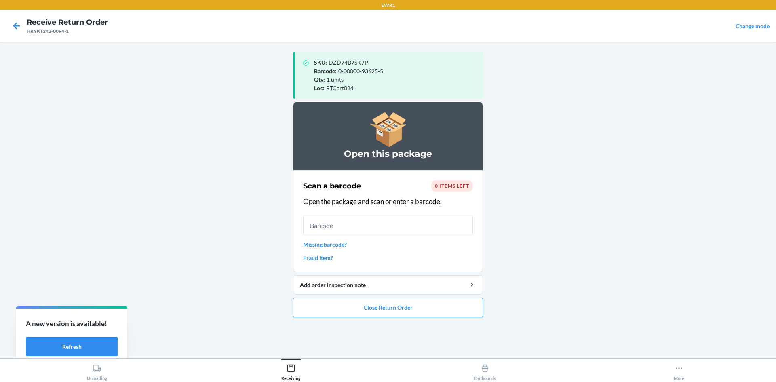
click at [368, 308] on button "Close Return Order" at bounding box center [388, 307] width 190 height 19
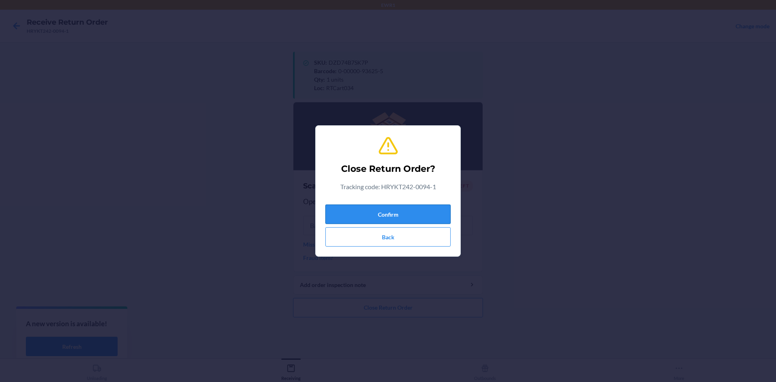
click at [363, 211] on button "Confirm" at bounding box center [388, 214] width 125 height 19
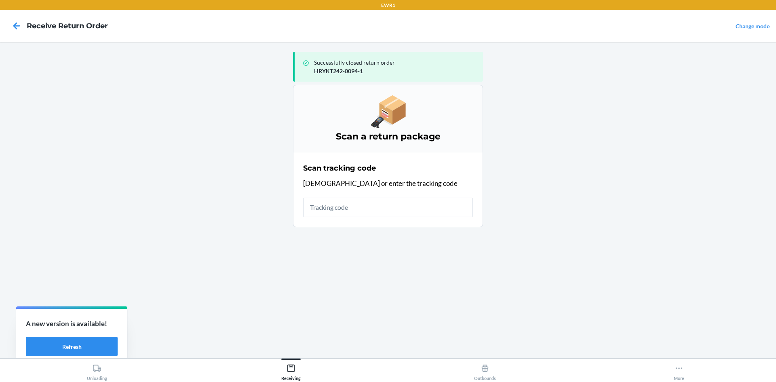
click at [345, 205] on input "text" at bounding box center [388, 207] width 170 height 19
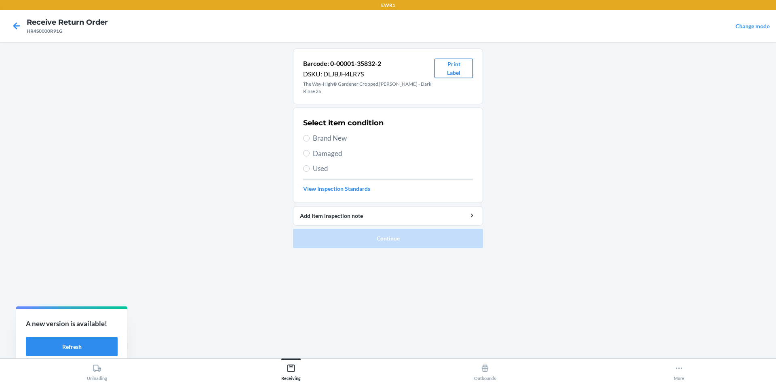
drag, startPoint x: 452, startPoint y: 66, endPoint x: 461, endPoint y: 74, distance: 12.6
click at [456, 72] on button "Print Label" at bounding box center [454, 68] width 38 height 19
click at [313, 133] on span "Brand New" at bounding box center [393, 138] width 160 height 11
click at [310, 135] on input "Brand New" at bounding box center [306, 138] width 6 height 6
radio input "true"
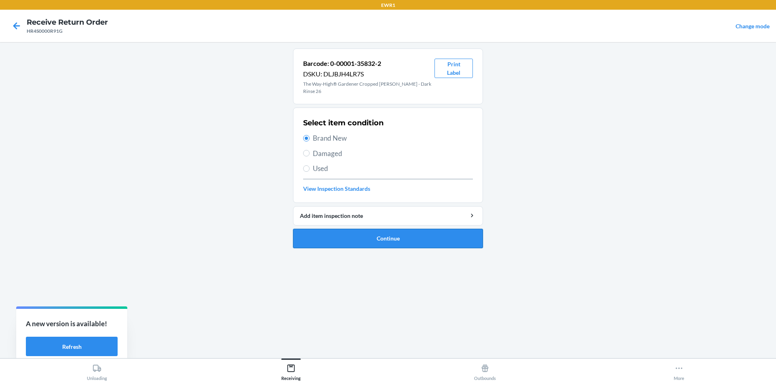
click at [429, 231] on button "Continue" at bounding box center [388, 238] width 190 height 19
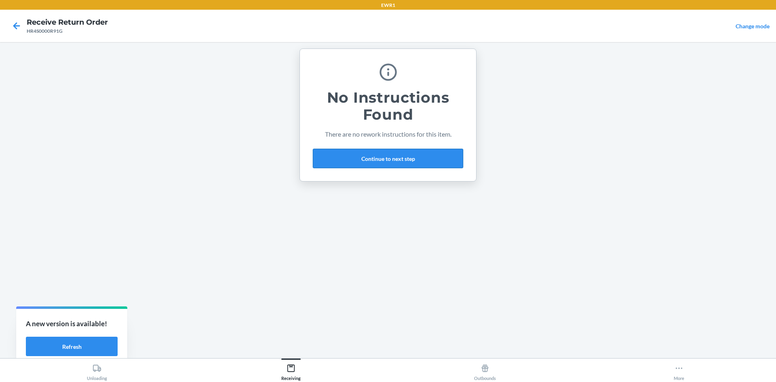
click at [423, 156] on button "Continue to next step" at bounding box center [388, 158] width 150 height 19
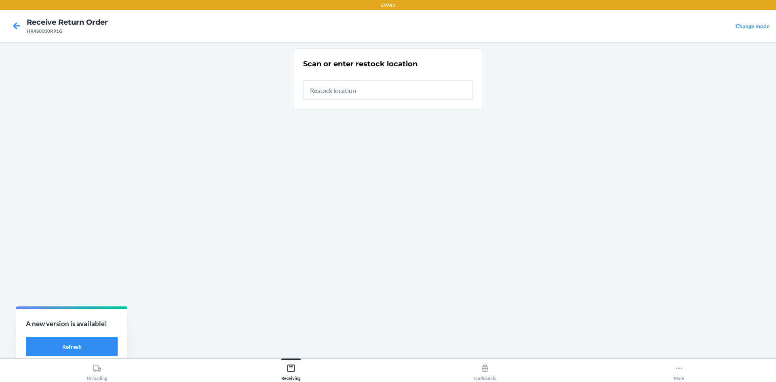
click at [383, 89] on input "text" at bounding box center [388, 89] width 170 height 19
drag, startPoint x: 383, startPoint y: 89, endPoint x: 348, endPoint y: 147, distance: 68.0
click at [348, 147] on div "Scan or enter restock location" at bounding box center [388, 200] width 190 height 303
type input "RTCart034"
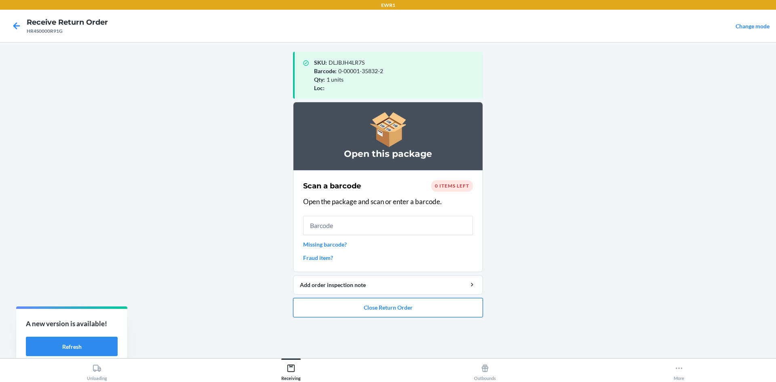
click at [397, 303] on button "Close Return Order" at bounding box center [388, 307] width 190 height 19
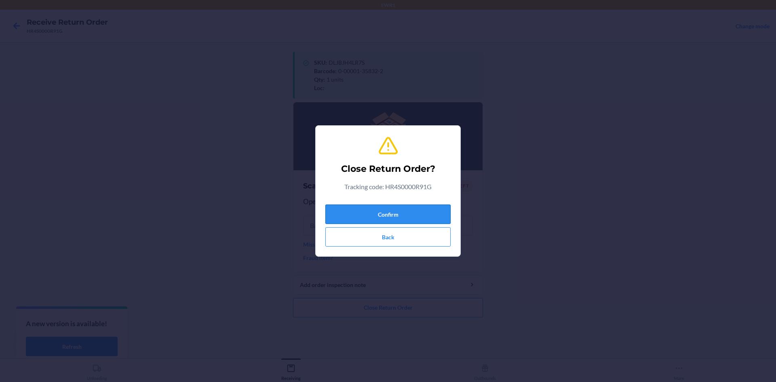
click at [391, 213] on button "Confirm" at bounding box center [388, 214] width 125 height 19
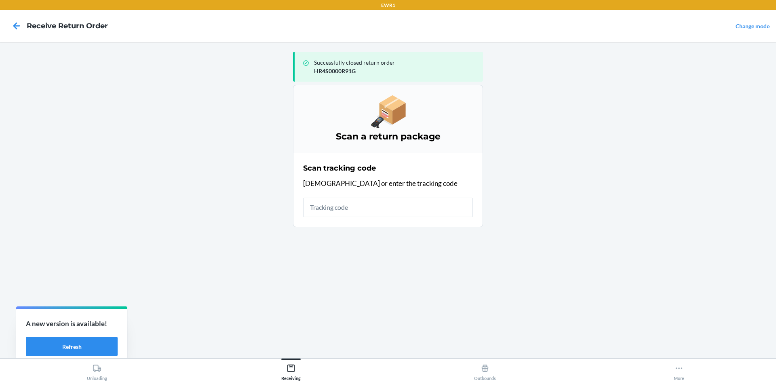
click at [387, 210] on input "text" at bounding box center [388, 207] width 170 height 19
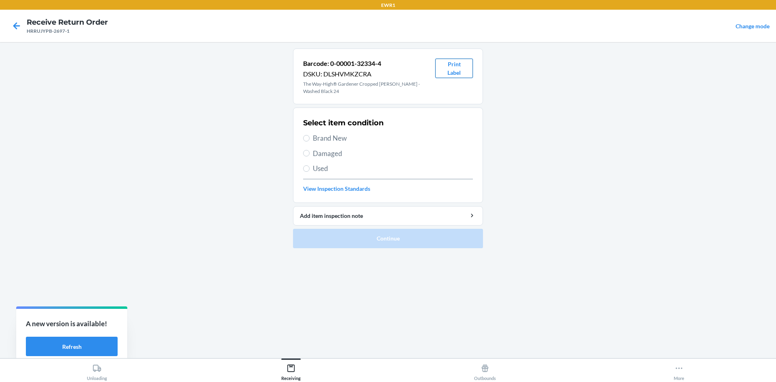
click at [455, 68] on button "Print Label" at bounding box center [454, 68] width 38 height 19
click at [307, 135] on input "Brand New" at bounding box center [306, 138] width 6 height 6
radio input "true"
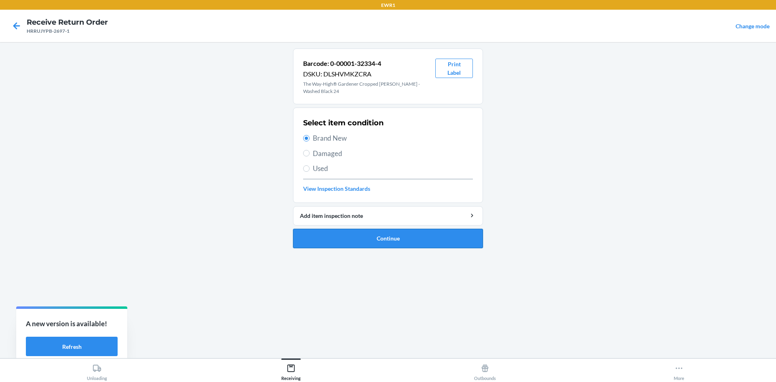
click at [388, 229] on button "Continue" at bounding box center [388, 238] width 190 height 19
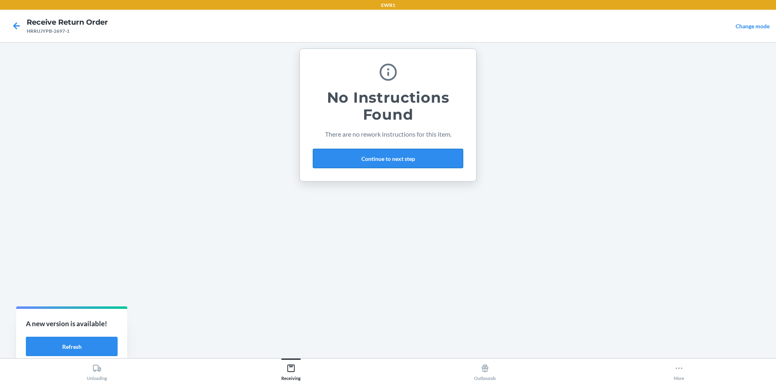
click at [397, 152] on button "Continue to next step" at bounding box center [388, 158] width 150 height 19
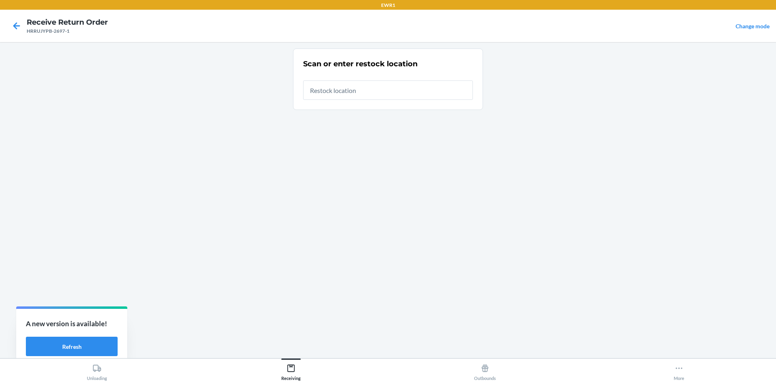
click at [360, 91] on input "text" at bounding box center [388, 89] width 170 height 19
type input "RTCart034"
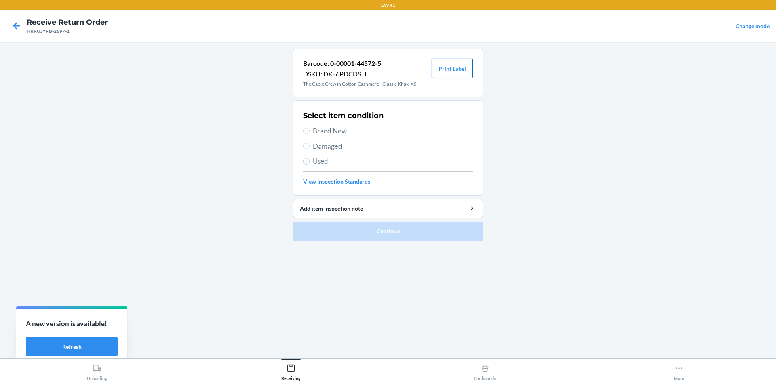
click at [461, 72] on button "Print Label" at bounding box center [452, 68] width 41 height 19
click at [308, 131] on input "Brand New" at bounding box center [306, 131] width 6 height 6
radio input "true"
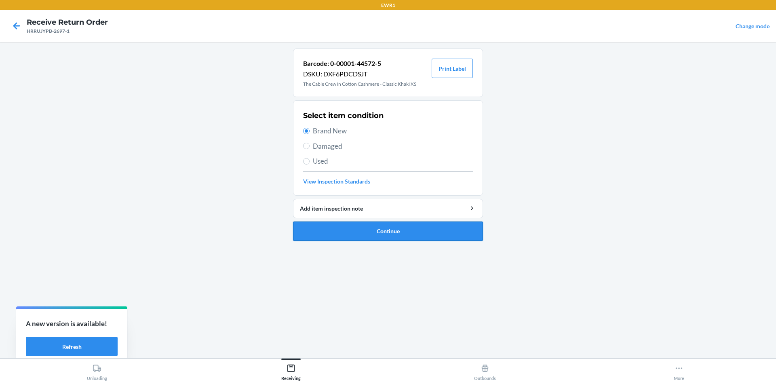
click at [427, 236] on button "Continue" at bounding box center [388, 231] width 190 height 19
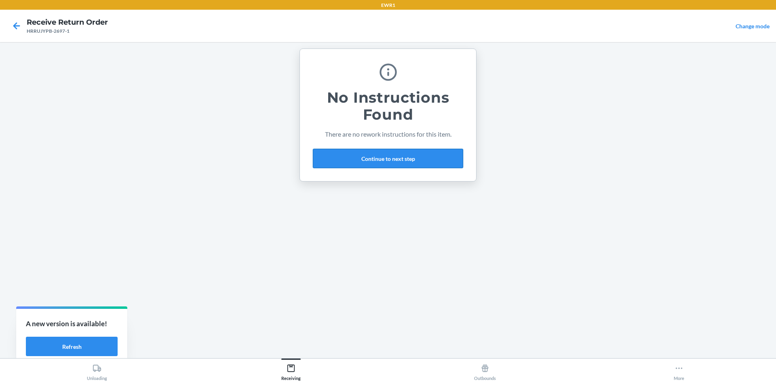
click at [404, 153] on button "Continue to next step" at bounding box center [388, 158] width 150 height 19
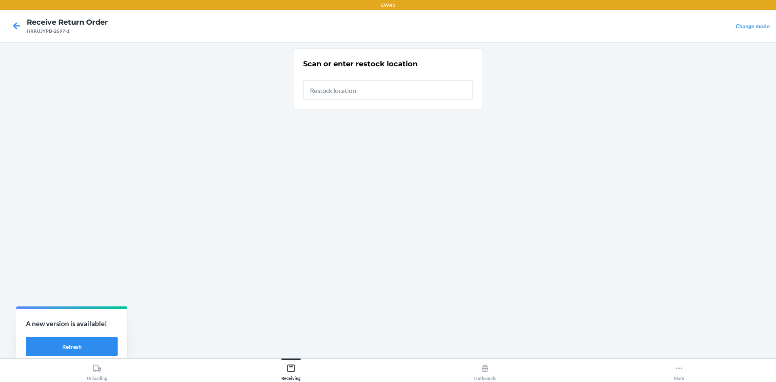
click at [372, 92] on input "text" at bounding box center [388, 89] width 170 height 19
type input "RTCart034"
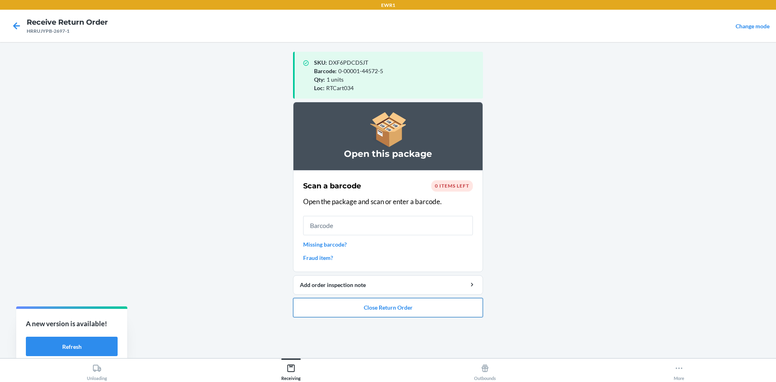
click at [379, 307] on button "Close Return Order" at bounding box center [388, 307] width 190 height 19
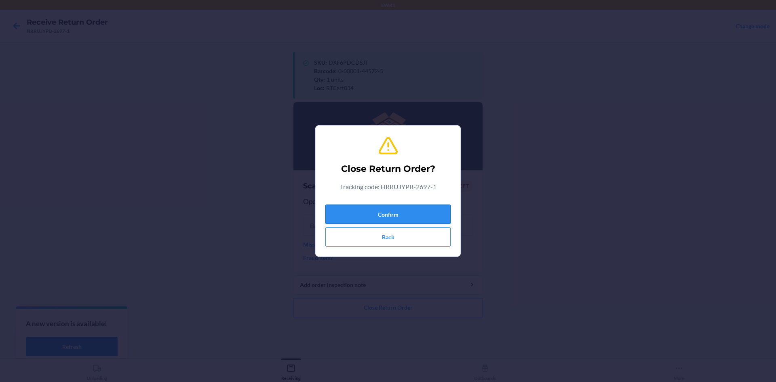
click at [398, 207] on button "Confirm" at bounding box center [388, 214] width 125 height 19
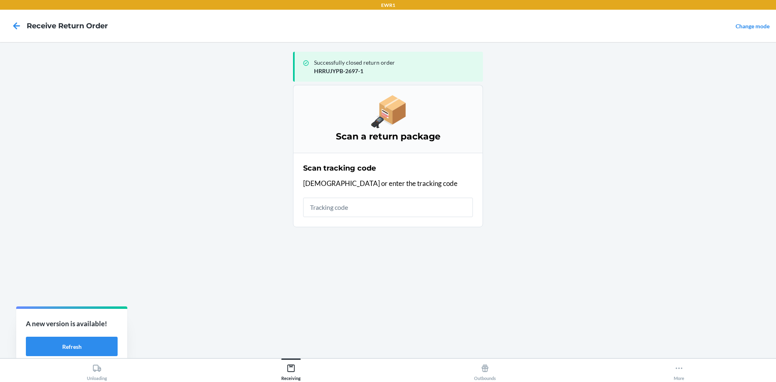
click at [399, 208] on input "text" at bounding box center [388, 207] width 170 height 19
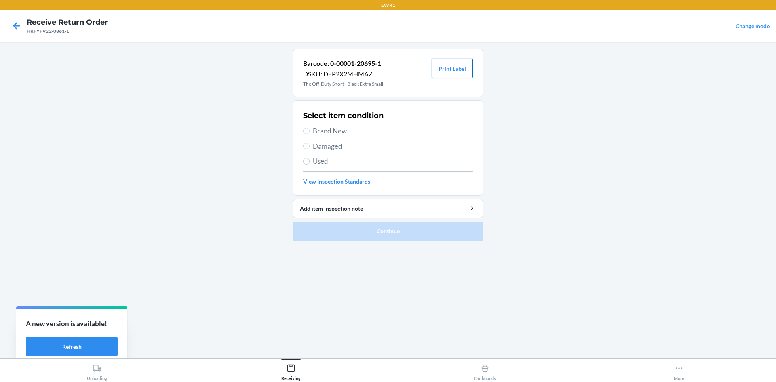
click at [462, 71] on button "Print Label" at bounding box center [452, 68] width 41 height 19
click at [306, 128] on input "Brand New" at bounding box center [306, 131] width 6 height 6
radio input "true"
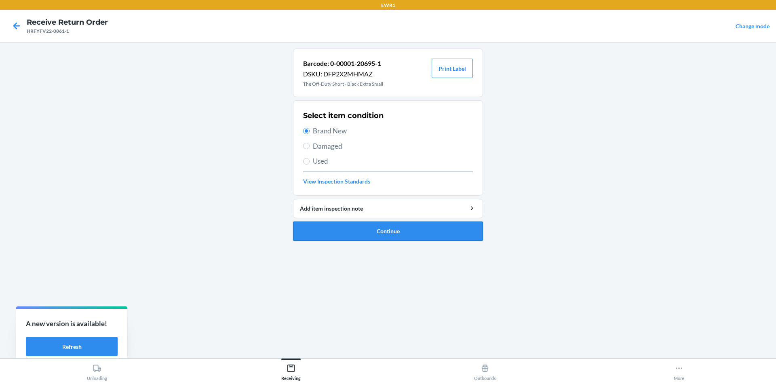
click at [391, 234] on button "Continue" at bounding box center [388, 231] width 190 height 19
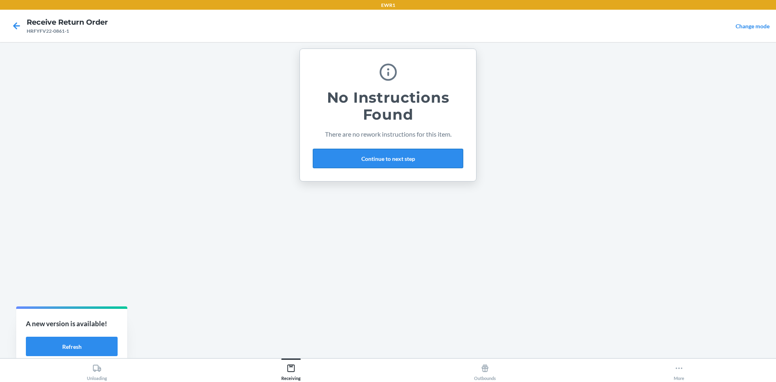
click at [394, 156] on button "Continue to next step" at bounding box center [388, 158] width 150 height 19
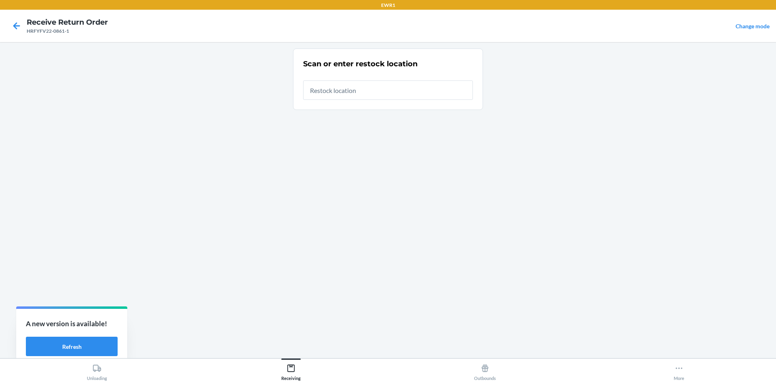
click at [384, 93] on input "text" at bounding box center [388, 89] width 170 height 19
type input "RTCart034"
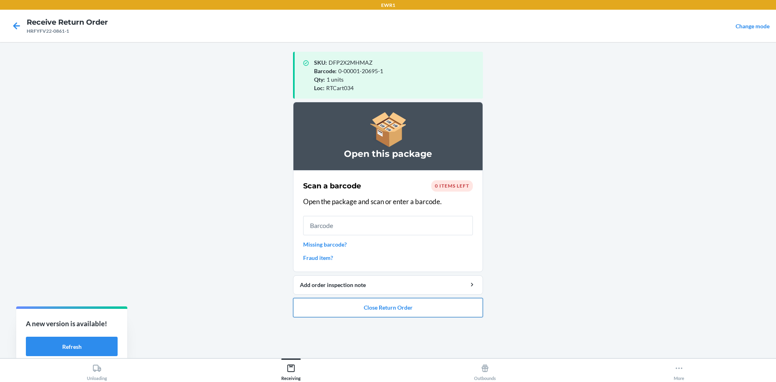
click at [438, 308] on button "Close Return Order" at bounding box center [388, 307] width 190 height 19
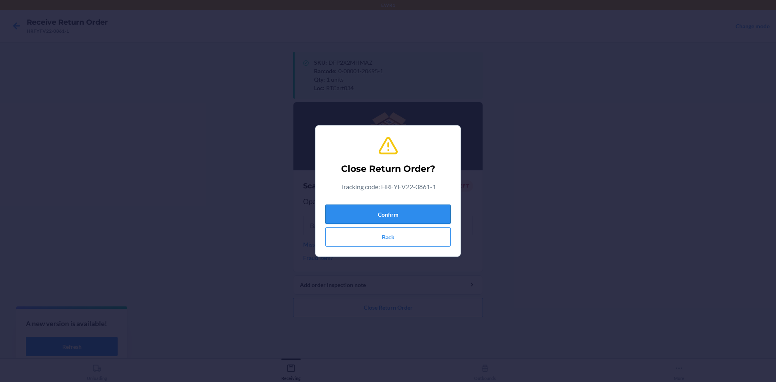
click at [439, 211] on button "Confirm" at bounding box center [388, 214] width 125 height 19
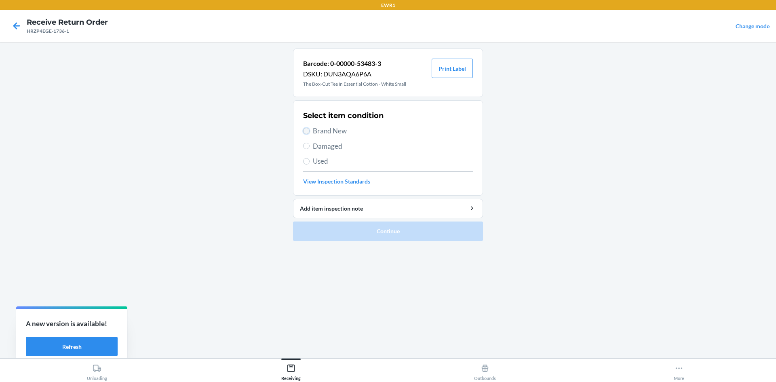
click at [308, 129] on input "Brand New" at bounding box center [306, 131] width 6 height 6
radio input "true"
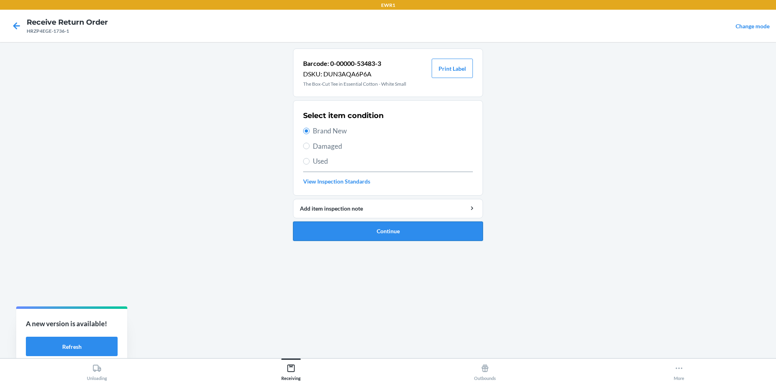
click at [412, 230] on button "Continue" at bounding box center [388, 231] width 190 height 19
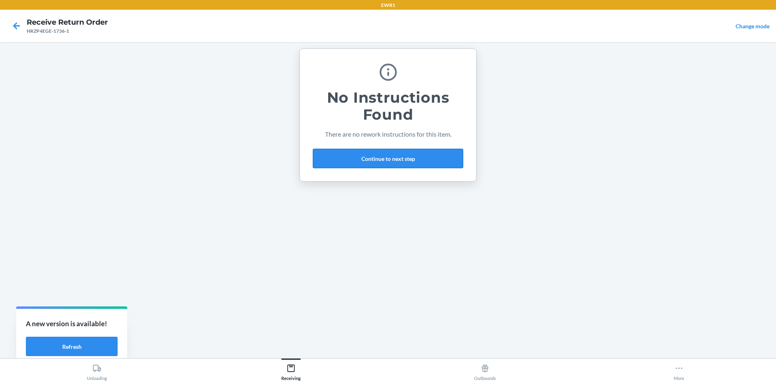
click at [412, 161] on button "Continue to next step" at bounding box center [388, 158] width 150 height 19
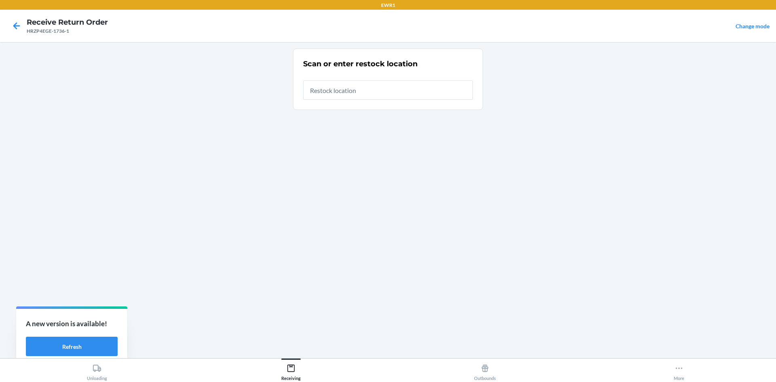
click at [376, 91] on input "text" at bounding box center [388, 89] width 170 height 19
type input "RTCart034"
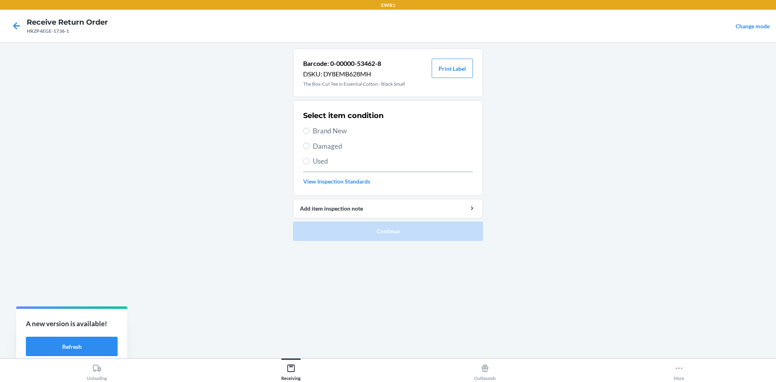
click at [314, 131] on span "Brand New" at bounding box center [393, 131] width 160 height 11
click at [310, 131] on input "Brand New" at bounding box center [306, 131] width 6 height 6
radio input "true"
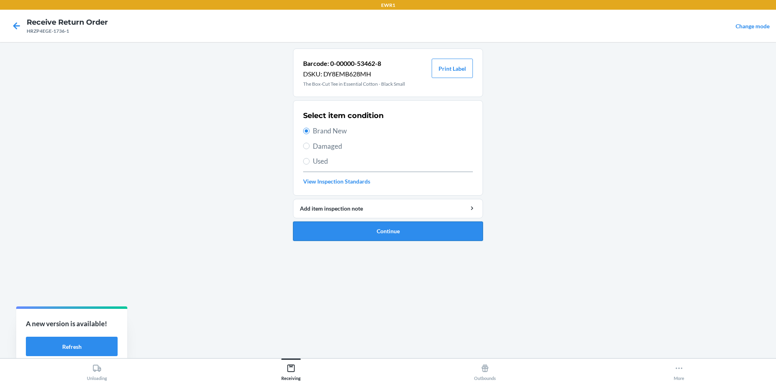
click at [389, 224] on button "Continue" at bounding box center [388, 231] width 190 height 19
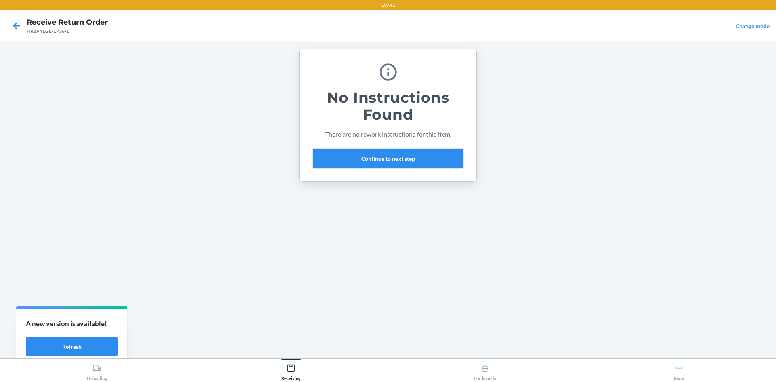
click at [369, 160] on button "Continue to next step" at bounding box center [388, 158] width 150 height 19
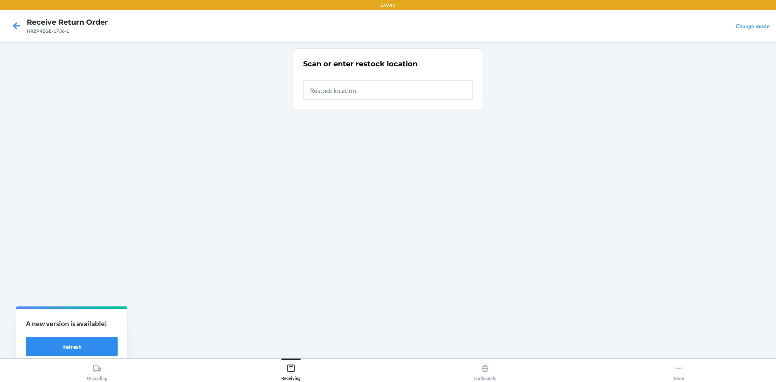
click at [351, 93] on input "text" at bounding box center [388, 89] width 170 height 19
type input "RTCart034"
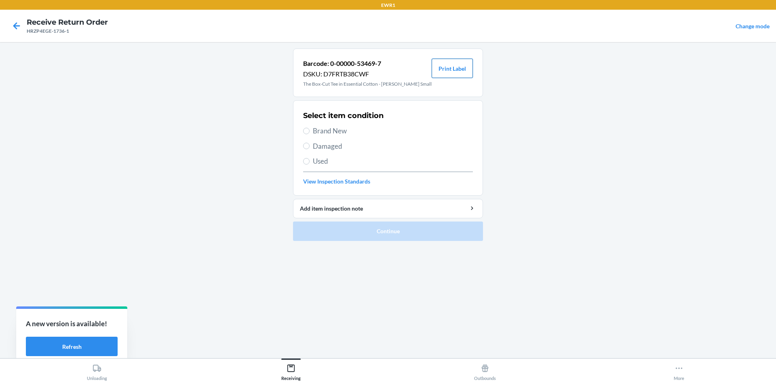
click at [460, 75] on button "Print Label" at bounding box center [452, 68] width 41 height 19
drag, startPoint x: 309, startPoint y: 129, endPoint x: 314, endPoint y: 137, distance: 8.7
click at [311, 132] on label "Brand New" at bounding box center [388, 131] width 170 height 11
click at [310, 132] on input "Brand New" at bounding box center [306, 131] width 6 height 6
radio input "true"
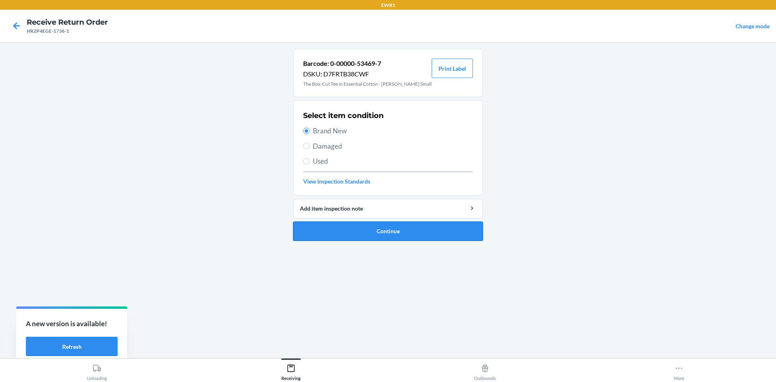
click at [395, 231] on button "Continue" at bounding box center [388, 231] width 190 height 19
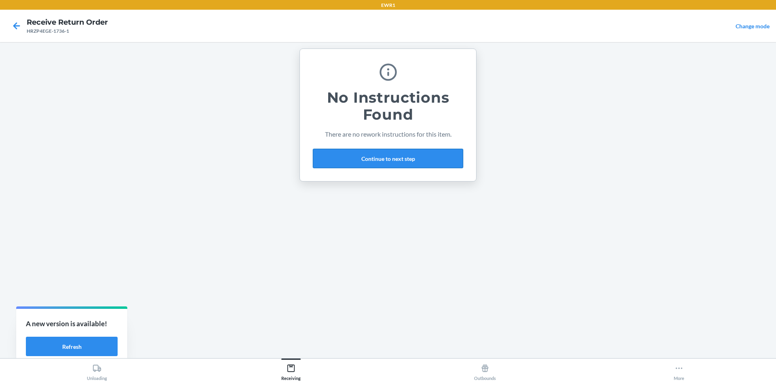
click at [387, 158] on button "Continue to next step" at bounding box center [388, 158] width 150 height 19
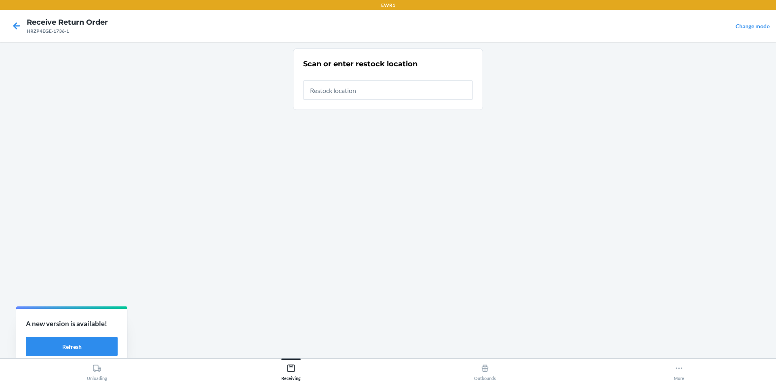
click at [364, 90] on input "text" at bounding box center [388, 89] width 170 height 19
type input "RTCart034"
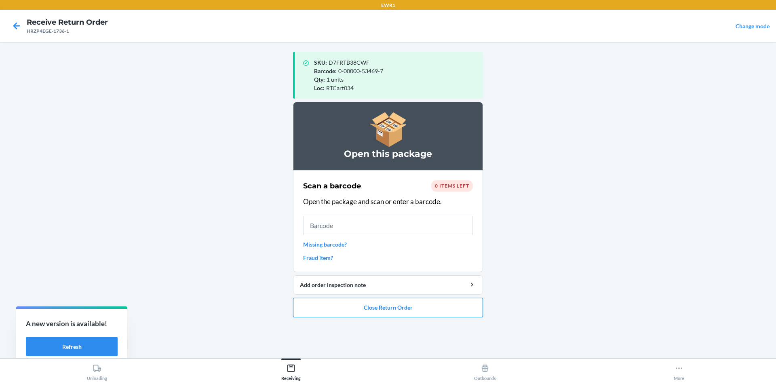
click at [407, 302] on button "Close Return Order" at bounding box center [388, 307] width 190 height 19
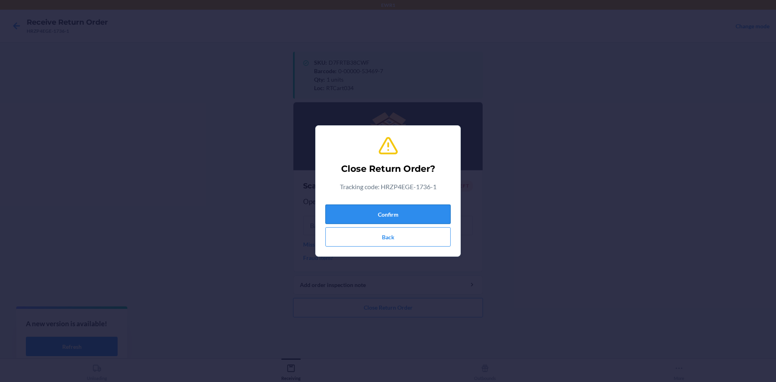
click at [393, 215] on button "Confirm" at bounding box center [388, 214] width 125 height 19
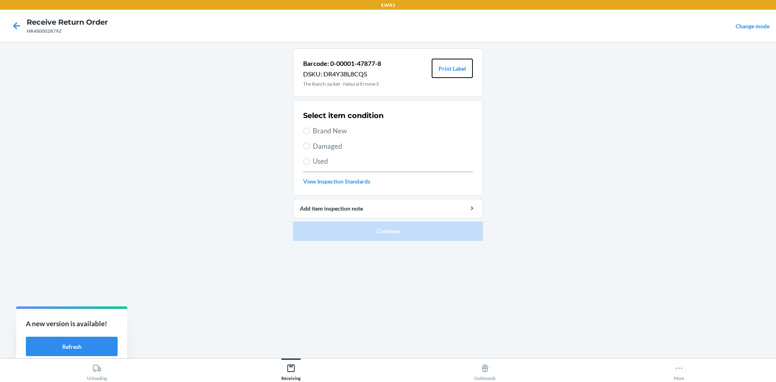
drag, startPoint x: 467, startPoint y: 73, endPoint x: 469, endPoint y: 80, distance: 7.6
click at [467, 74] on button "Print Label" at bounding box center [452, 68] width 41 height 19
click at [315, 131] on span "Brand New" at bounding box center [393, 131] width 160 height 11
click at [310, 131] on input "Brand New" at bounding box center [306, 131] width 6 height 6
radio input "true"
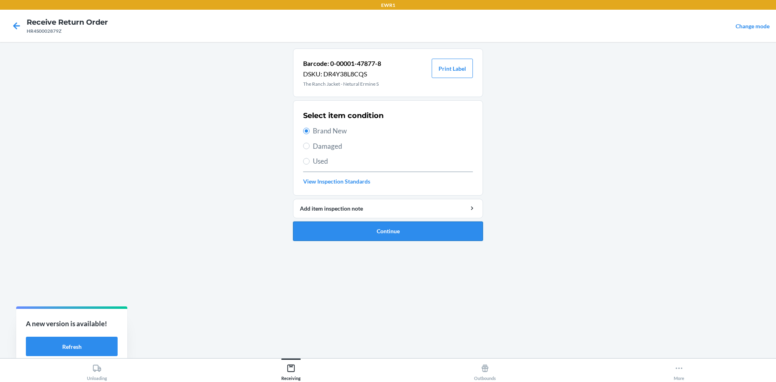
click at [421, 235] on button "Continue" at bounding box center [388, 231] width 190 height 19
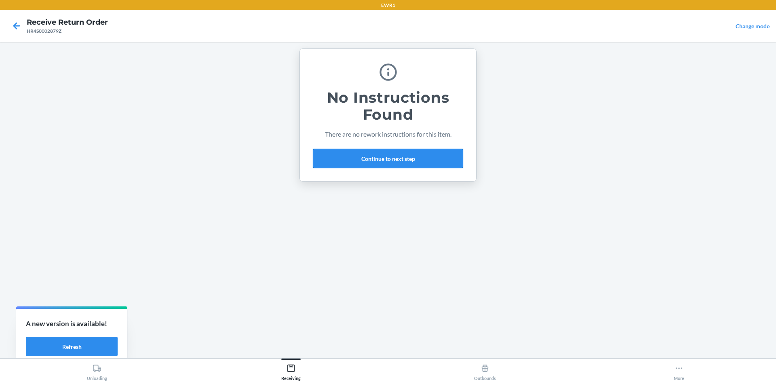
click at [408, 158] on button "Continue to next step" at bounding box center [388, 158] width 150 height 19
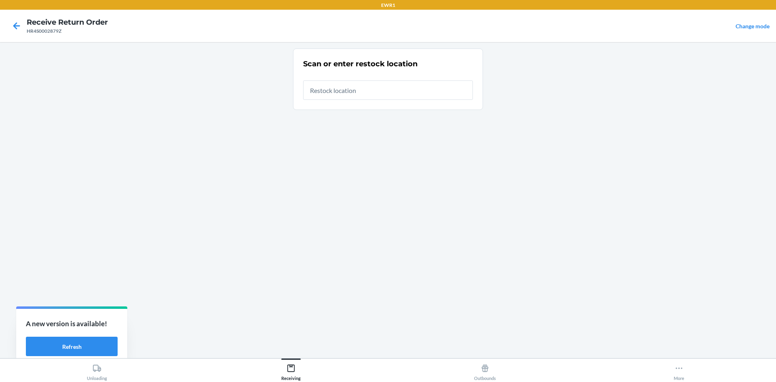
click at [367, 93] on input "text" at bounding box center [388, 89] width 170 height 19
type input "RTCart034"
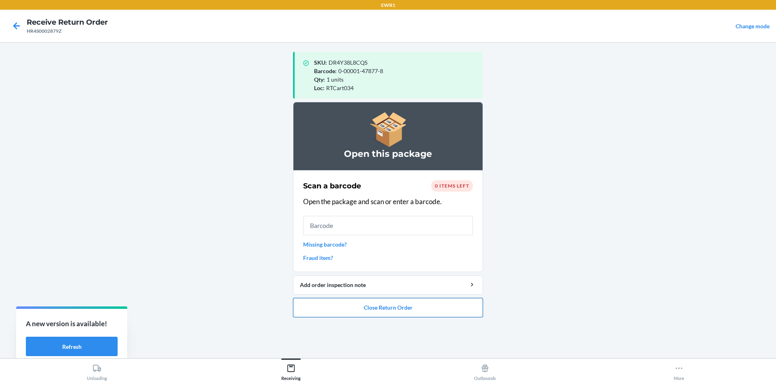
click at [382, 308] on button "Close Return Order" at bounding box center [388, 307] width 190 height 19
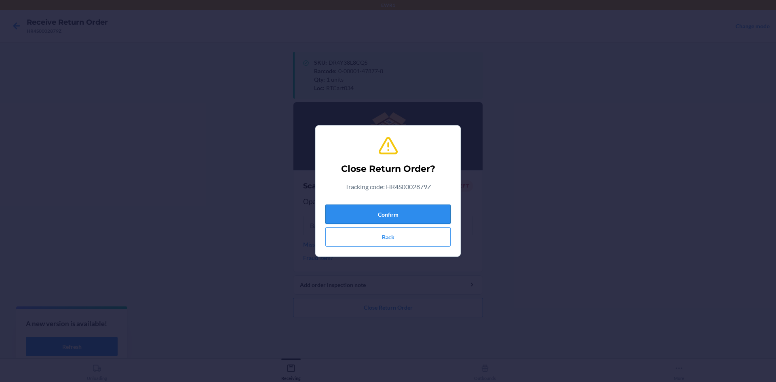
click at [397, 211] on button "Confirm" at bounding box center [388, 214] width 125 height 19
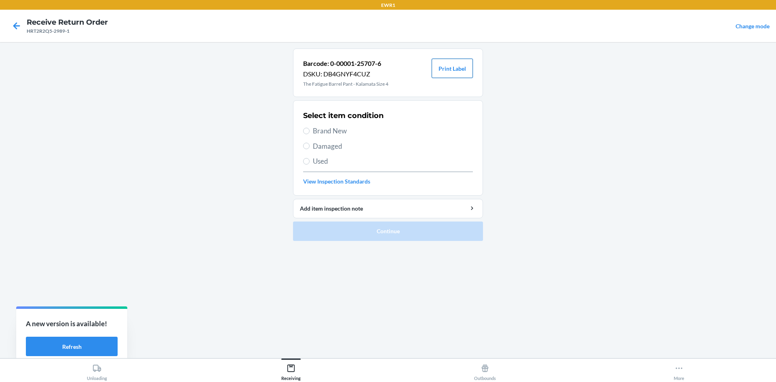
click at [458, 67] on button "Print Label" at bounding box center [452, 68] width 41 height 19
click at [307, 127] on label "Brand New" at bounding box center [388, 131] width 170 height 11
click at [307, 128] on input "Brand New" at bounding box center [306, 131] width 6 height 6
radio input "true"
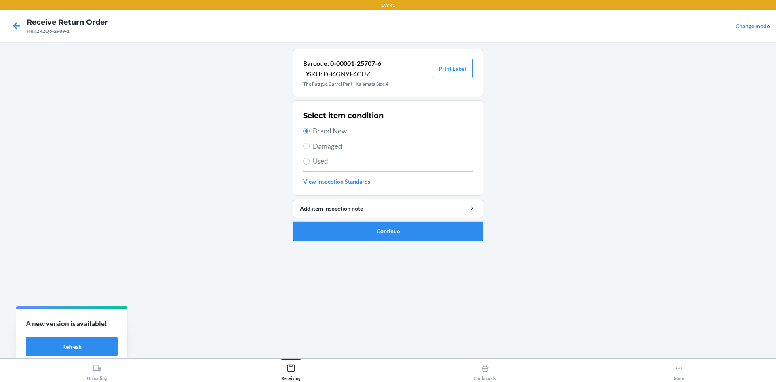
click at [393, 228] on button "Continue" at bounding box center [388, 231] width 190 height 19
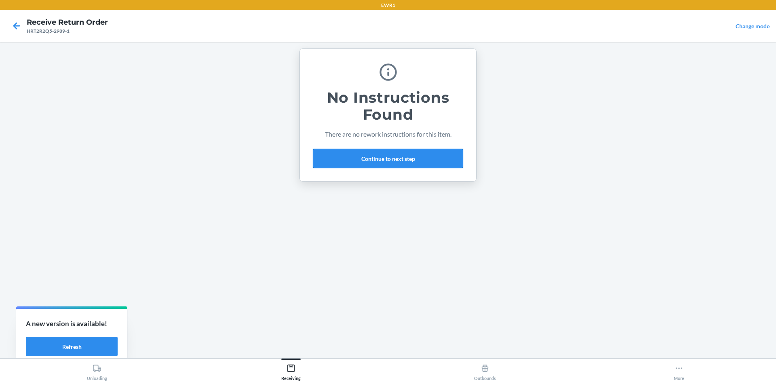
click at [350, 159] on button "Continue to next step" at bounding box center [388, 158] width 150 height 19
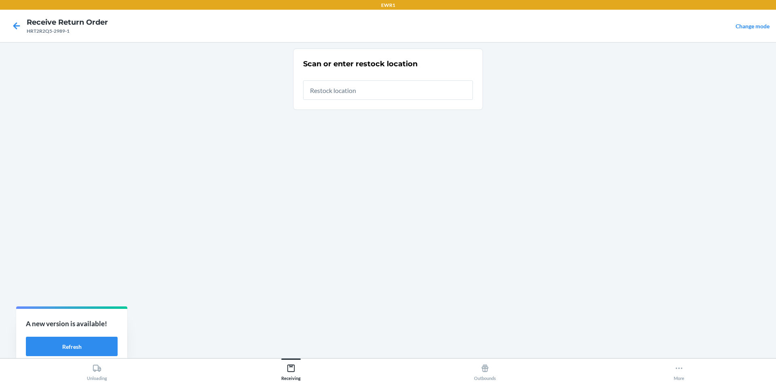
click at [327, 93] on input "text" at bounding box center [388, 89] width 170 height 19
type input "RTCart034"
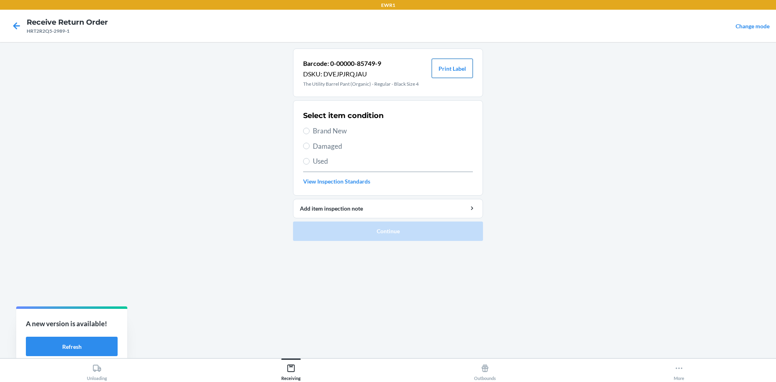
click at [452, 71] on button "Print Label" at bounding box center [452, 68] width 41 height 19
click at [309, 130] on input "Brand New" at bounding box center [306, 131] width 6 height 6
radio input "true"
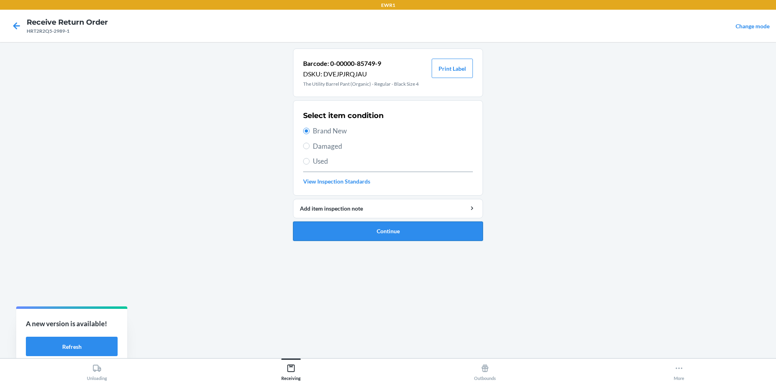
click at [376, 232] on button "Continue" at bounding box center [388, 231] width 190 height 19
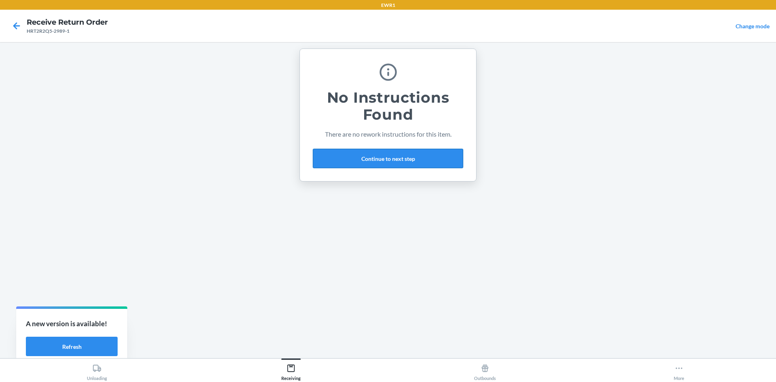
click at [370, 157] on button "Continue to next step" at bounding box center [388, 158] width 150 height 19
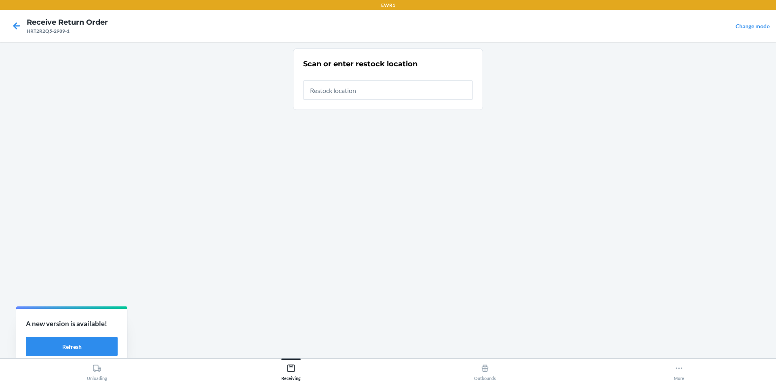
click at [350, 88] on input "text" at bounding box center [388, 89] width 170 height 19
type input "RTCart034"
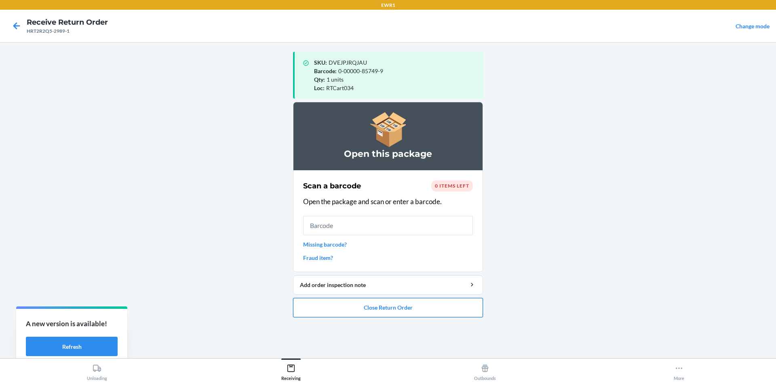
click at [405, 306] on button "Close Return Order" at bounding box center [388, 307] width 190 height 19
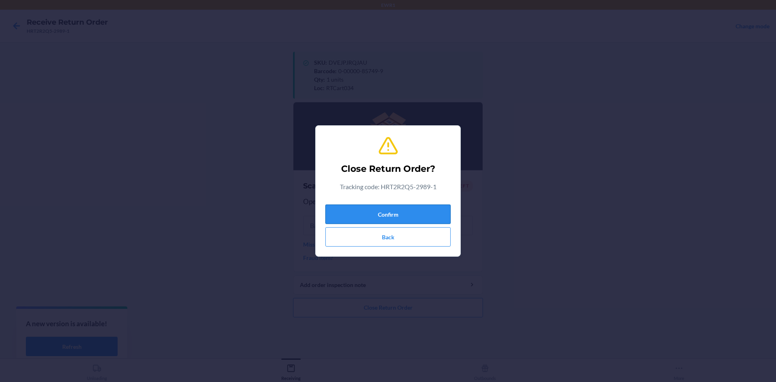
click at [401, 210] on button "Confirm" at bounding box center [388, 214] width 125 height 19
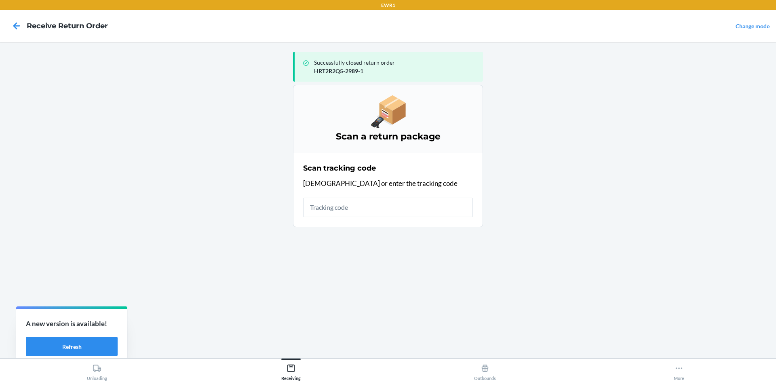
drag, startPoint x: 365, startPoint y: 209, endPoint x: 370, endPoint y: 209, distance: 4.9
click at [368, 209] on input "text" at bounding box center [388, 207] width 170 height 19
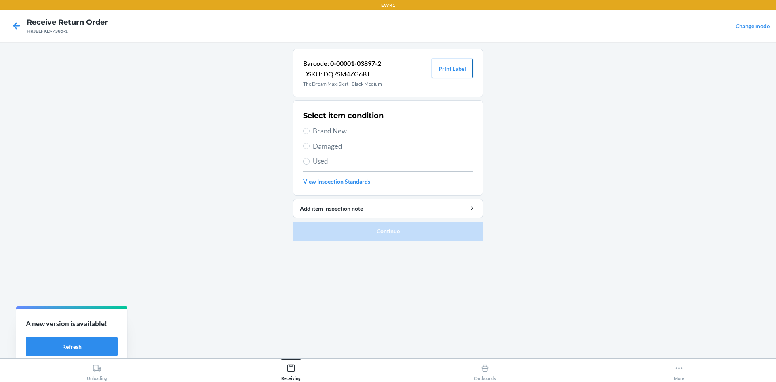
drag, startPoint x: 448, startPoint y: 63, endPoint x: 464, endPoint y: 82, distance: 25.2
click at [448, 64] on button "Print Label" at bounding box center [452, 68] width 41 height 19
click at [325, 135] on span "Brand New" at bounding box center [393, 131] width 160 height 11
click at [310, 134] on input "Brand New" at bounding box center [306, 131] width 6 height 6
radio input "true"
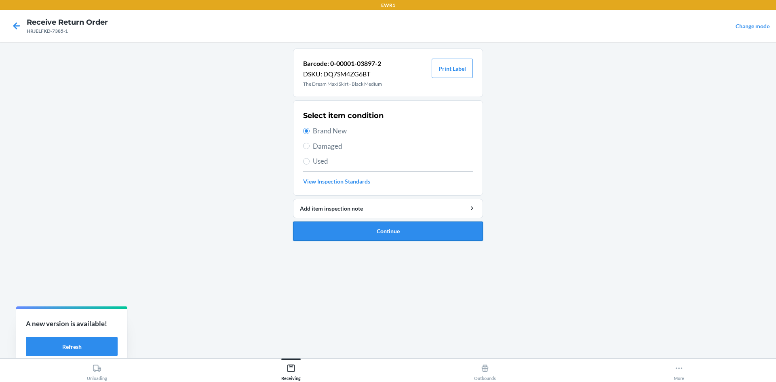
click at [411, 230] on button "Continue" at bounding box center [388, 231] width 190 height 19
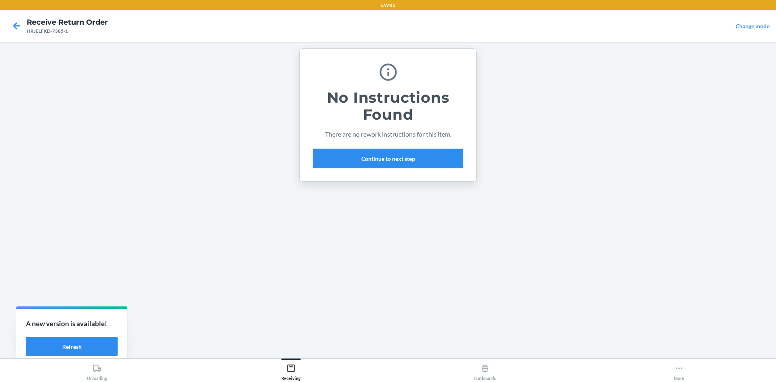
click at [410, 157] on button "Continue to next step" at bounding box center [388, 158] width 150 height 19
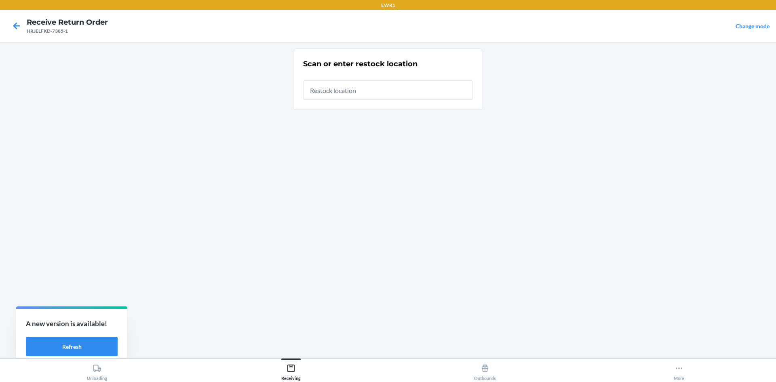
click at [353, 92] on input "text" at bounding box center [388, 89] width 170 height 19
type input "RTCart044"
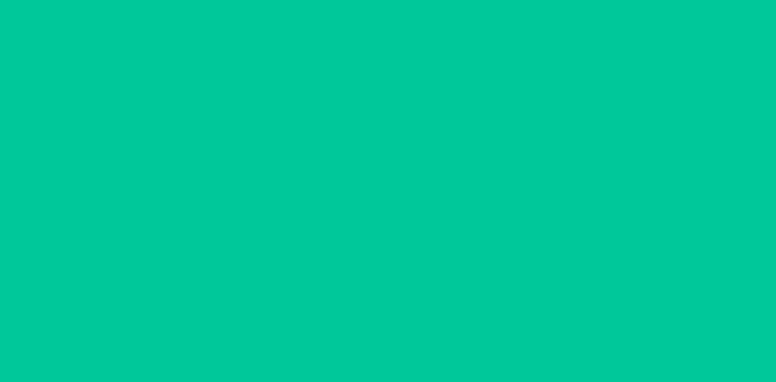
click at [357, 89] on div "Loc :" at bounding box center [395, 88] width 163 height 8
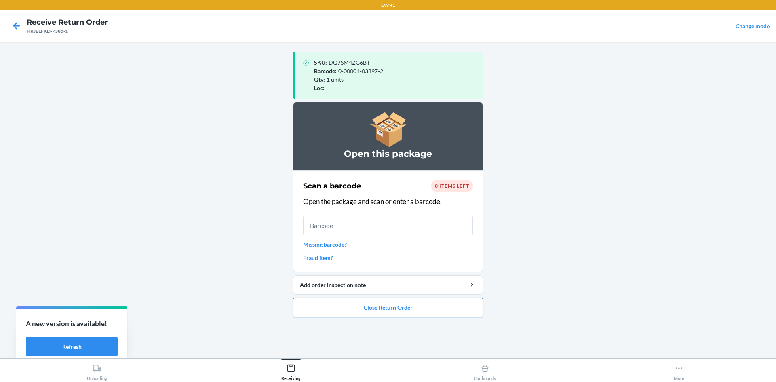
click at [406, 304] on button "Close Return Order" at bounding box center [388, 307] width 190 height 19
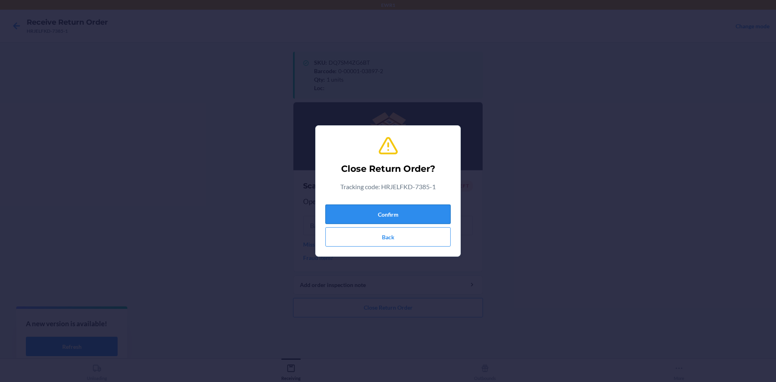
click at [423, 211] on button "Confirm" at bounding box center [388, 214] width 125 height 19
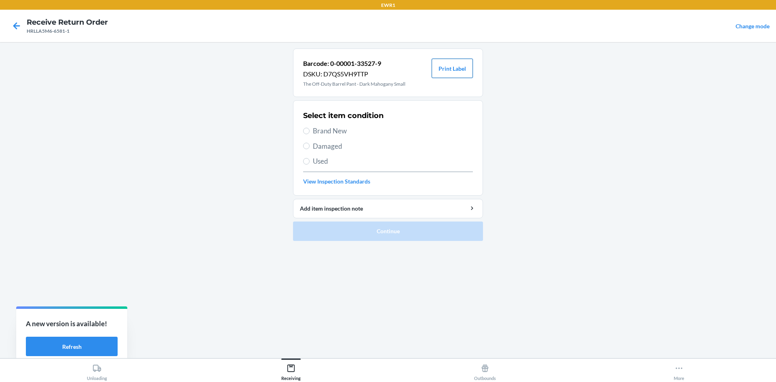
click at [450, 70] on button "Print Label" at bounding box center [452, 68] width 41 height 19
drag, startPoint x: 318, startPoint y: 129, endPoint x: 340, endPoint y: 164, distance: 40.5
click at [319, 133] on span "Brand New" at bounding box center [393, 131] width 160 height 11
click at [304, 130] on input "Brand New" at bounding box center [306, 131] width 6 height 6
radio input "true"
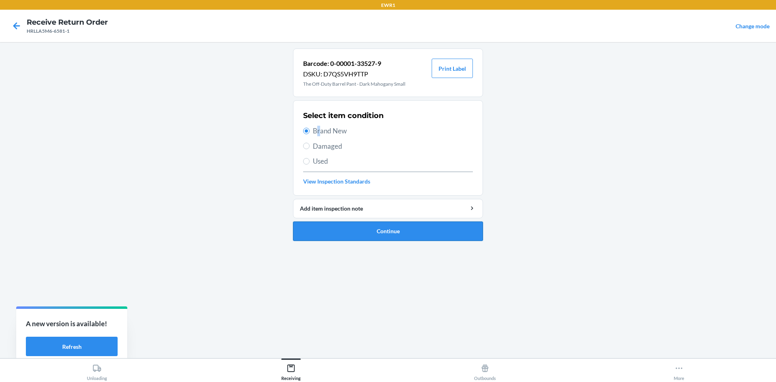
click at [386, 229] on button "Continue" at bounding box center [388, 231] width 190 height 19
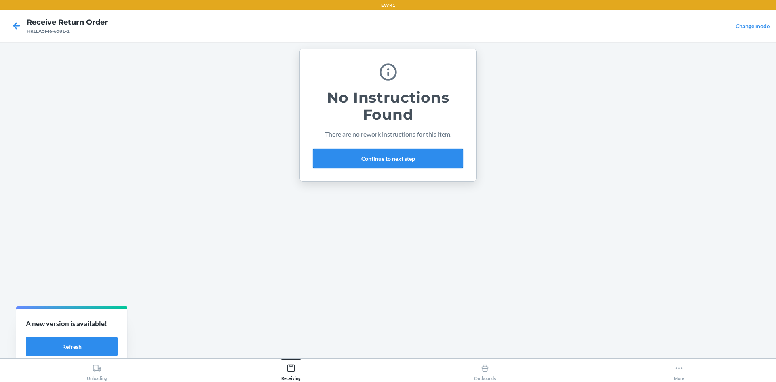
click at [402, 159] on button "Continue to next step" at bounding box center [388, 158] width 150 height 19
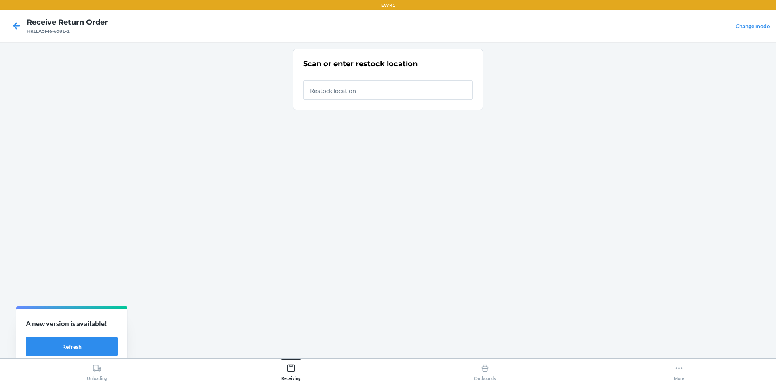
click at [370, 91] on input "text" at bounding box center [388, 89] width 170 height 19
type input "RTCart034"
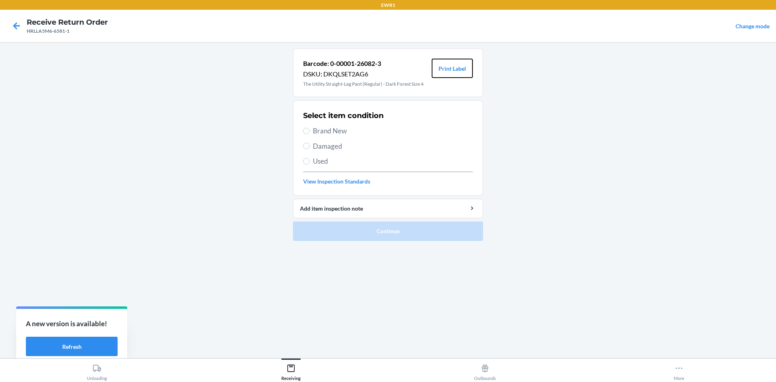
drag, startPoint x: 465, startPoint y: 69, endPoint x: 480, endPoint y: 90, distance: 26.3
click at [465, 70] on button "Print Label" at bounding box center [452, 68] width 41 height 19
drag, startPoint x: 306, startPoint y: 130, endPoint x: 322, endPoint y: 164, distance: 37.4
click at [307, 132] on input "Brand New" at bounding box center [306, 131] width 6 height 6
radio input "true"
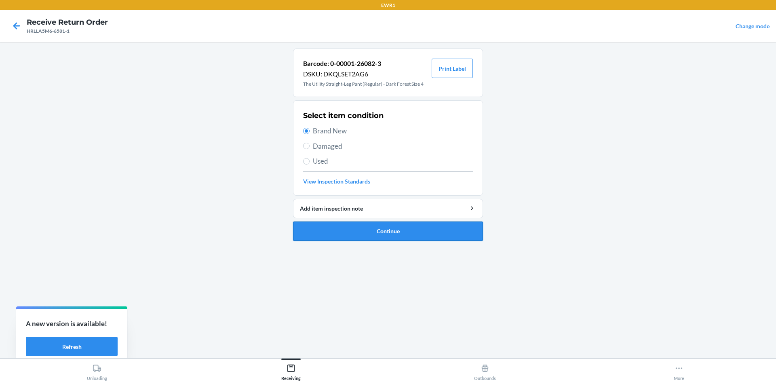
click at [414, 235] on button "Continue" at bounding box center [388, 231] width 190 height 19
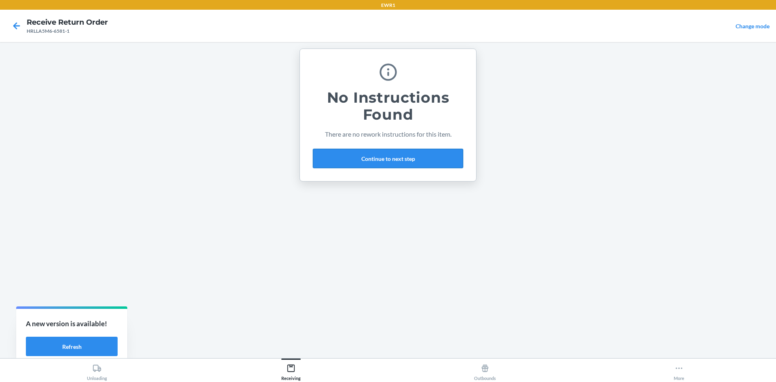
click at [402, 157] on button "Continue to next step" at bounding box center [388, 158] width 150 height 19
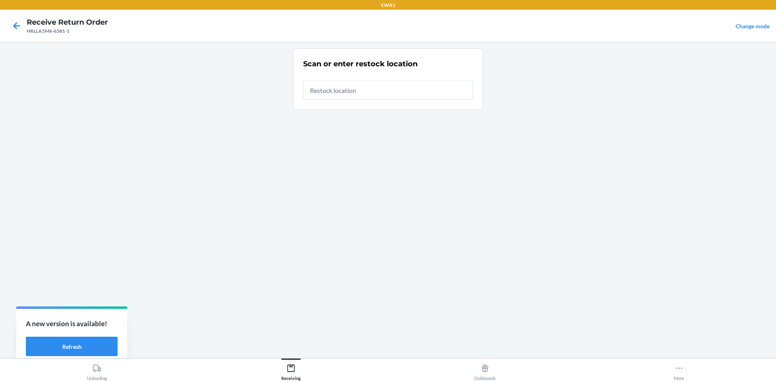
click at [371, 94] on input "text" at bounding box center [388, 89] width 170 height 19
type input "RTCart034"
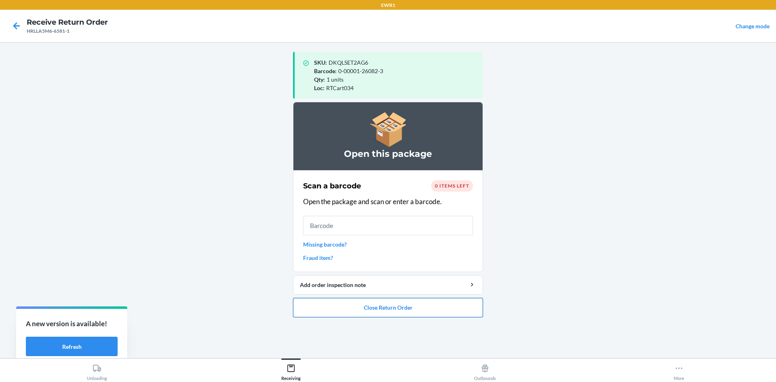
click at [394, 313] on button "Close Return Order" at bounding box center [388, 307] width 190 height 19
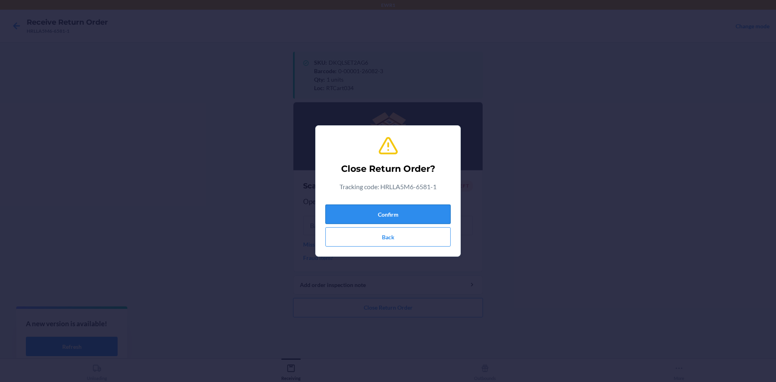
click at [387, 216] on button "Confirm" at bounding box center [388, 214] width 125 height 19
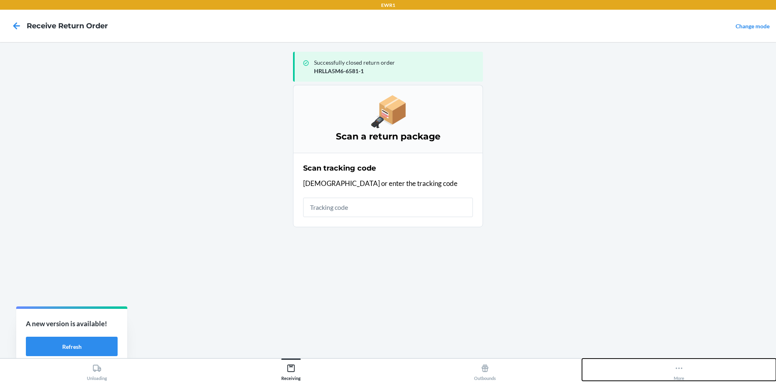
click at [674, 371] on div "More" at bounding box center [679, 371] width 11 height 20
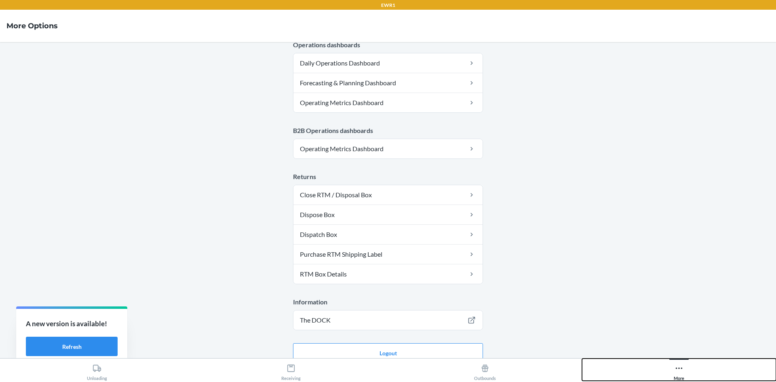
scroll to position [395, 0]
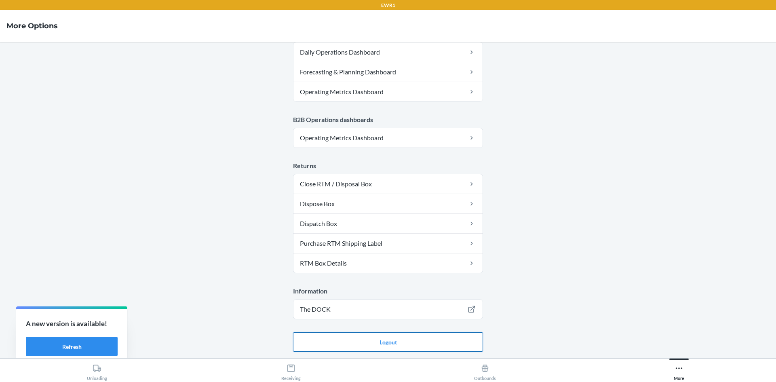
click at [383, 343] on button "Logout" at bounding box center [388, 341] width 190 height 19
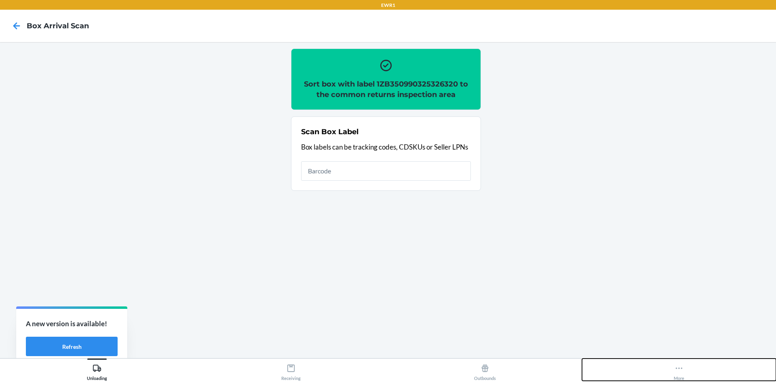
click at [675, 372] on icon at bounding box center [679, 368] width 9 height 9
